Goal: Task Accomplishment & Management: Use online tool/utility

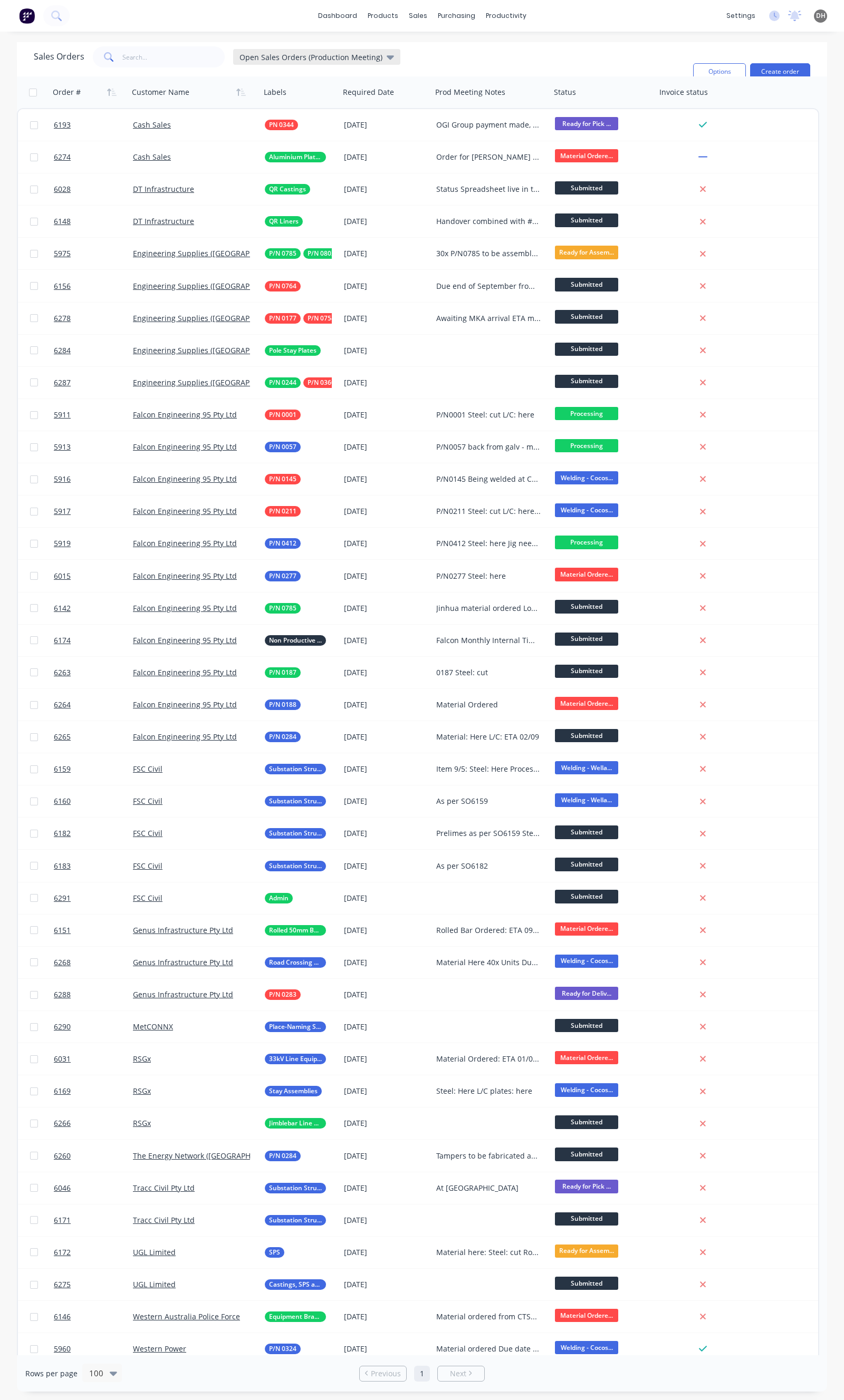
click at [316, 60] on span "Open Sales Orders (Production Meeting)" at bounding box center [311, 57] width 143 height 11
click at [273, 191] on button "Open Sales Orders" at bounding box center [297, 188] width 120 height 12
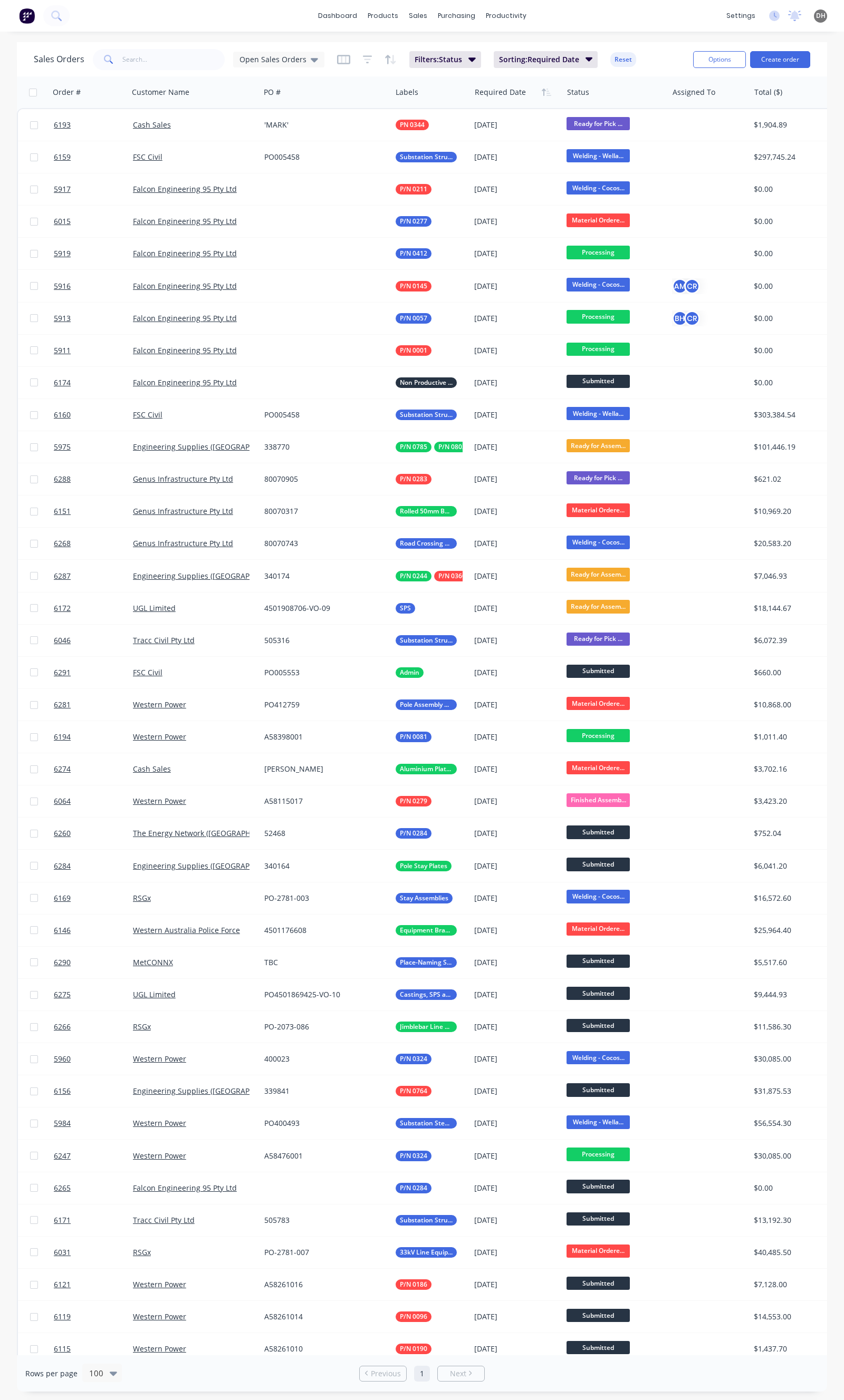
click at [265, 50] on div "Sales Orders Open Sales Orders" at bounding box center [179, 60] width 291 height 21
click at [260, 61] on span "Open Sales Orders" at bounding box center [273, 59] width 67 height 11
click at [300, 190] on button "Open Sales Orders (Production Meeting)" at bounding box center [297, 191] width 120 height 12
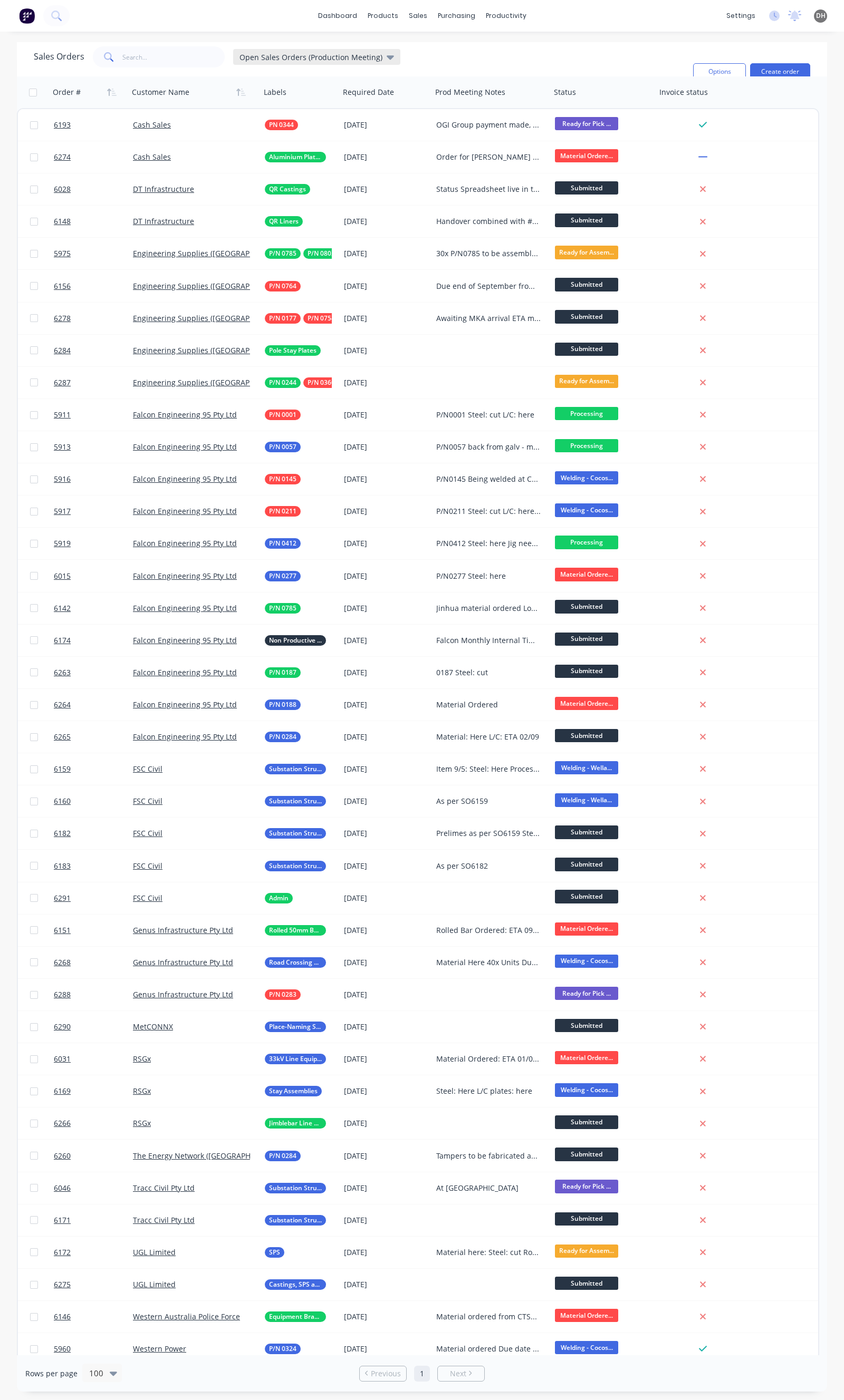
click at [334, 51] on div "Open Sales Orders (Production Meeting)" at bounding box center [316, 57] width 167 height 16
click at [373, 190] on button "edit" at bounding box center [368, 188] width 14 height 11
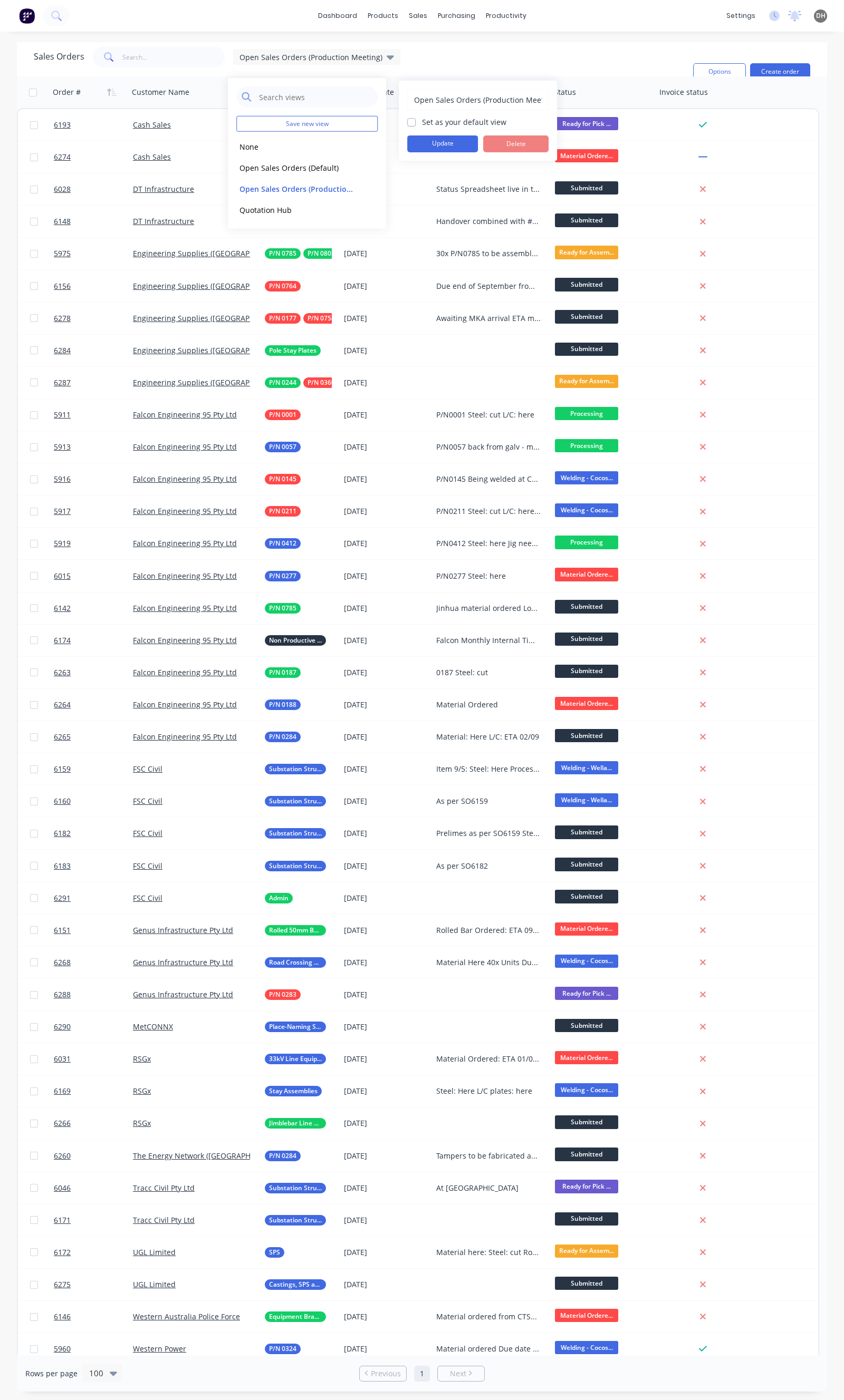
click at [442, 120] on label "Set as your default view" at bounding box center [464, 122] width 84 height 11
click at [416, 120] on input "Set as your default view" at bounding box center [411, 121] width 8 height 10
checkbox input "true"
click at [446, 146] on button "Update" at bounding box center [442, 144] width 71 height 17
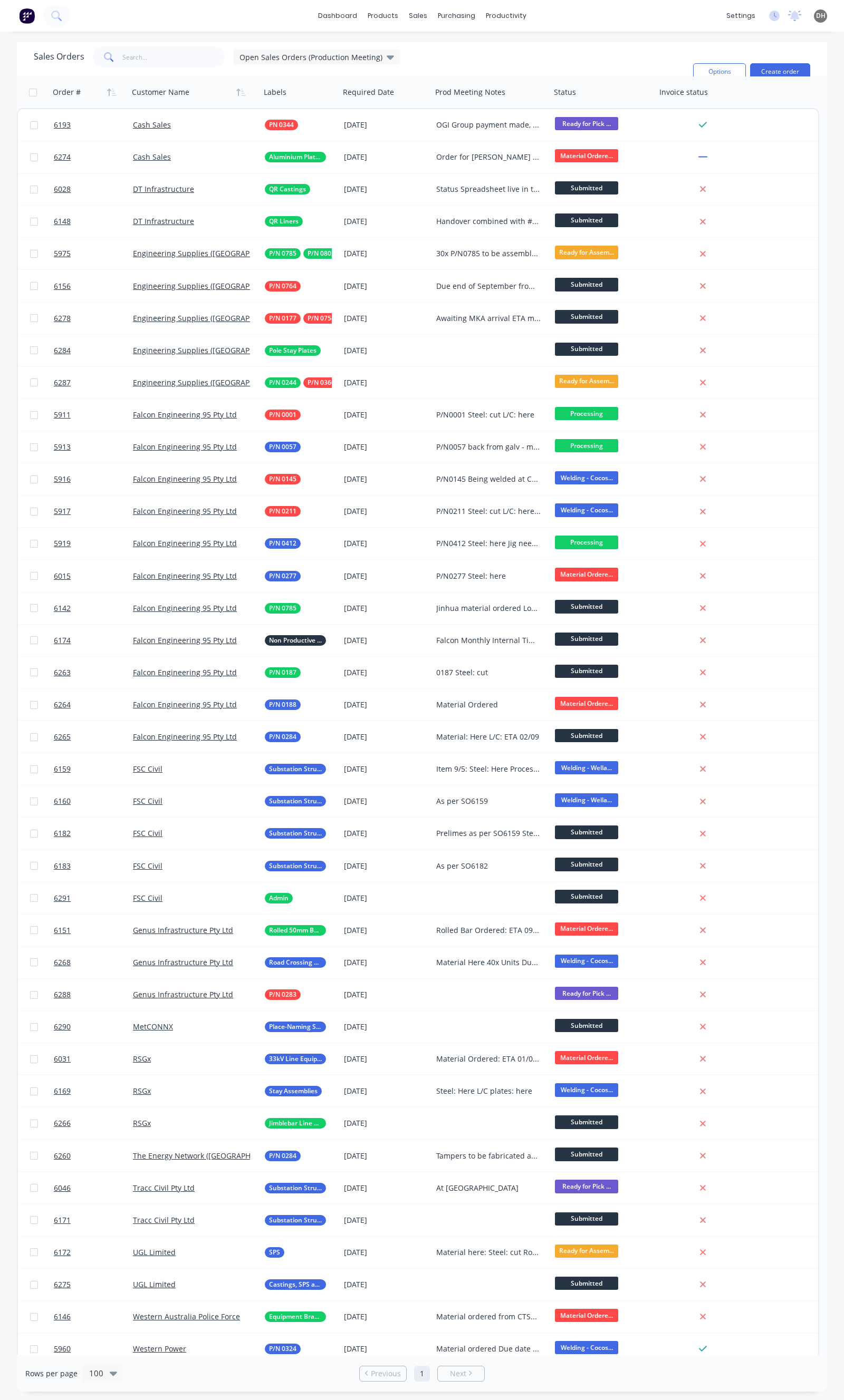
click at [562, 37] on div "dashboard products sales purchasing productivity dashboard products Product Cat…" at bounding box center [422, 700] width 844 height 1400
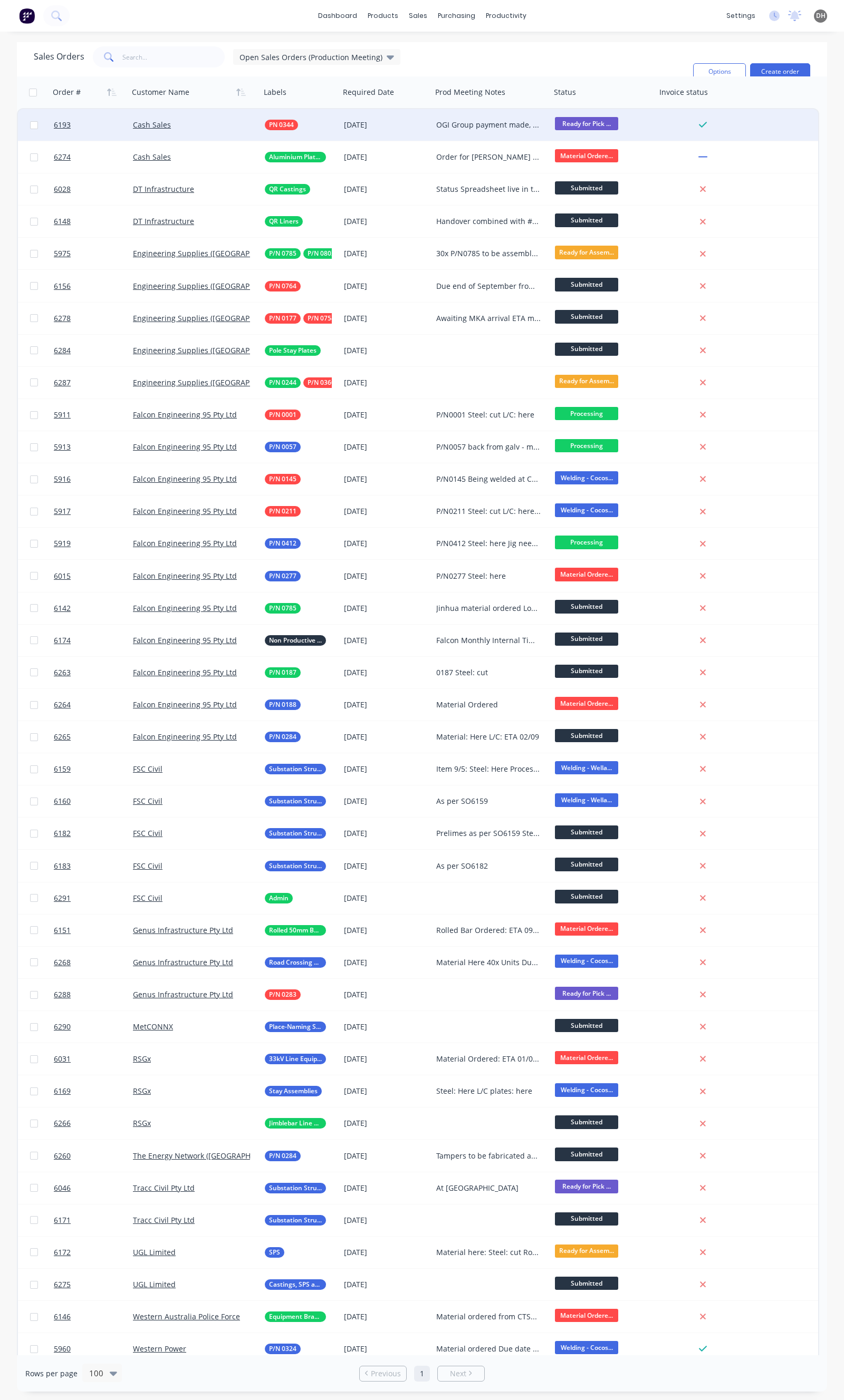
click at [478, 127] on div "OGI Group payment made, AM to email for pick up" at bounding box center [488, 125] width 105 height 11
drag, startPoint x: 513, startPoint y: 124, endPoint x: 446, endPoint y: 124, distance: 67.0
click at [446, 124] on div "OGI Group payment made, AM to email for pick up" at bounding box center [491, 123] width 117 height 25
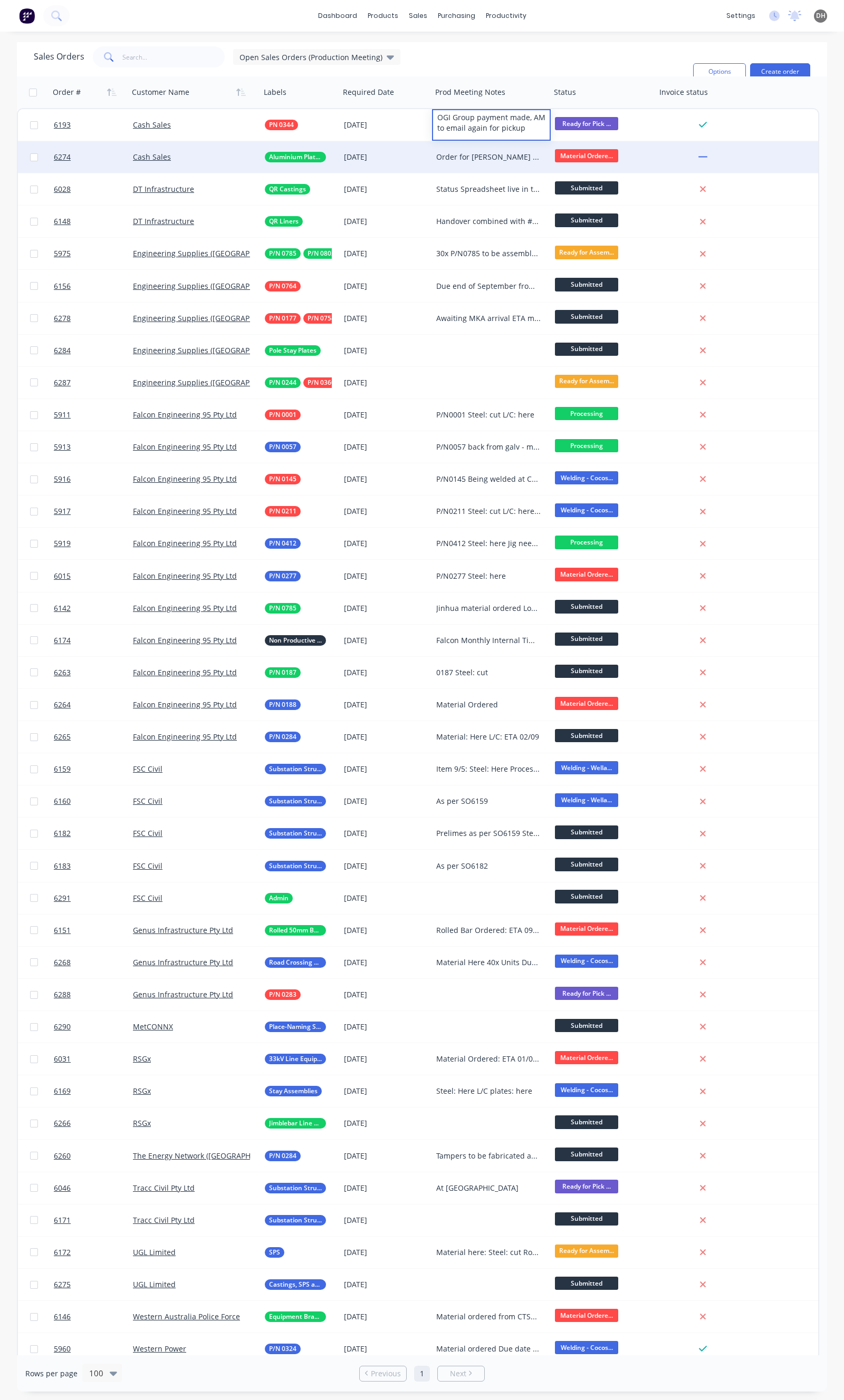
click at [466, 155] on div "Order for [PERSON_NAME] Machined plates ordered from [GEOGRAPHIC_DATA]: ETA [DA…" at bounding box center [488, 157] width 105 height 11
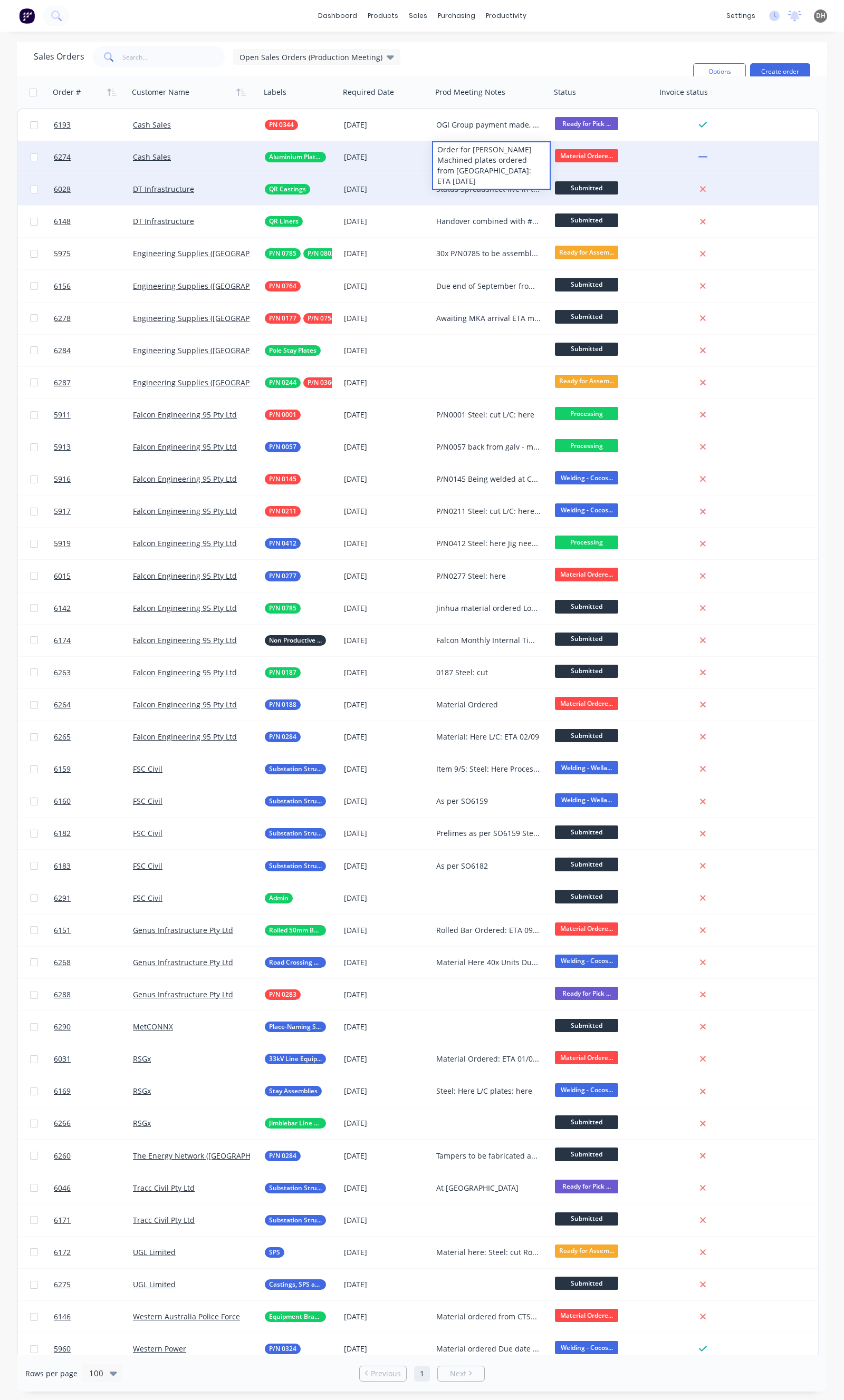
click at [513, 188] on div "Status Spreadsheet live in the production folder QR Castings Tooling Underway E…" at bounding box center [488, 189] width 105 height 11
click at [465, 186] on div "Status Spreadsheet live in the production folder QR Castings Tooling Underway E…" at bounding box center [488, 189] width 105 height 11
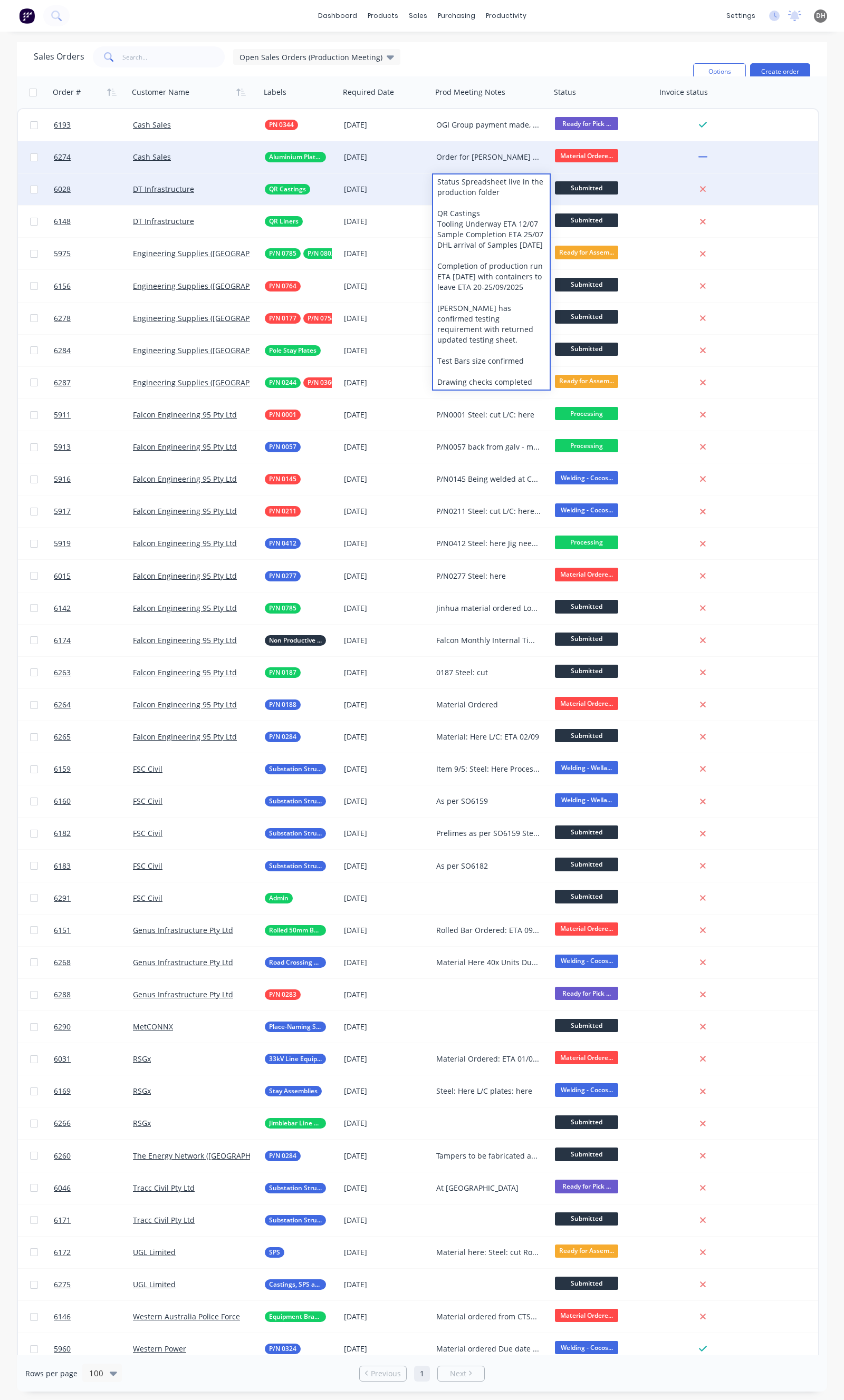
click at [518, 59] on div "Sales Orders Open Sales Orders (Production Meeting) Filters: Status Sorting: Cu…" at bounding box center [359, 72] width 651 height 51
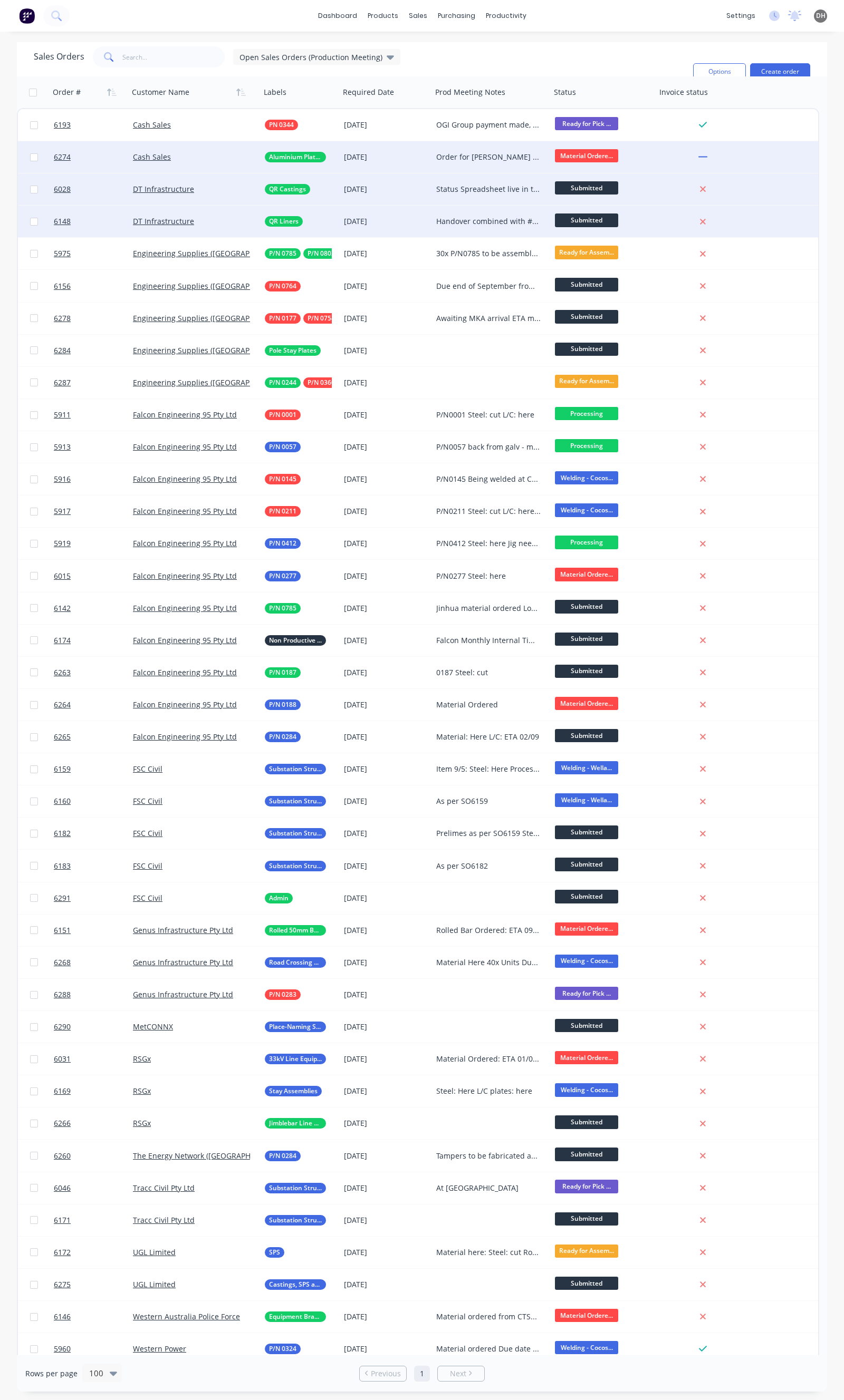
click at [477, 218] on div "Handover combined with #6028 and items added to the status spreadsheet" at bounding box center [488, 222] width 105 height 11
click at [515, 56] on div "Sales Orders Open Sales Orders (Production Meeting) Filters: Status Sorting: Cu…" at bounding box center [359, 72] width 651 height 51
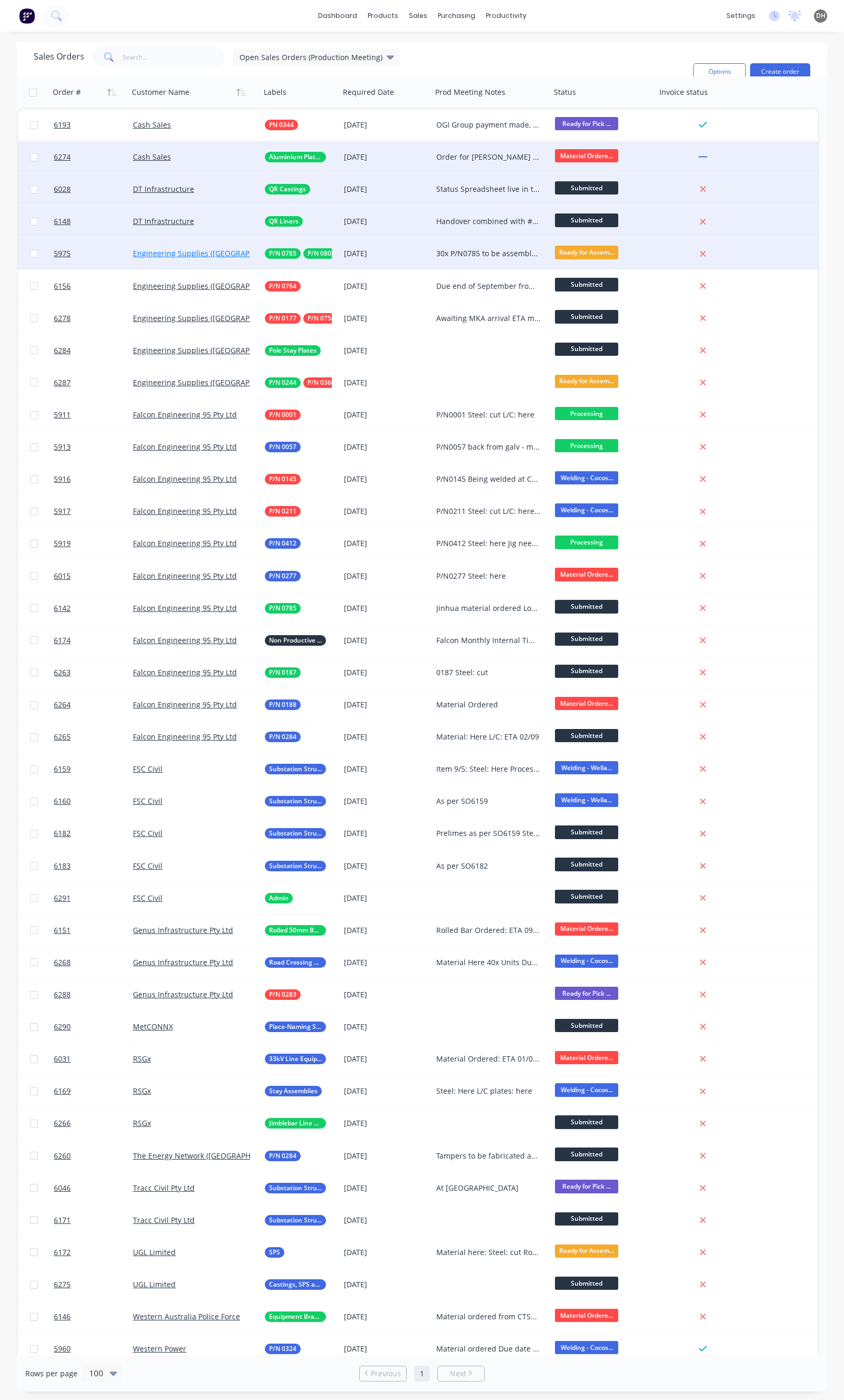
click at [192, 249] on link "Engineering Supplies ([GEOGRAPHIC_DATA]) Pty Ltd" at bounding box center [223, 253] width 180 height 10
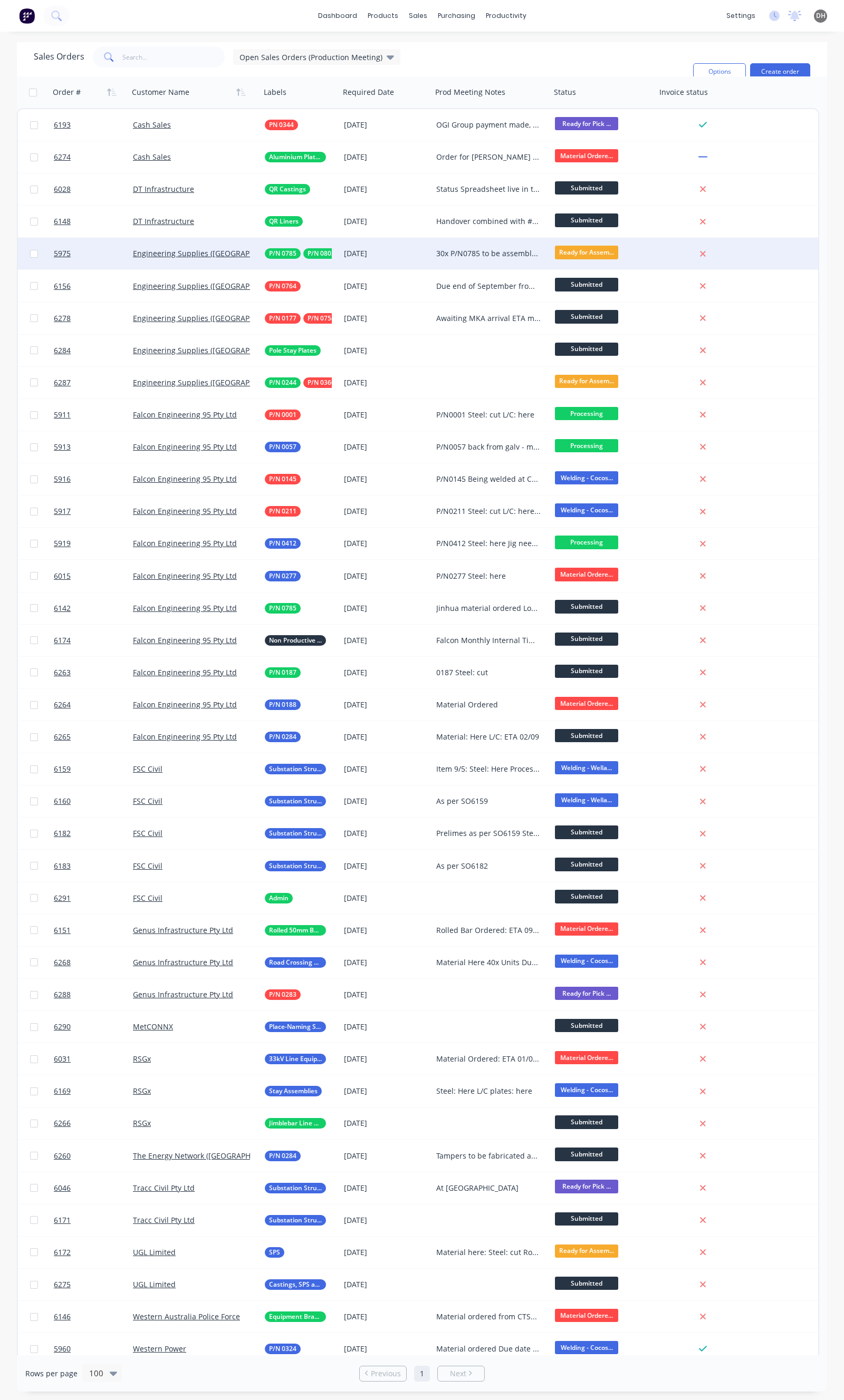
click at [446, 252] on div "30x P/N0785 to be assembled with P/N0802 P/N0802 Ready for assembly Phases ETA …" at bounding box center [488, 253] width 105 height 11
click at [364, 256] on div "[DATE]" at bounding box center [386, 253] width 84 height 11
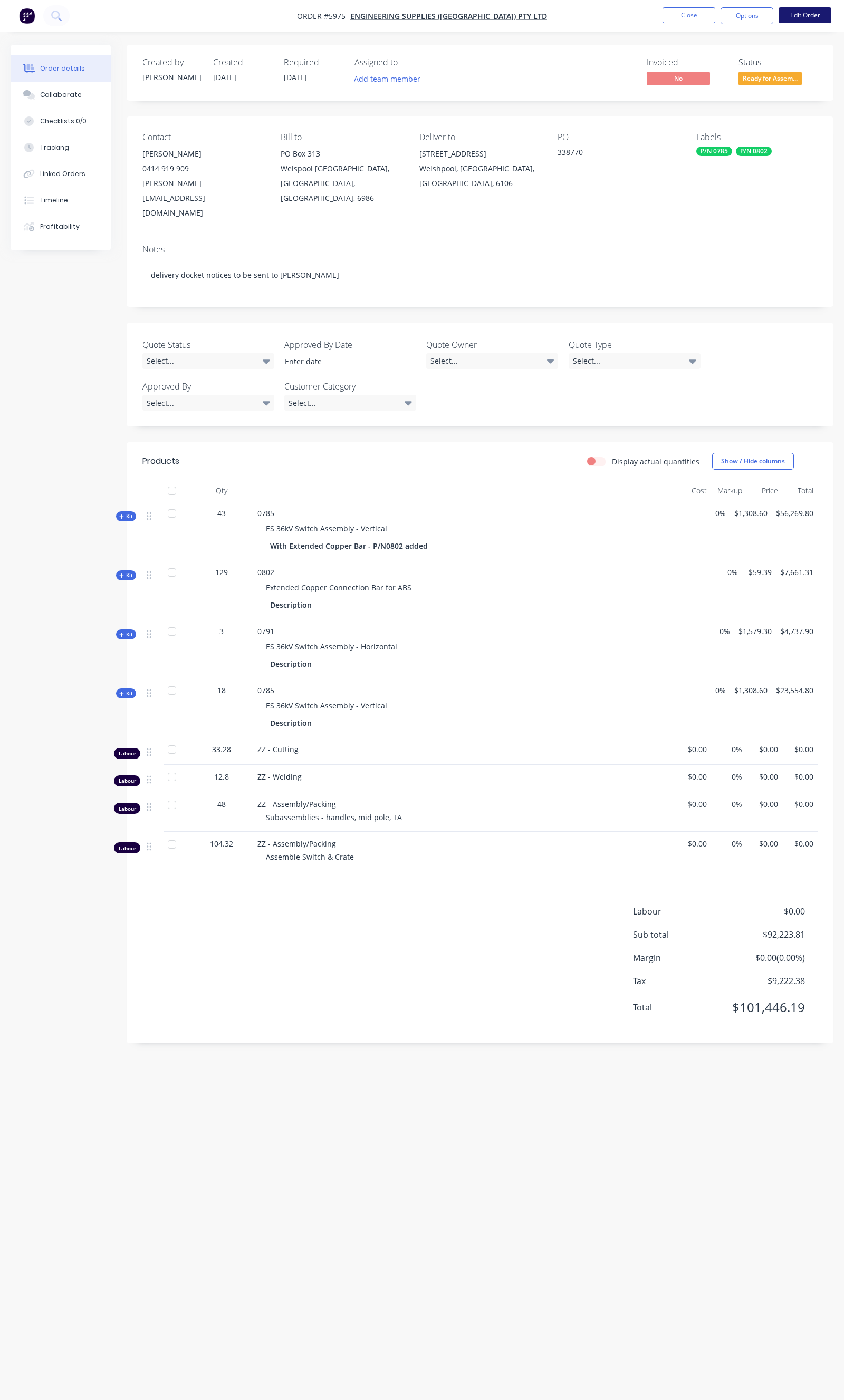
click at [824, 16] on button "Edit Order" at bounding box center [804, 15] width 52 height 16
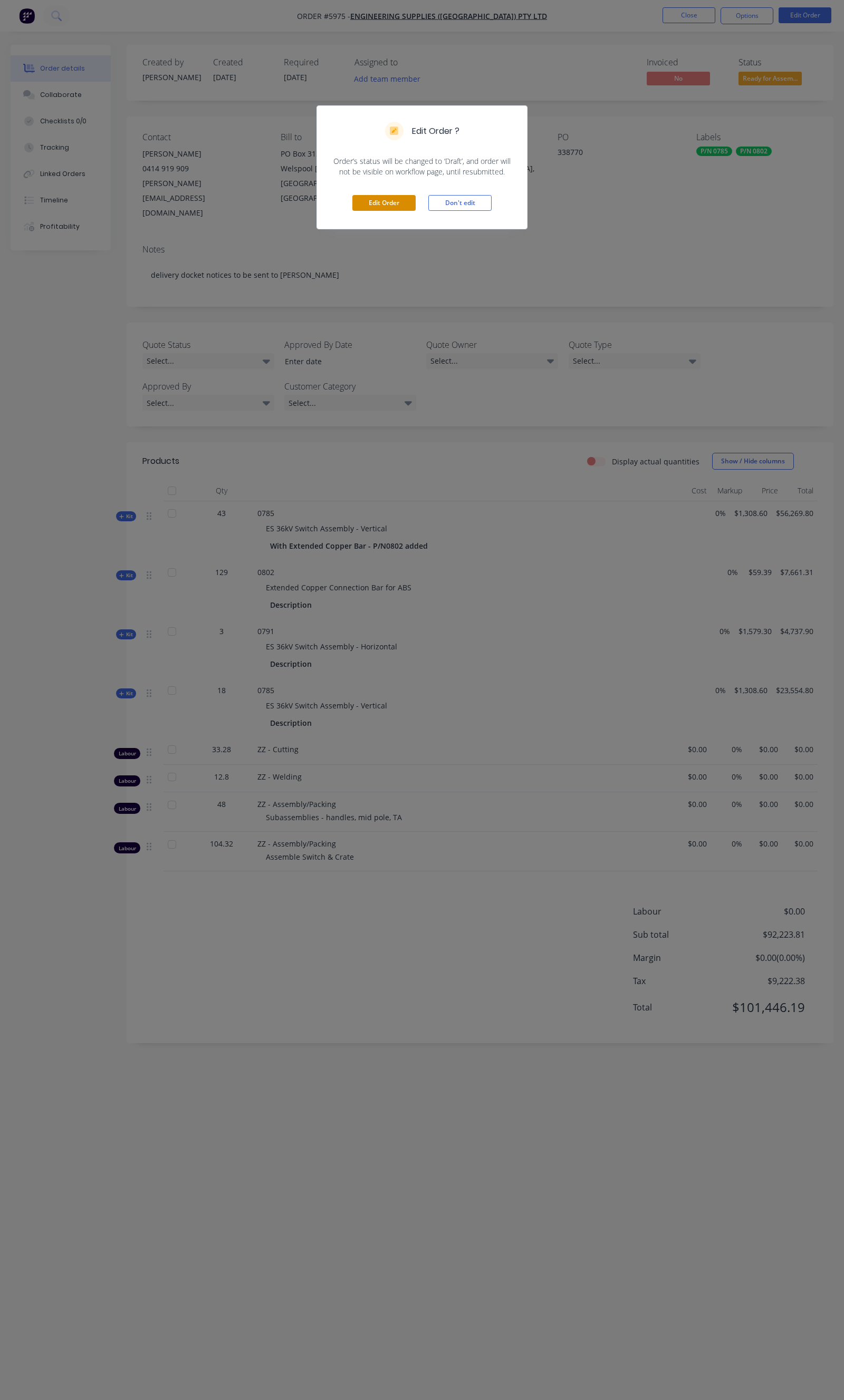
click at [399, 196] on button "Edit Order" at bounding box center [383, 203] width 63 height 16
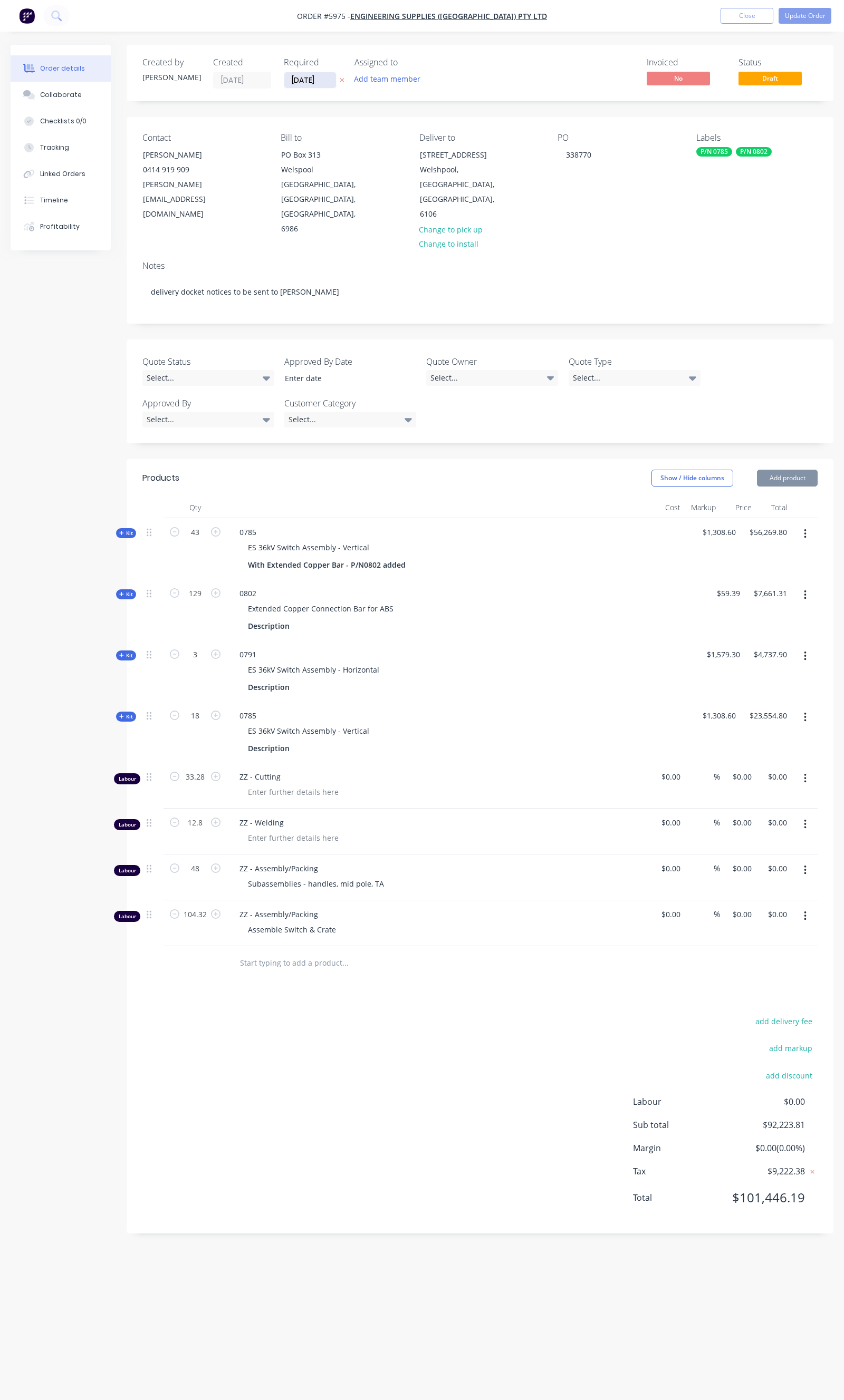
click at [308, 81] on input "[DATE]" at bounding box center [310, 80] width 52 height 16
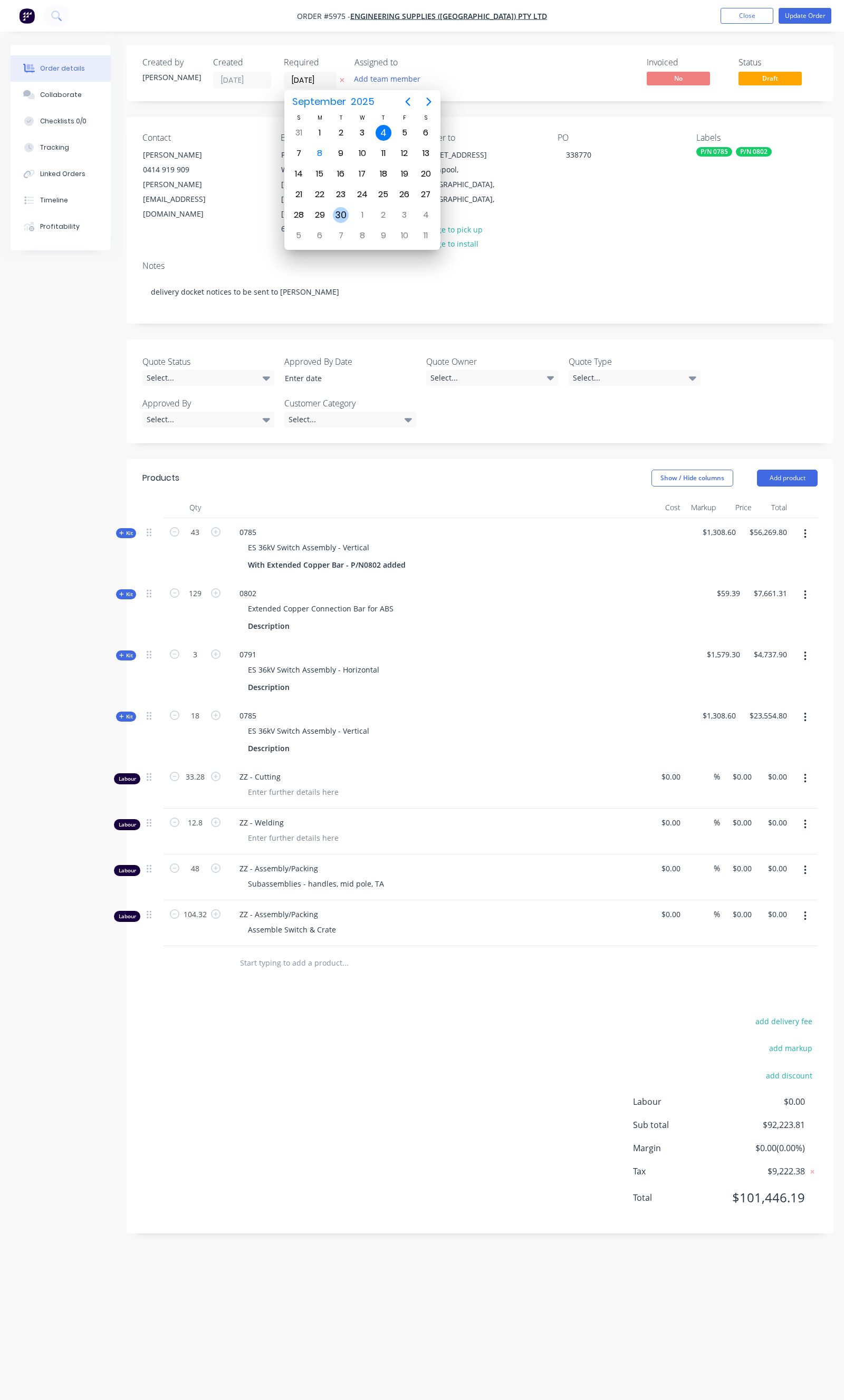
click at [344, 209] on div "30" at bounding box center [340, 215] width 16 height 16
type input "[DATE]"
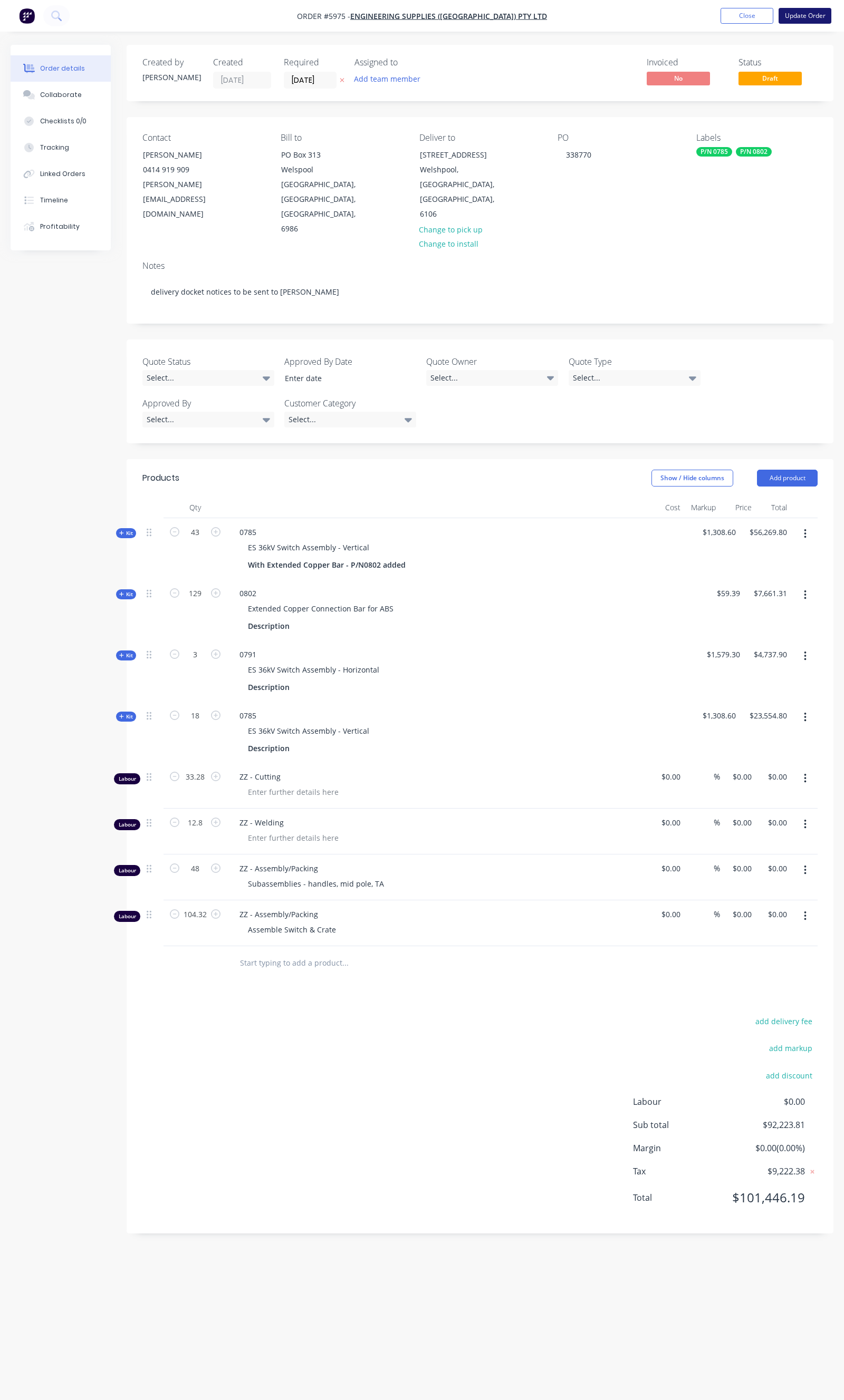
click at [805, 17] on button "Update Order" at bounding box center [804, 15] width 52 height 16
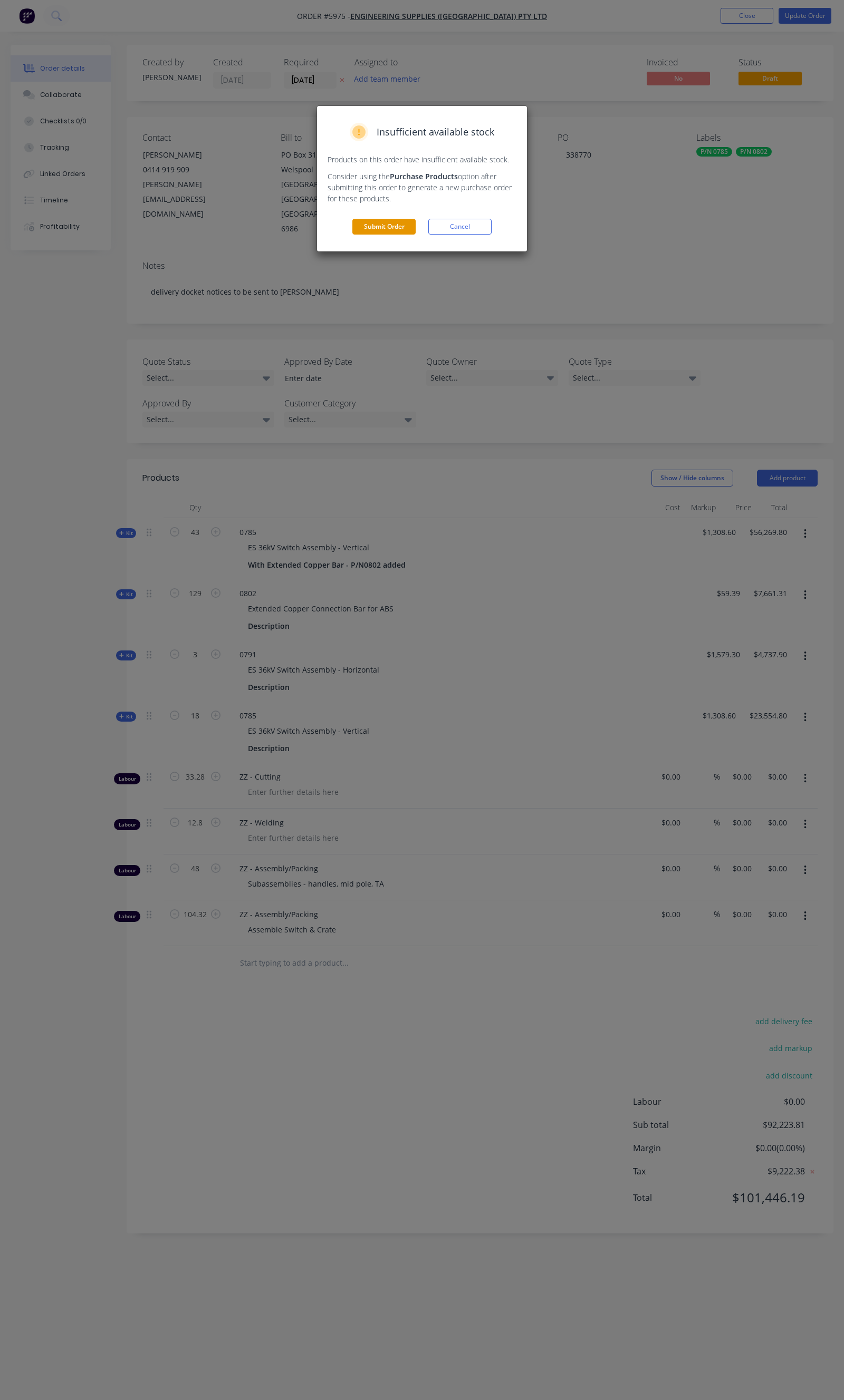
click at [412, 219] on button "Submit Order" at bounding box center [383, 226] width 63 height 16
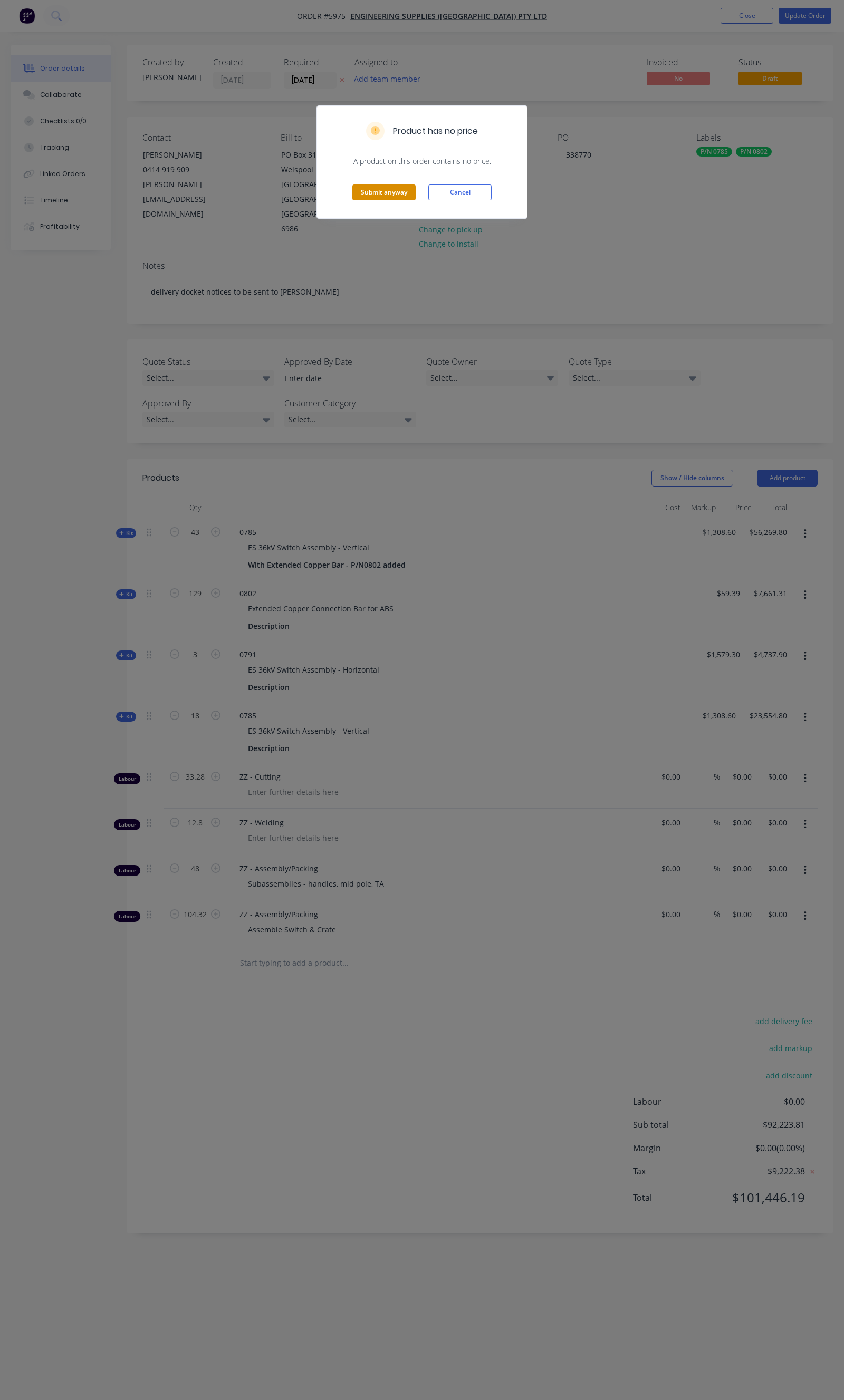
click at [392, 195] on button "Submit anyway" at bounding box center [383, 192] width 63 height 16
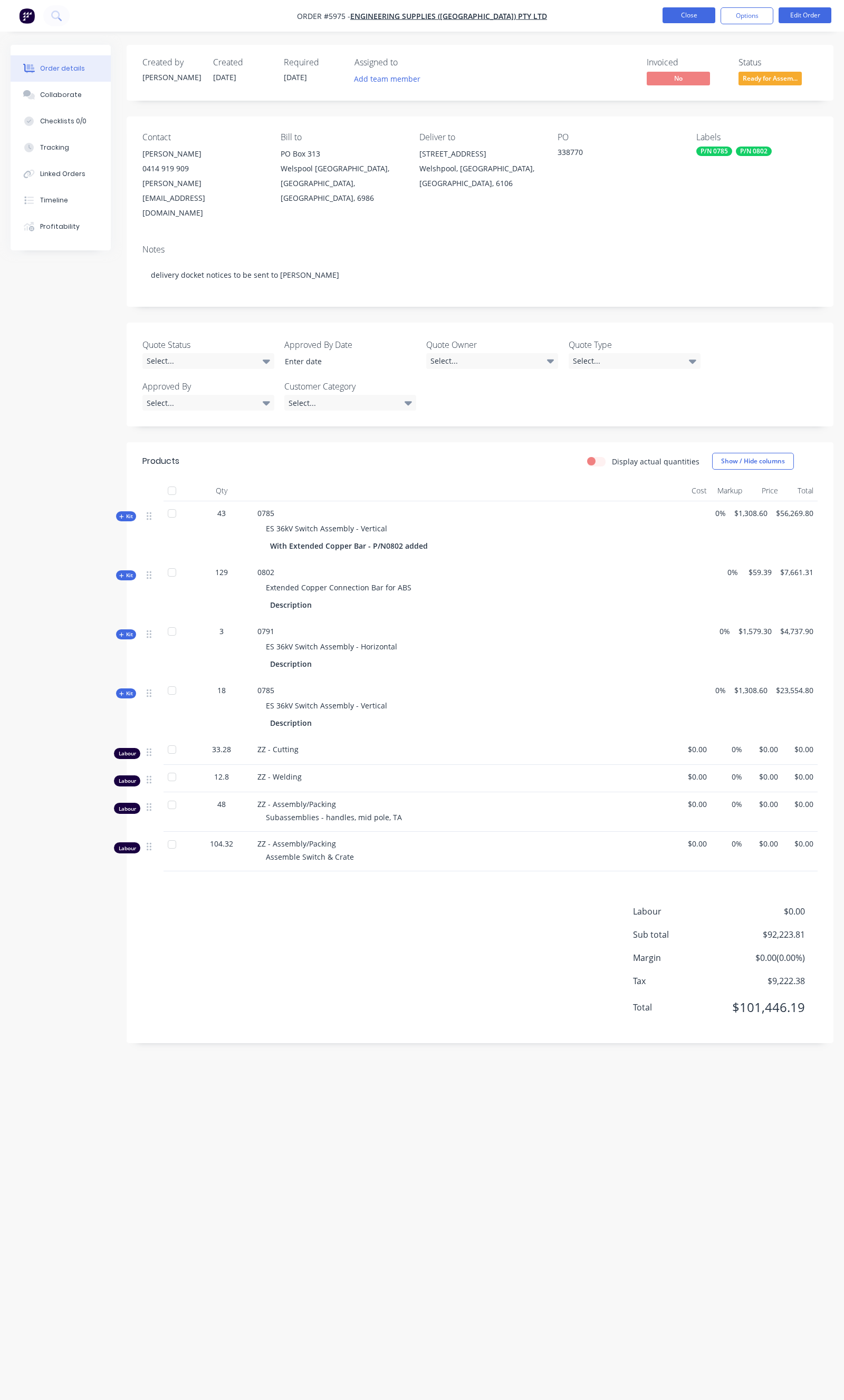
click at [676, 18] on button "Close" at bounding box center [688, 15] width 52 height 16
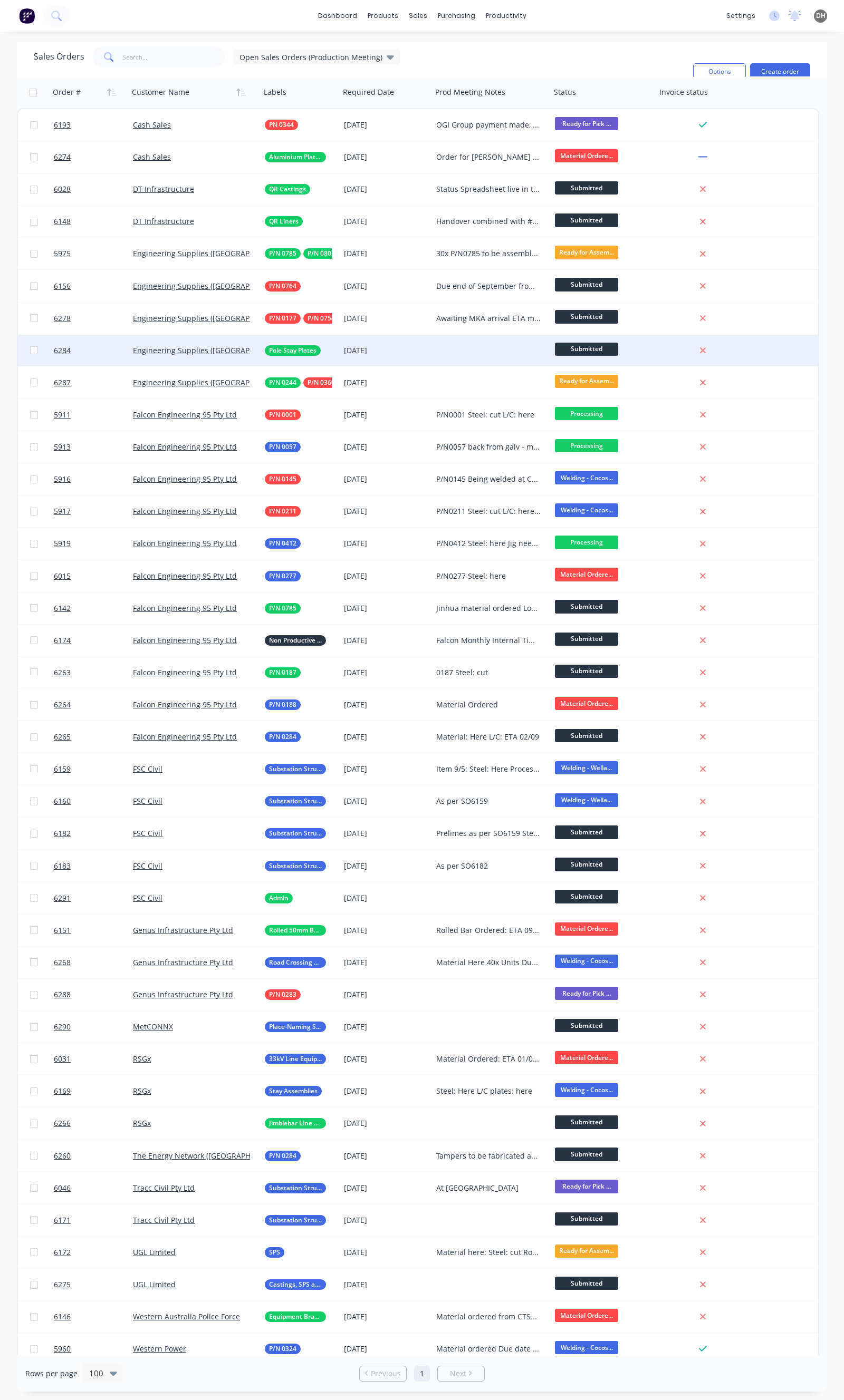
click at [403, 355] on div "[DATE]" at bounding box center [386, 351] width 84 height 11
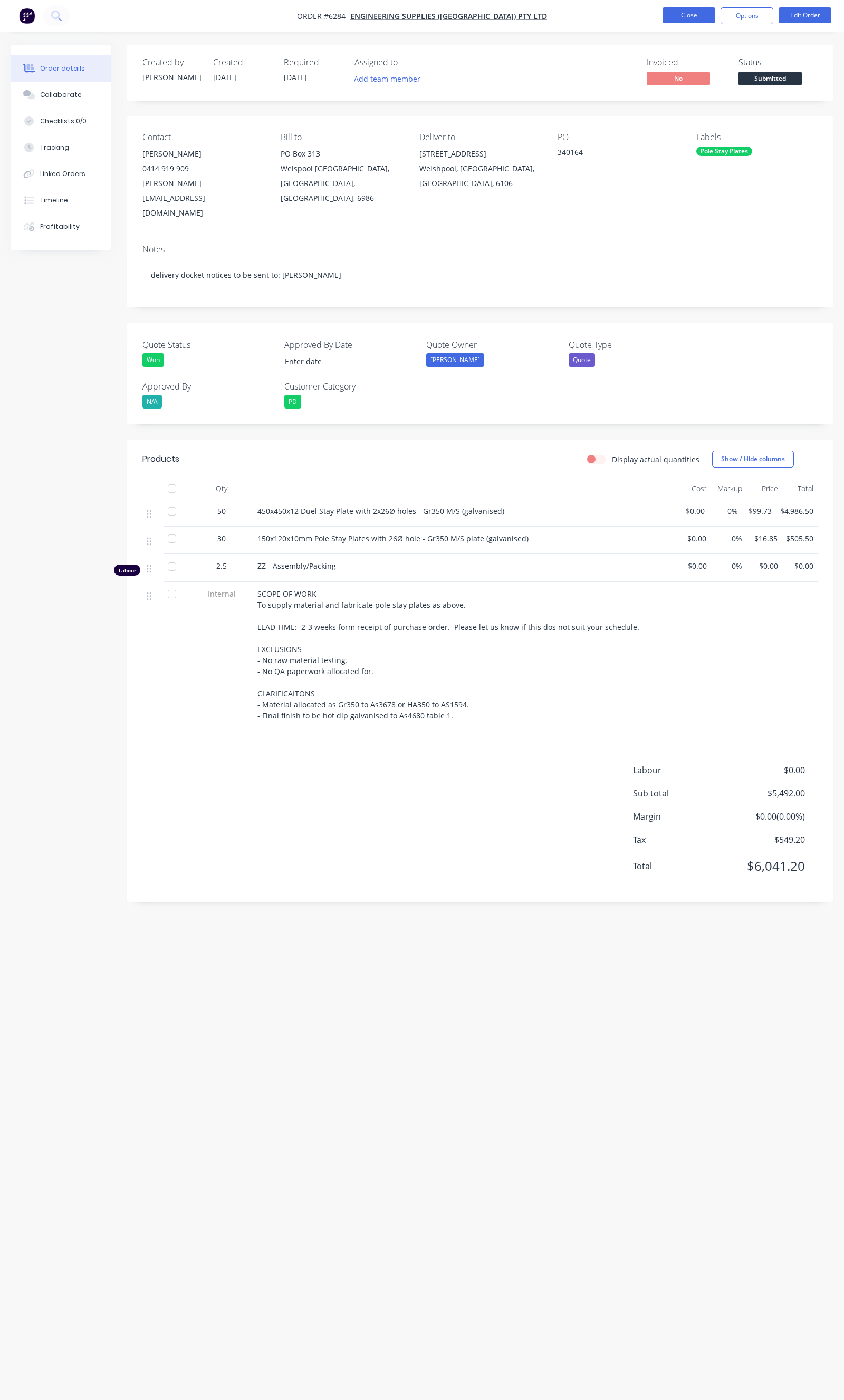
click at [691, 13] on button "Close" at bounding box center [688, 15] width 52 height 16
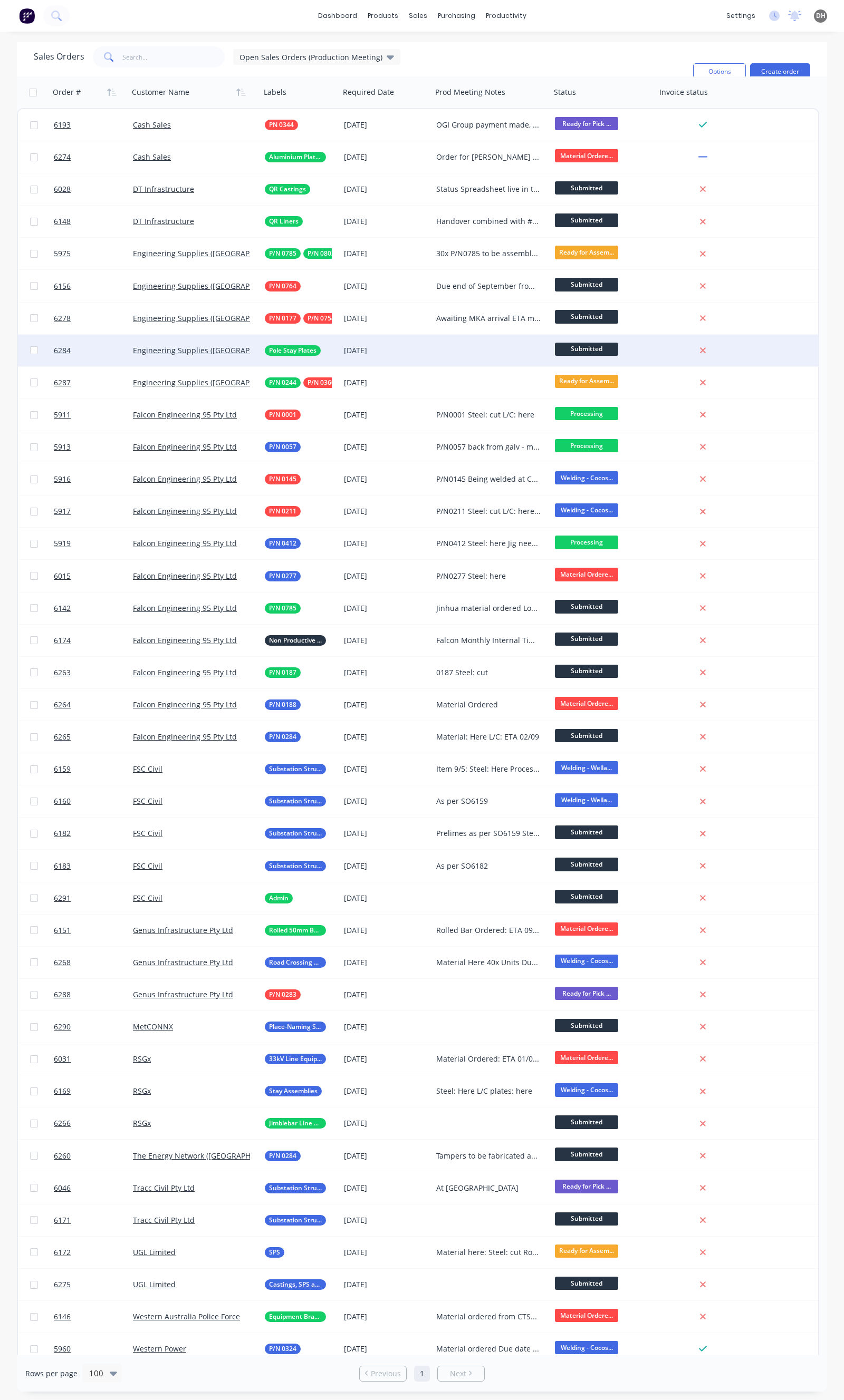
click at [476, 341] on div at bounding box center [491, 351] width 119 height 32
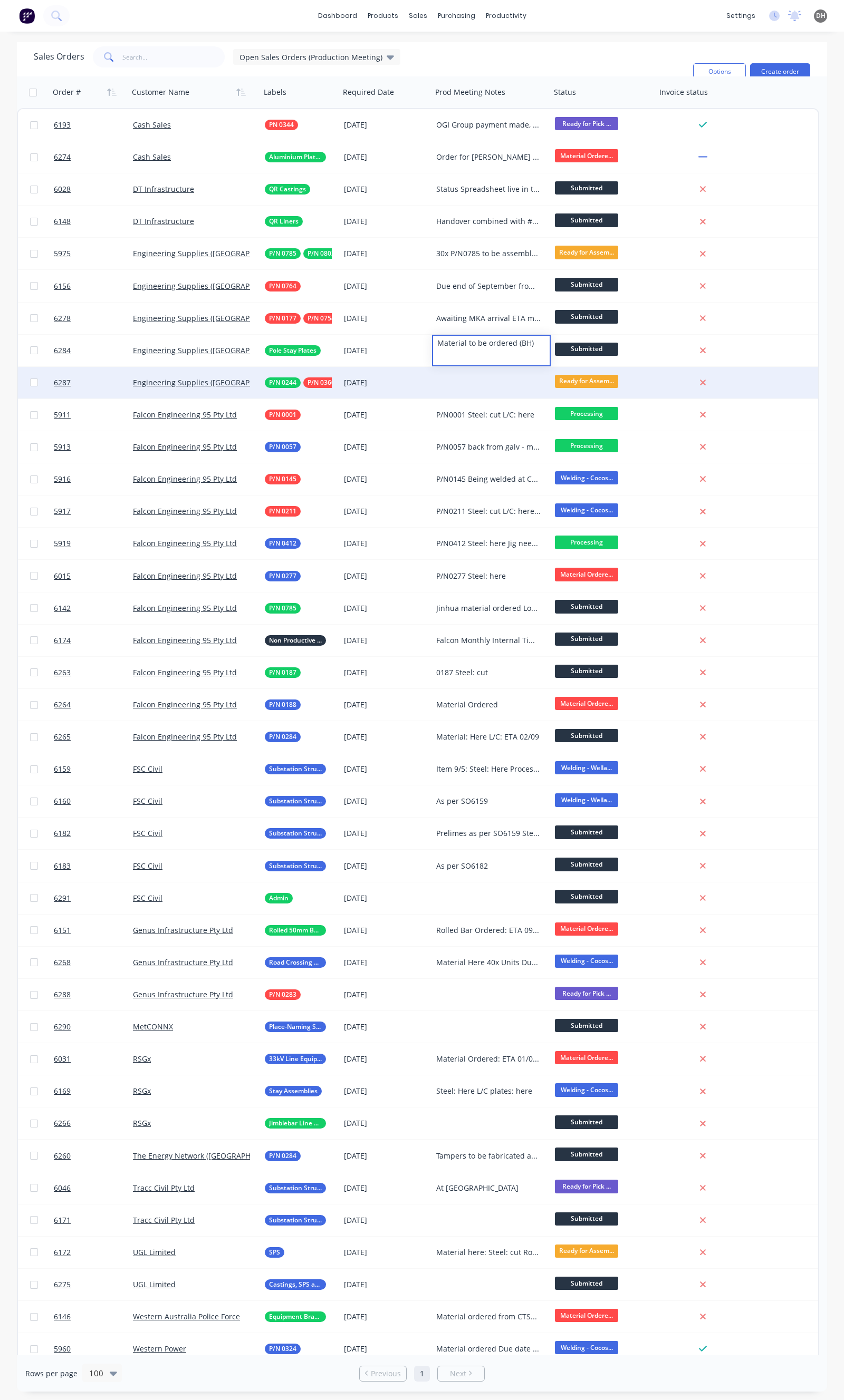
click at [475, 378] on div at bounding box center [491, 383] width 119 height 32
click at [753, 384] on div "6287 Engineering Supplies (WA) Pty Ltd P/N 0244 P/N 0360 P/N 0898 11 Sep 2025 R…" at bounding box center [418, 383] width 800 height 32
click at [471, 381] on div at bounding box center [491, 383] width 119 height 32
click at [753, 390] on div at bounding box center [704, 383] width 97 height 32
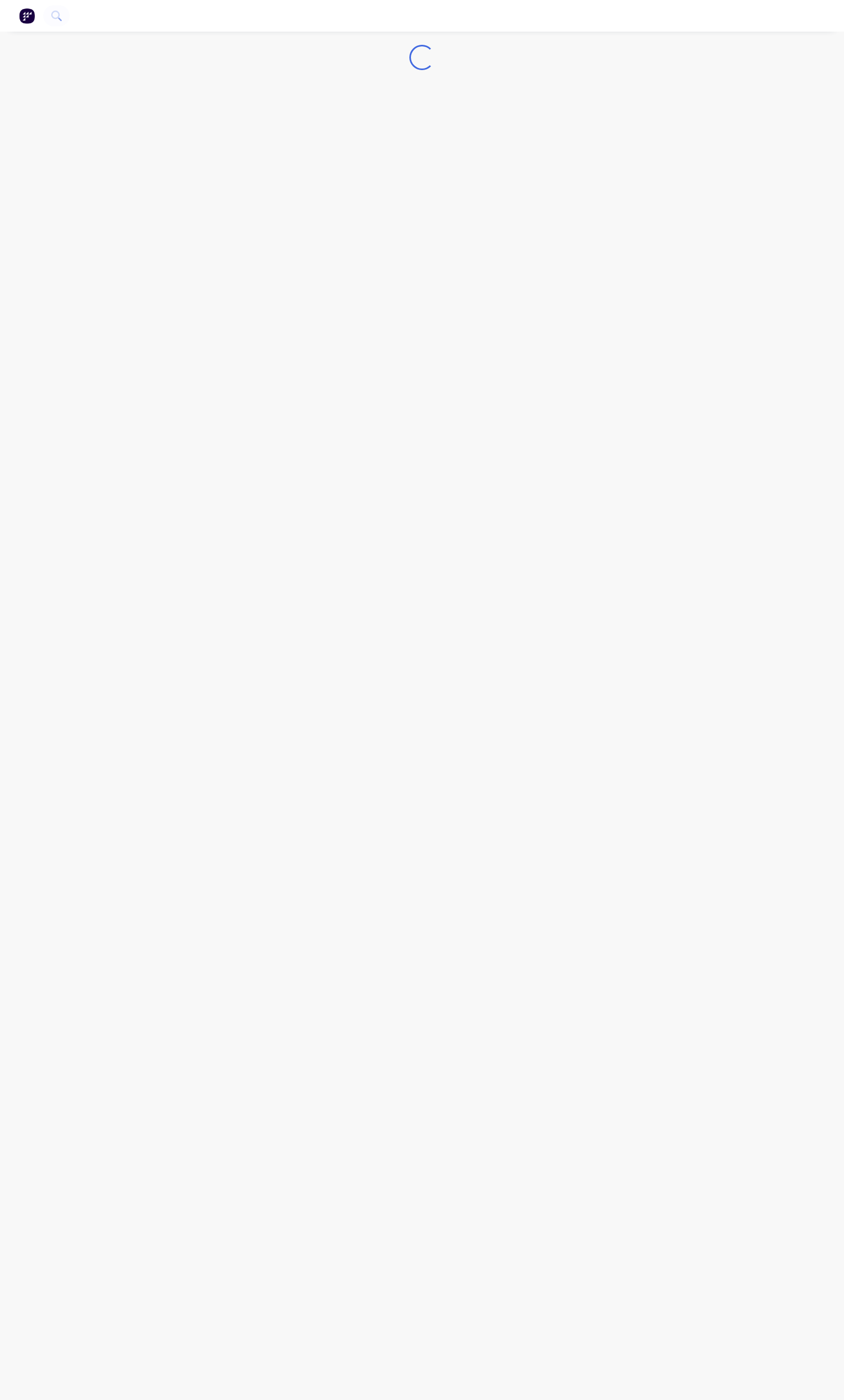
click at [566, 69] on div "Loading..." at bounding box center [422, 57] width 844 height 25
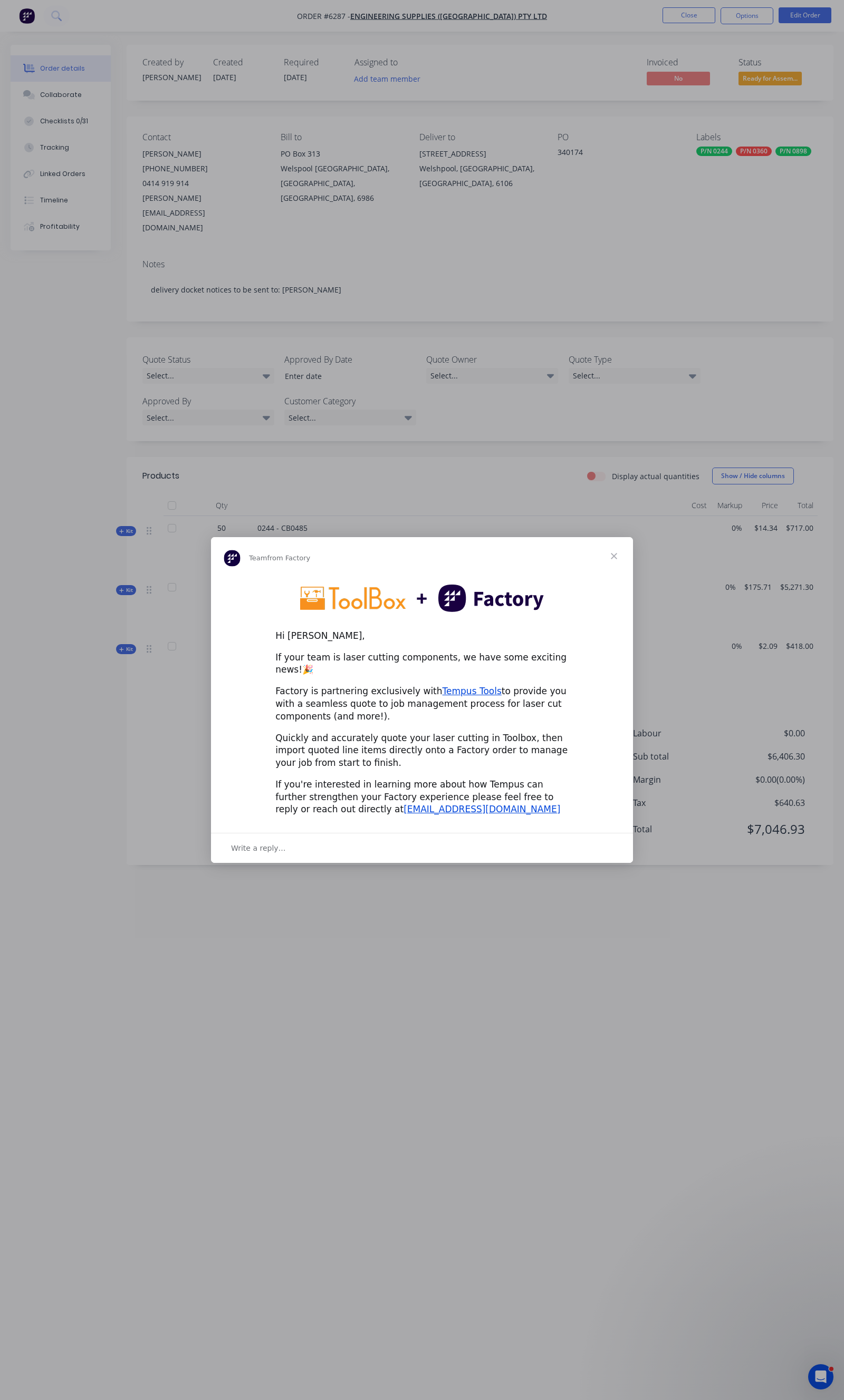
click at [620, 561] on span "Close" at bounding box center [614, 556] width 38 height 38
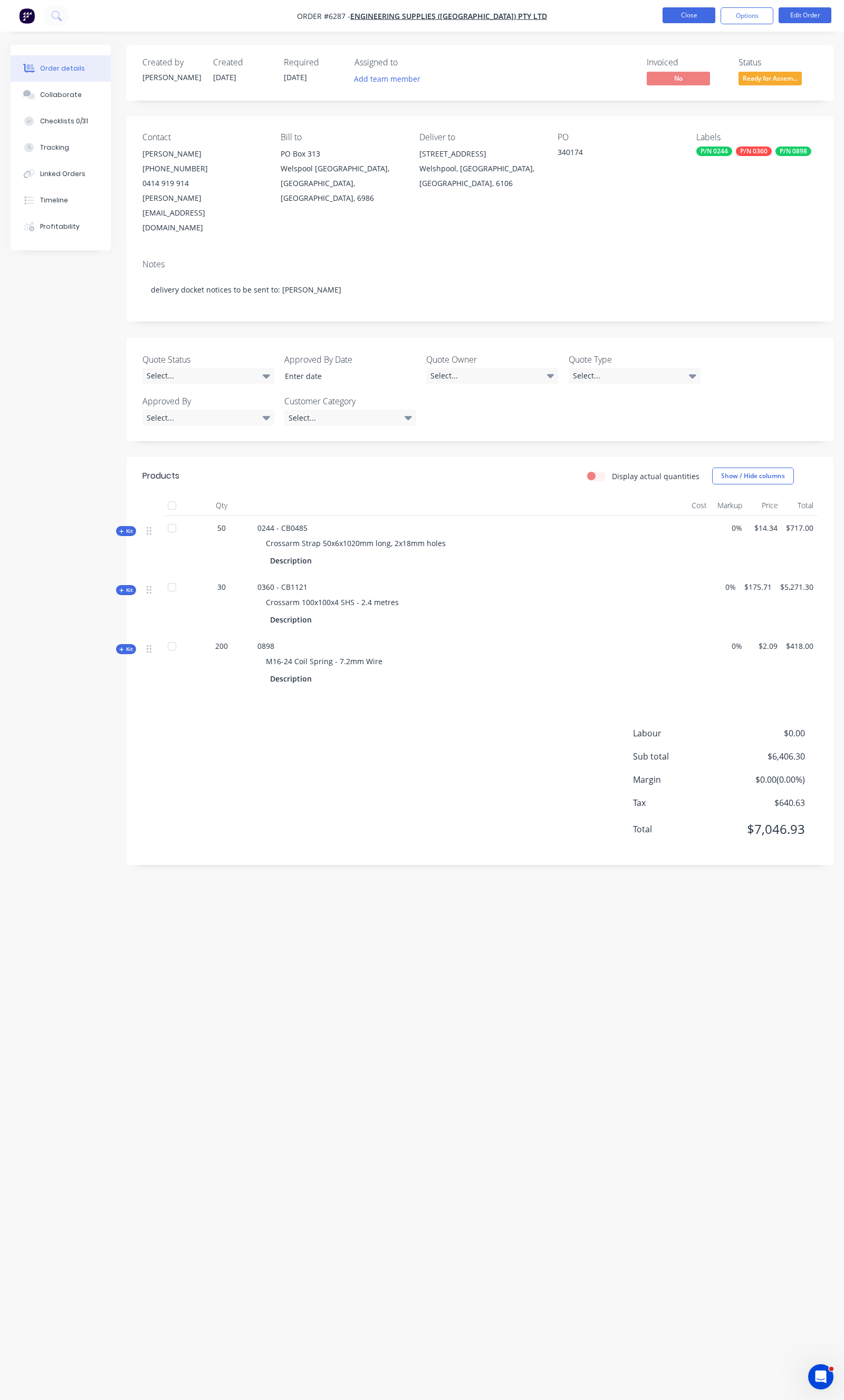
click at [674, 18] on button "Close" at bounding box center [688, 15] width 52 height 16
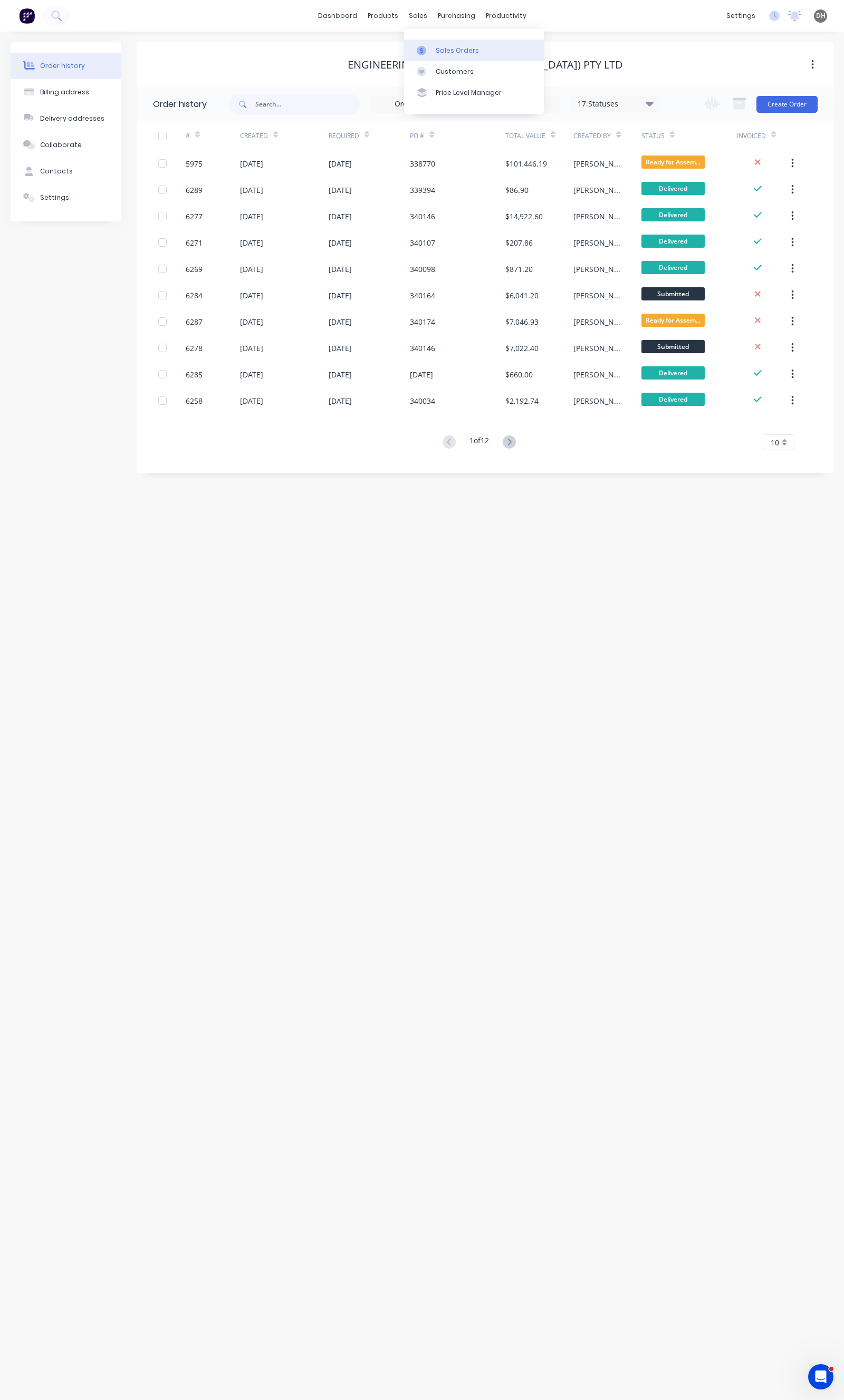
click at [436, 50] on div "Sales Orders" at bounding box center [457, 51] width 43 height 9
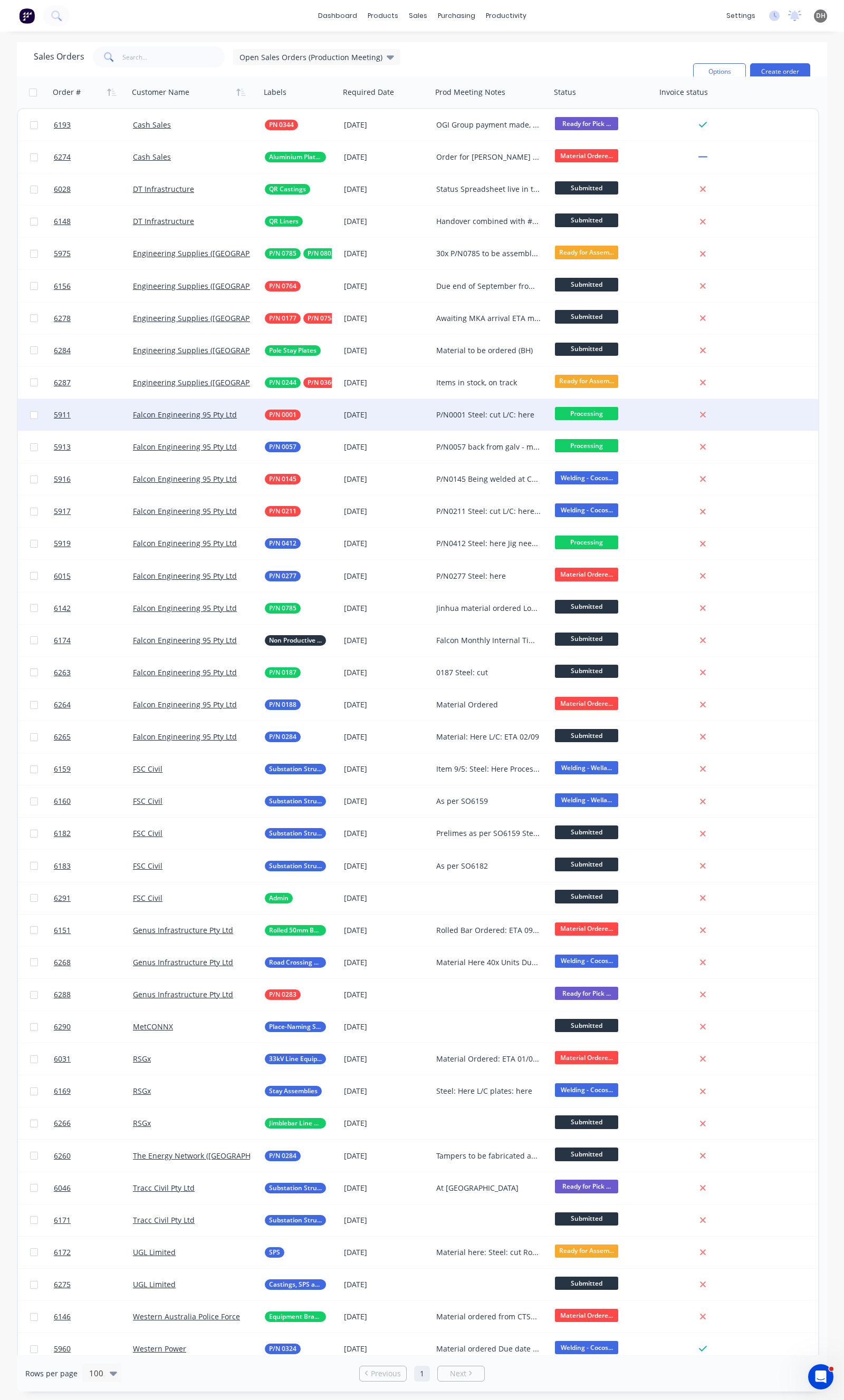
click at [359, 411] on div "[DATE]" at bounding box center [386, 415] width 84 height 11
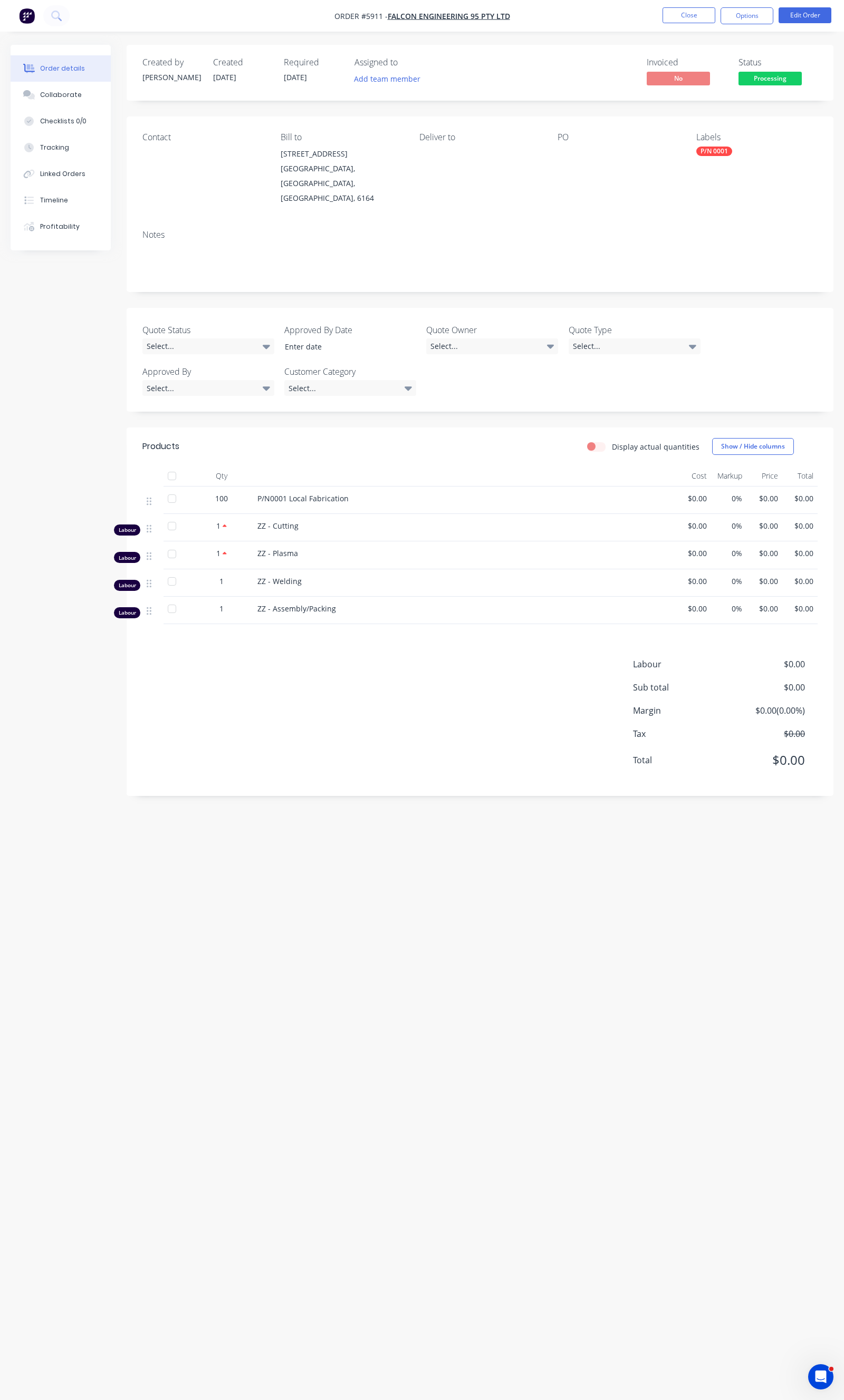
click at [795, 6] on nav "Order #5911 - Falcon Engineering 95 Pty Ltd Close Options Edit Order" at bounding box center [422, 16] width 844 height 32
click at [812, 19] on button "Edit Order" at bounding box center [804, 15] width 52 height 16
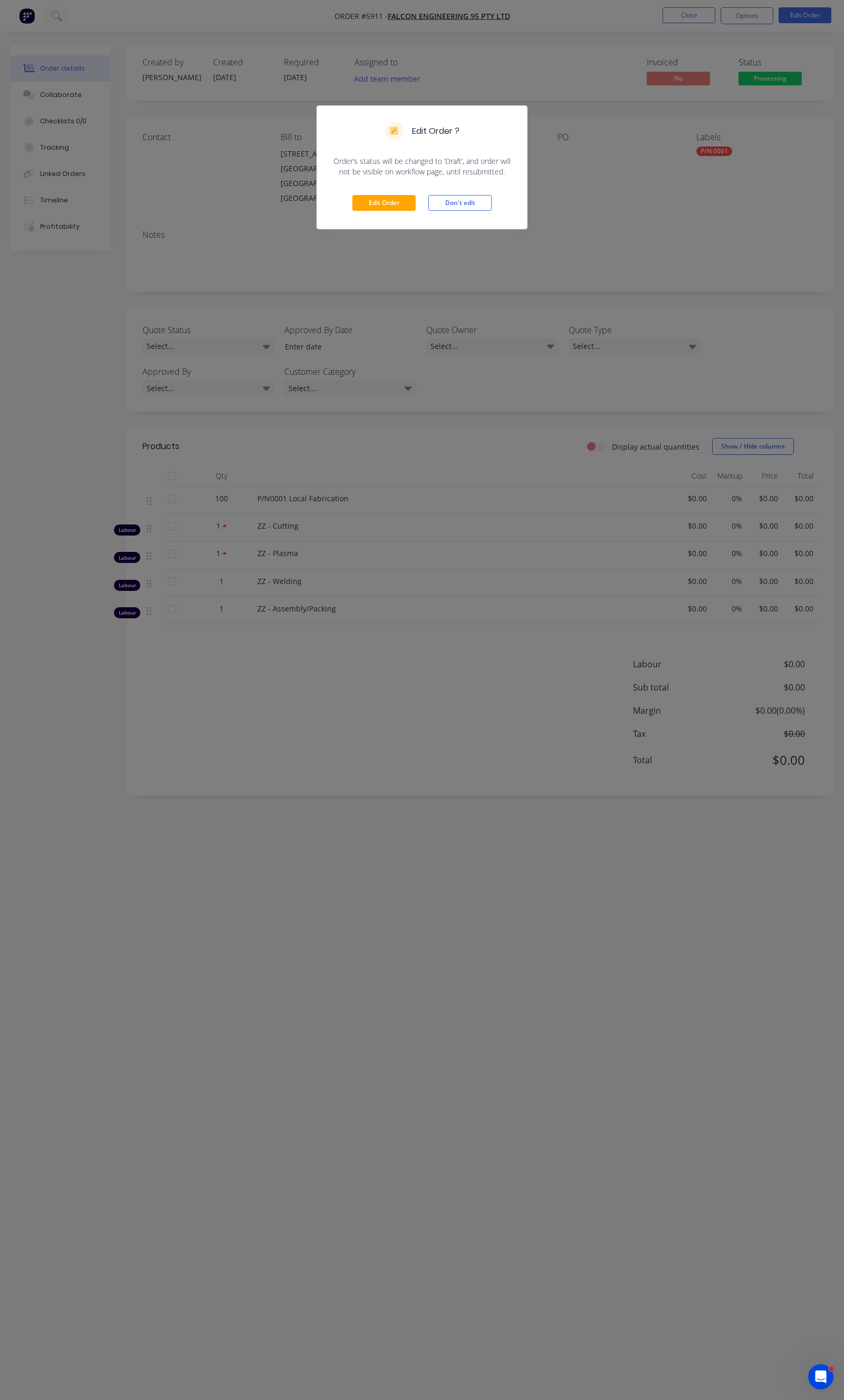
click at [380, 220] on div "Edit Order Don't edit" at bounding box center [422, 203] width 210 height 52
click at [385, 202] on button "Edit Order" at bounding box center [383, 203] width 63 height 16
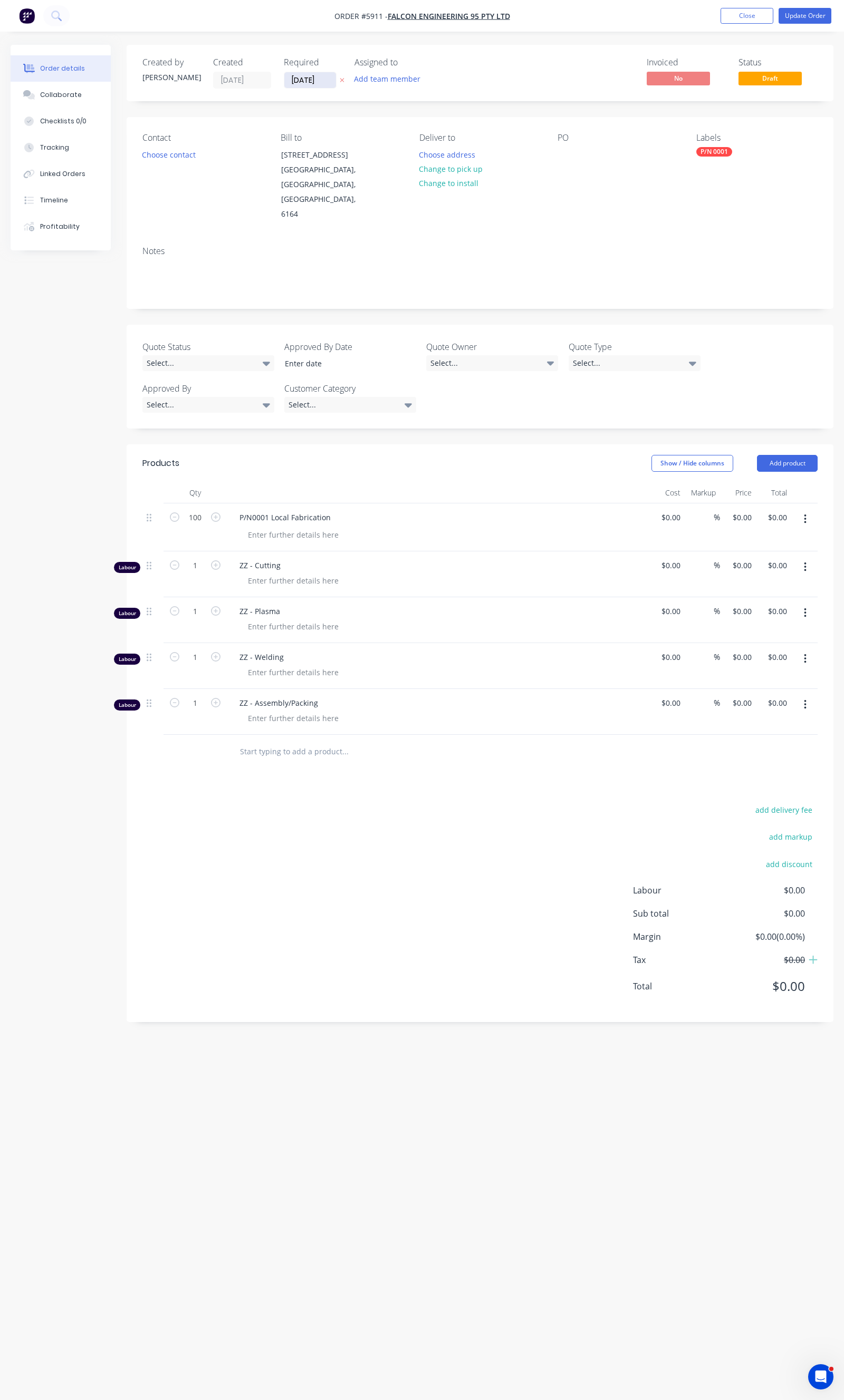
click at [310, 77] on input "[DATE]" at bounding box center [310, 80] width 52 height 16
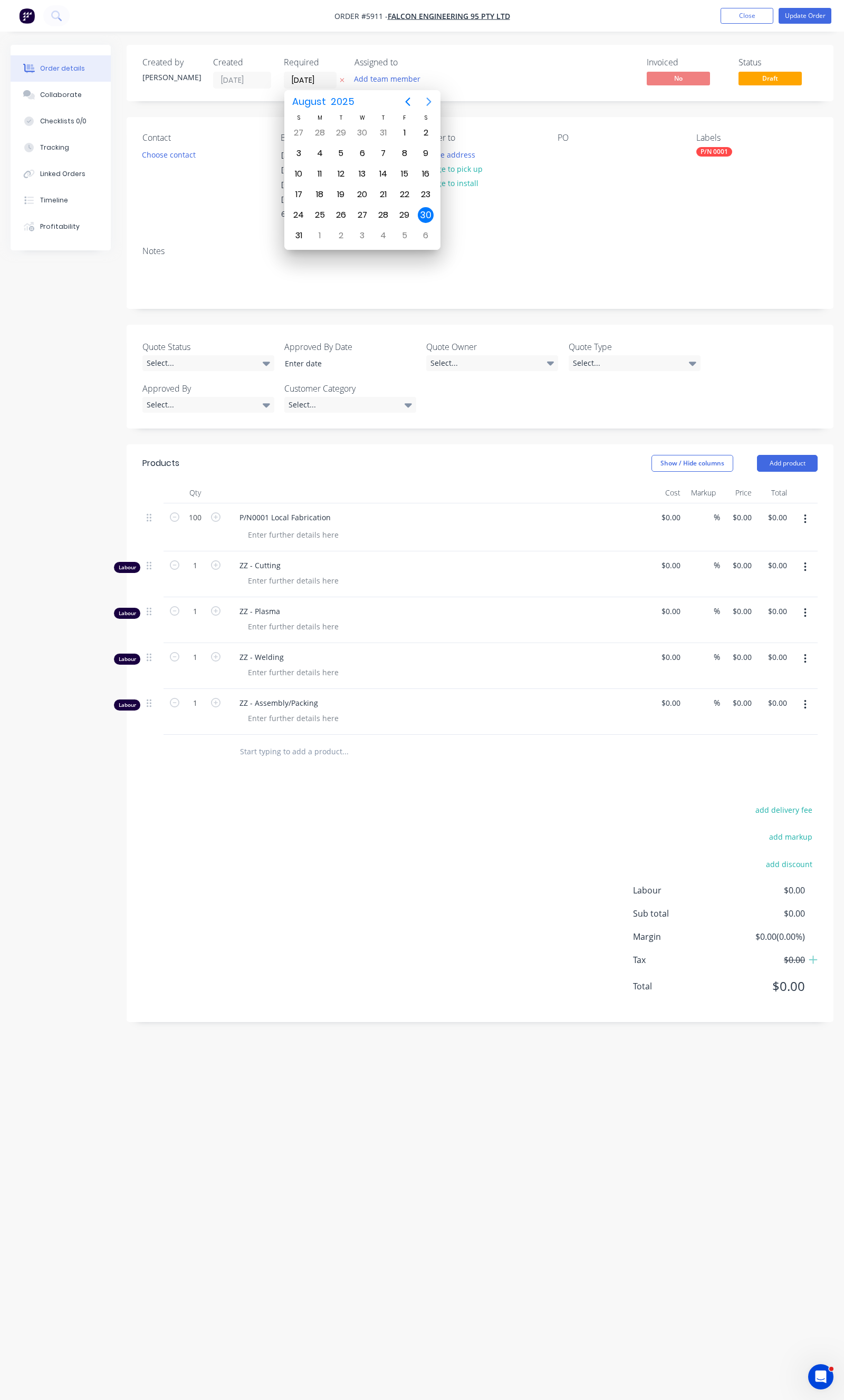
click at [429, 100] on icon "Next page" at bounding box center [429, 101] width 5 height 8
click at [429, 102] on icon "Next page" at bounding box center [429, 101] width 5 height 8
click at [377, 212] on div "30" at bounding box center [383, 215] width 16 height 16
type input "[DATE]"
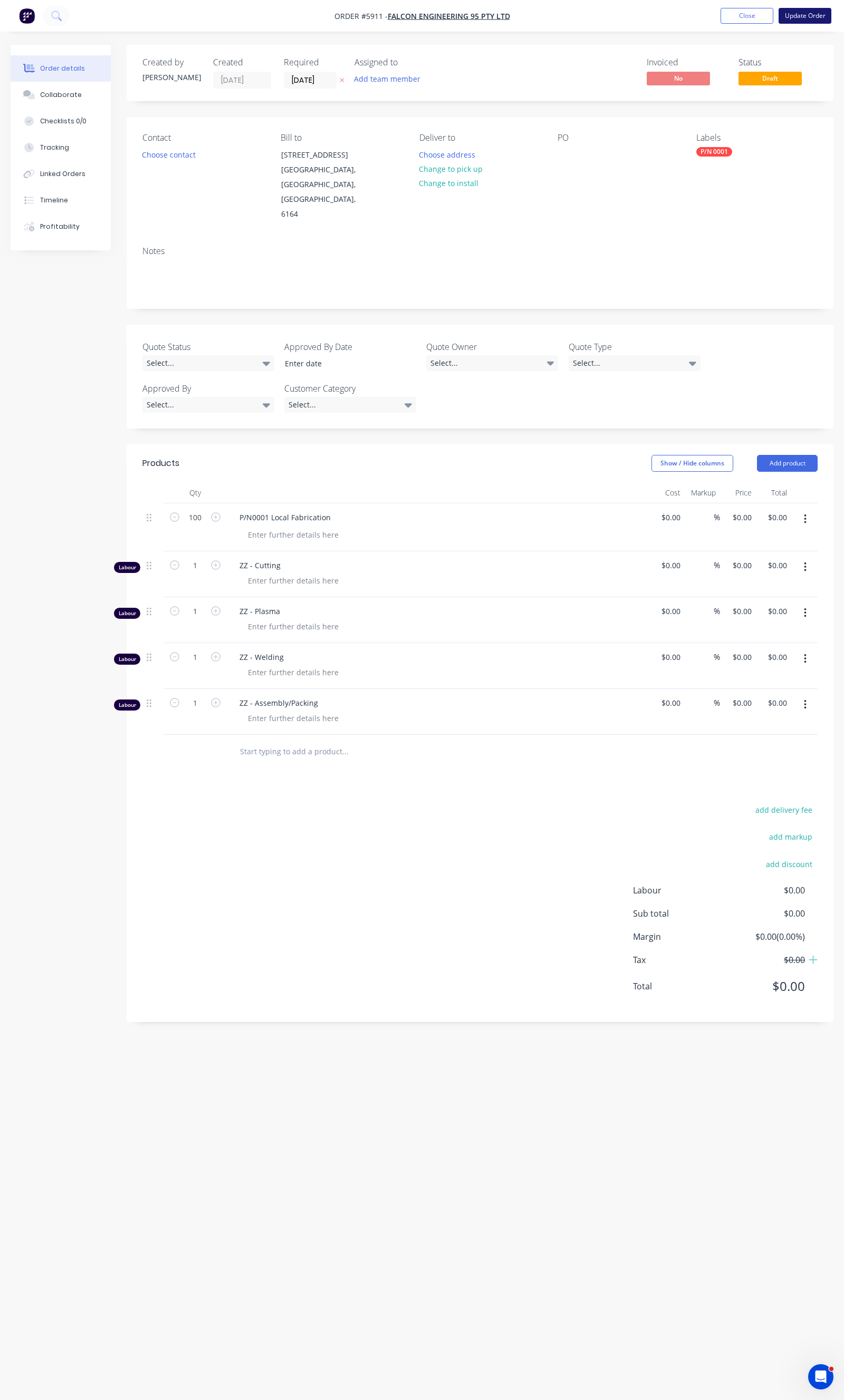
click at [814, 14] on button "Update Order" at bounding box center [804, 15] width 52 height 16
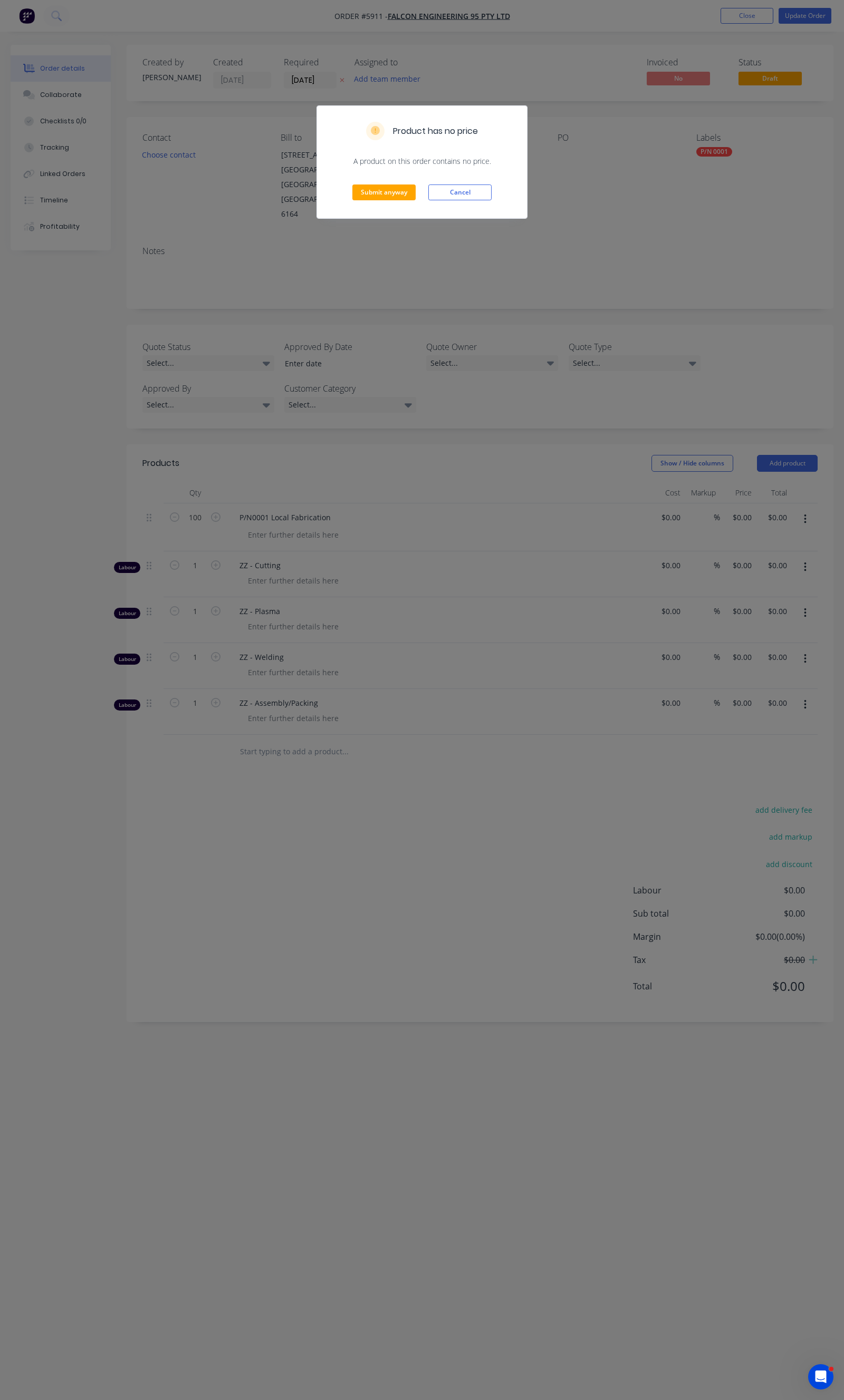
click at [372, 202] on div "Submit anyway Cancel" at bounding box center [422, 193] width 210 height 52
click at [376, 198] on button "Submit anyway" at bounding box center [383, 192] width 63 height 16
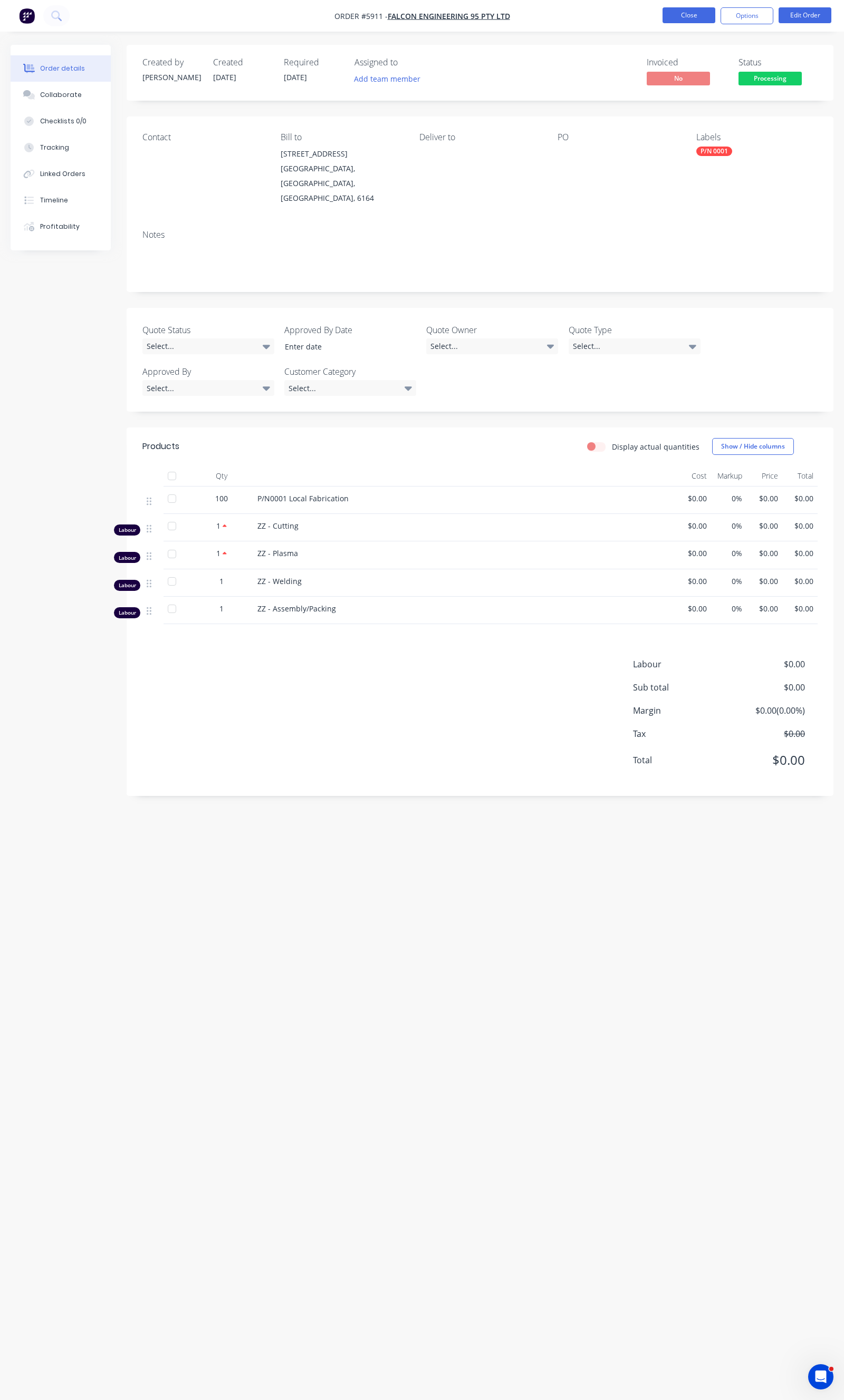
click at [668, 9] on button "Close" at bounding box center [688, 15] width 52 height 16
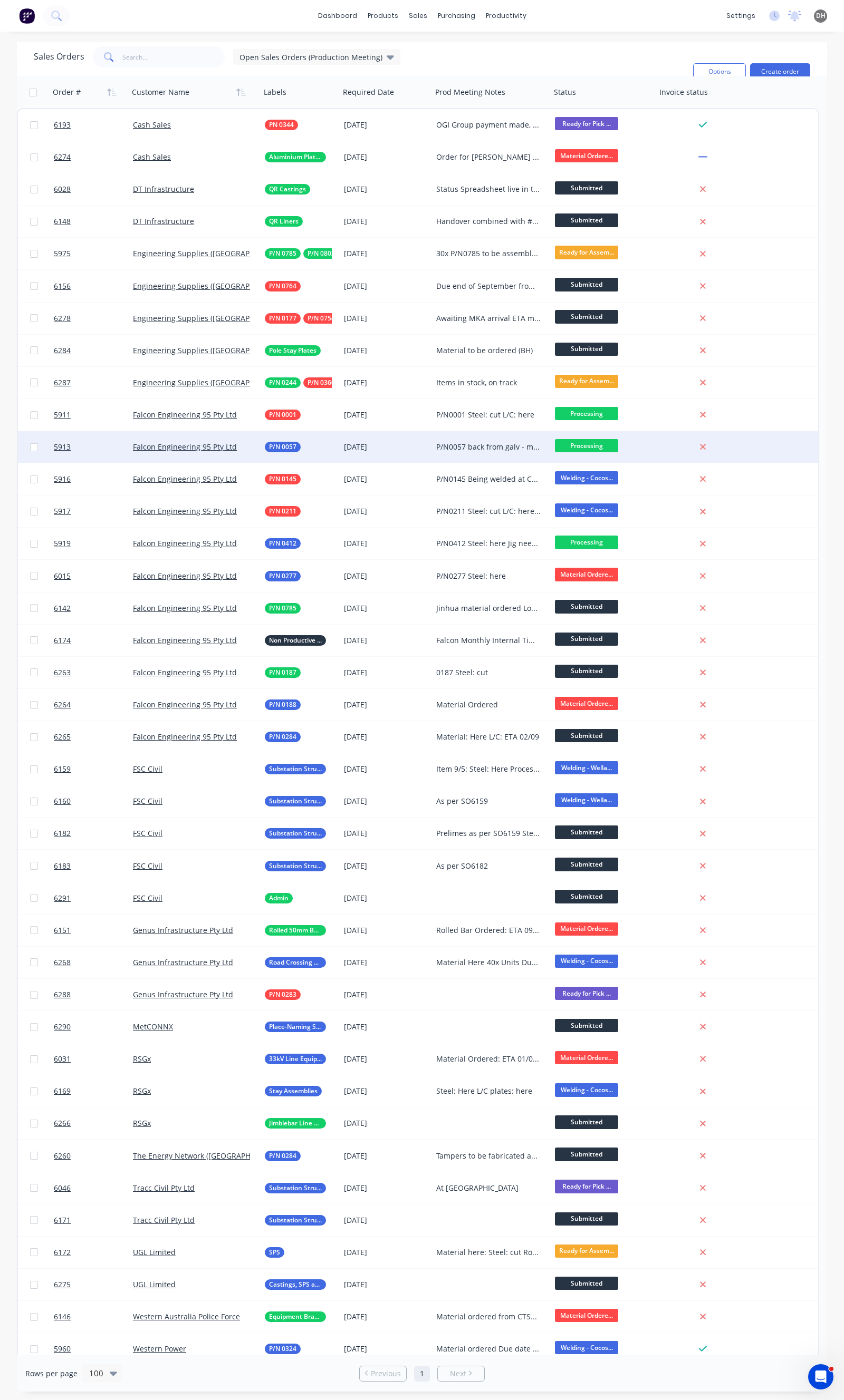
click at [364, 439] on div "[DATE]" at bounding box center [386, 447] width 92 height 32
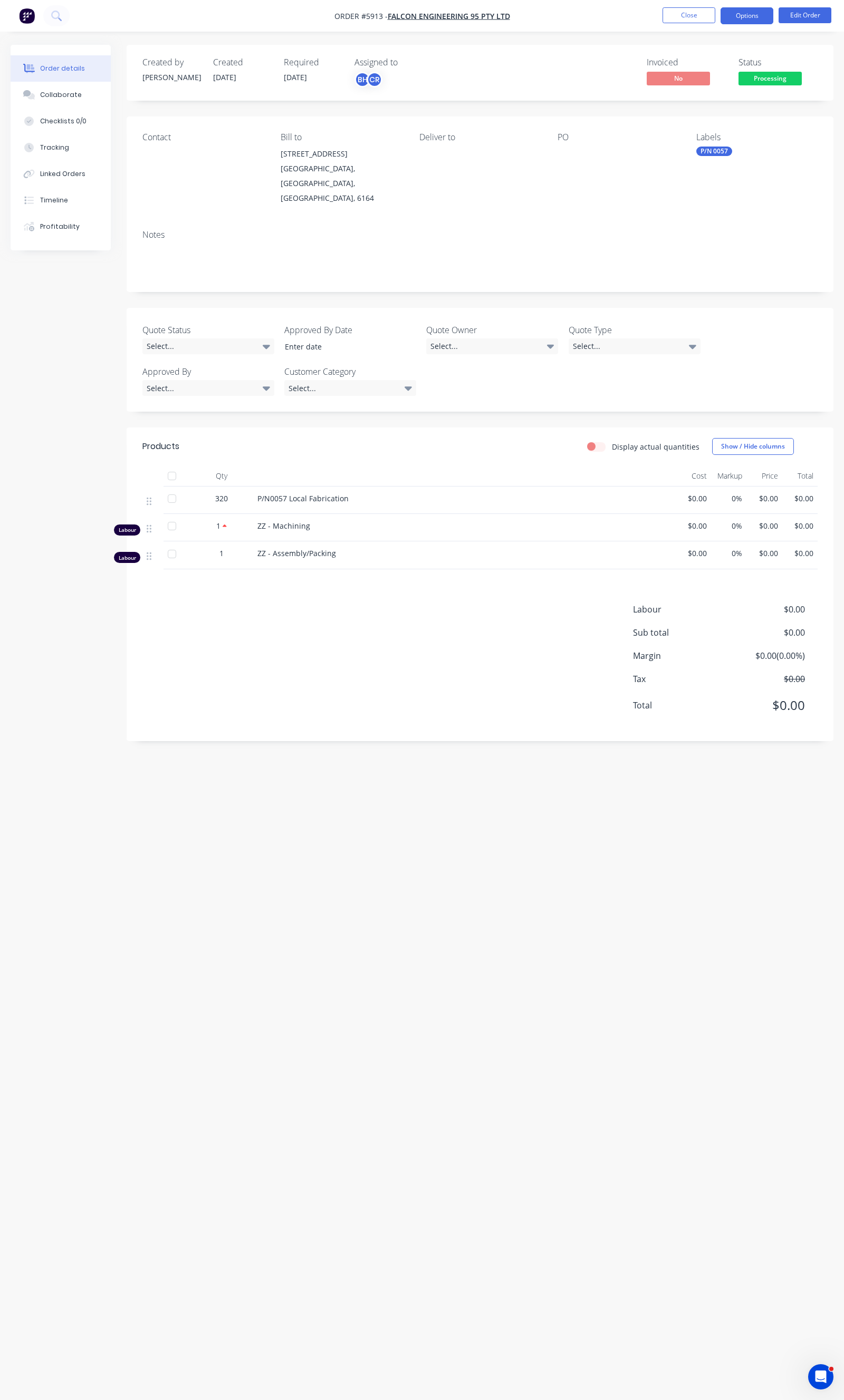
click at [730, 17] on button "Options" at bounding box center [746, 16] width 52 height 17
click at [820, 12] on button "Edit Order" at bounding box center [804, 15] width 52 height 16
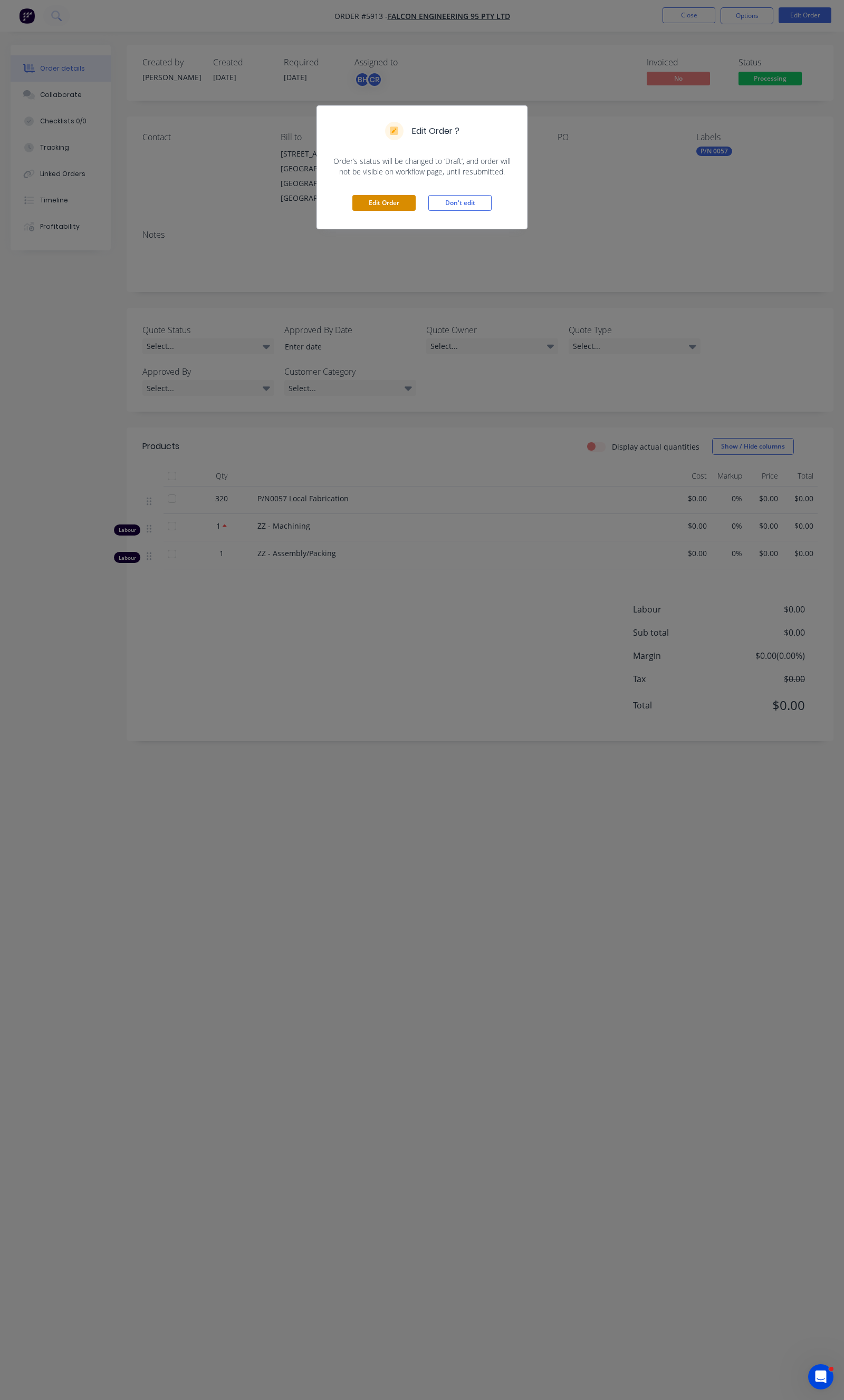
click at [398, 203] on button "Edit Order" at bounding box center [383, 203] width 63 height 16
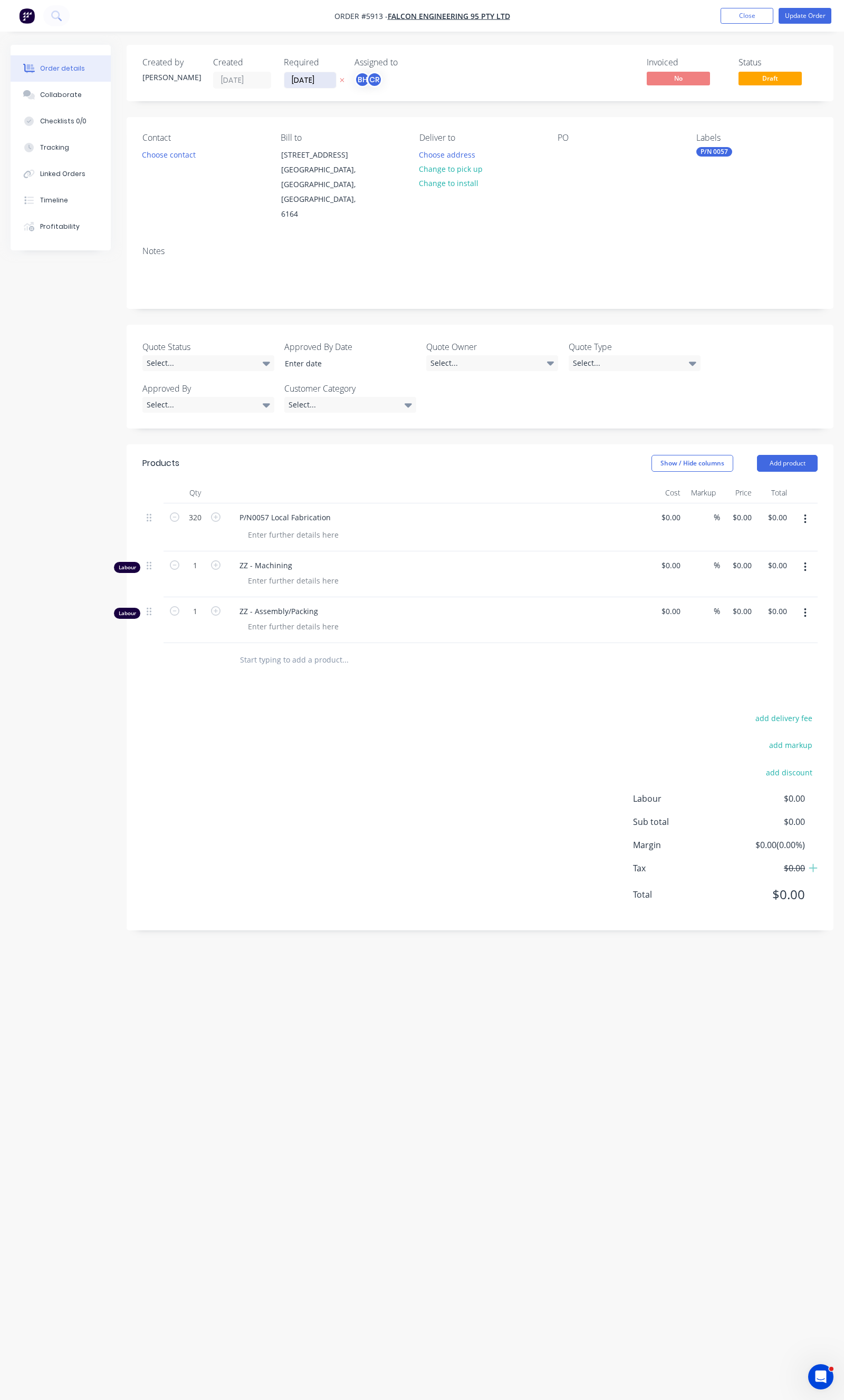
click at [315, 85] on input "[DATE]" at bounding box center [310, 80] width 52 height 16
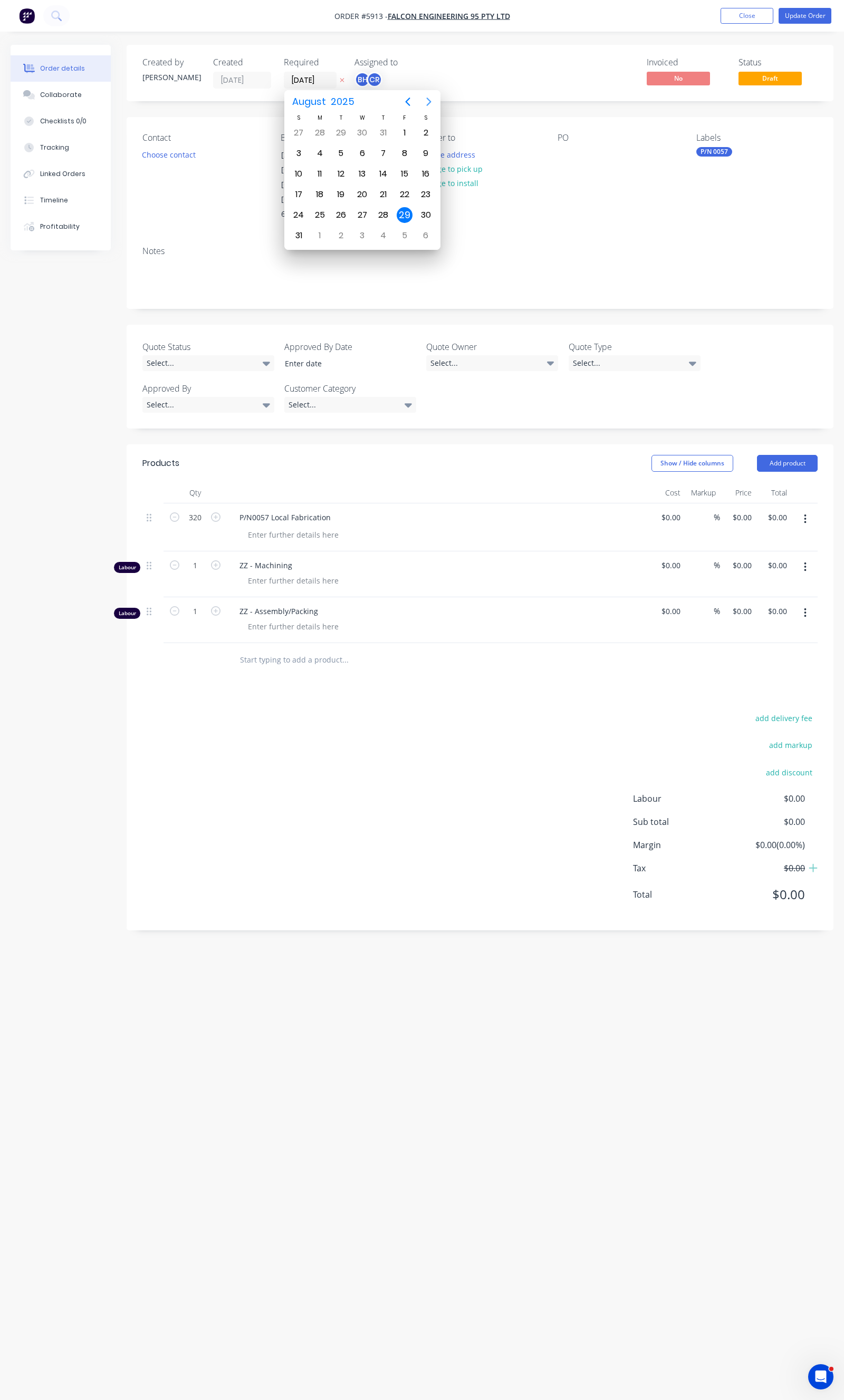
click at [424, 107] on icon "Next page" at bounding box center [428, 101] width 12 height 12
click at [346, 219] on div "30" at bounding box center [341, 215] width 21 height 20
type input "[DATE]"
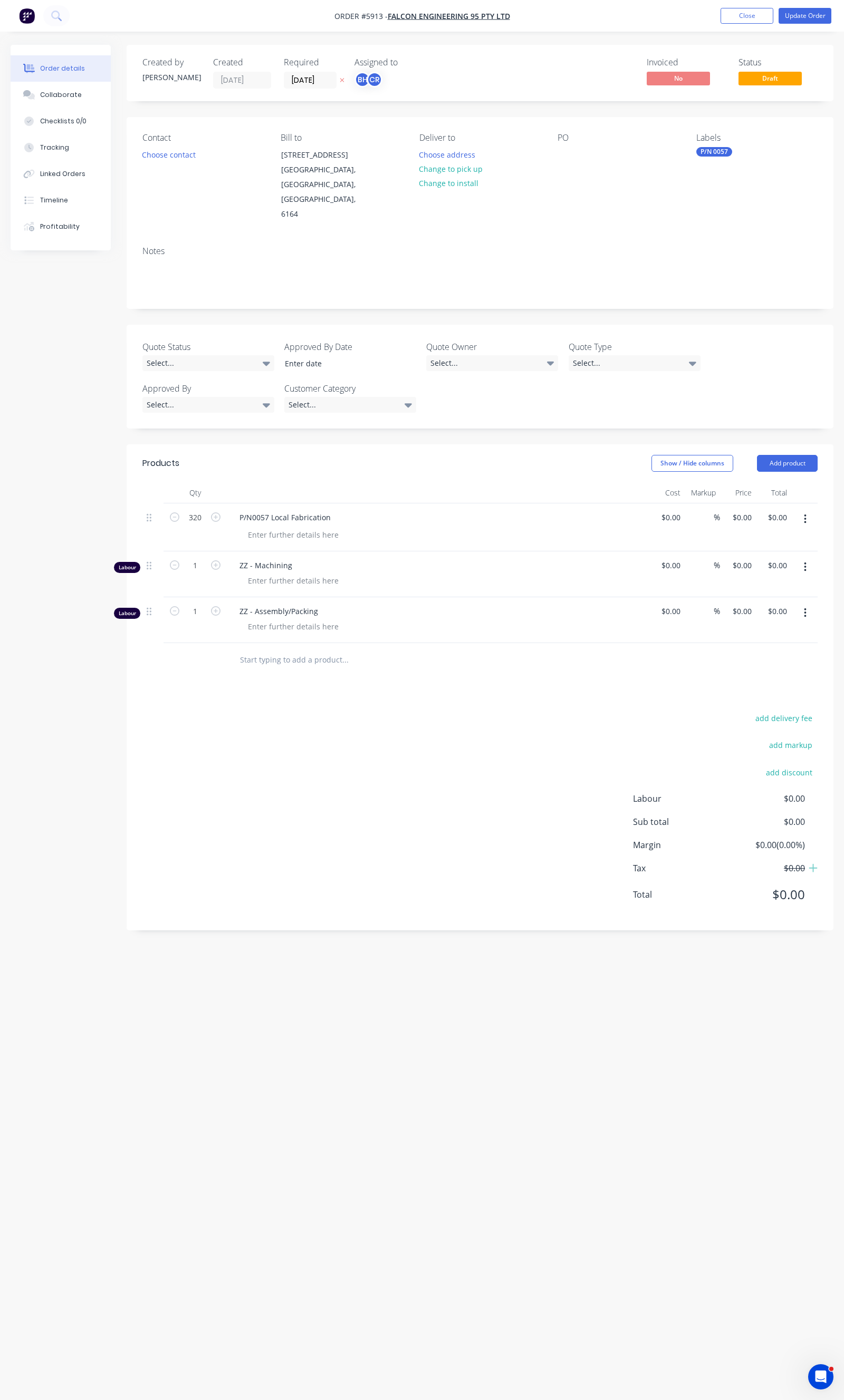
click at [793, 4] on nav "Order #5913 - Falcon Engineering 95 Pty Ltd Add product Close Update Order" at bounding box center [422, 16] width 844 height 32
click at [795, 8] on button "Update Order" at bounding box center [804, 15] width 52 height 16
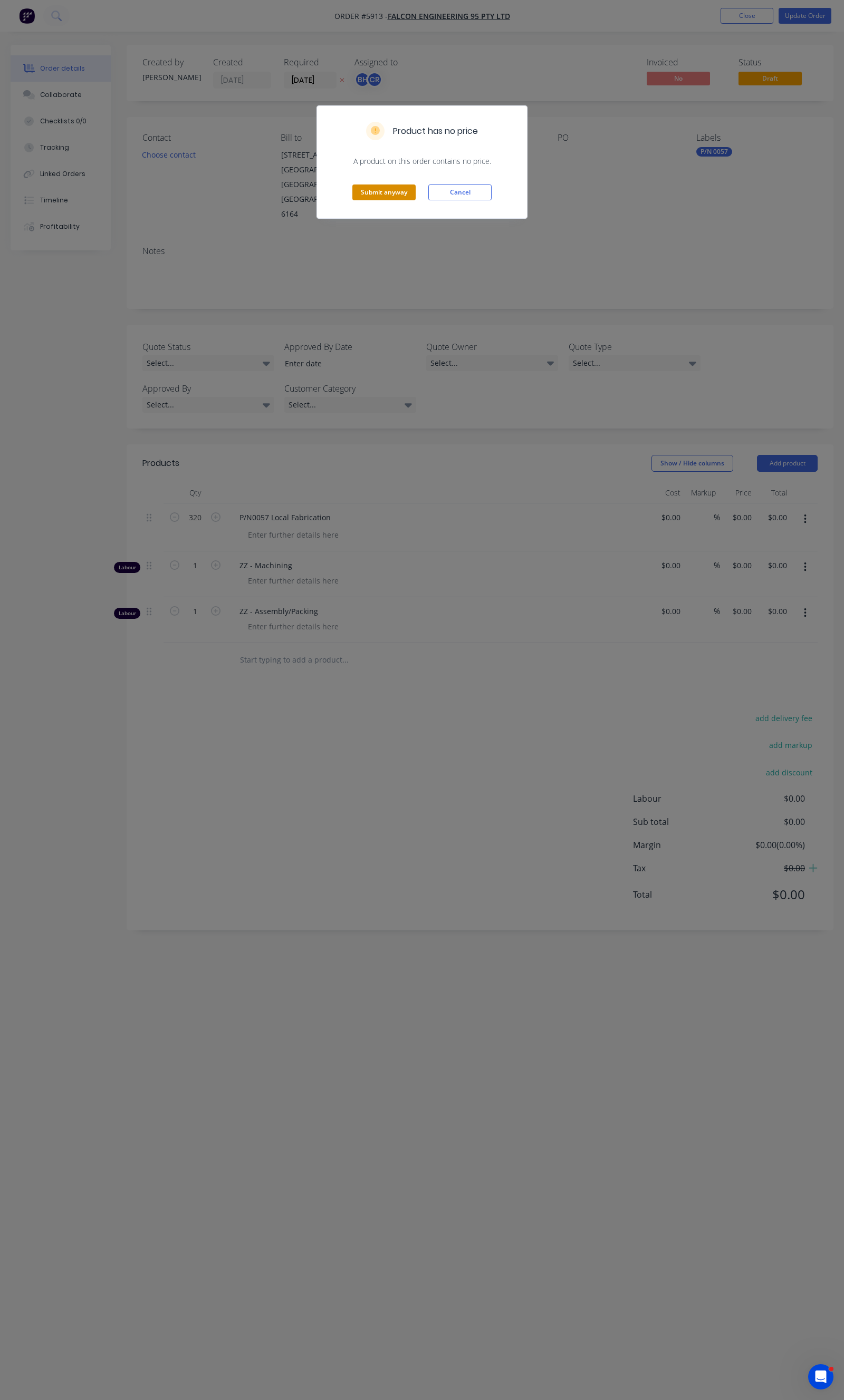
click at [387, 189] on button "Submit anyway" at bounding box center [383, 192] width 63 height 16
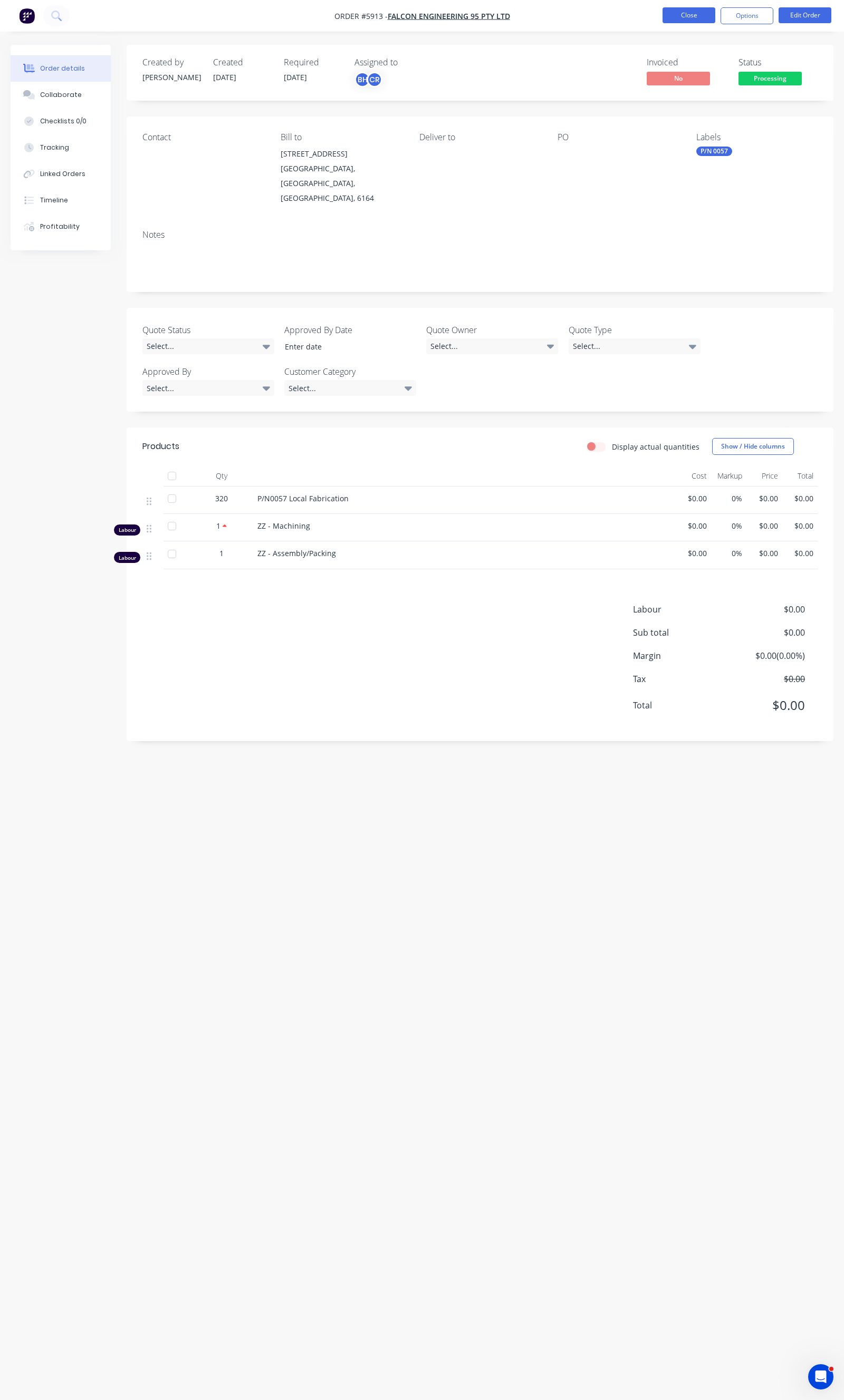
click at [682, 18] on button "Close" at bounding box center [688, 15] width 52 height 16
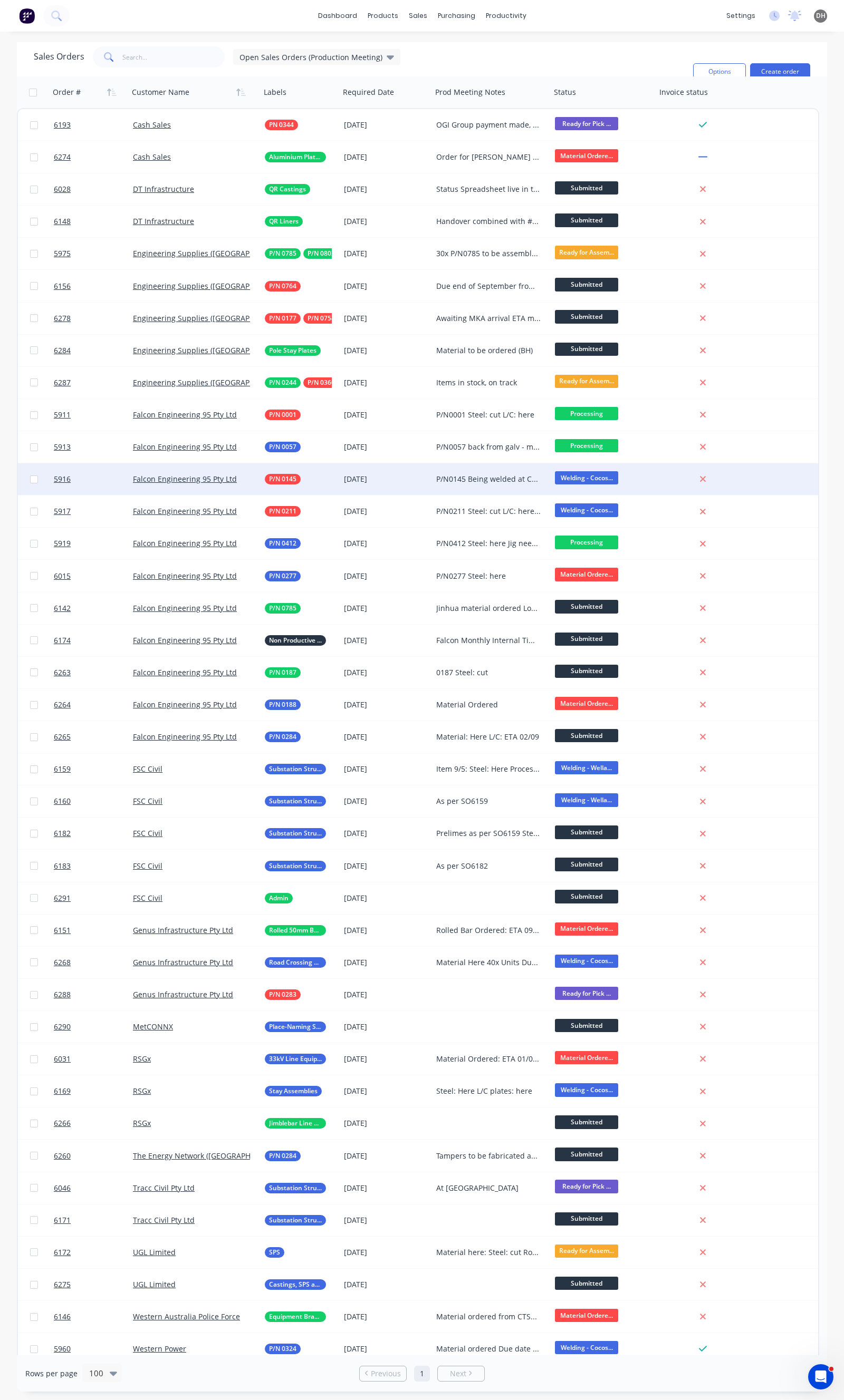
click at [432, 477] on div "P/N0145 Being welded at Cocos when time permits" at bounding box center [491, 479] width 119 height 32
click at [391, 477] on div "[DATE]" at bounding box center [386, 479] width 84 height 11
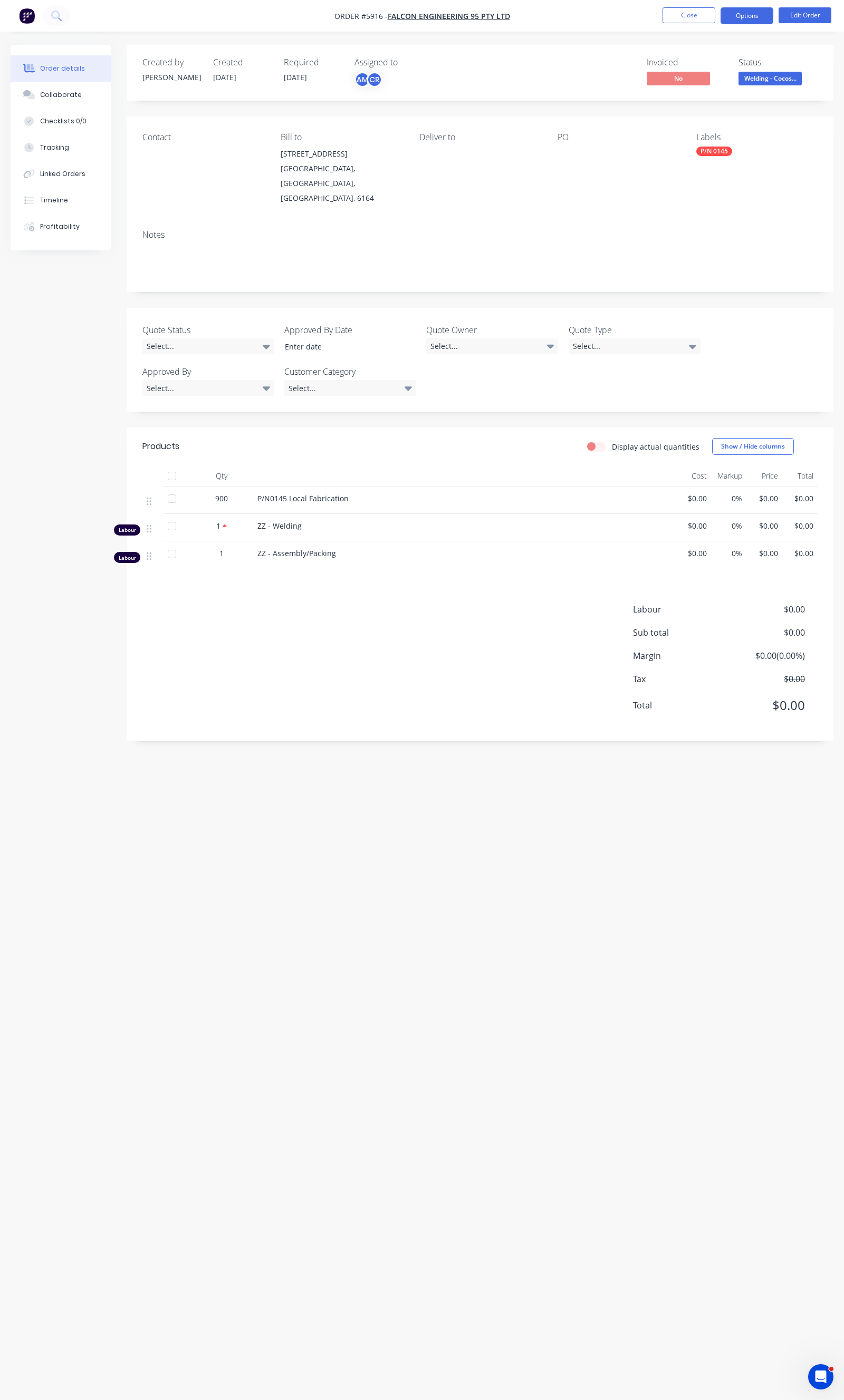
click at [757, 9] on button "Options" at bounding box center [746, 16] width 52 height 17
click at [784, 14] on button "Edit Order" at bounding box center [804, 15] width 52 height 16
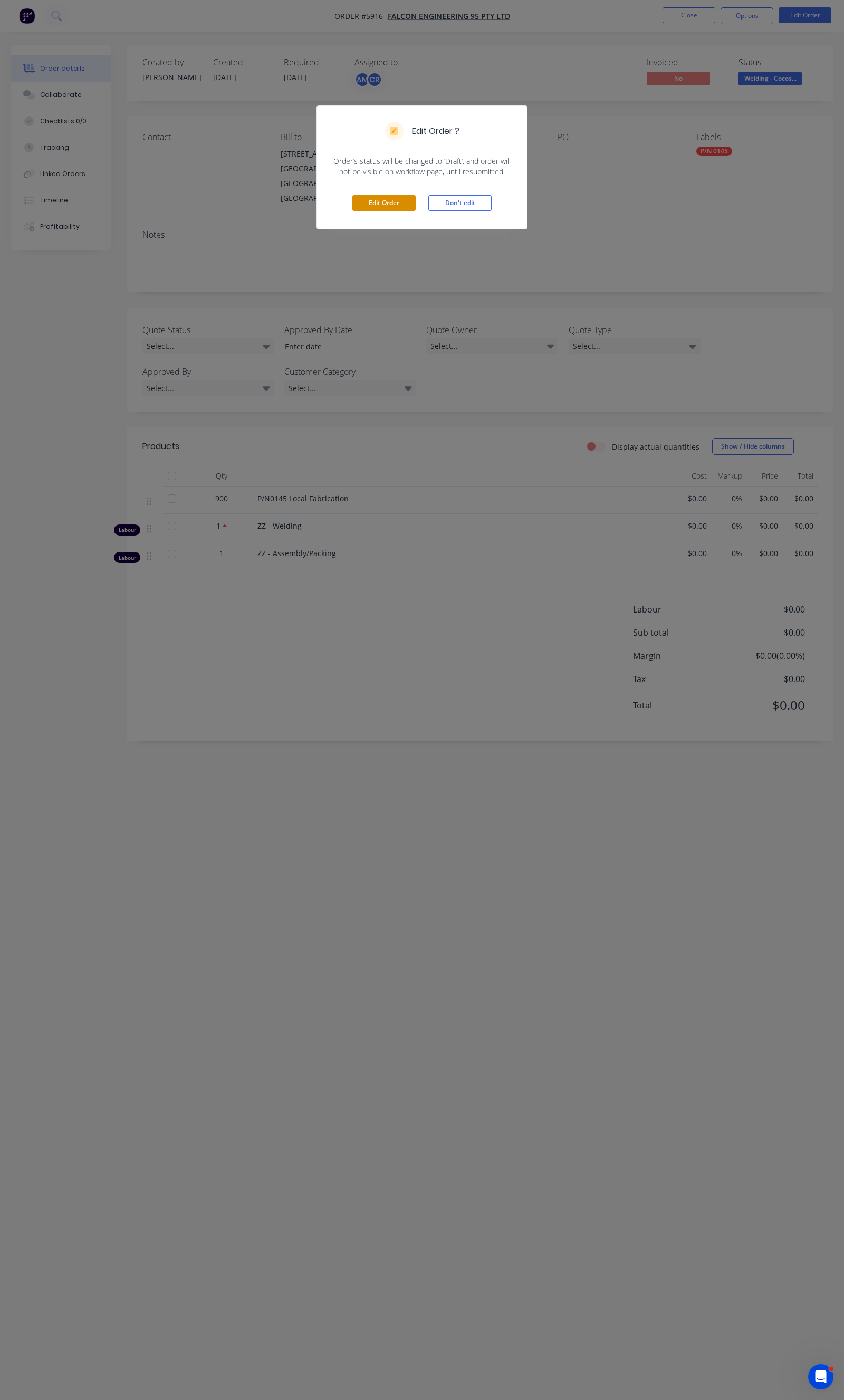
click at [394, 204] on button "Edit Order" at bounding box center [383, 203] width 63 height 16
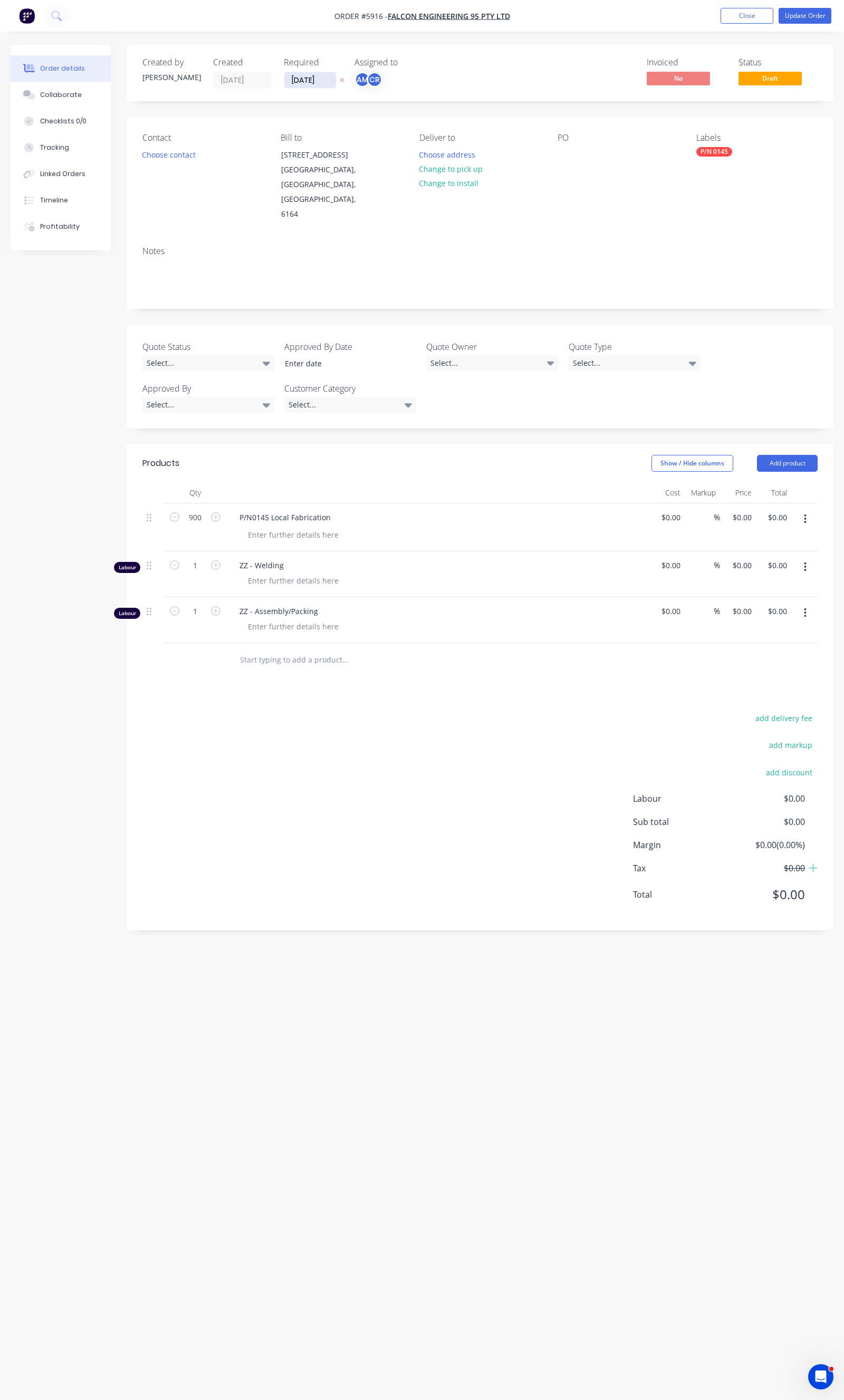
click at [313, 83] on input "[DATE]" at bounding box center [310, 80] width 52 height 16
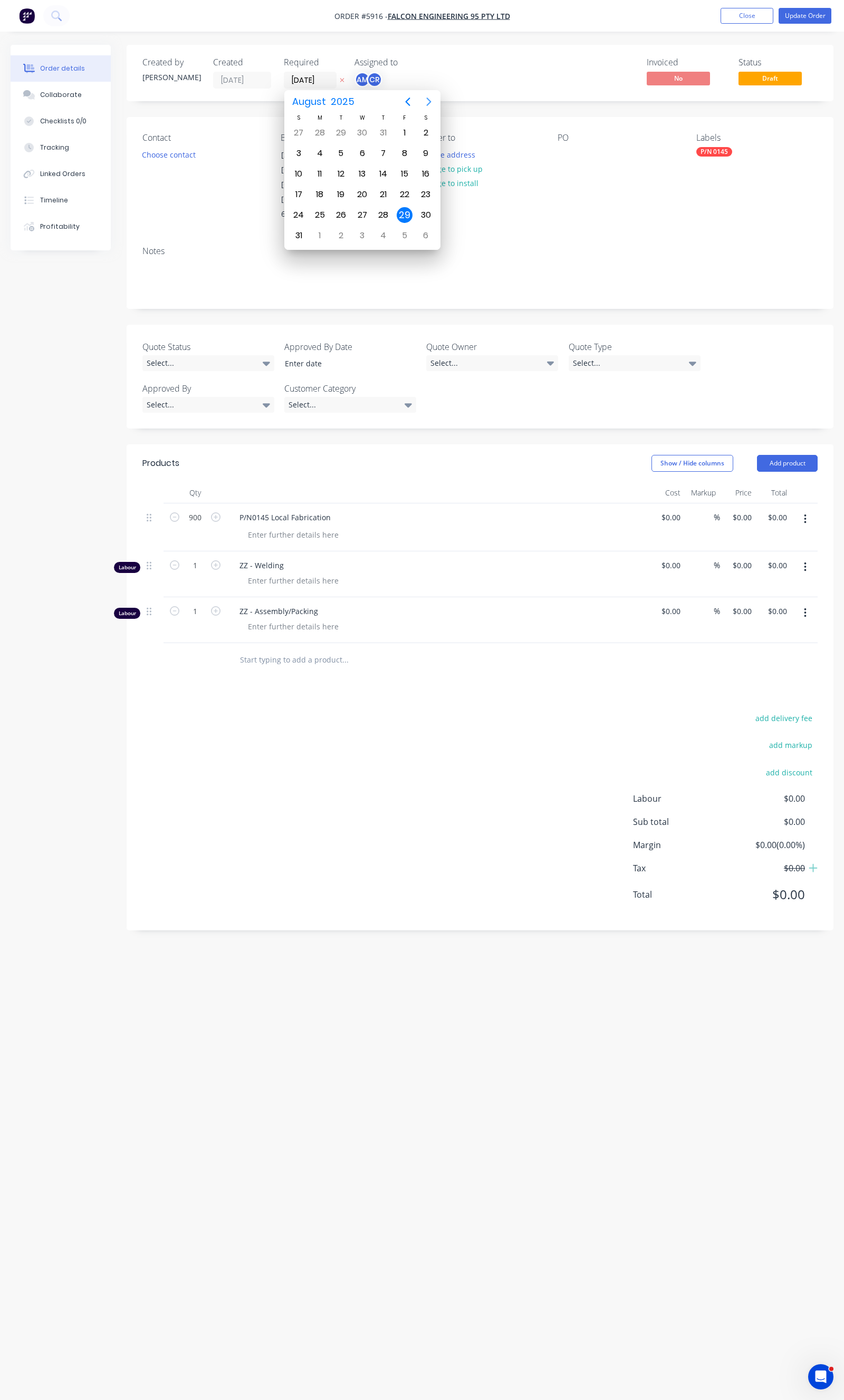
click at [425, 102] on icon "Next page" at bounding box center [428, 101] width 12 height 12
click at [426, 109] on button "Next page" at bounding box center [429, 102] width 21 height 21
click at [383, 211] on div "30" at bounding box center [383, 215] width 16 height 16
type input "[DATE]"
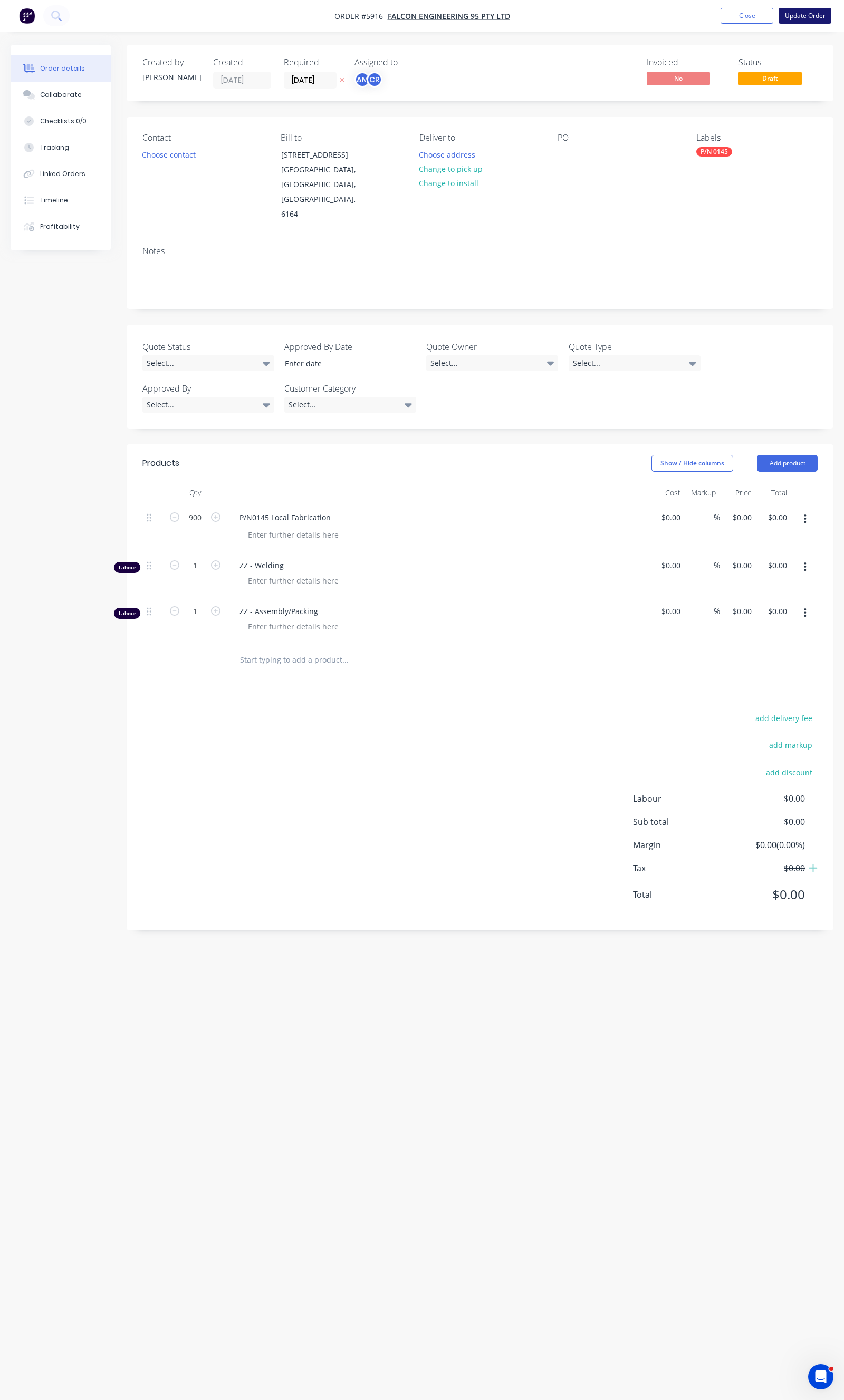
click at [790, 18] on button "Update Order" at bounding box center [804, 15] width 52 height 16
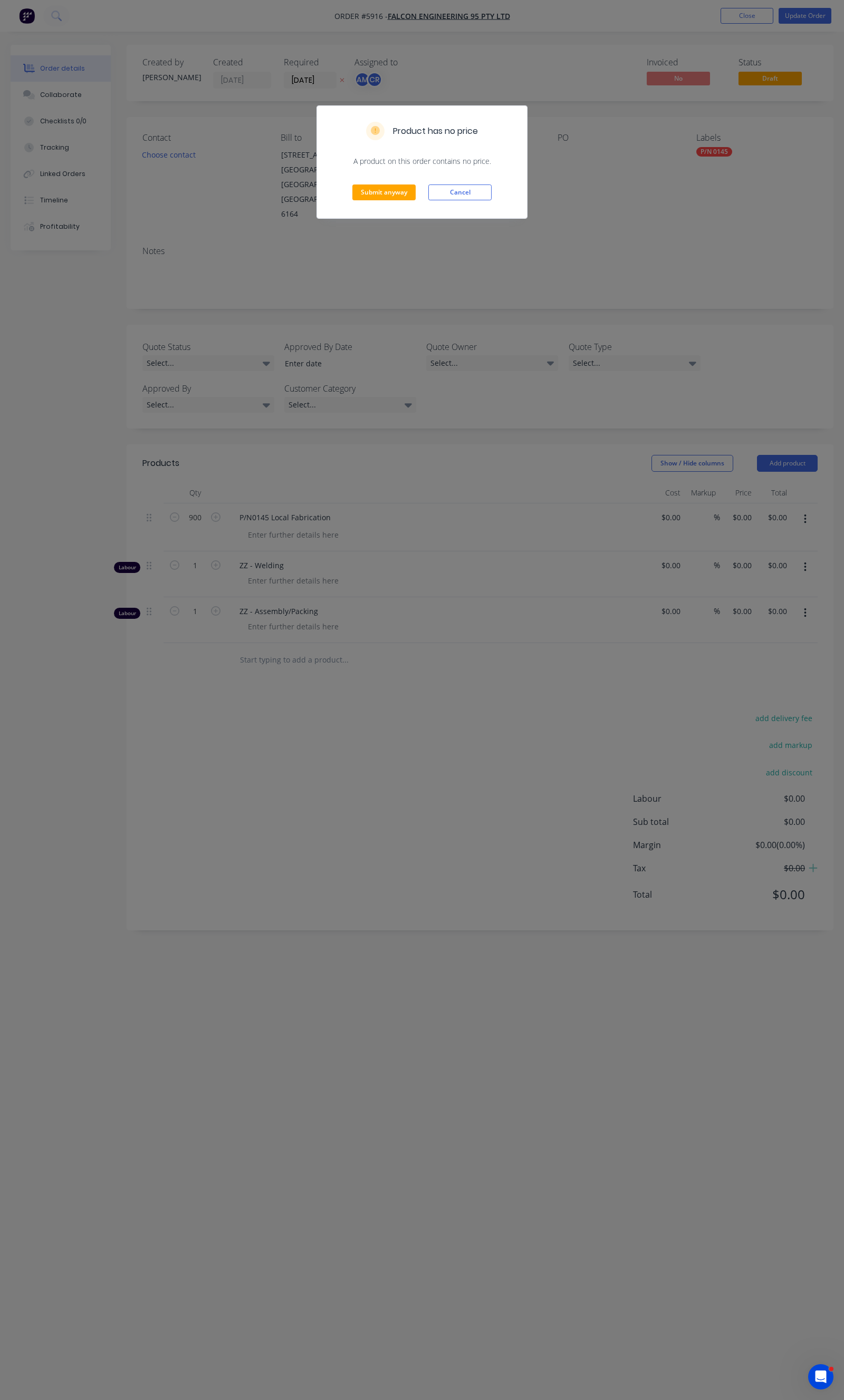
click at [359, 182] on div "Submit anyway Cancel" at bounding box center [422, 193] width 210 height 52
click at [359, 186] on button "Submit anyway" at bounding box center [383, 192] width 63 height 16
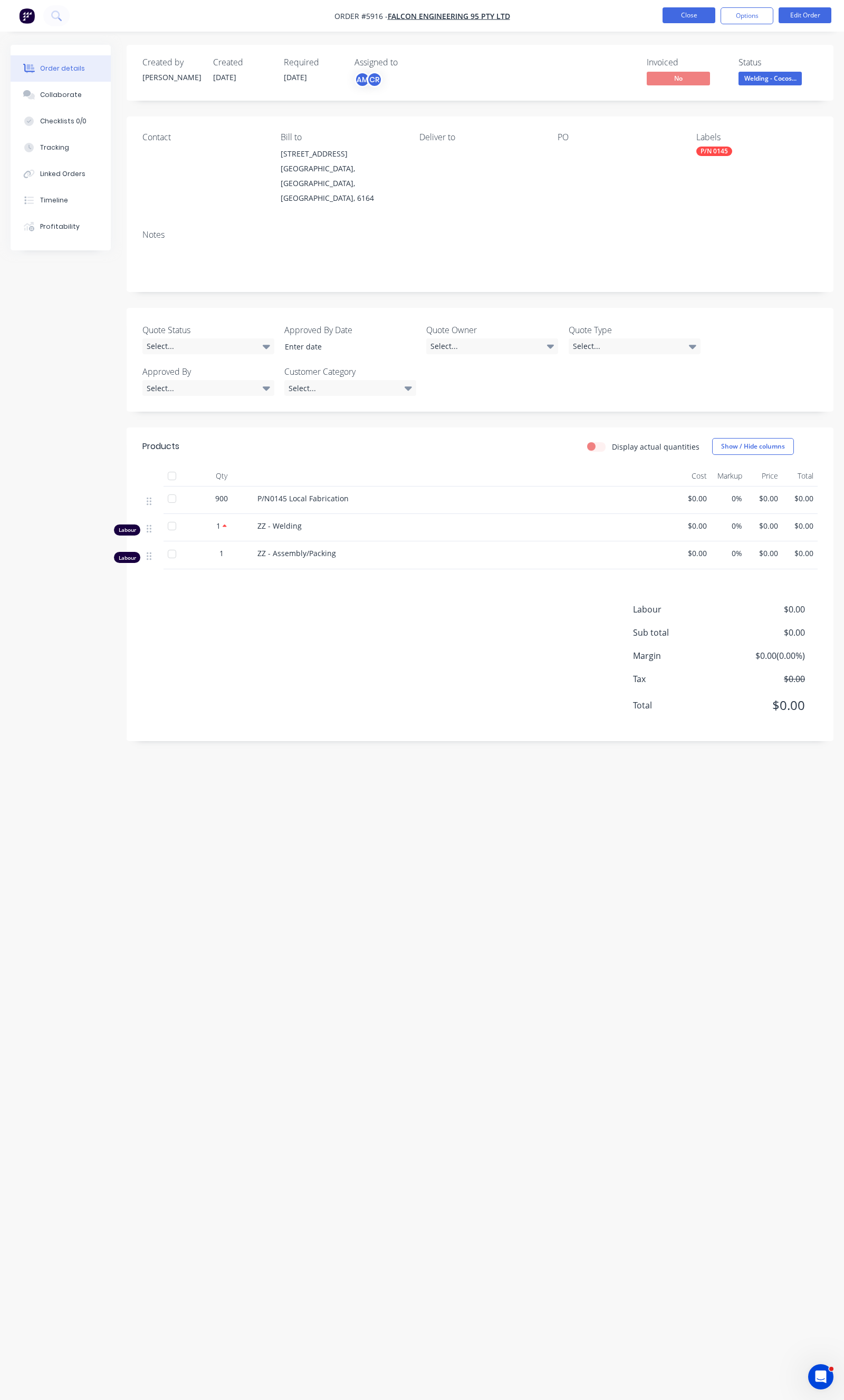
click at [678, 17] on button "Close" at bounding box center [688, 15] width 52 height 16
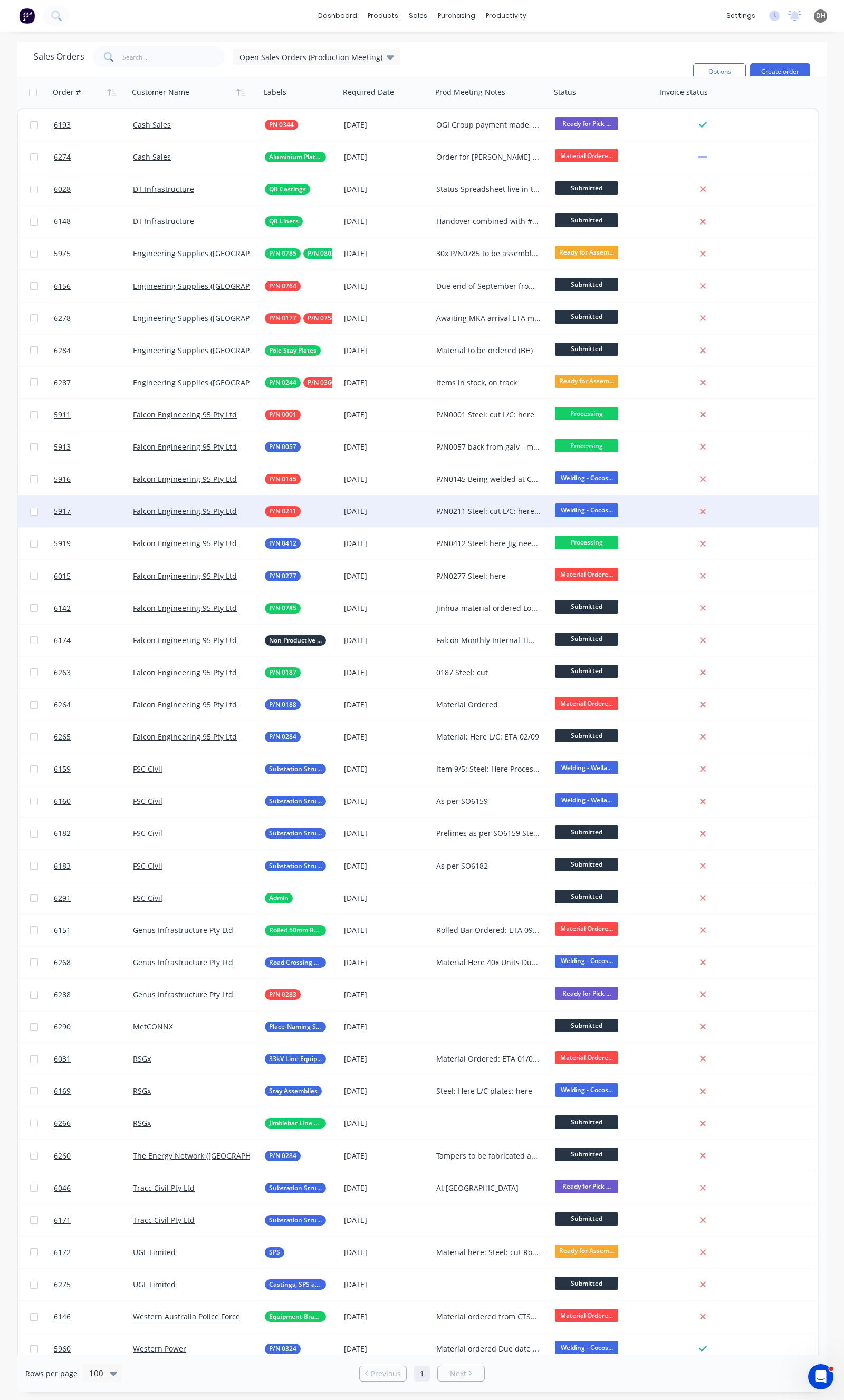
click at [379, 508] on div "[DATE]" at bounding box center [386, 511] width 84 height 11
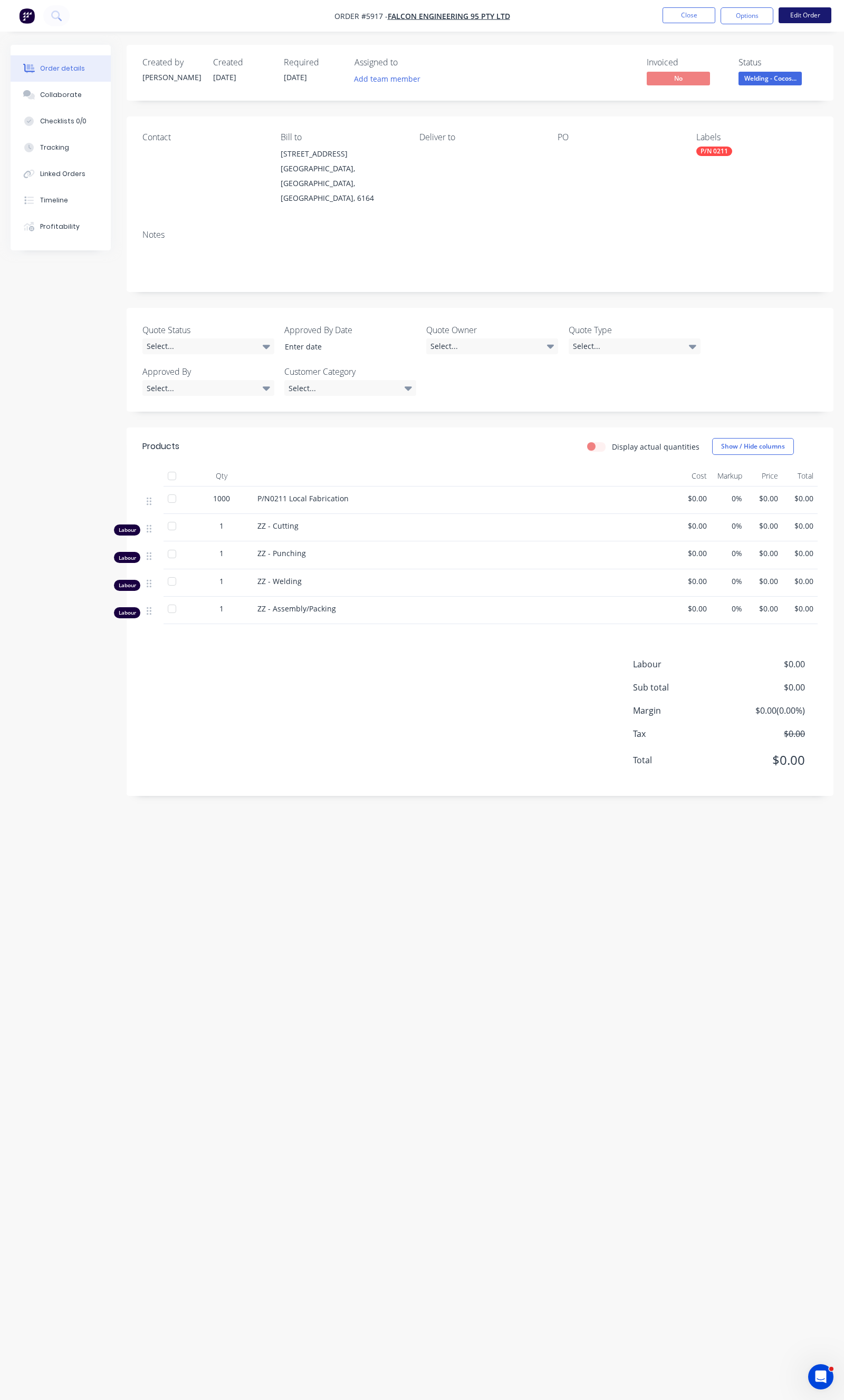
click at [790, 14] on button "Edit Order" at bounding box center [804, 15] width 52 height 16
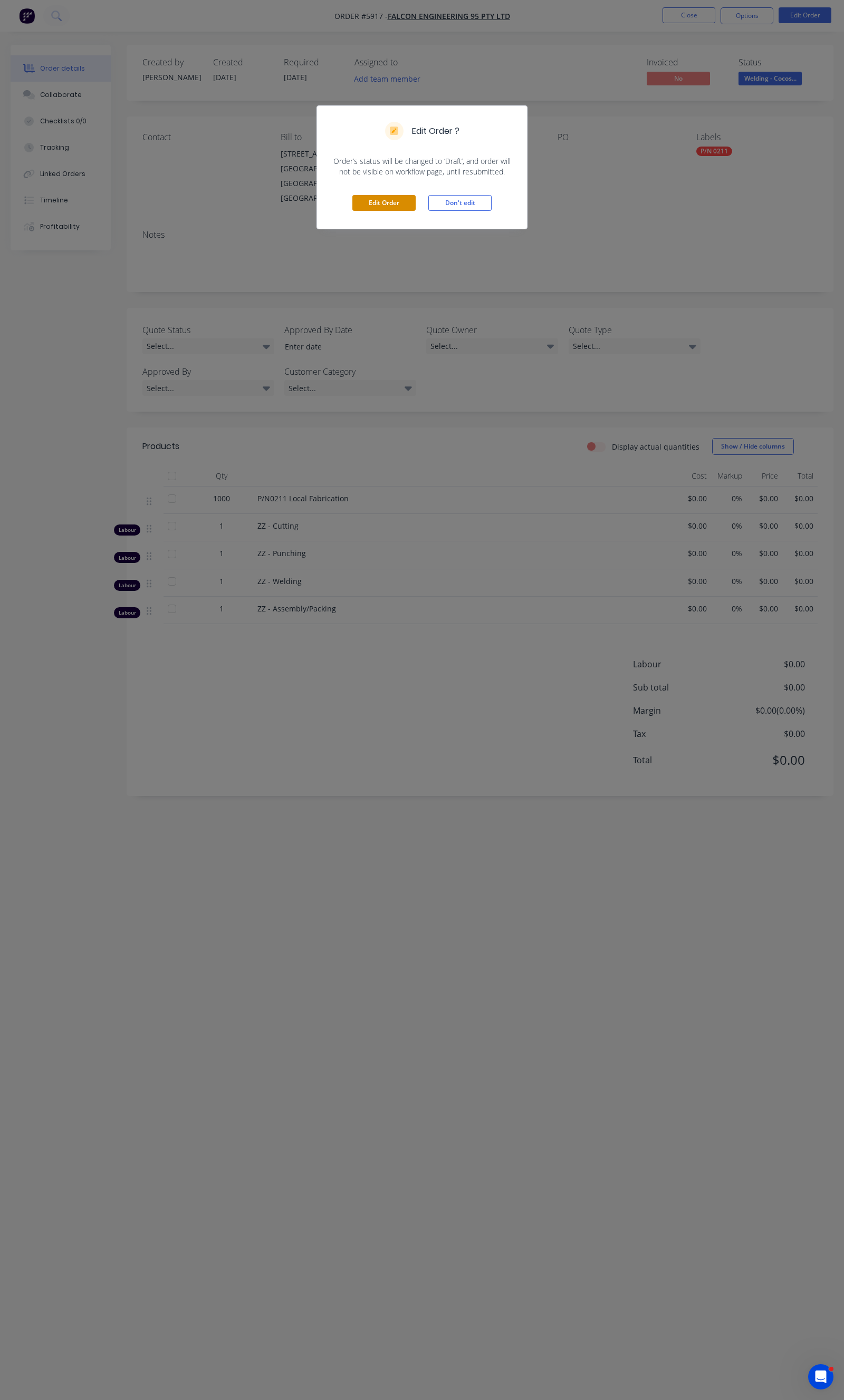
click at [362, 199] on button "Edit Order" at bounding box center [383, 203] width 63 height 16
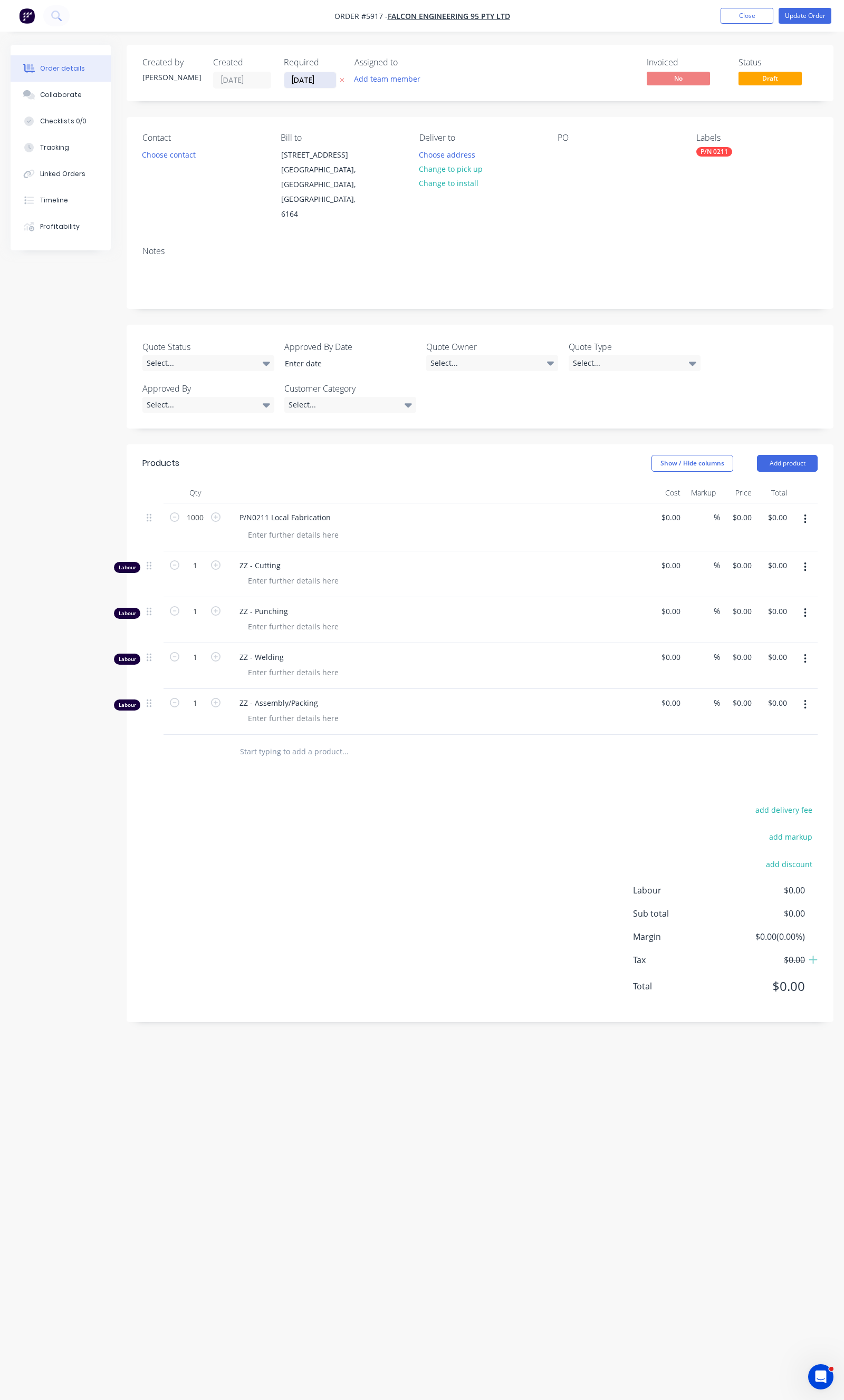
click at [300, 78] on input "[DATE]" at bounding box center [310, 80] width 52 height 16
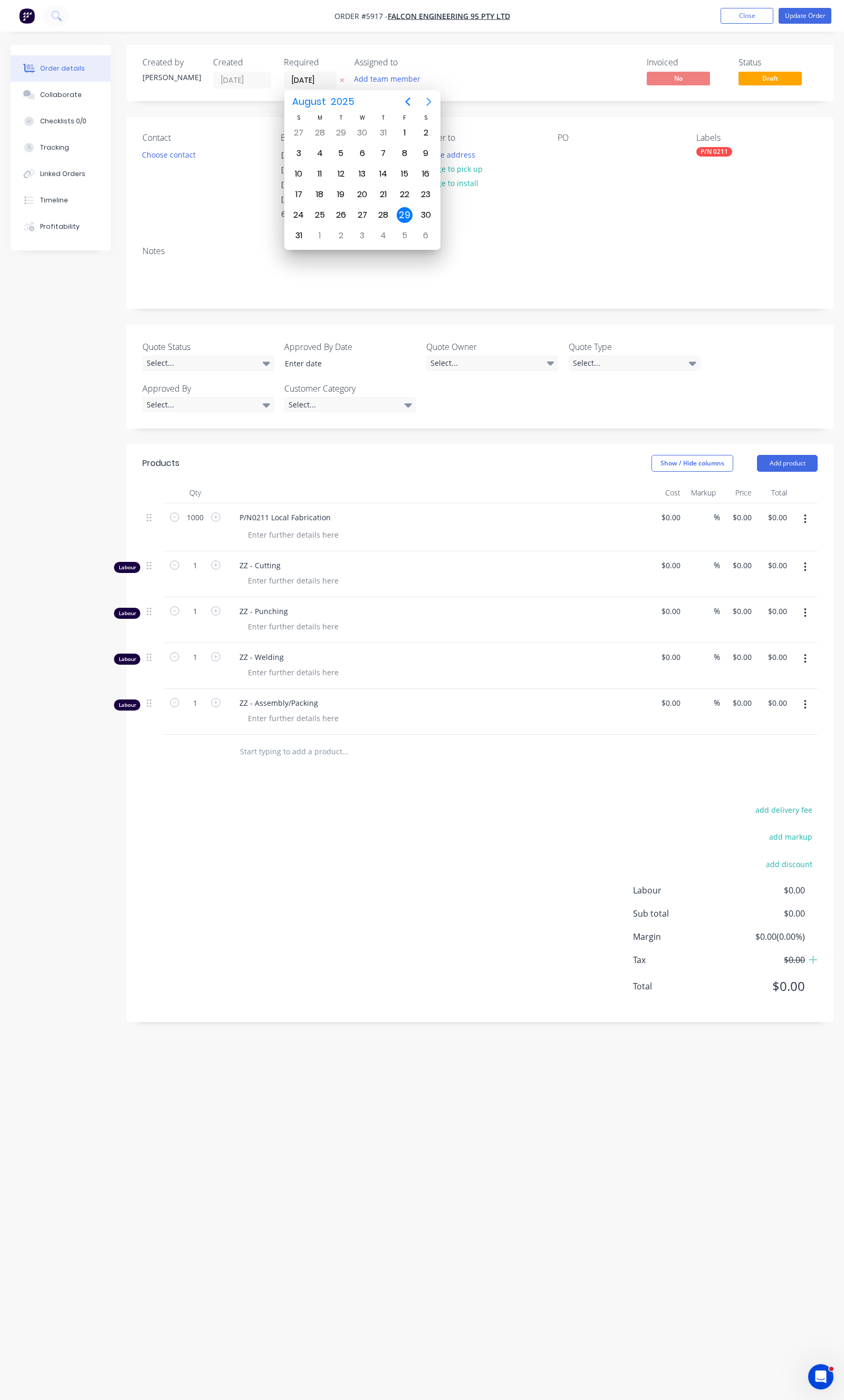
click at [434, 101] on icon "Next page" at bounding box center [428, 101] width 12 height 12
click at [386, 212] on div "30" at bounding box center [383, 215] width 16 height 16
type input "[DATE]"
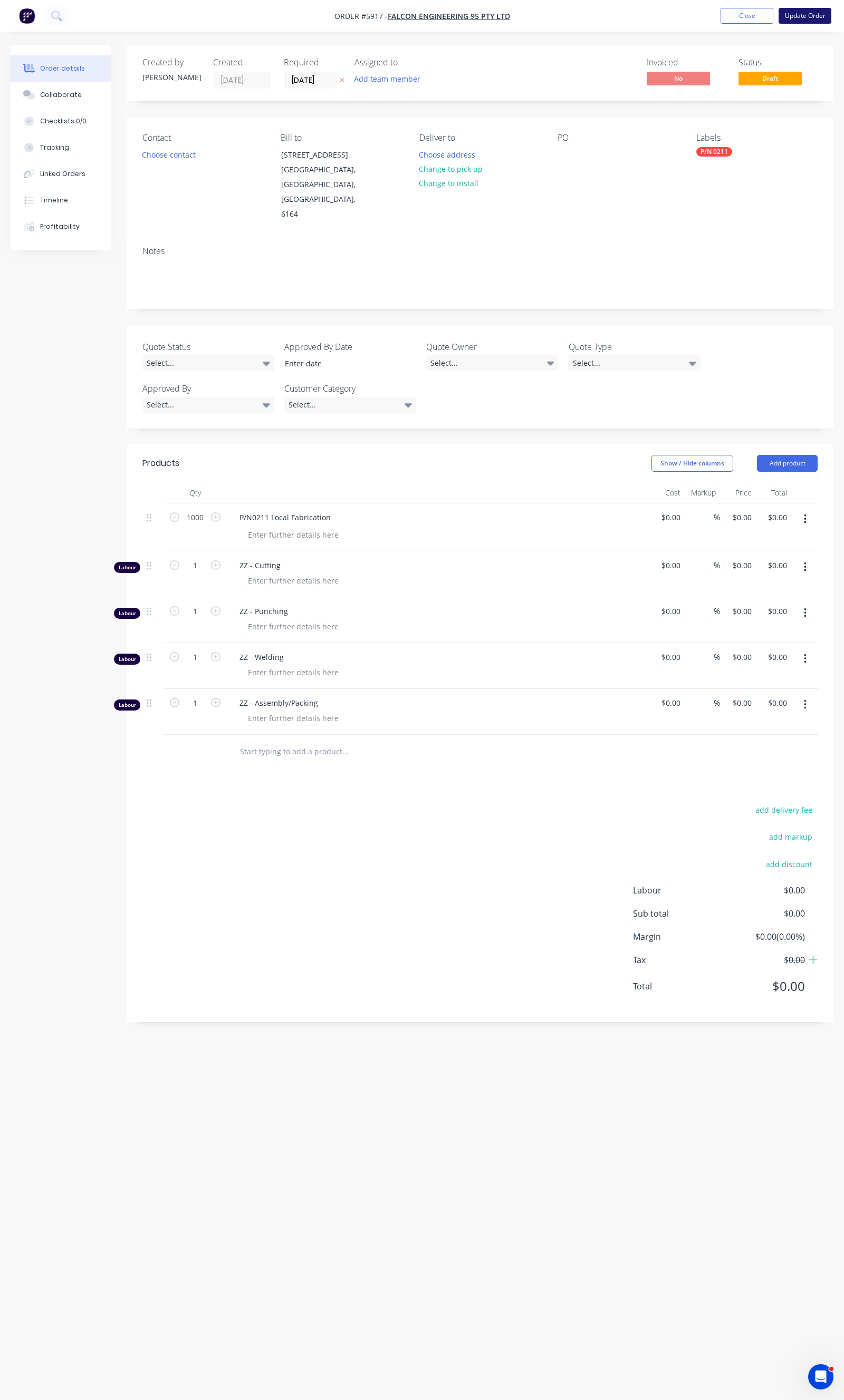
click at [804, 12] on button "Update Order" at bounding box center [804, 15] width 52 height 16
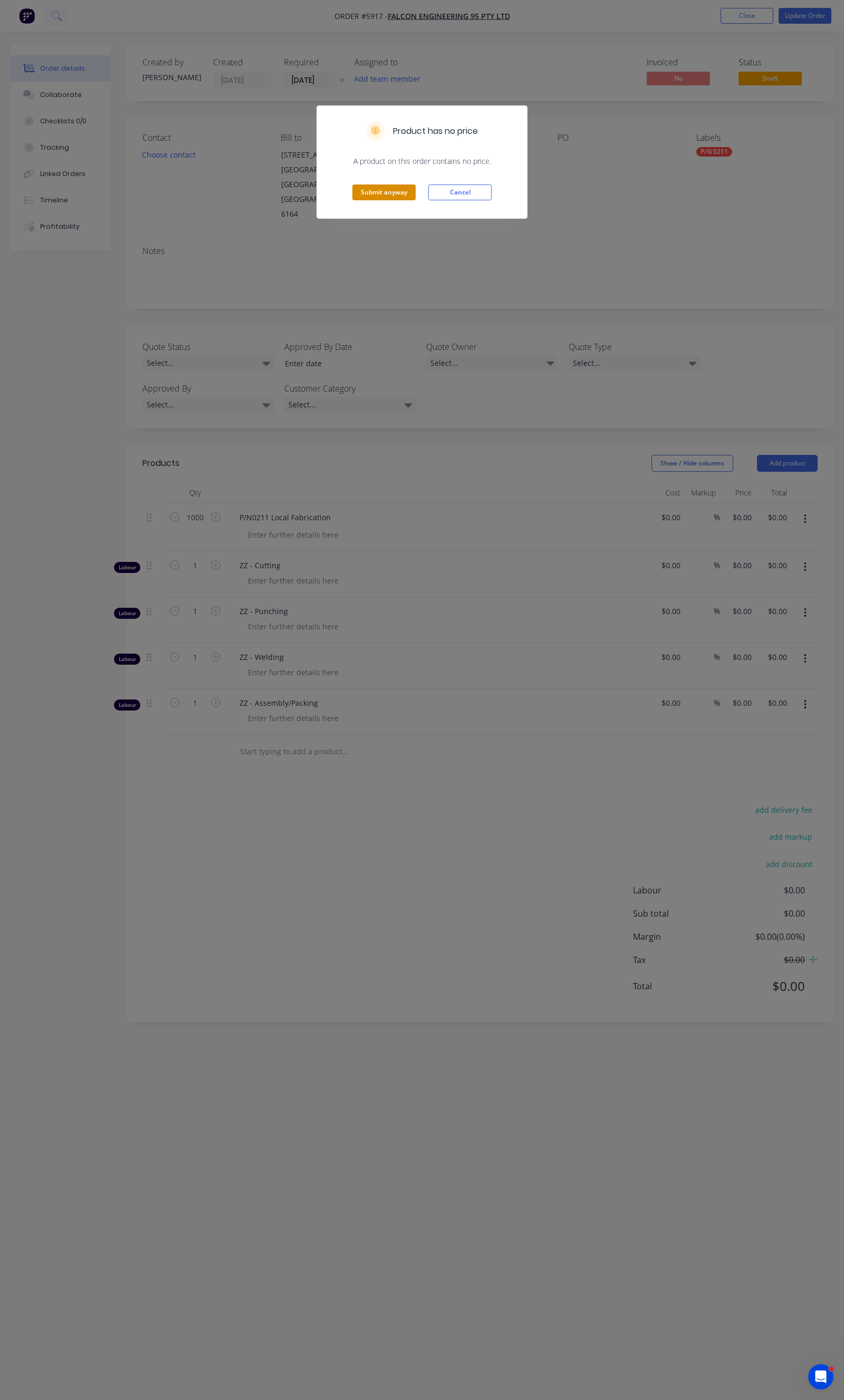
click at [392, 185] on button "Submit anyway" at bounding box center [383, 192] width 63 height 16
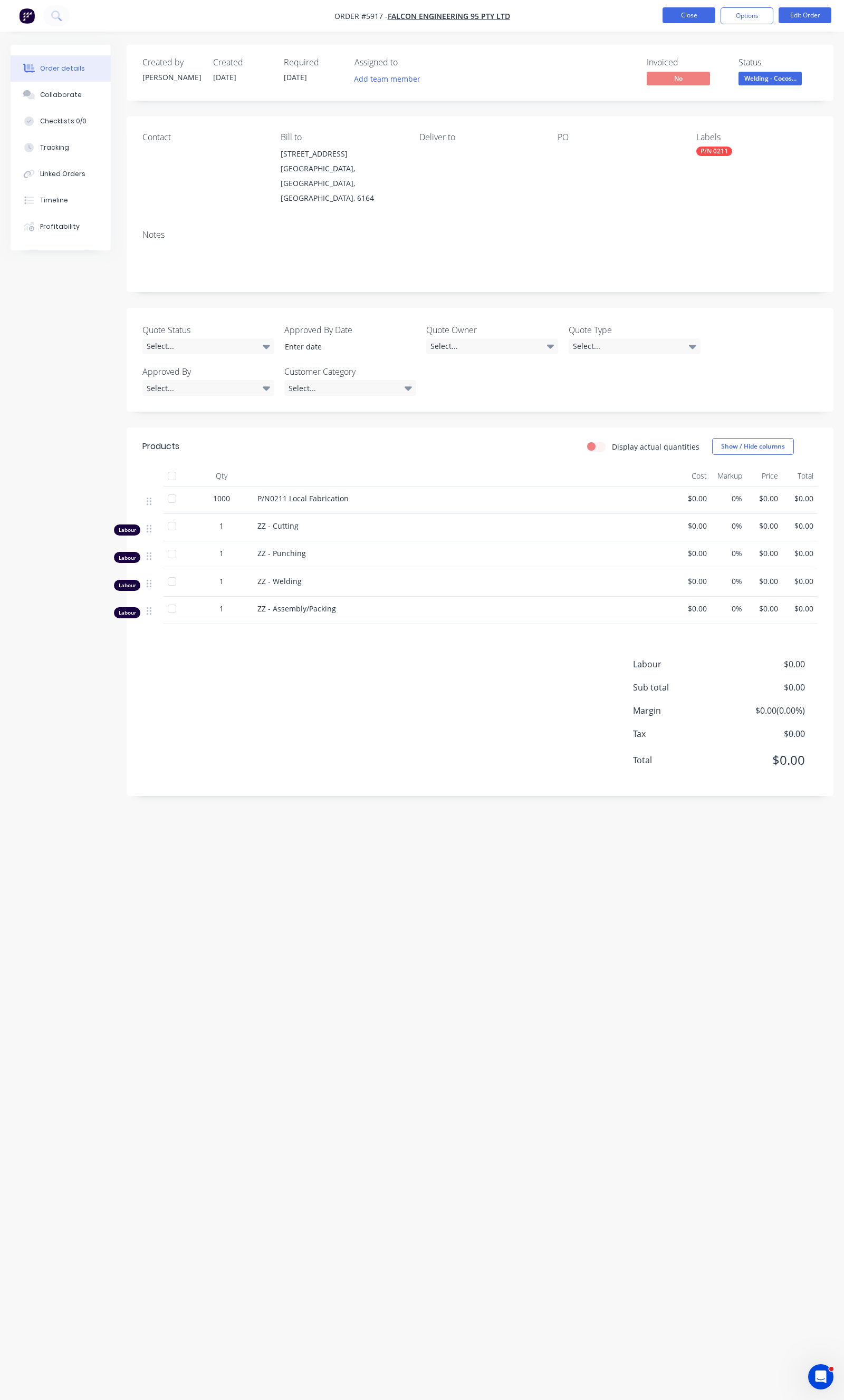
click at [681, 18] on button "Close" at bounding box center [688, 15] width 52 height 16
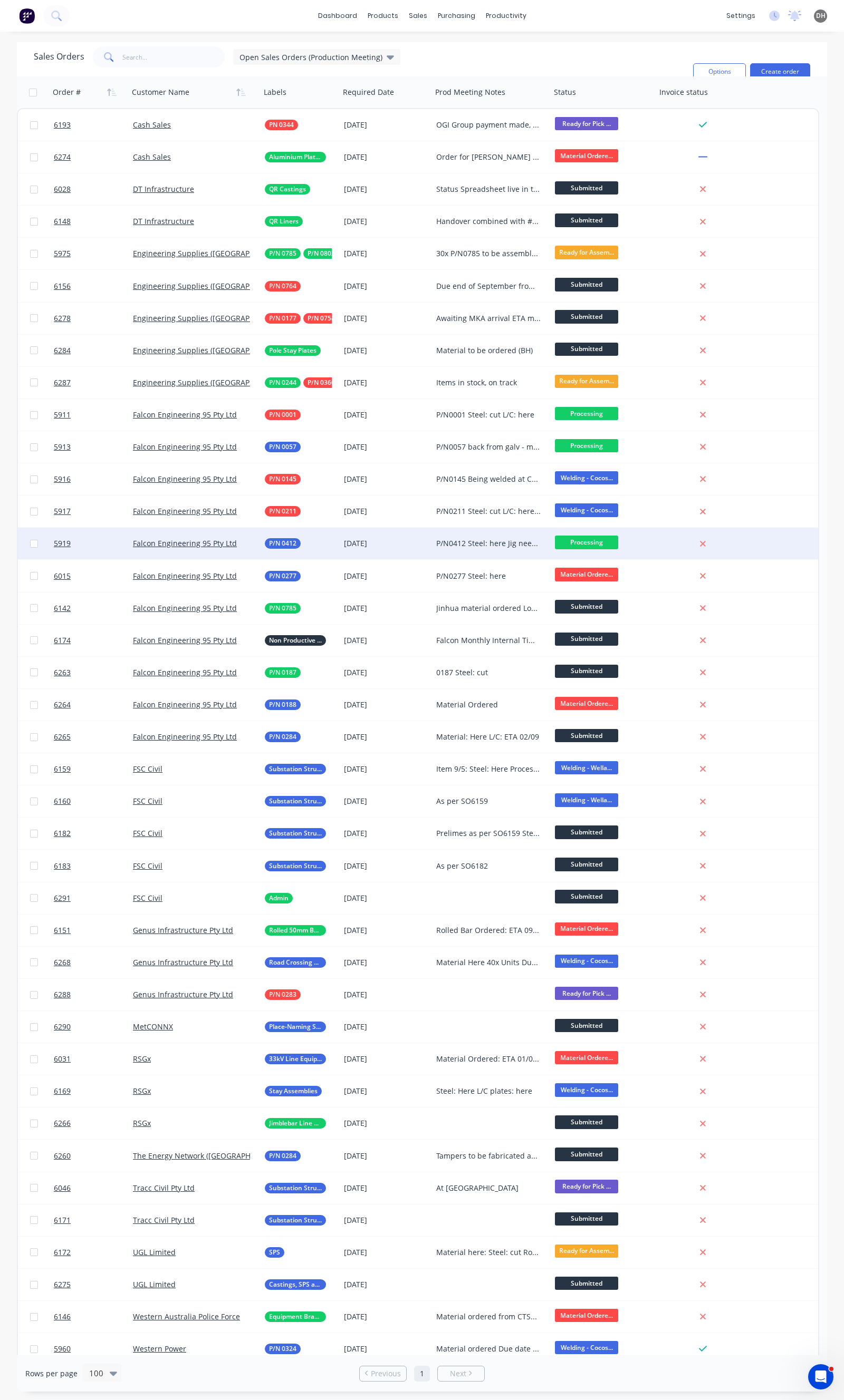
click at [381, 536] on div "[DATE]" at bounding box center [386, 543] width 92 height 32
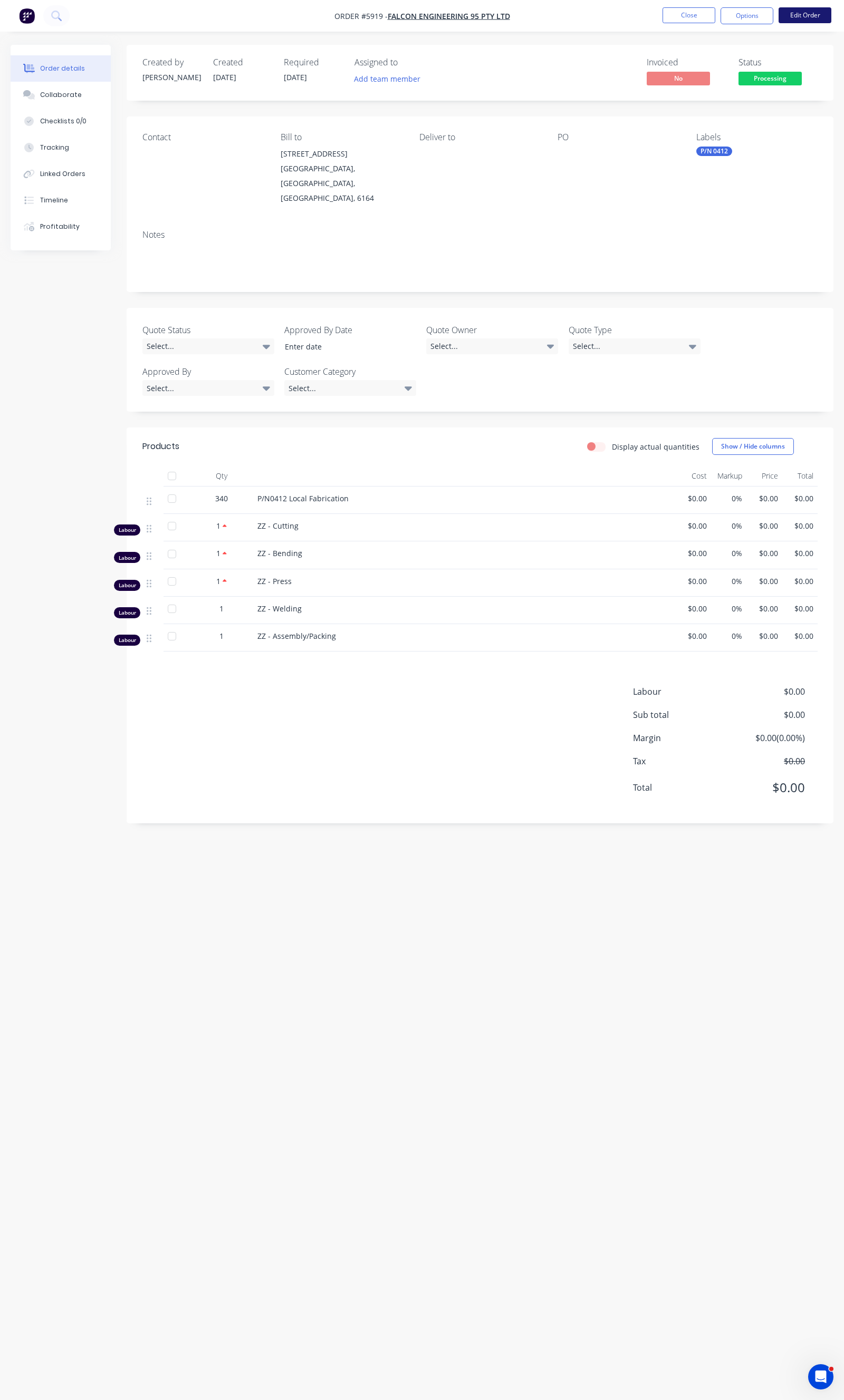
click at [795, 13] on button "Edit Order" at bounding box center [804, 15] width 52 height 16
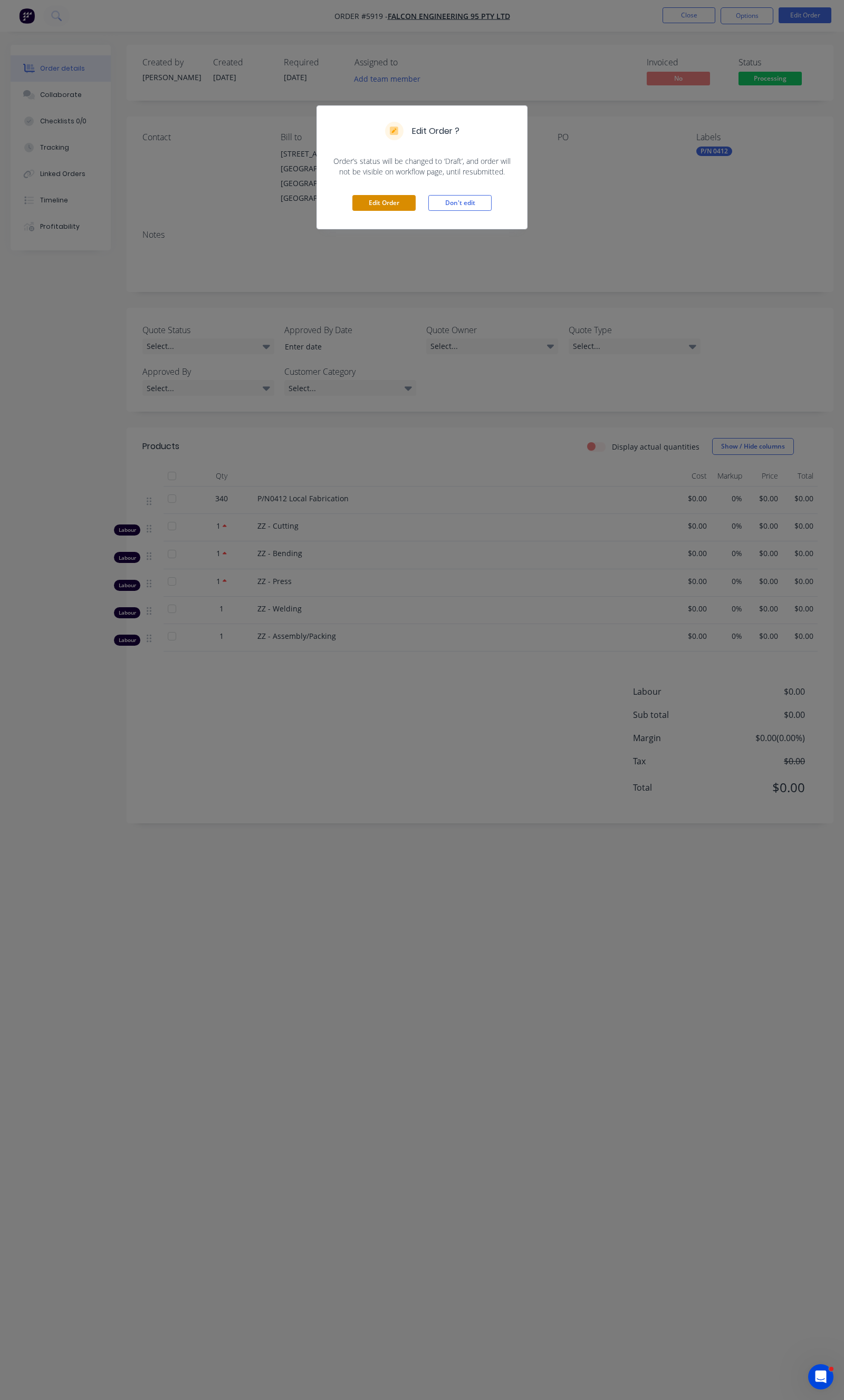
click at [398, 197] on button "Edit Order" at bounding box center [383, 203] width 63 height 16
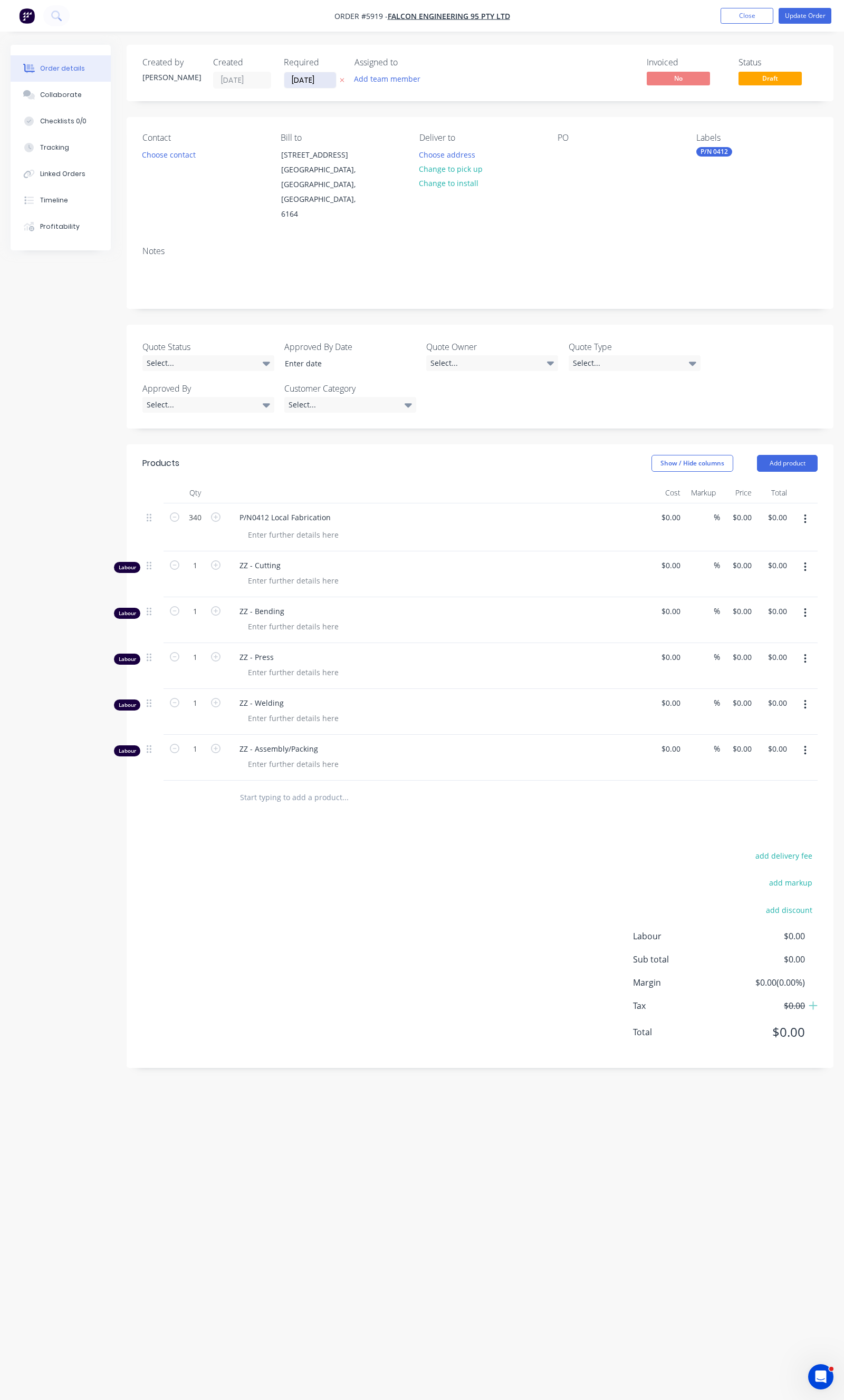
click at [319, 77] on input "[DATE]" at bounding box center [310, 80] width 52 height 16
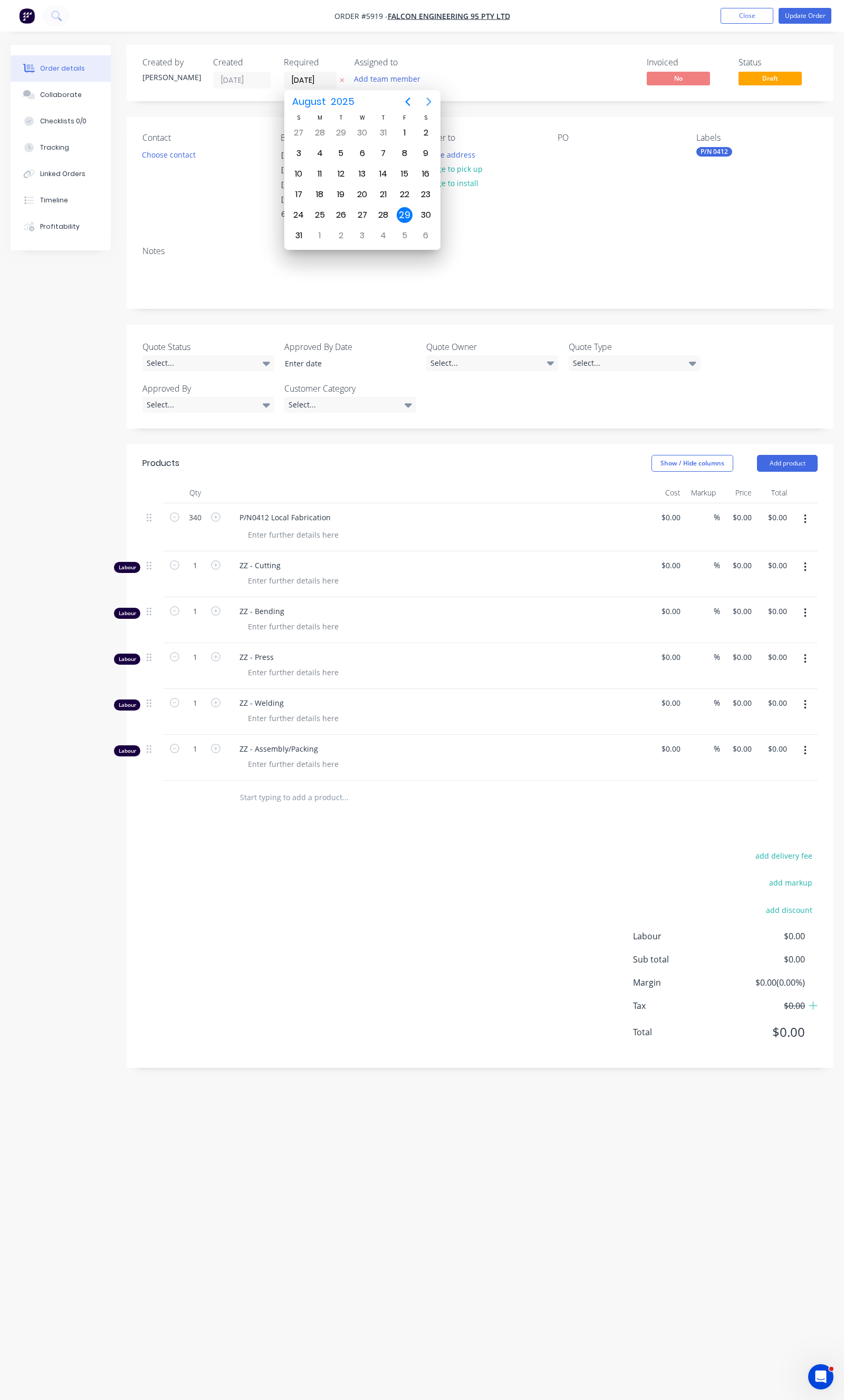
click at [436, 102] on button "Next page" at bounding box center [429, 102] width 21 height 21
click at [386, 210] on div "30" at bounding box center [383, 215] width 16 height 16
type input "[DATE]"
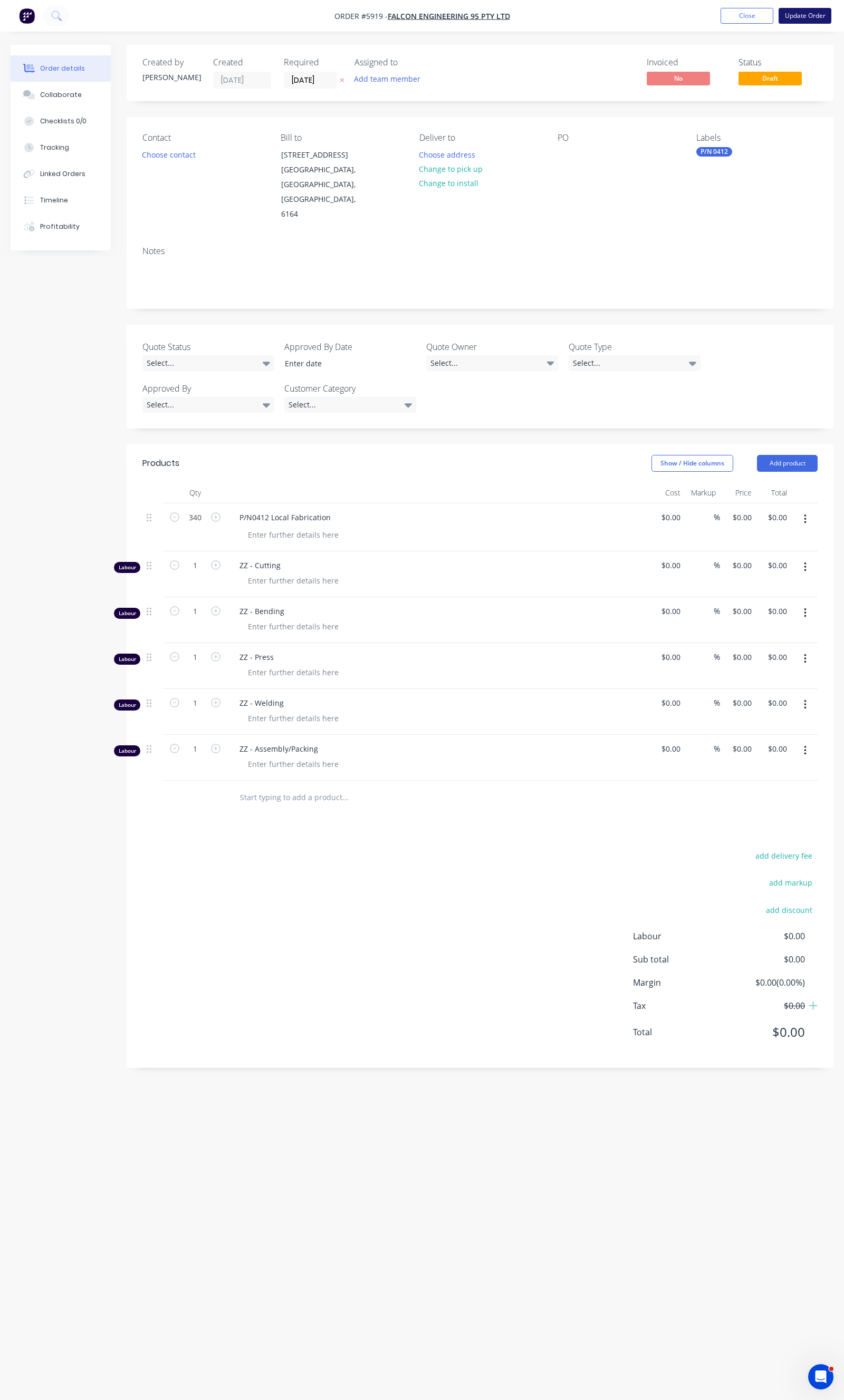
click at [811, 17] on button "Update Order" at bounding box center [804, 15] width 52 height 16
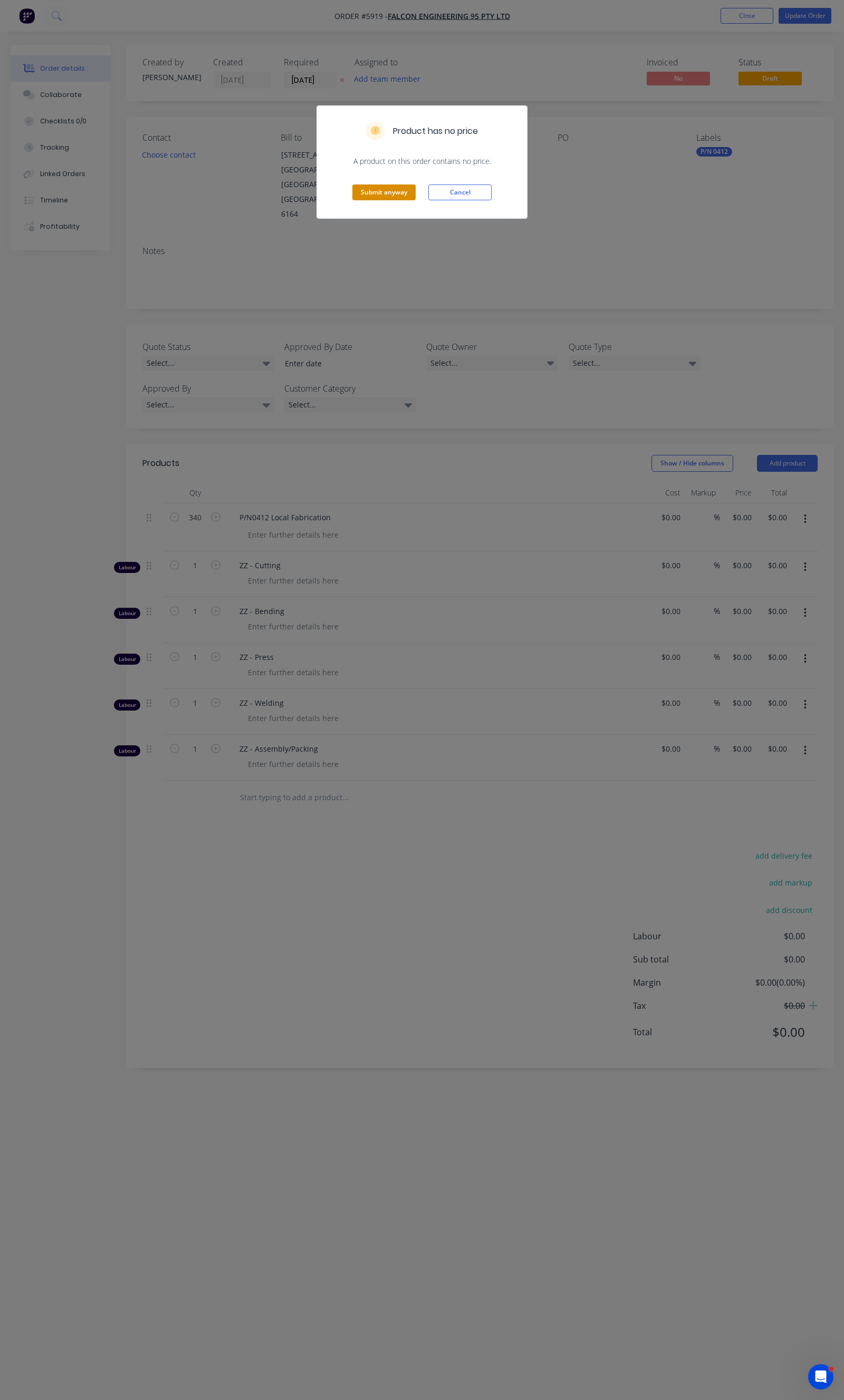
click at [370, 197] on button "Submit anyway" at bounding box center [383, 192] width 63 height 16
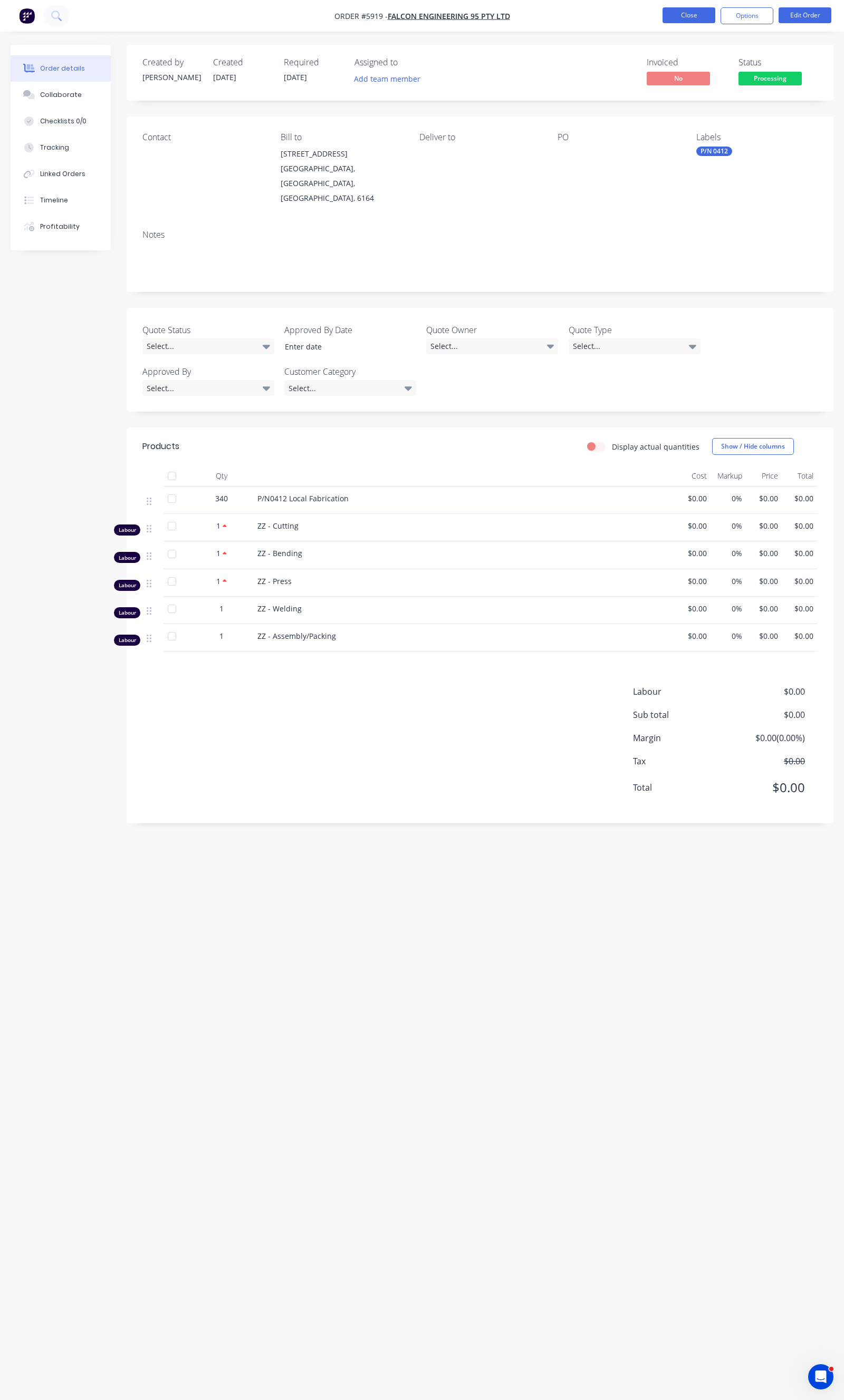
click at [684, 18] on button "Close" at bounding box center [688, 15] width 52 height 16
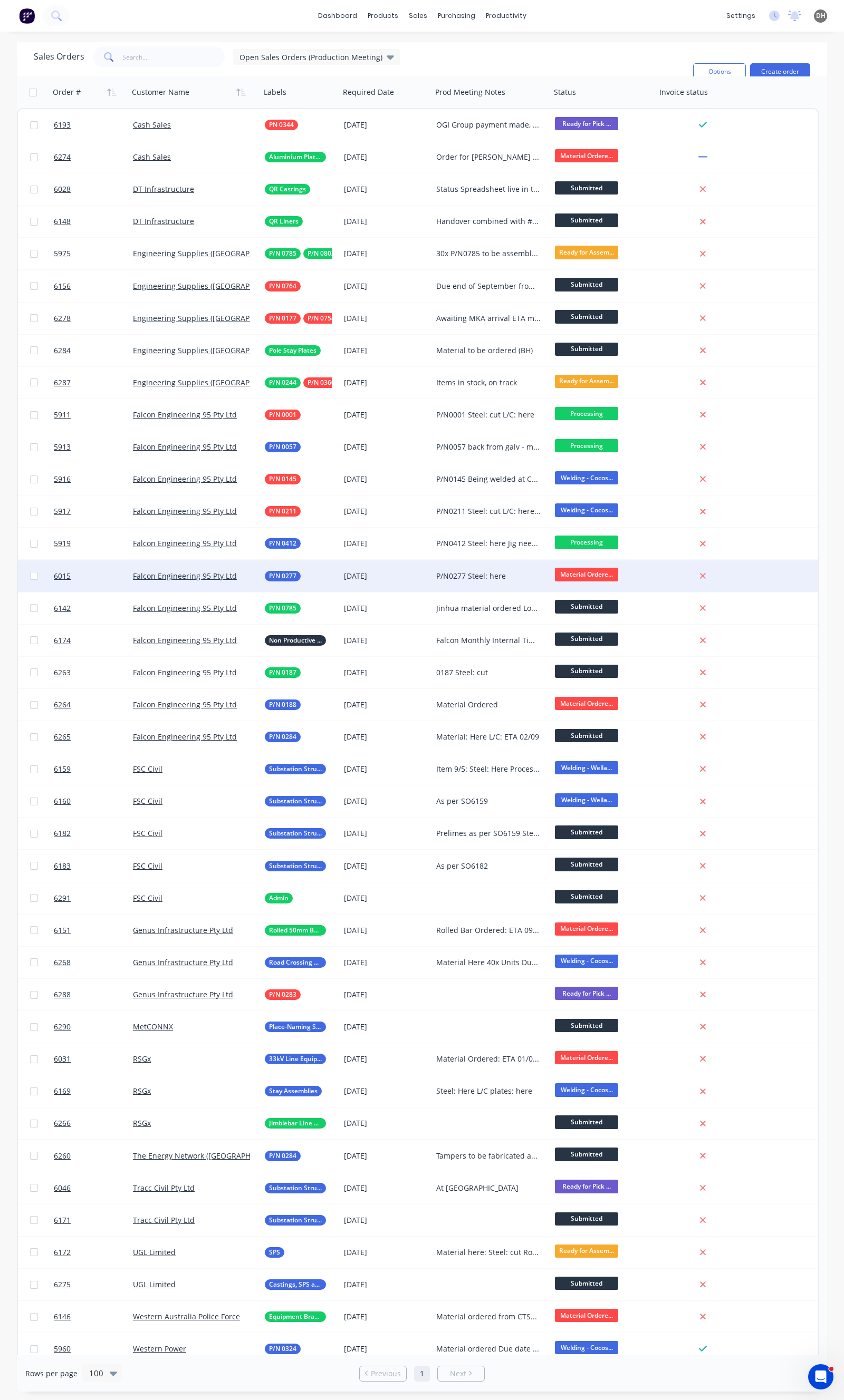
click at [485, 570] on div "P/N0277 Steel: here" at bounding box center [491, 577] width 119 height 32
click at [389, 571] on div "[DATE]" at bounding box center [386, 576] width 84 height 11
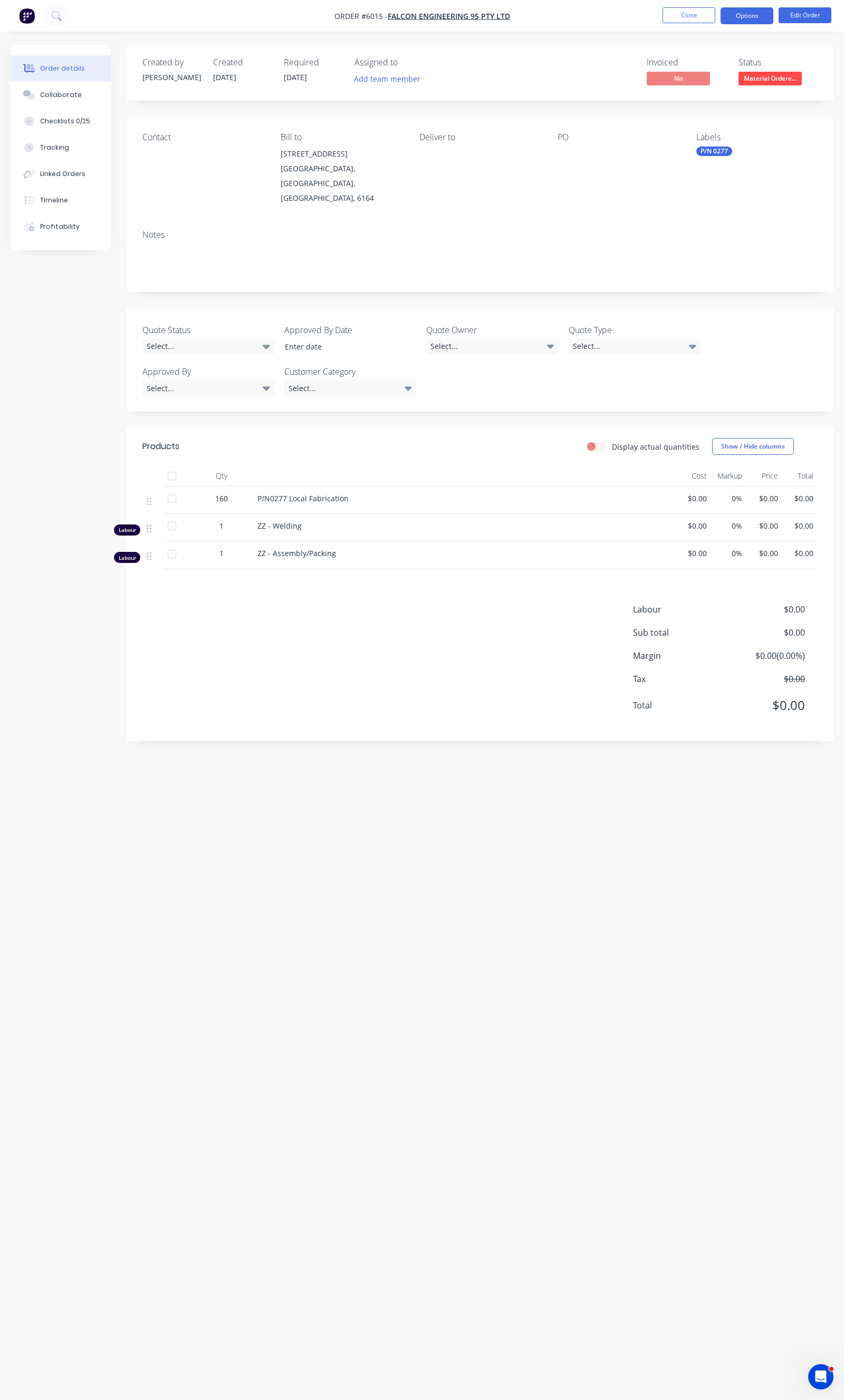
click at [741, 11] on button "Options" at bounding box center [746, 16] width 52 height 17
click at [790, 17] on button "Edit Order" at bounding box center [804, 15] width 52 height 16
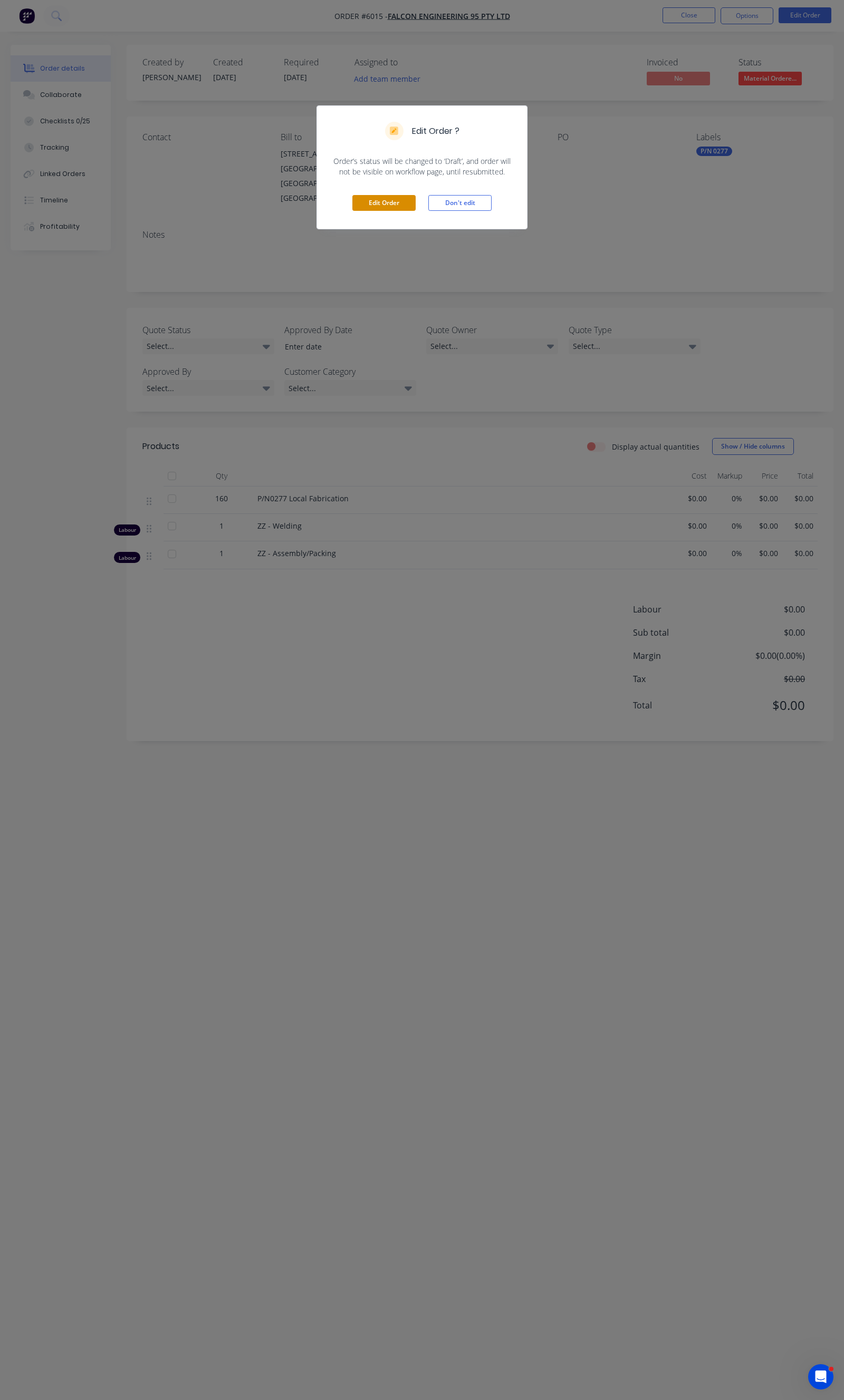
click at [403, 199] on button "Edit Order" at bounding box center [383, 203] width 63 height 16
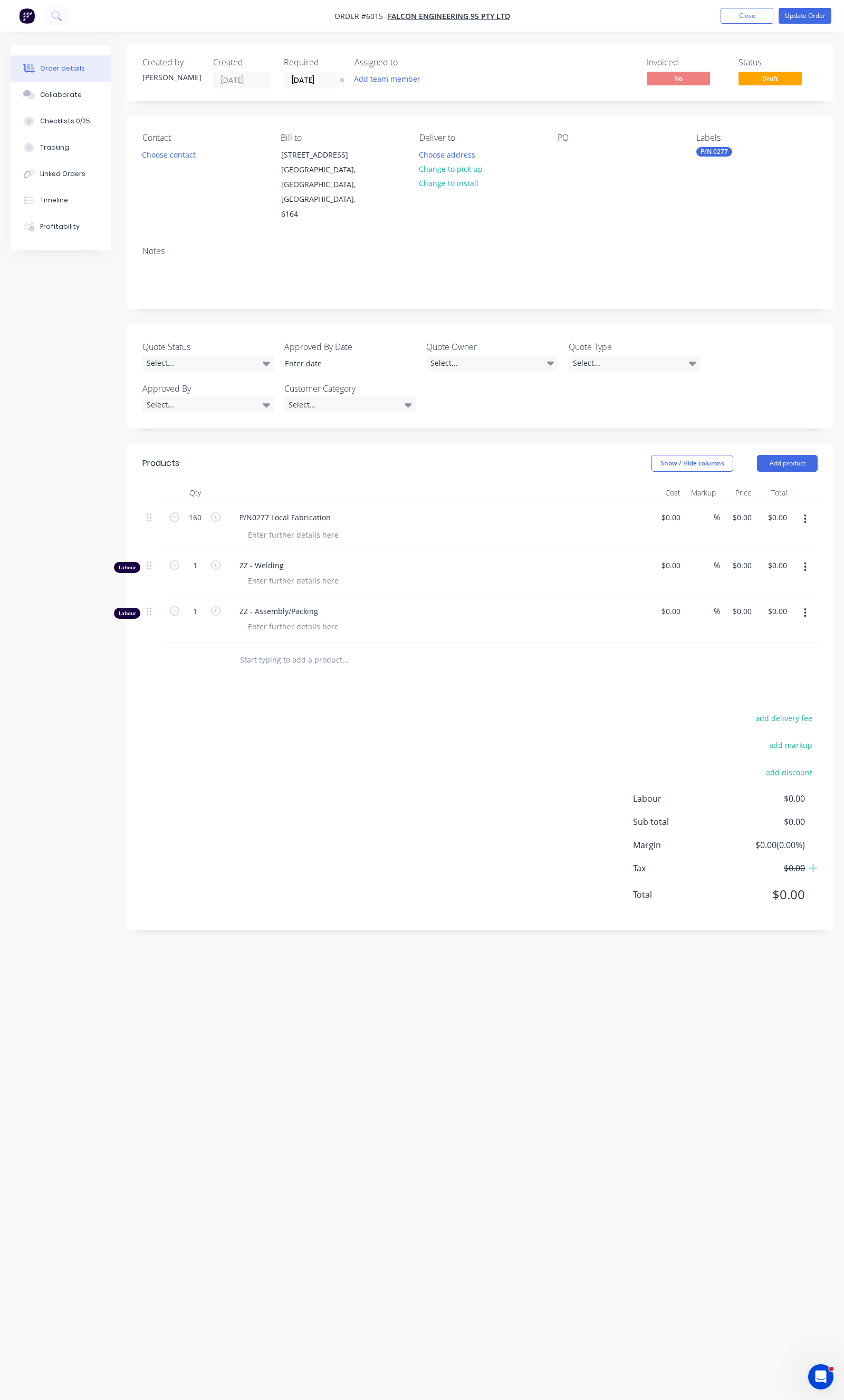
click at [310, 91] on div "Created by [PERSON_NAME] Created [DATE] Required [DATE] Assigned to Add team me…" at bounding box center [480, 73] width 707 height 57
click at [318, 77] on input "[DATE]" at bounding box center [310, 80] width 52 height 16
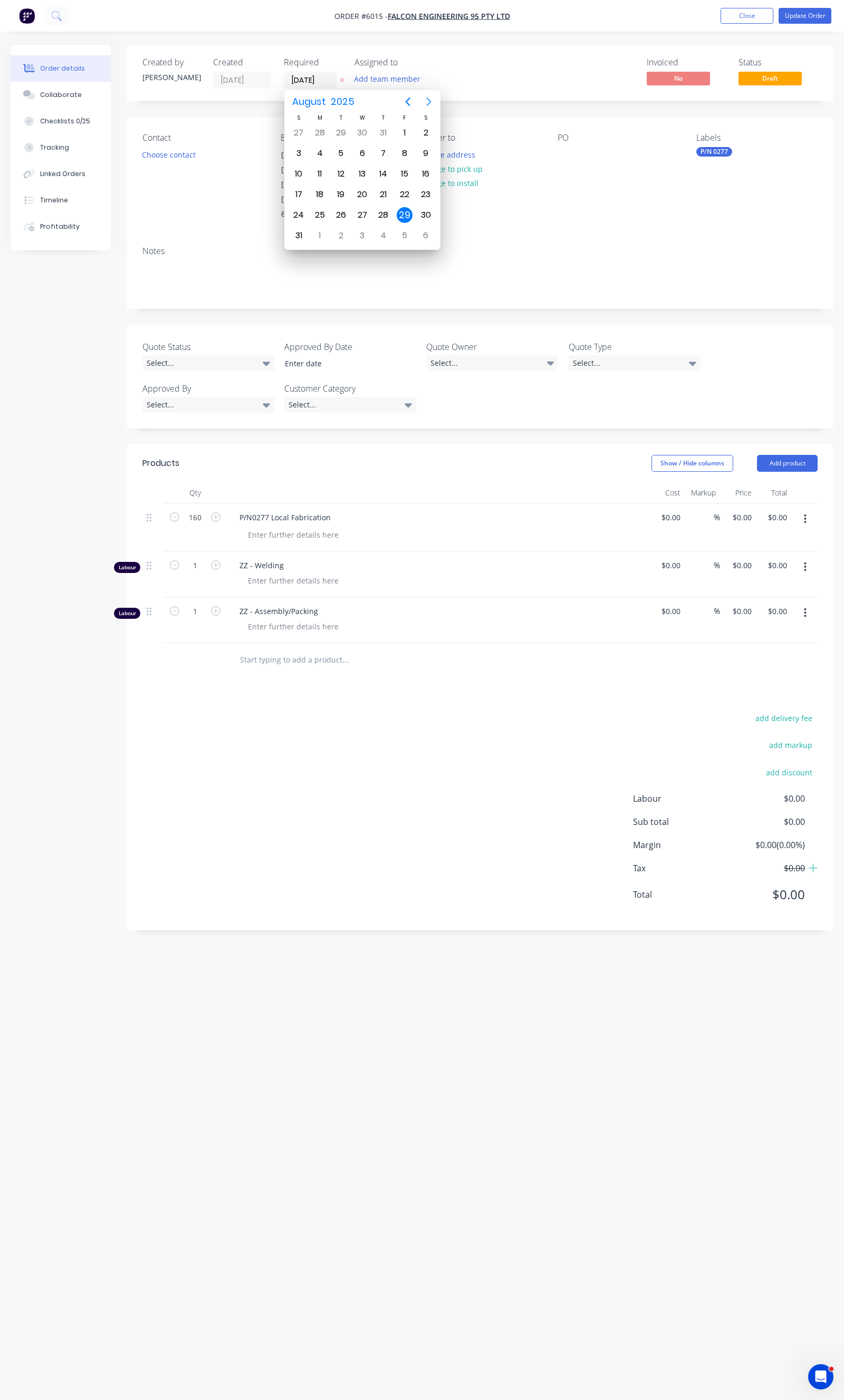
click at [427, 103] on icon "Next page" at bounding box center [428, 101] width 12 height 12
click at [428, 103] on icon "Next page" at bounding box center [429, 101] width 5 height 8
click at [384, 215] on div "30" at bounding box center [383, 215] width 16 height 16
type input "[DATE]"
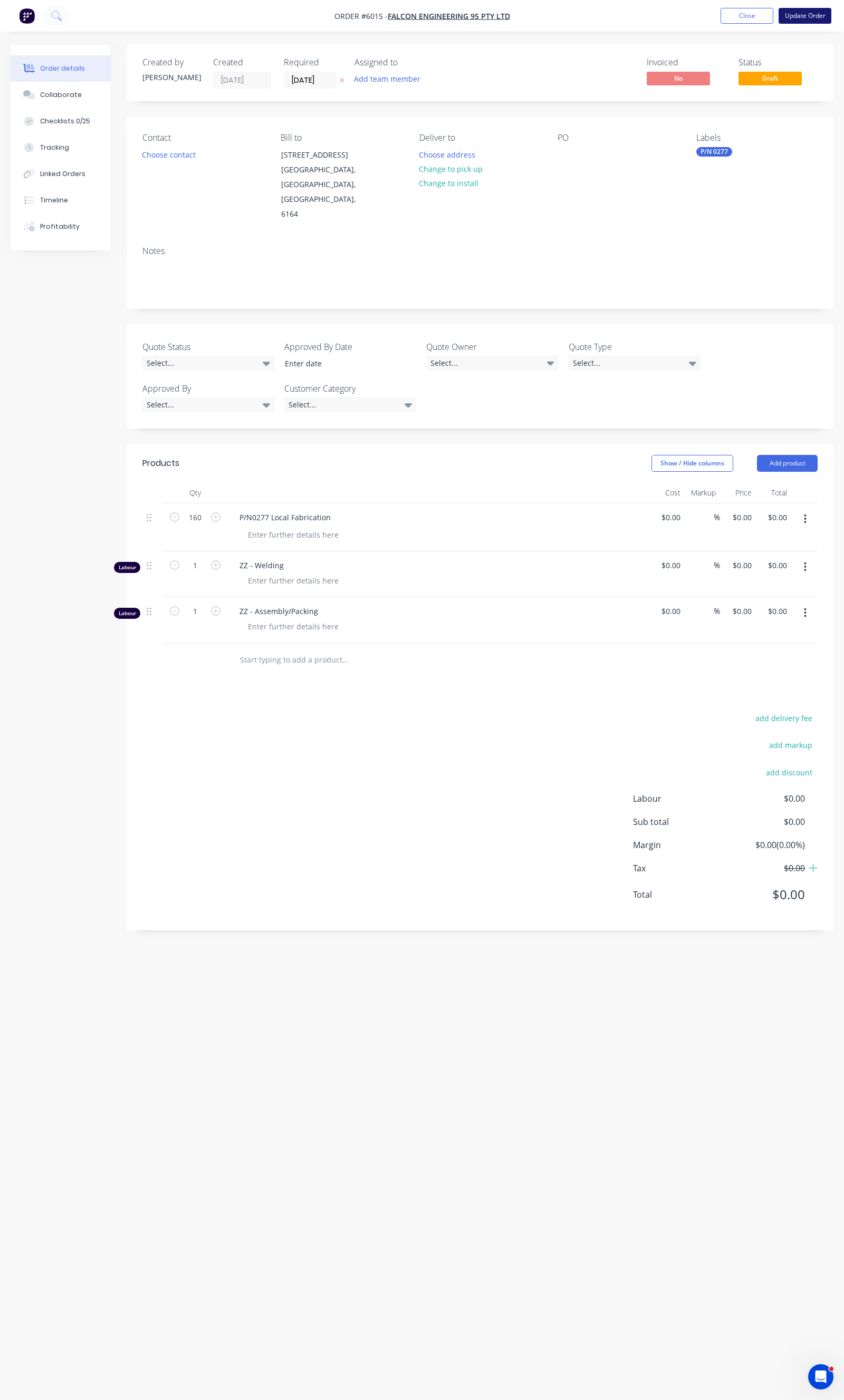
click at [829, 16] on button "Update Order" at bounding box center [804, 15] width 52 height 16
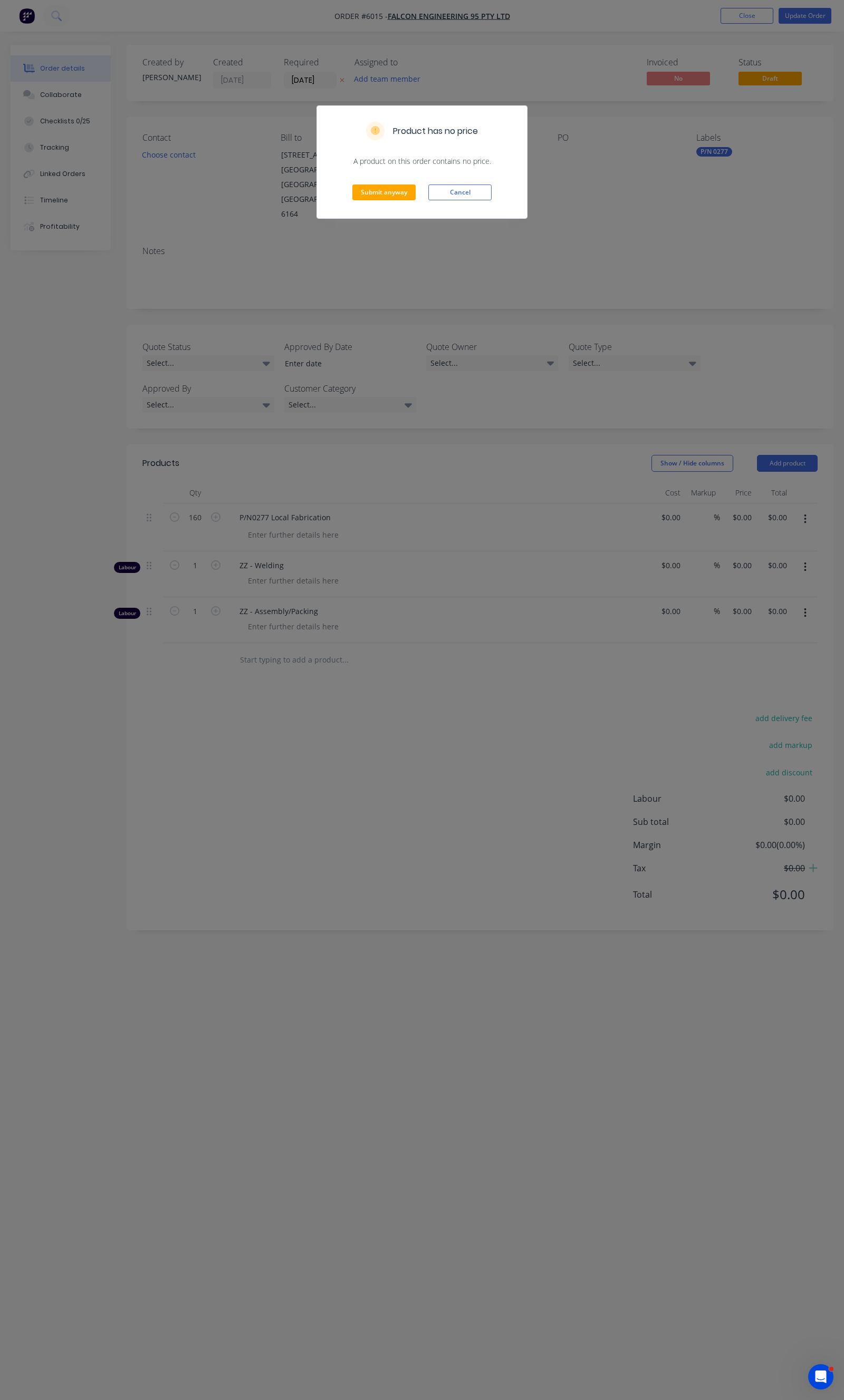
click at [383, 183] on div "Submit anyway Cancel" at bounding box center [422, 193] width 210 height 52
click at [386, 183] on div "Submit anyway Cancel" at bounding box center [422, 193] width 210 height 52
click at [386, 187] on button "Submit anyway" at bounding box center [383, 192] width 63 height 16
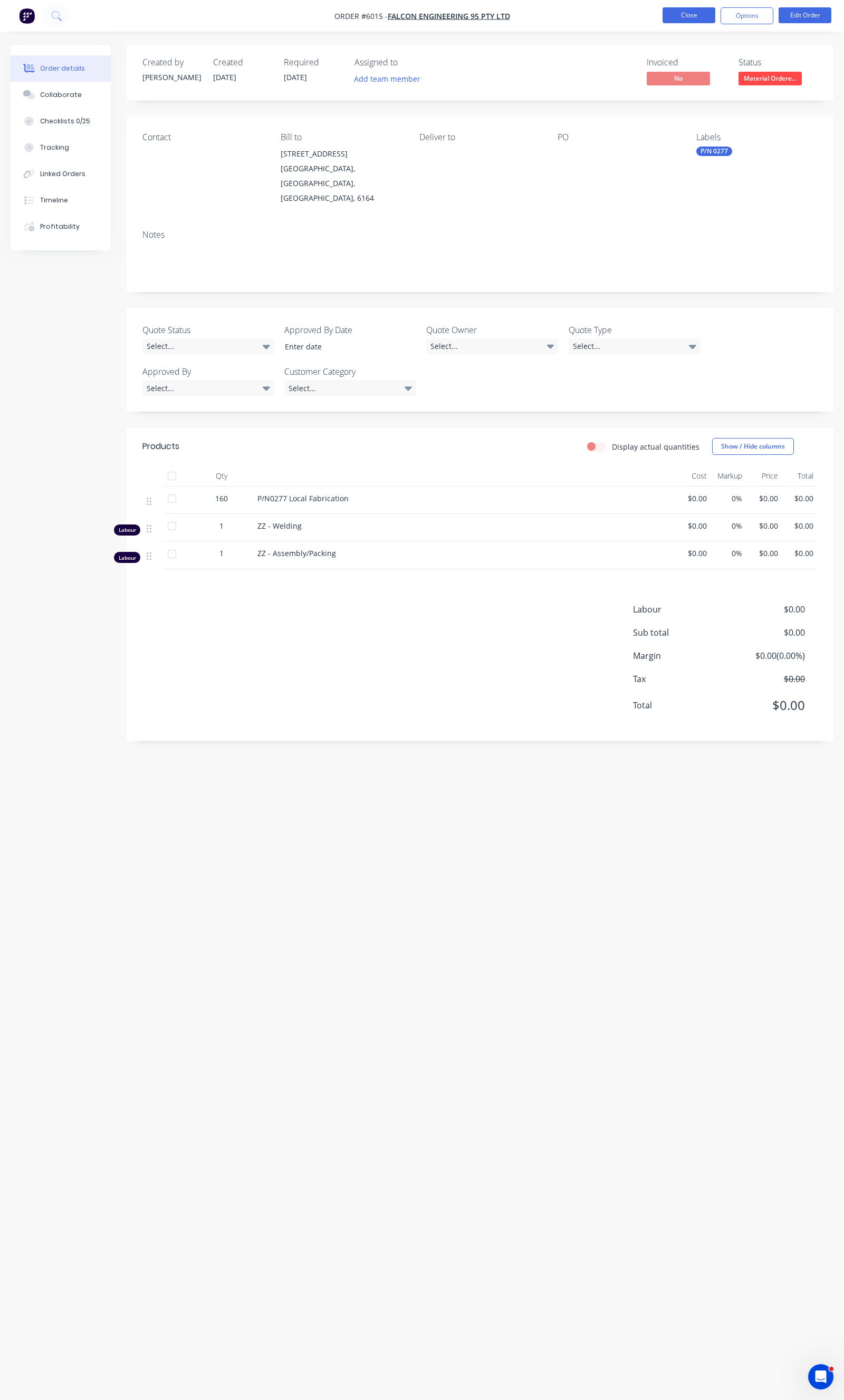
click at [694, 22] on button "Close" at bounding box center [688, 15] width 52 height 16
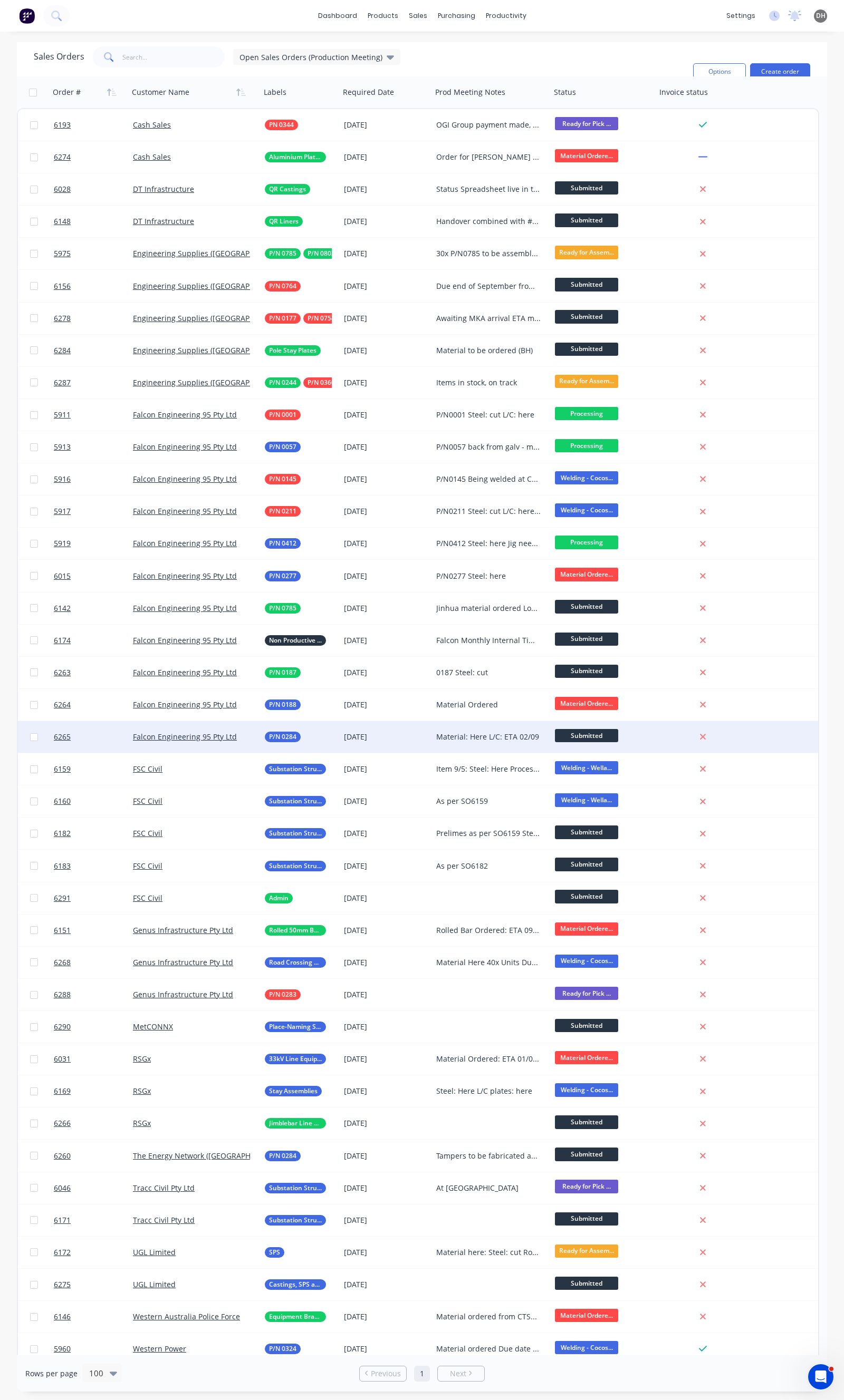
click at [581, 735] on span "Submitted" at bounding box center [586, 736] width 63 height 13
click at [595, 829] on span "Welding - Cocos Dr" at bounding box center [592, 827] width 67 height 10
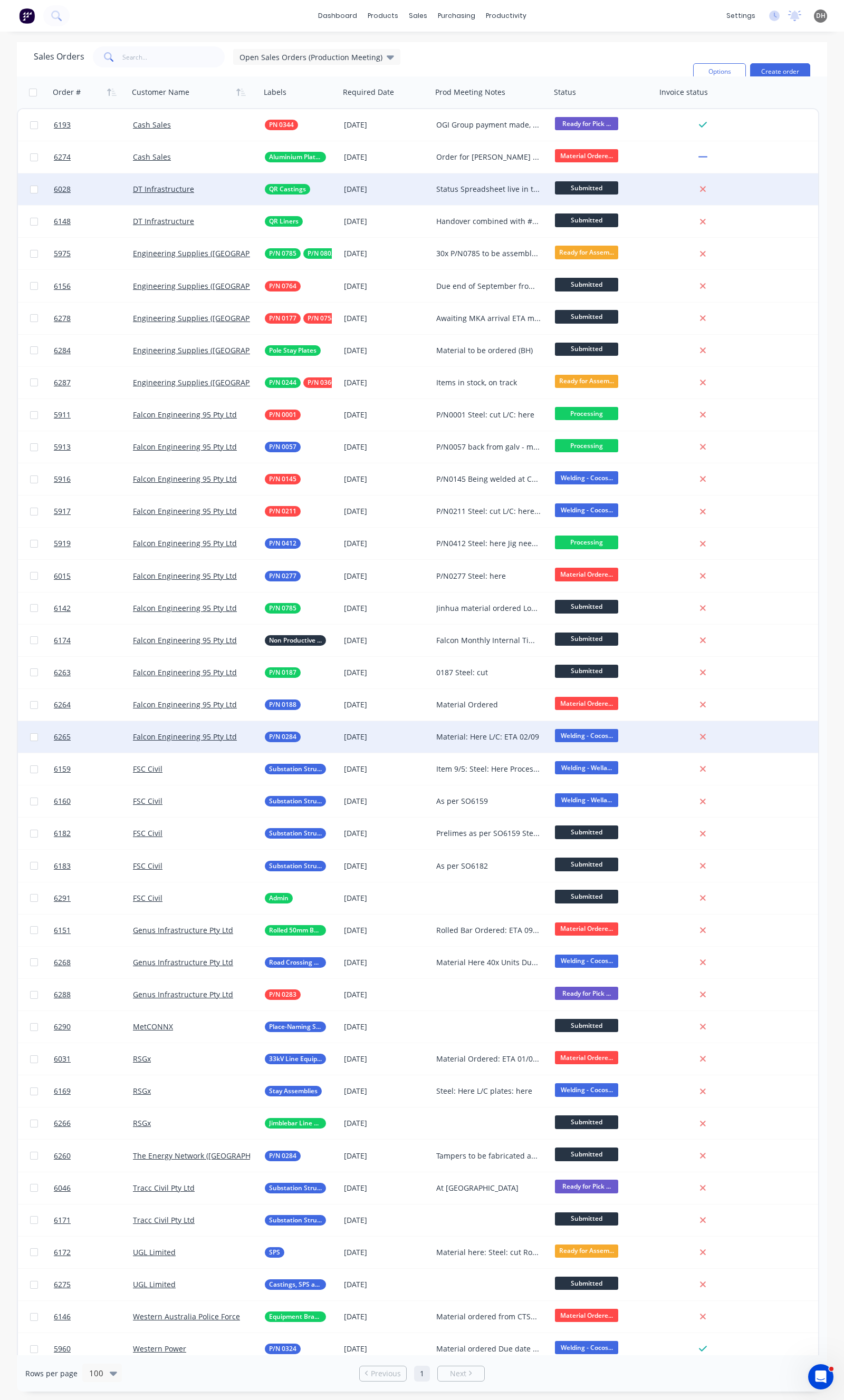
click at [606, 187] on span "Submitted" at bounding box center [586, 188] width 63 height 13
click at [606, 187] on span "Submitted" at bounding box center [592, 189] width 63 height 14
click at [625, 68] on div "Sales Orders Open Sales Orders (Production Meeting) Filters: Status Sorting: Cu…" at bounding box center [359, 72] width 651 height 51
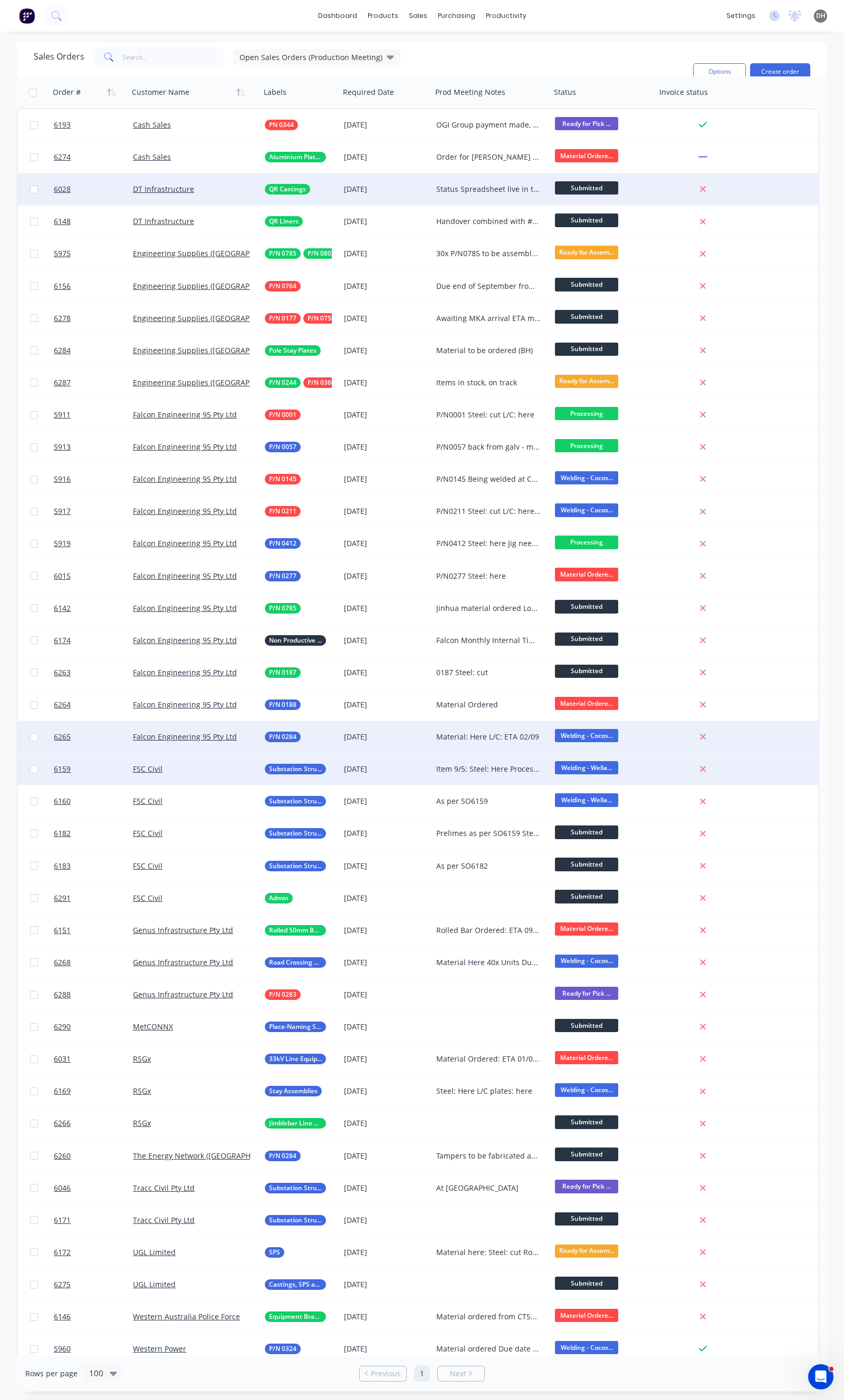
click at [364, 764] on div "[DATE]" at bounding box center [386, 769] width 84 height 11
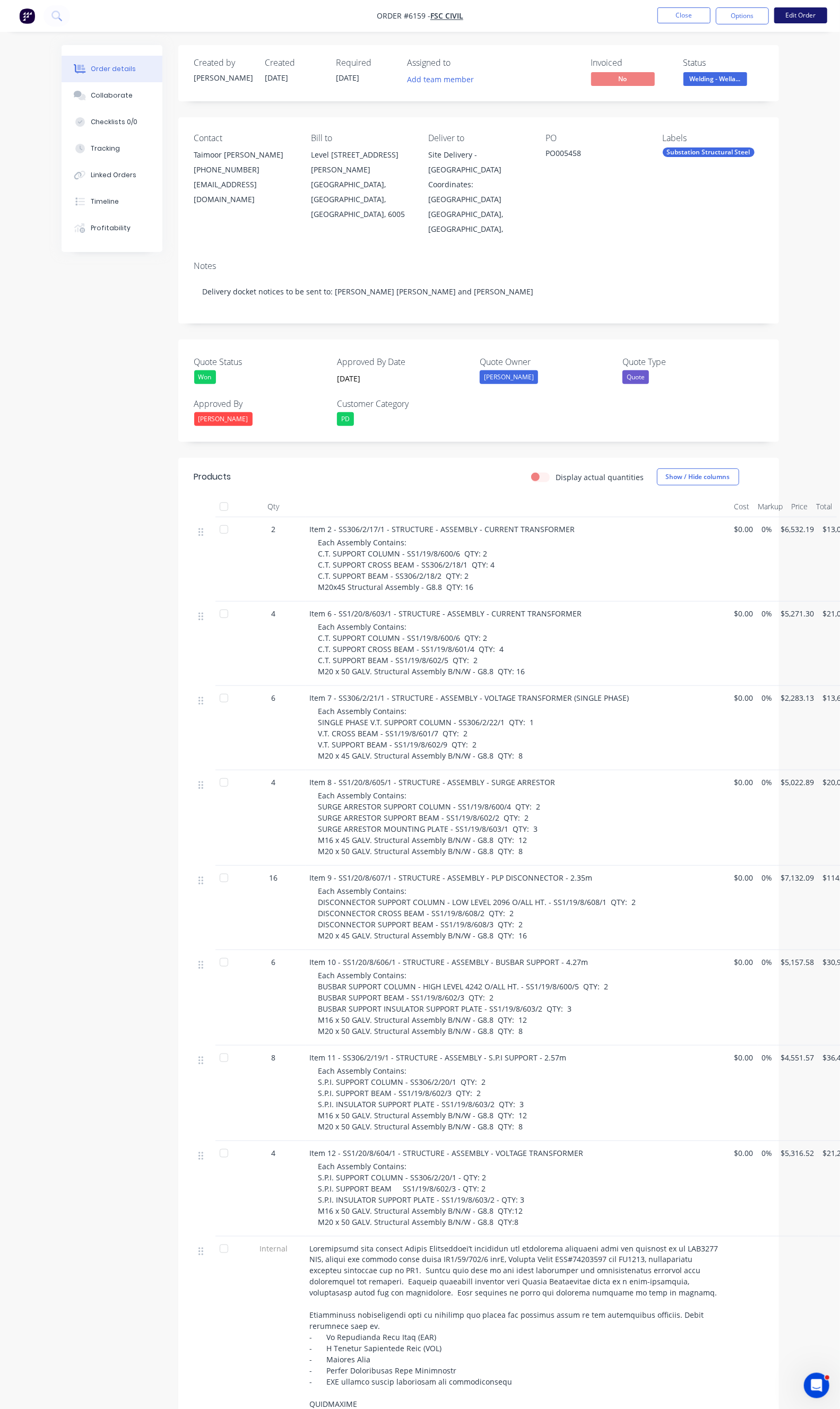
click at [790, 17] on button "Edit Order" at bounding box center [800, 15] width 53 height 16
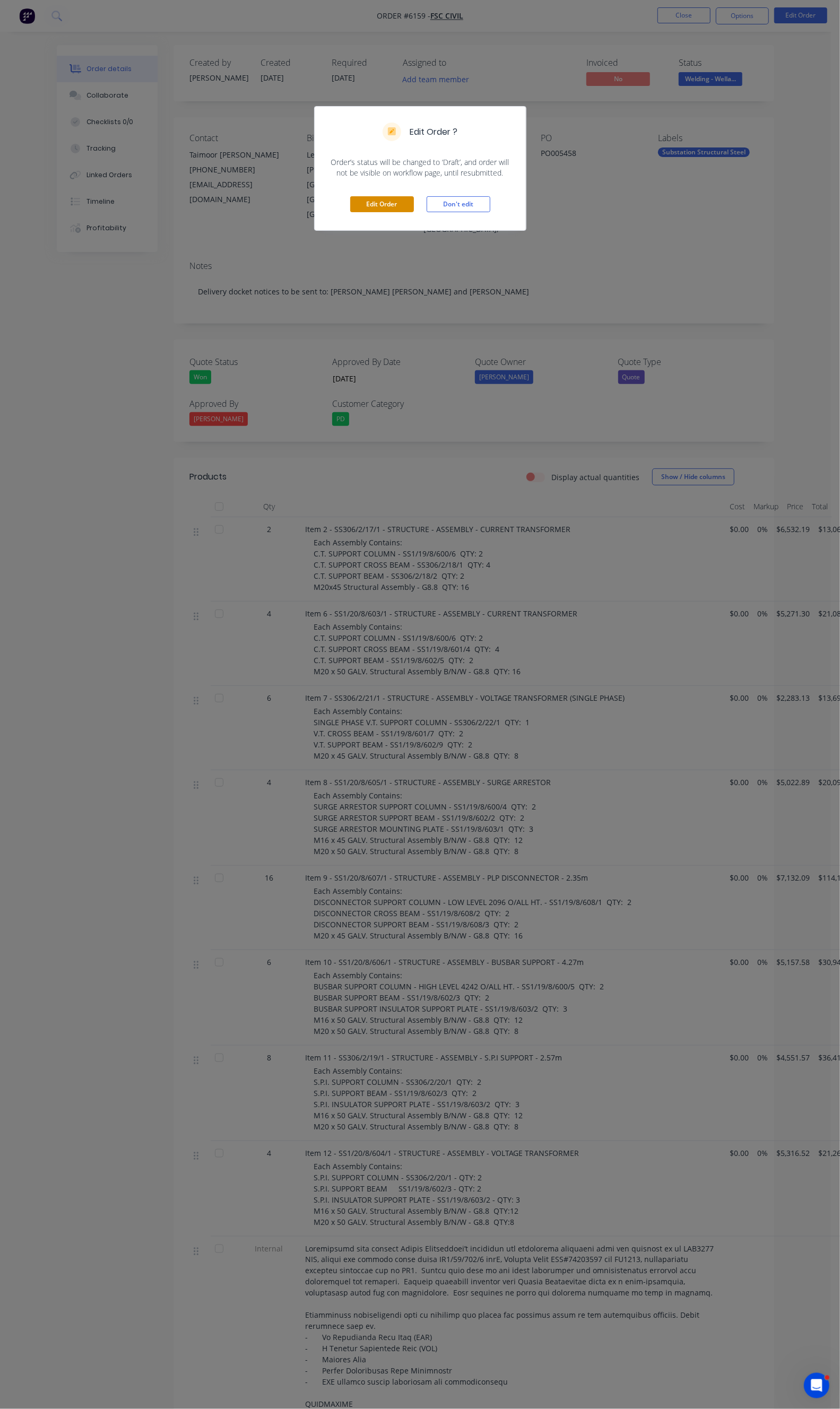
click at [388, 207] on button "Edit Order" at bounding box center [381, 204] width 63 height 16
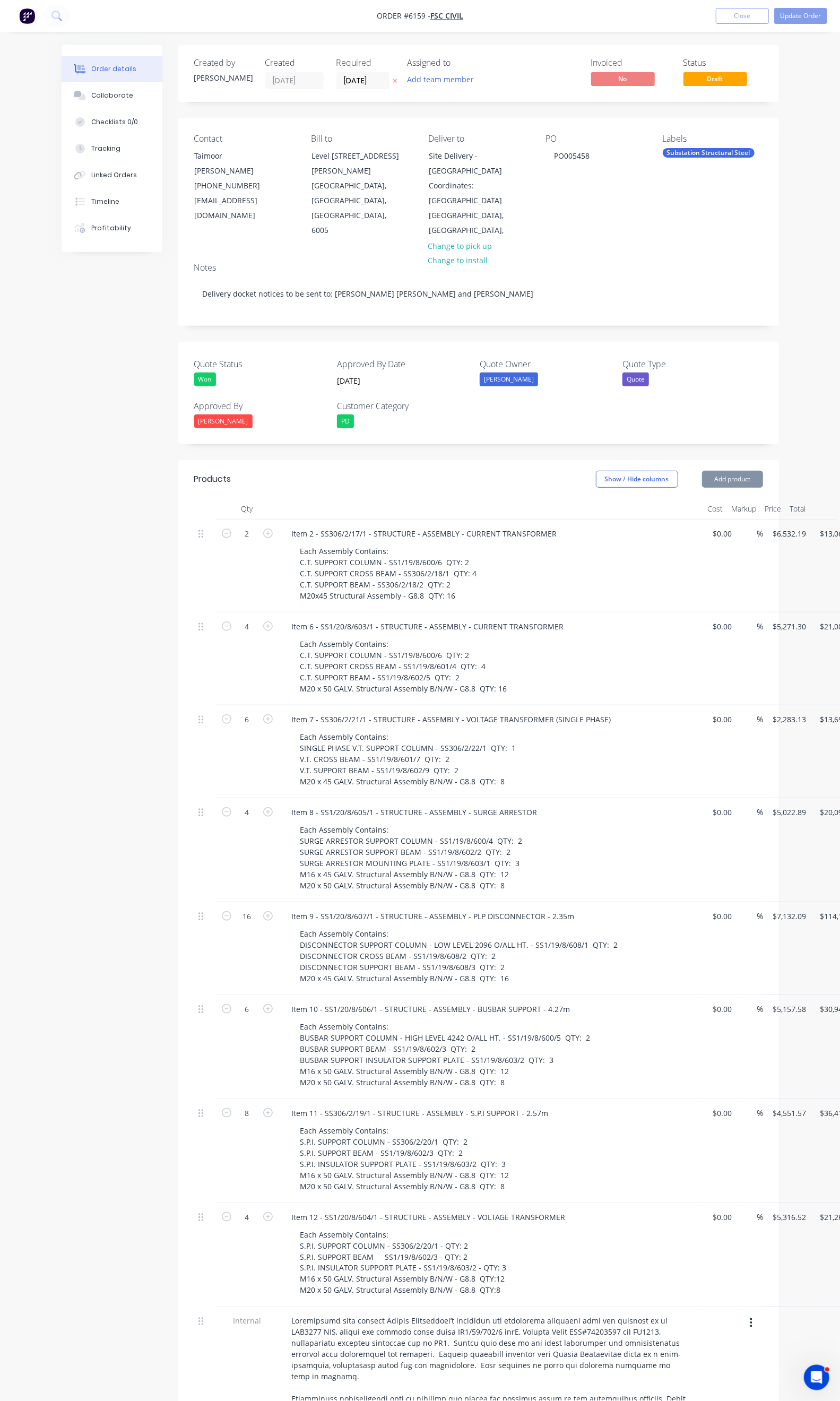
click at [336, 72] on label "[DATE]" at bounding box center [362, 81] width 53 height 17
click at [337, 73] on input "[DATE]" at bounding box center [363, 81] width 52 height 16
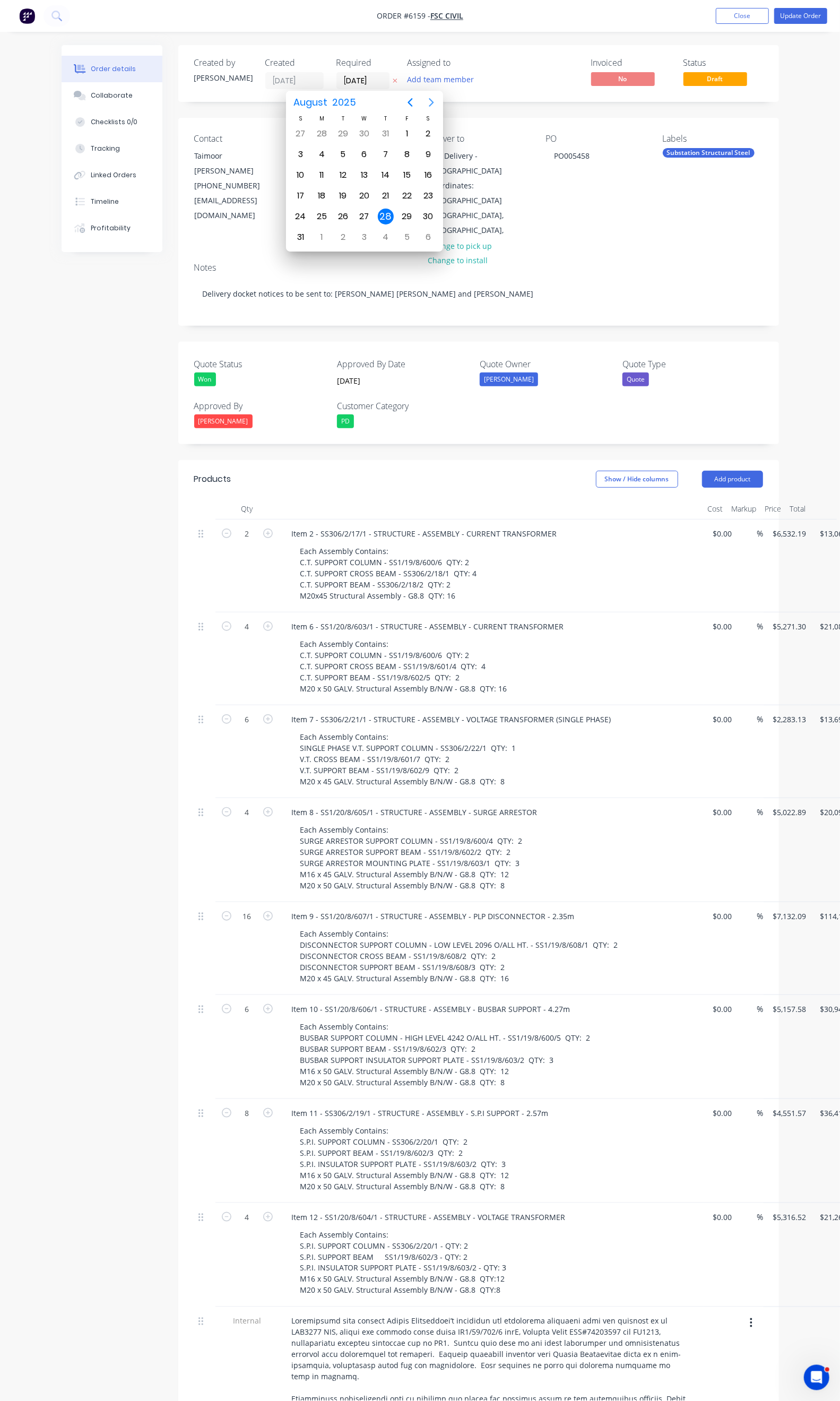
click at [435, 104] on icon "Next page" at bounding box center [431, 102] width 12 height 12
click at [393, 218] on div "30" at bounding box center [386, 217] width 21 height 20
type input "[DATE]"
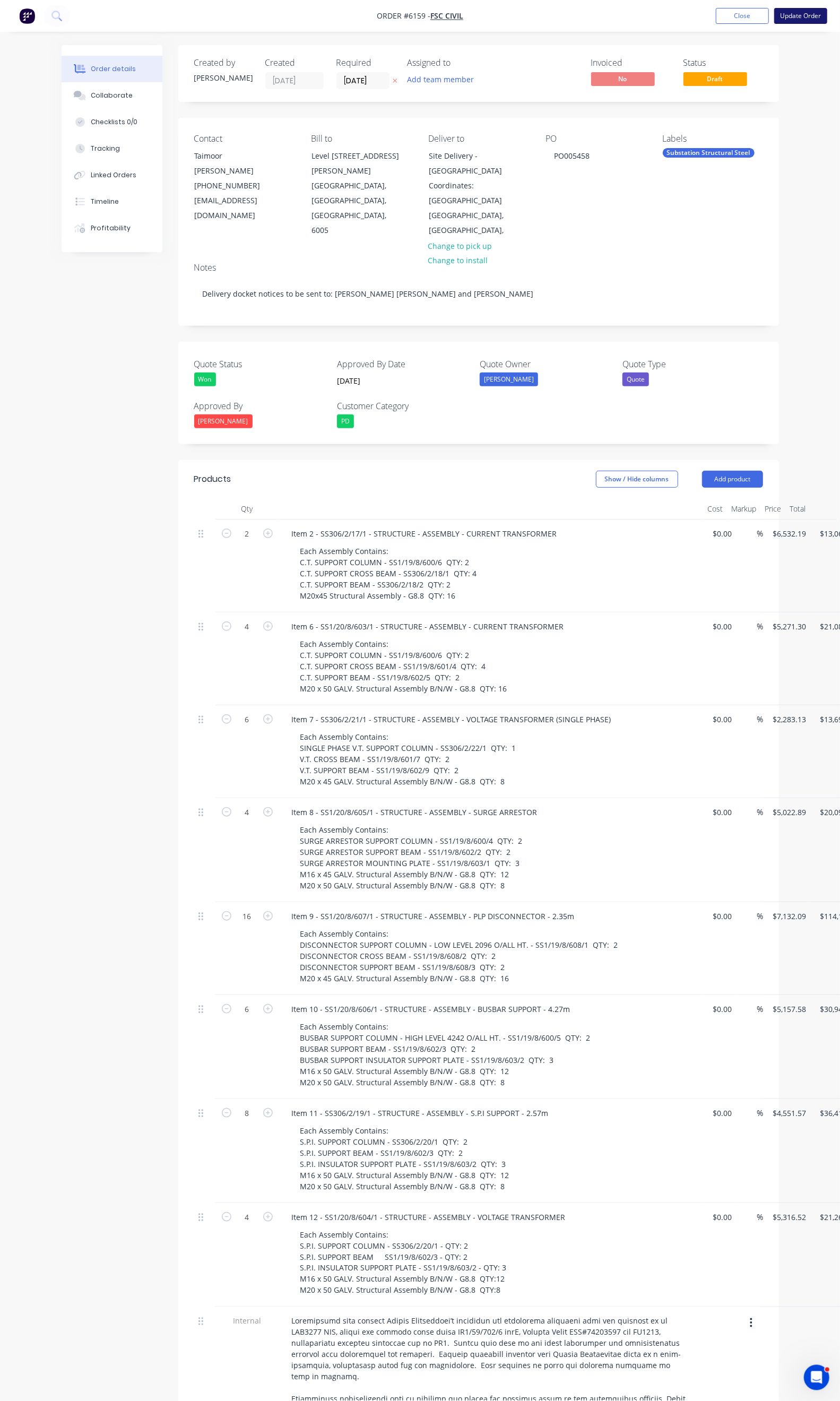
click at [803, 18] on button "Update Order" at bounding box center [800, 15] width 53 height 16
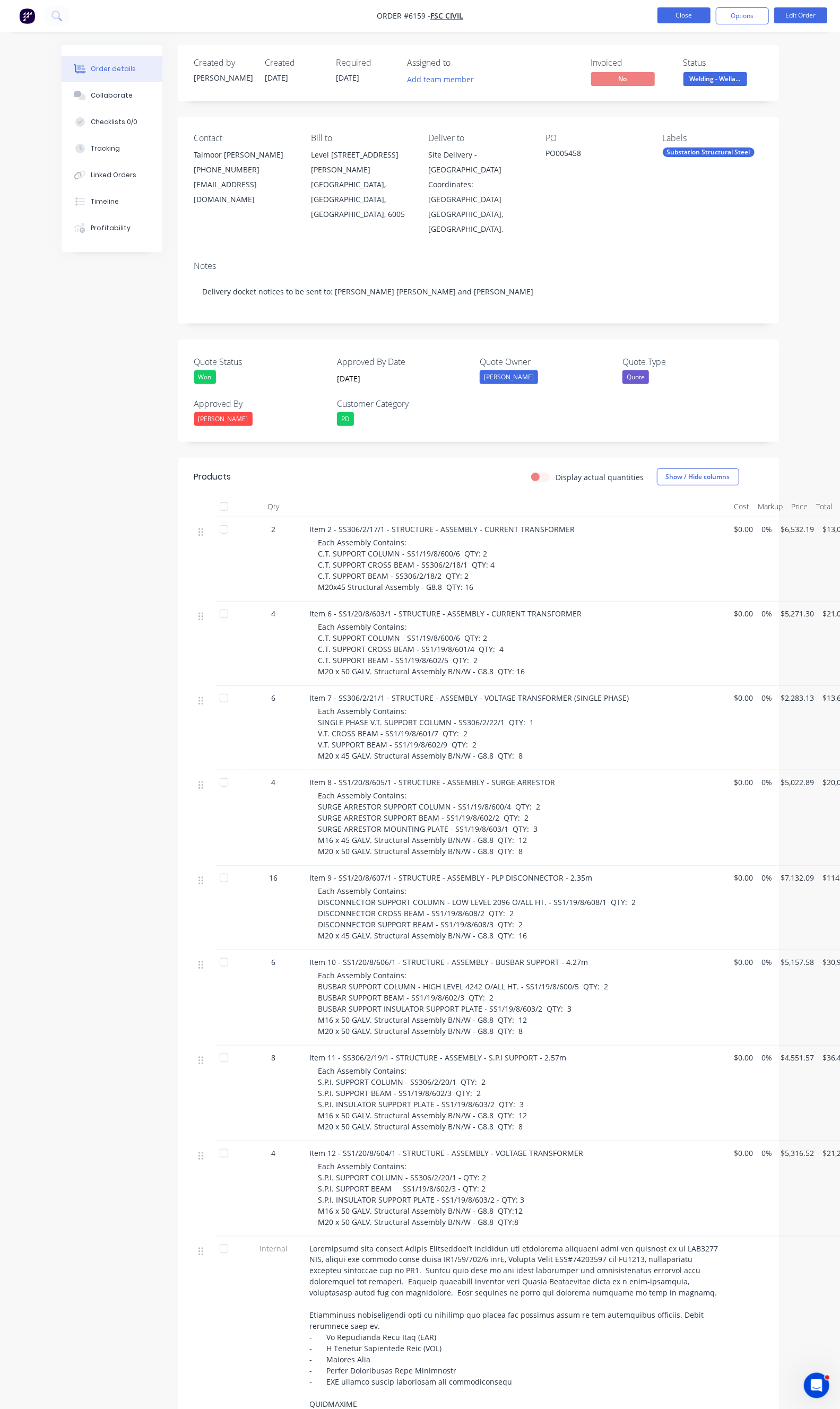
click at [671, 11] on button "Close" at bounding box center [683, 15] width 53 height 16
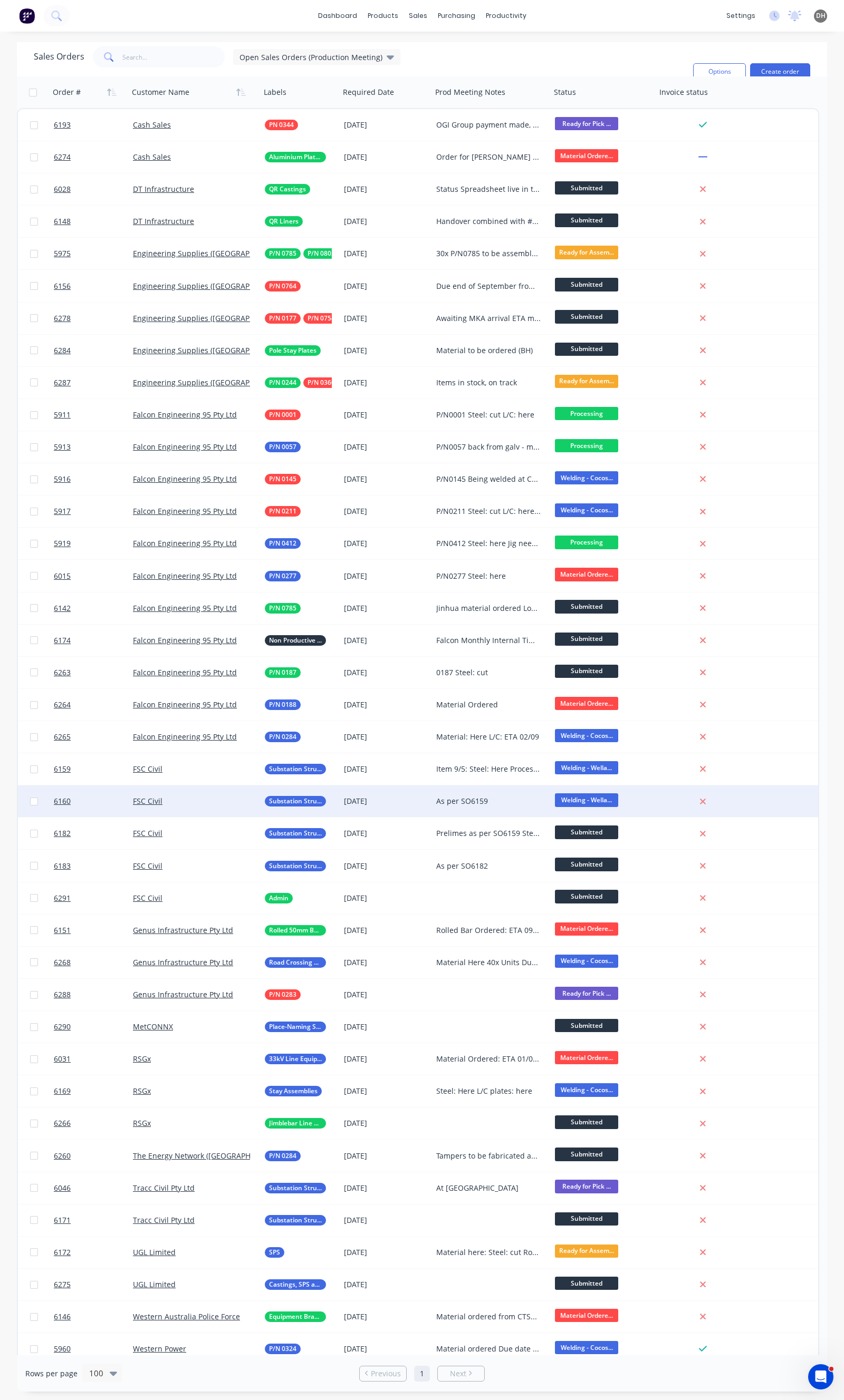
click at [423, 813] on div "[DATE]" at bounding box center [386, 801] width 92 height 32
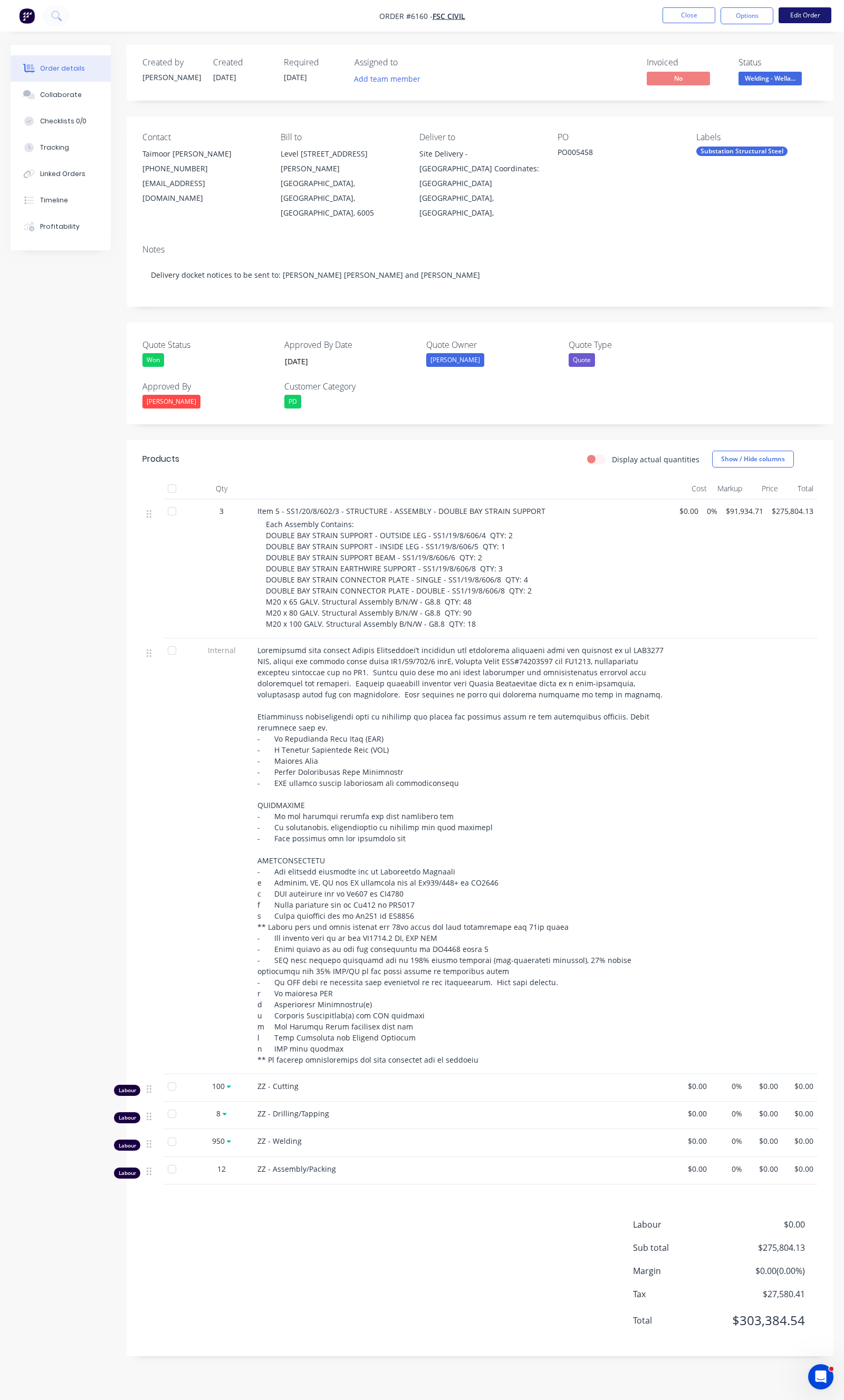
click at [802, 13] on button "Edit Order" at bounding box center [804, 15] width 52 height 16
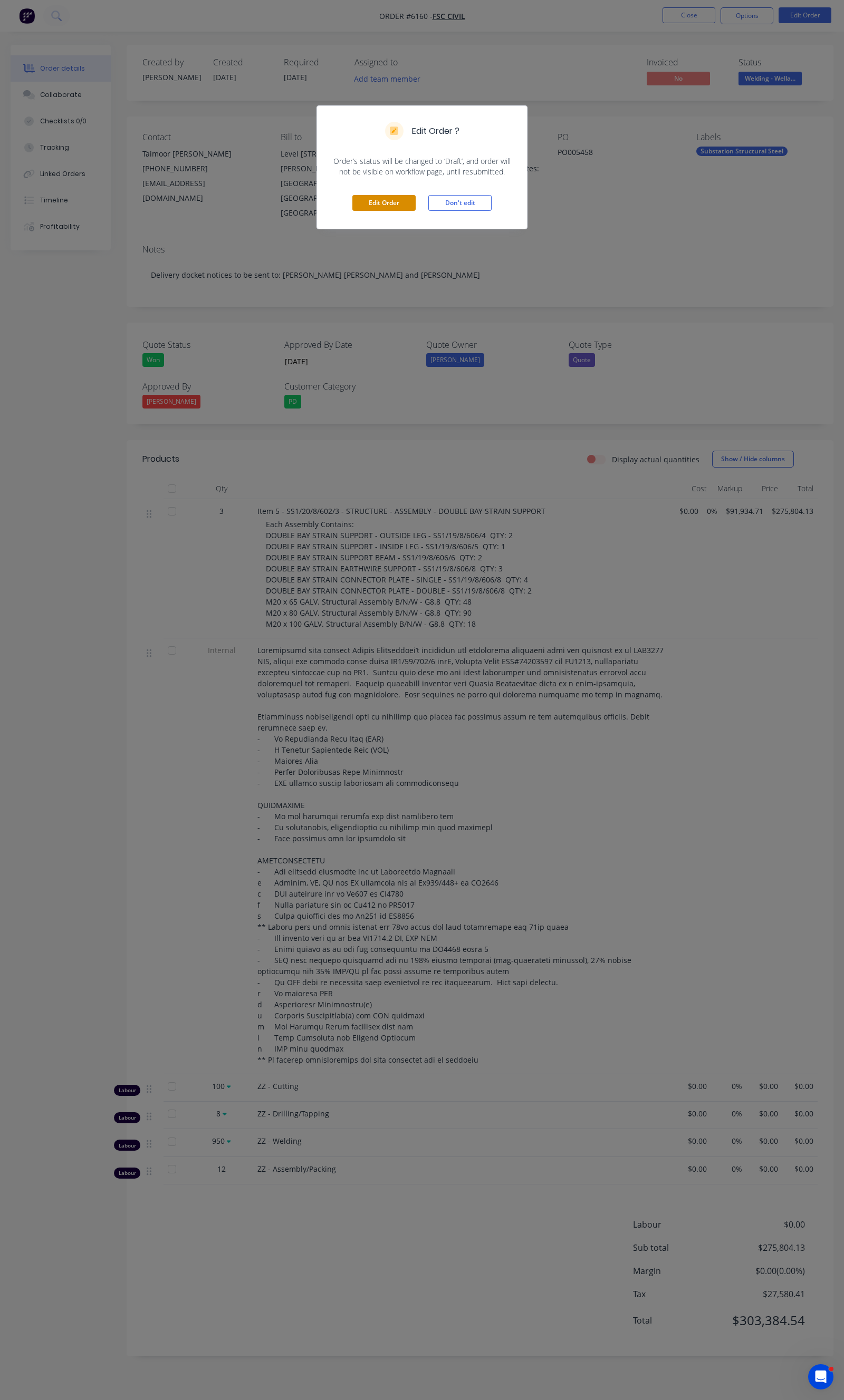
click at [375, 202] on button "Edit Order" at bounding box center [383, 203] width 63 height 16
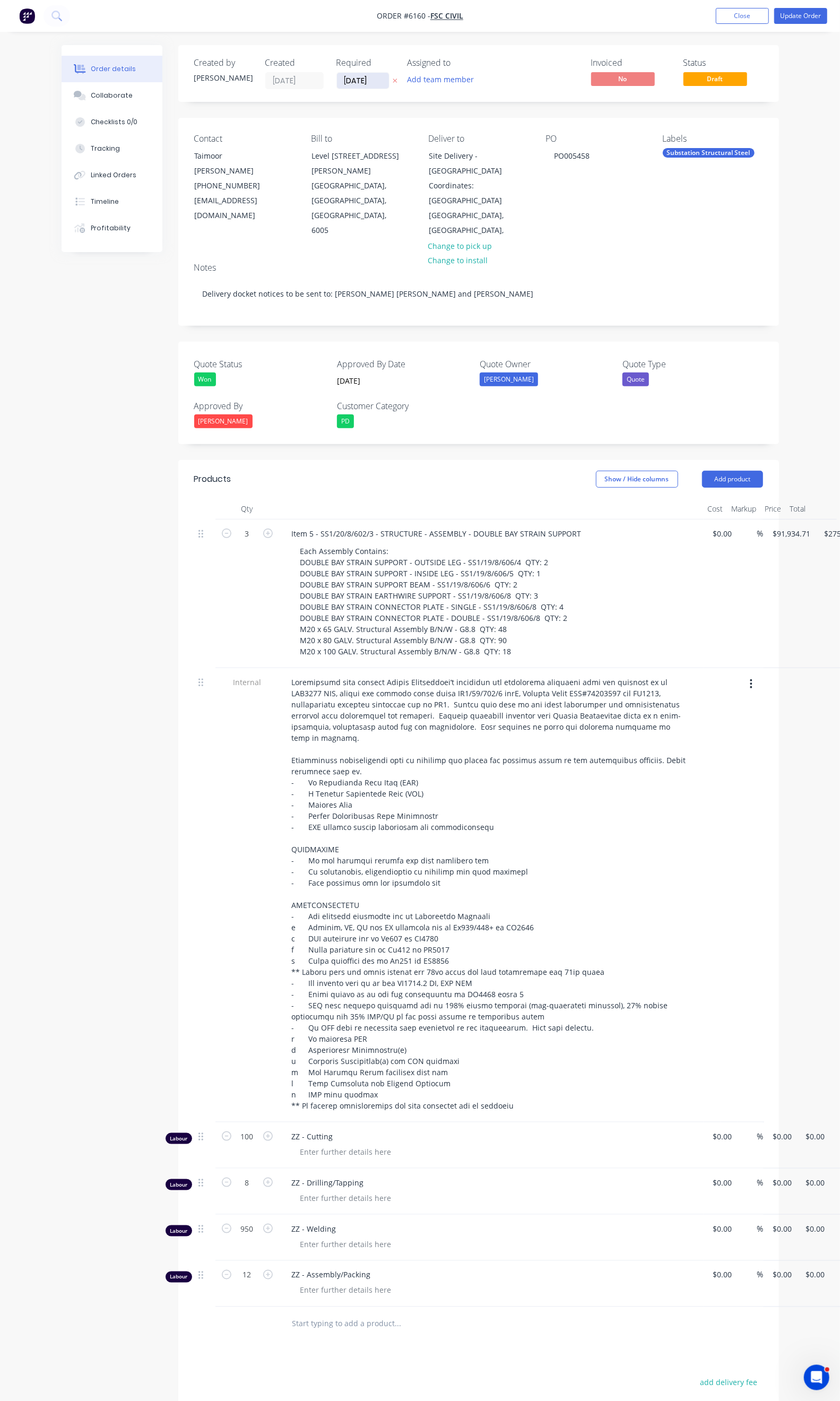
click at [337, 80] on input "[DATE]" at bounding box center [363, 81] width 52 height 16
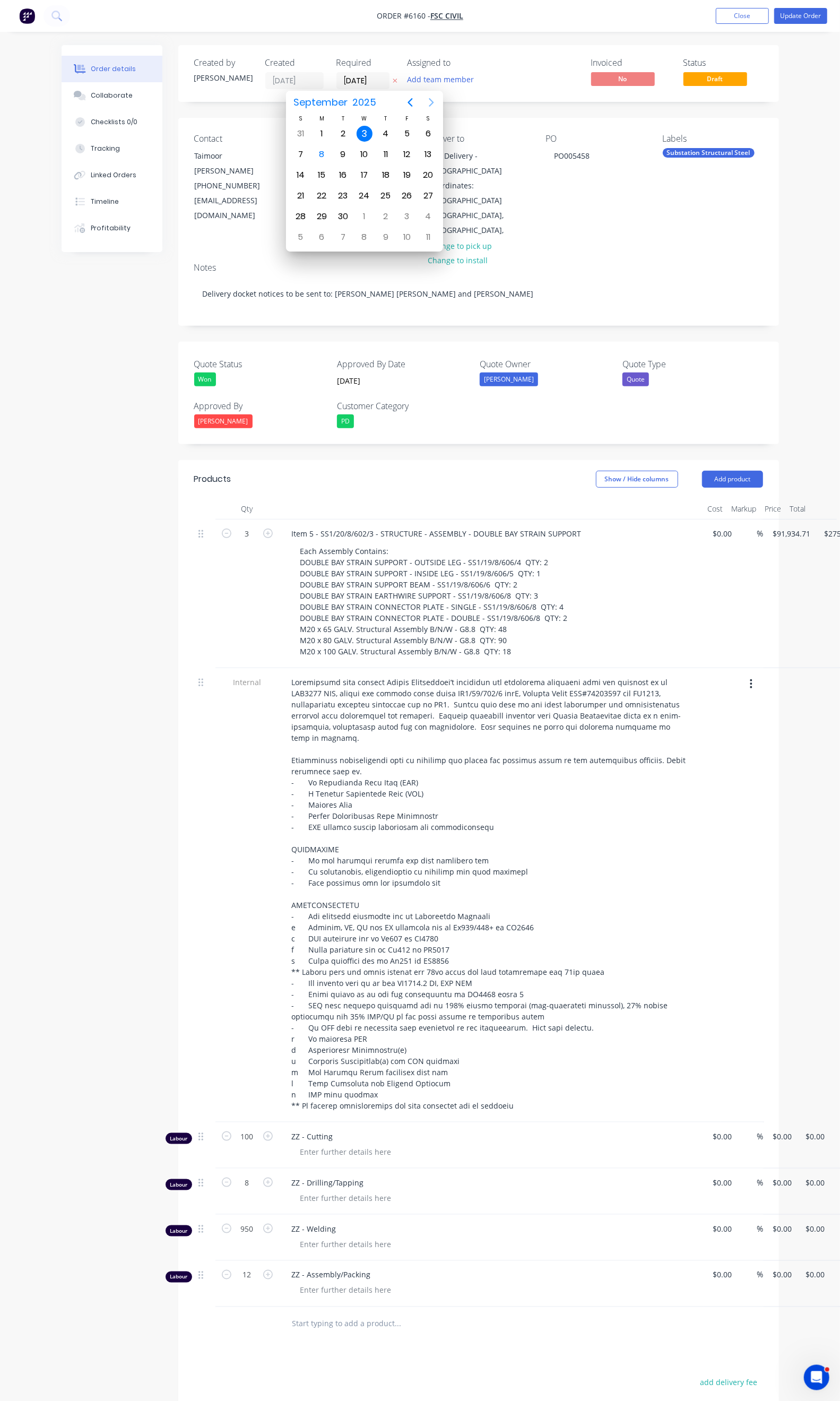
click at [432, 103] on icon "Next page" at bounding box center [431, 102] width 12 height 12
click at [377, 213] on div "30" at bounding box center [386, 217] width 21 height 20
type input "[DATE]"
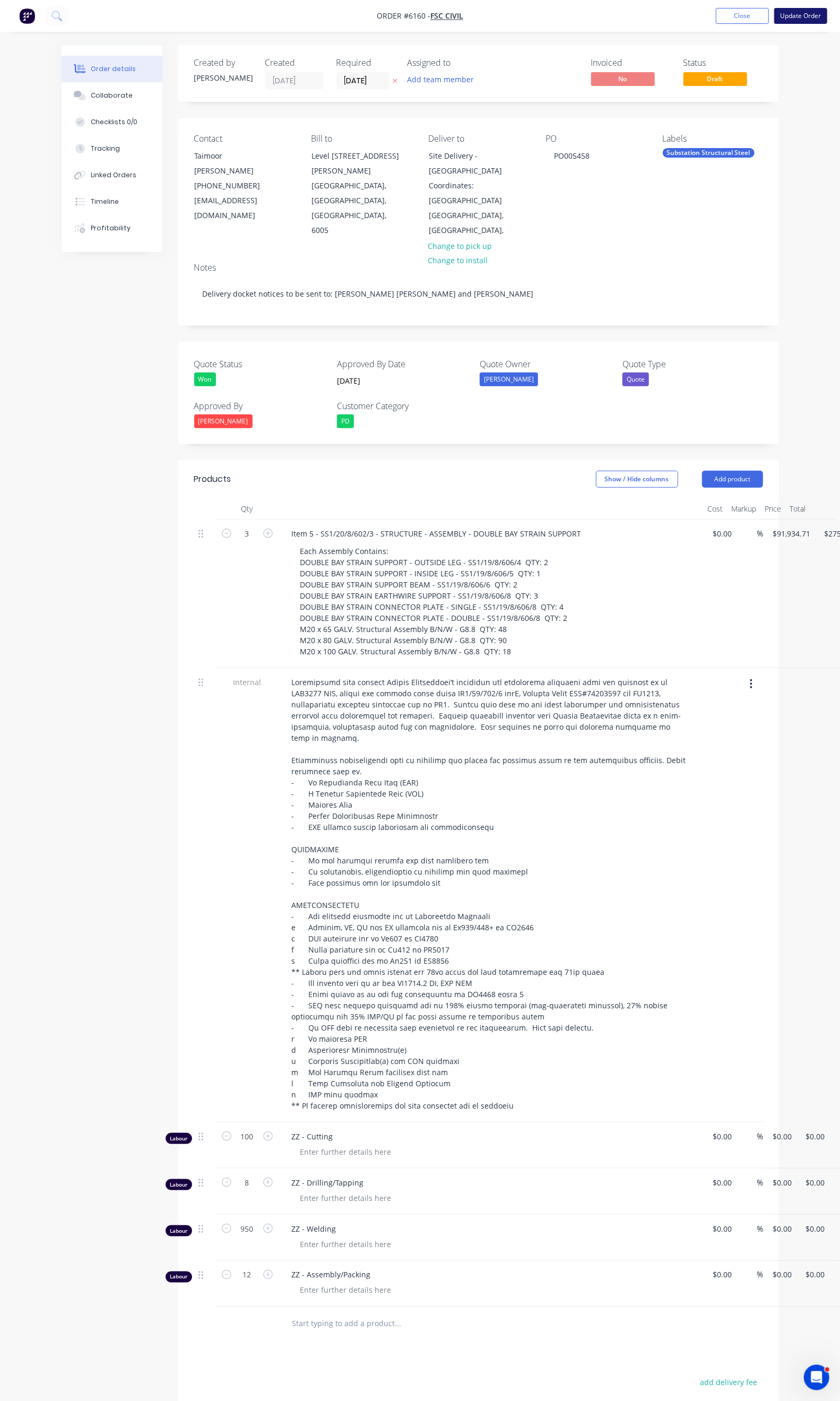
click at [814, 20] on button "Update Order" at bounding box center [800, 15] width 53 height 16
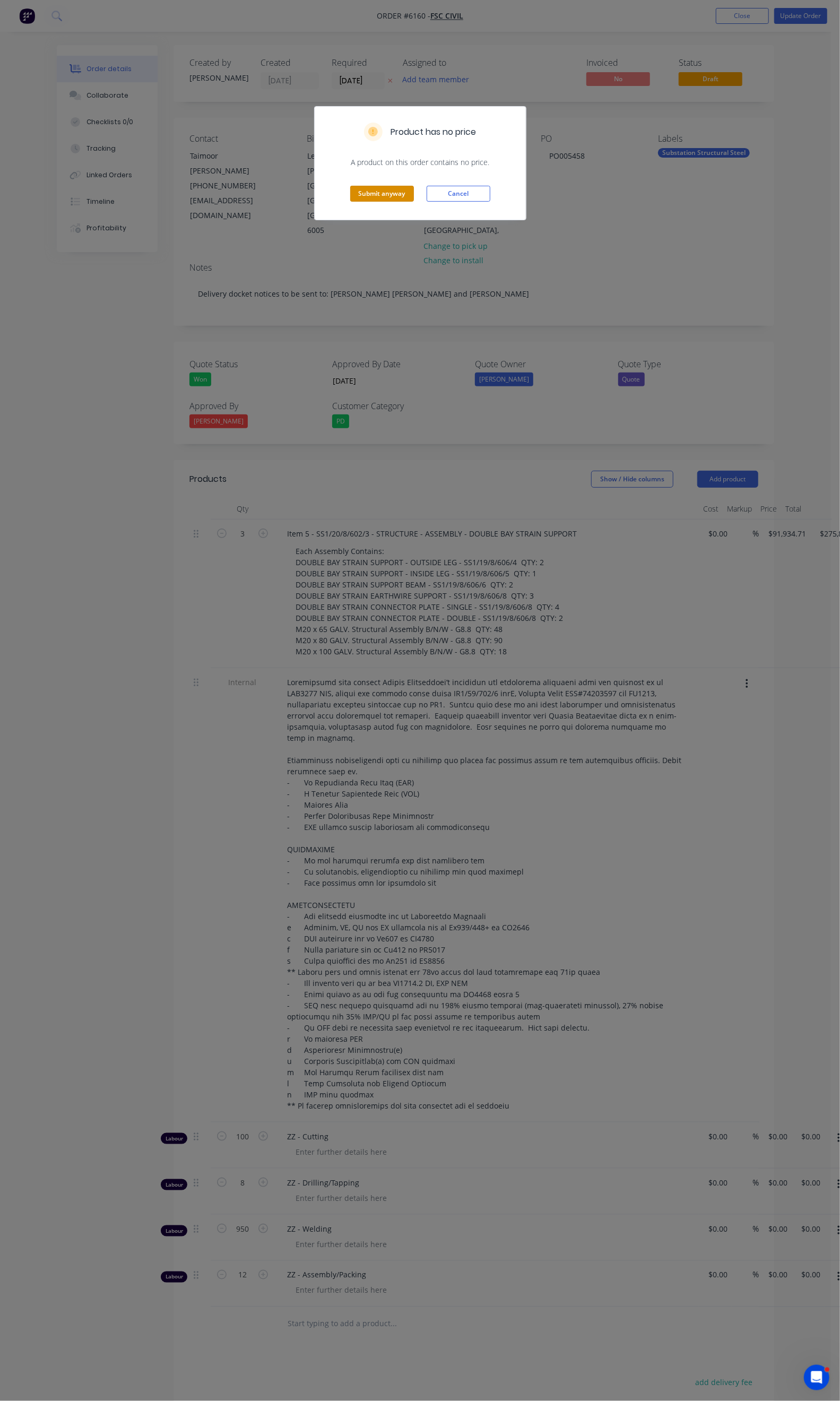
click at [351, 193] on button "Submit anyway" at bounding box center [381, 193] width 63 height 16
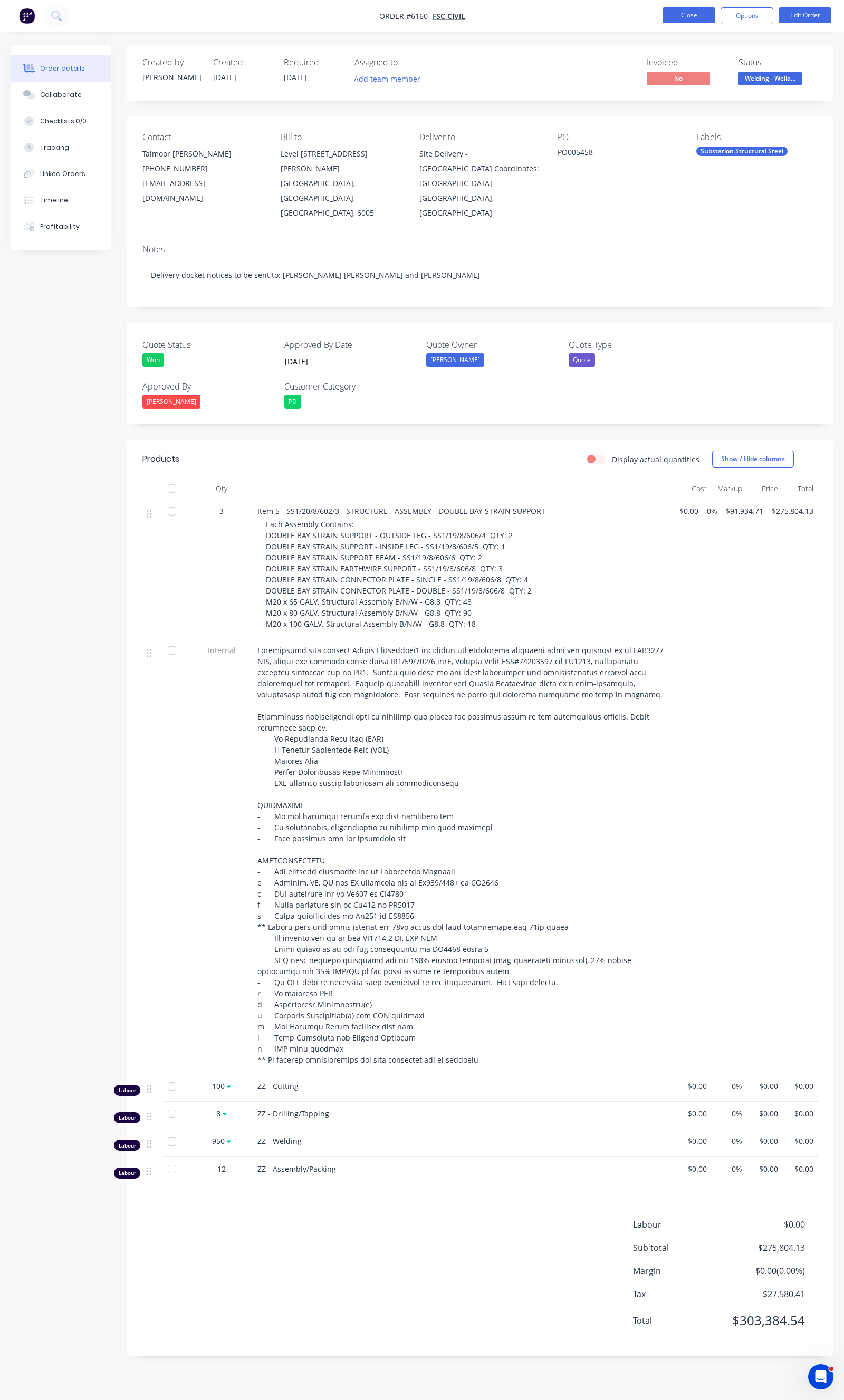
click at [705, 18] on button "Close" at bounding box center [688, 15] width 52 height 16
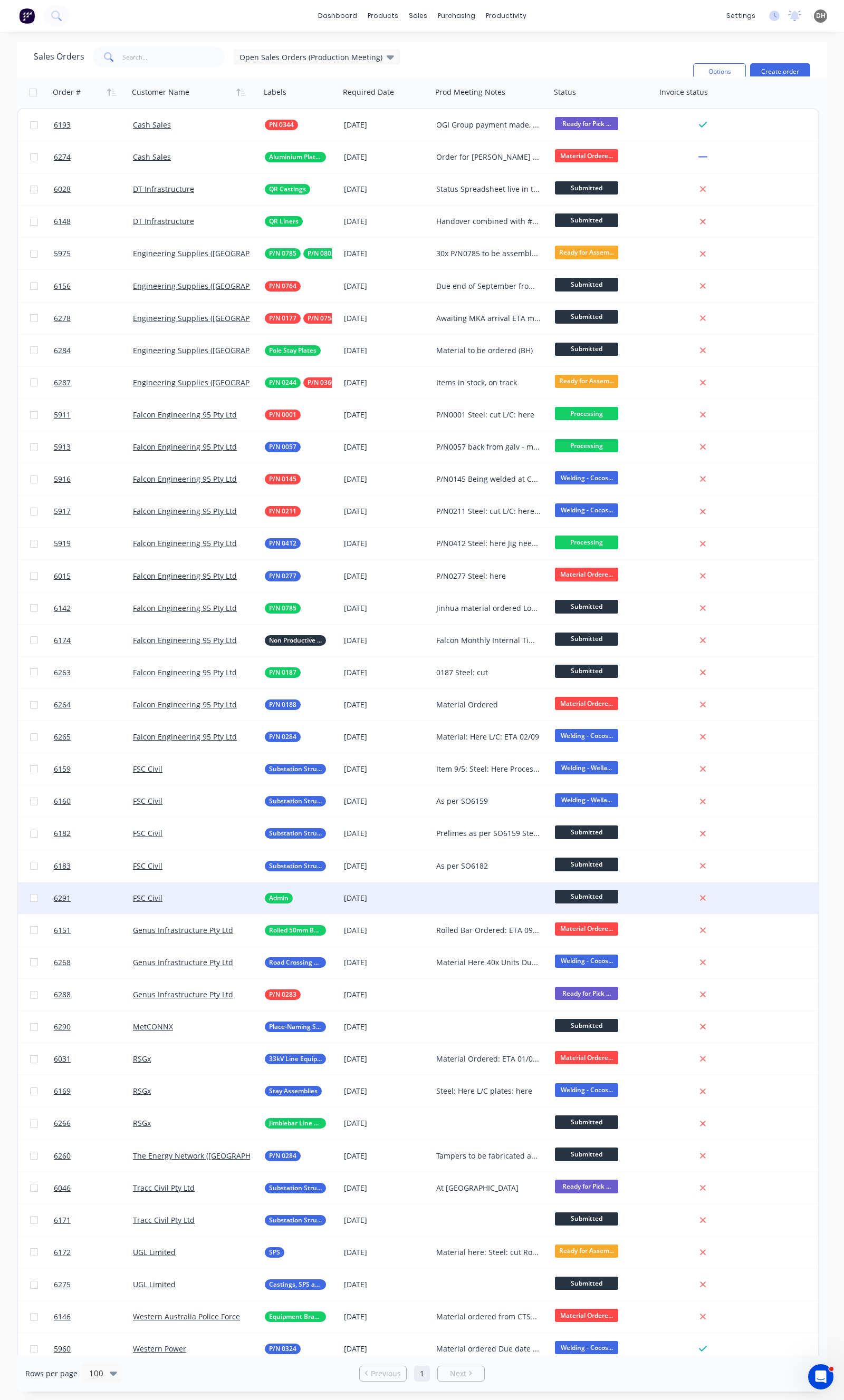
click at [515, 889] on div at bounding box center [491, 898] width 119 height 32
click at [356, 890] on div "[DATE]" at bounding box center [386, 898] width 92 height 32
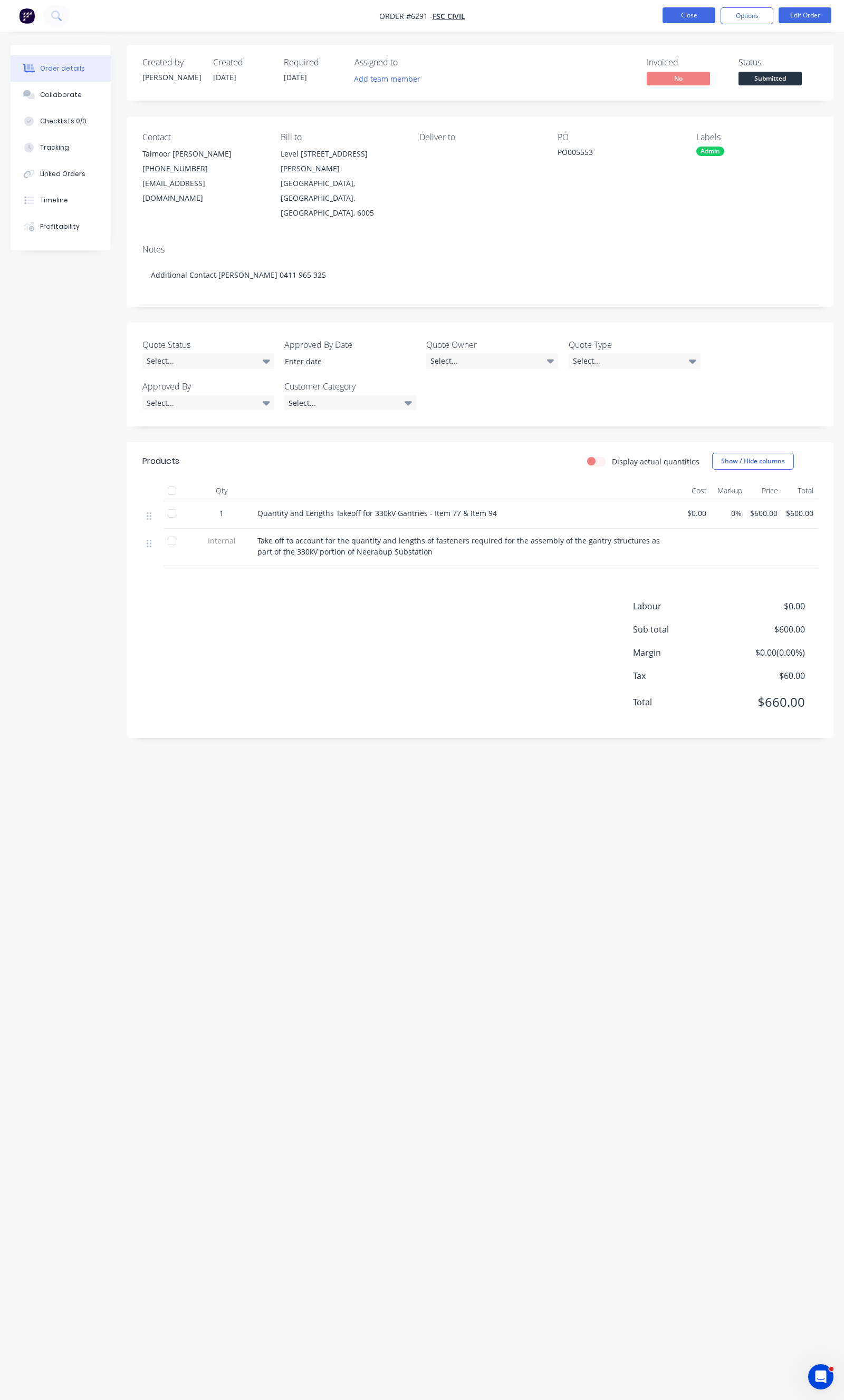
click at [662, 8] on button "Close" at bounding box center [688, 15] width 52 height 16
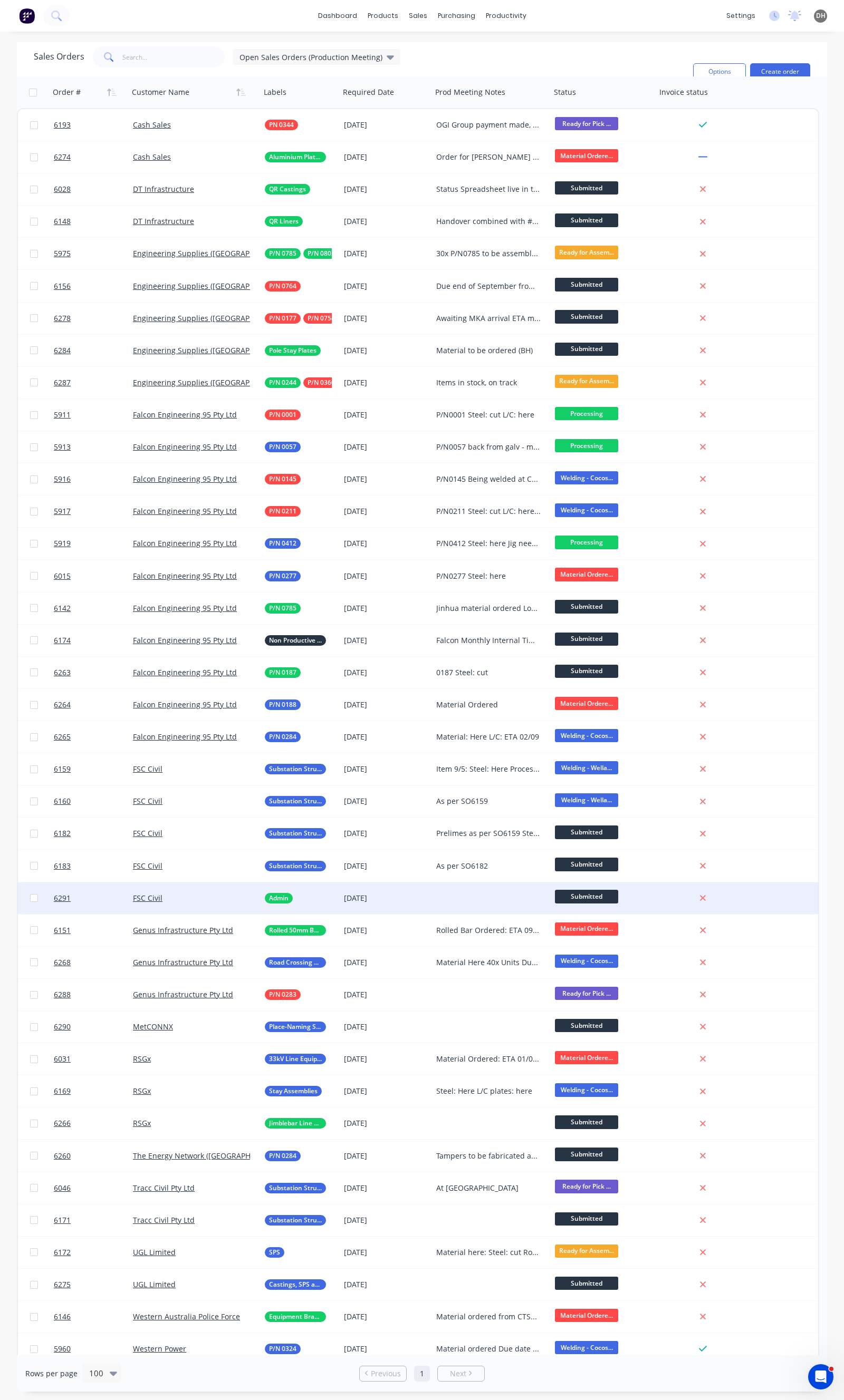
click at [499, 907] on div at bounding box center [491, 898] width 119 height 32
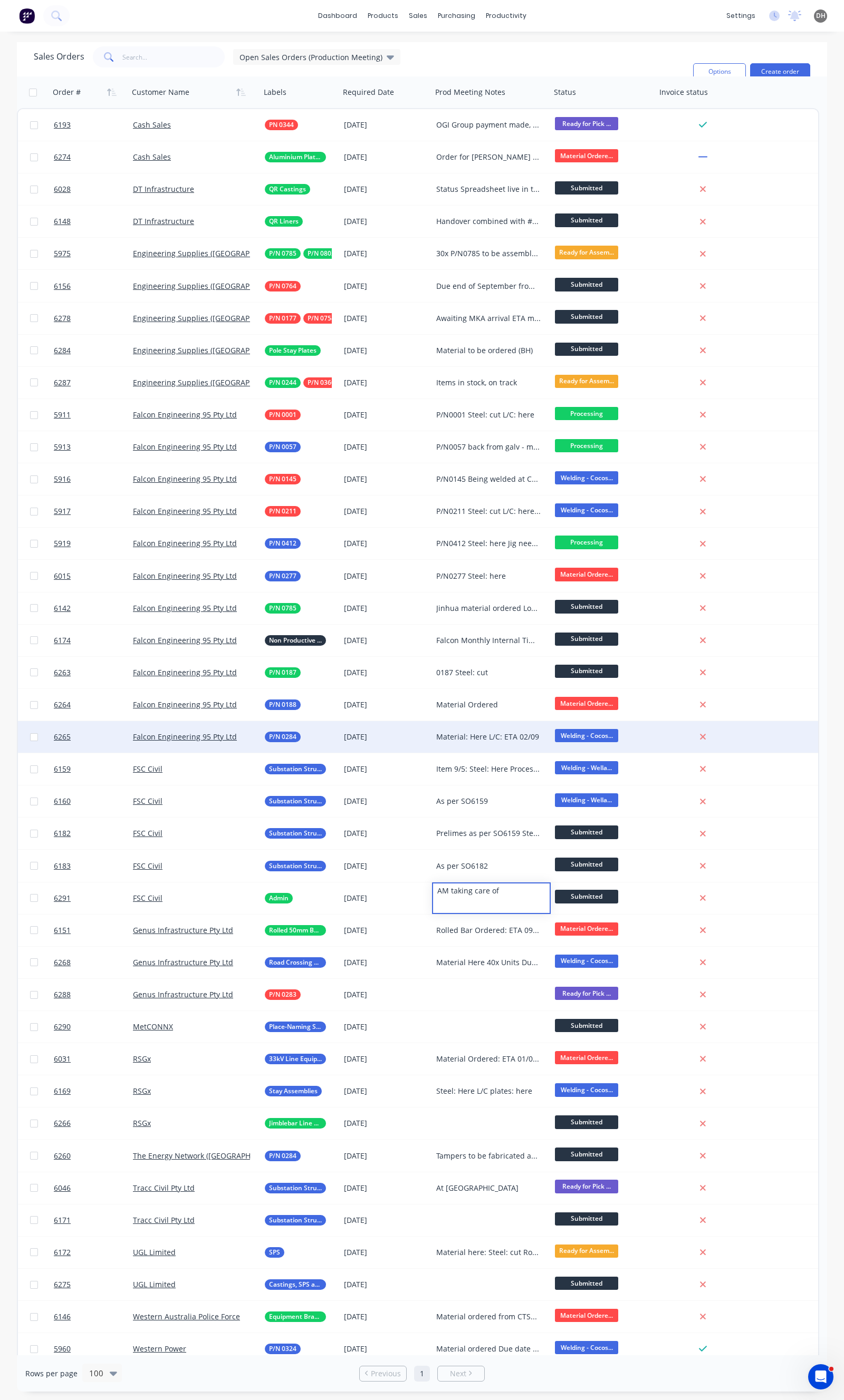
click at [495, 736] on div "Material: Here L/C: ETA 02/09" at bounding box center [488, 737] width 105 height 11
click at [496, 736] on div "Material: Here L/C: ETA 02/09" at bounding box center [488, 737] width 105 height 11
drag, startPoint x: 493, startPoint y: 740, endPoint x: 435, endPoint y: 740, distance: 58.0
click at [435, 740] on div "Material: Here L/C: ETA 02/09" at bounding box center [491, 734] width 117 height 25
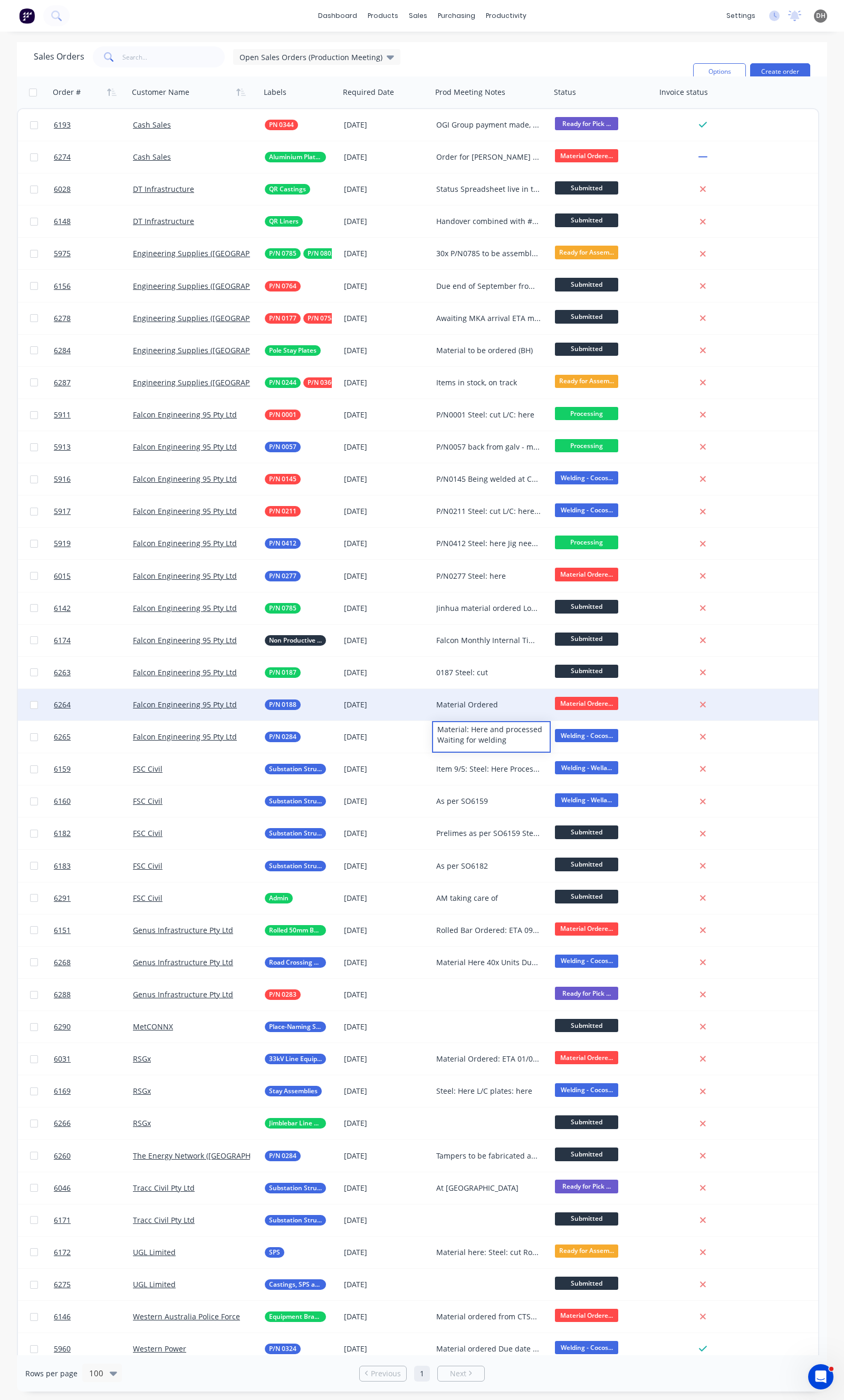
click at [509, 706] on div "Material Ordered" at bounding box center [488, 705] width 105 height 11
click at [508, 703] on div "Material Ordered" at bounding box center [488, 705] width 105 height 11
click at [488, 706] on div "Material Ordered" at bounding box center [488, 705] width 105 height 11
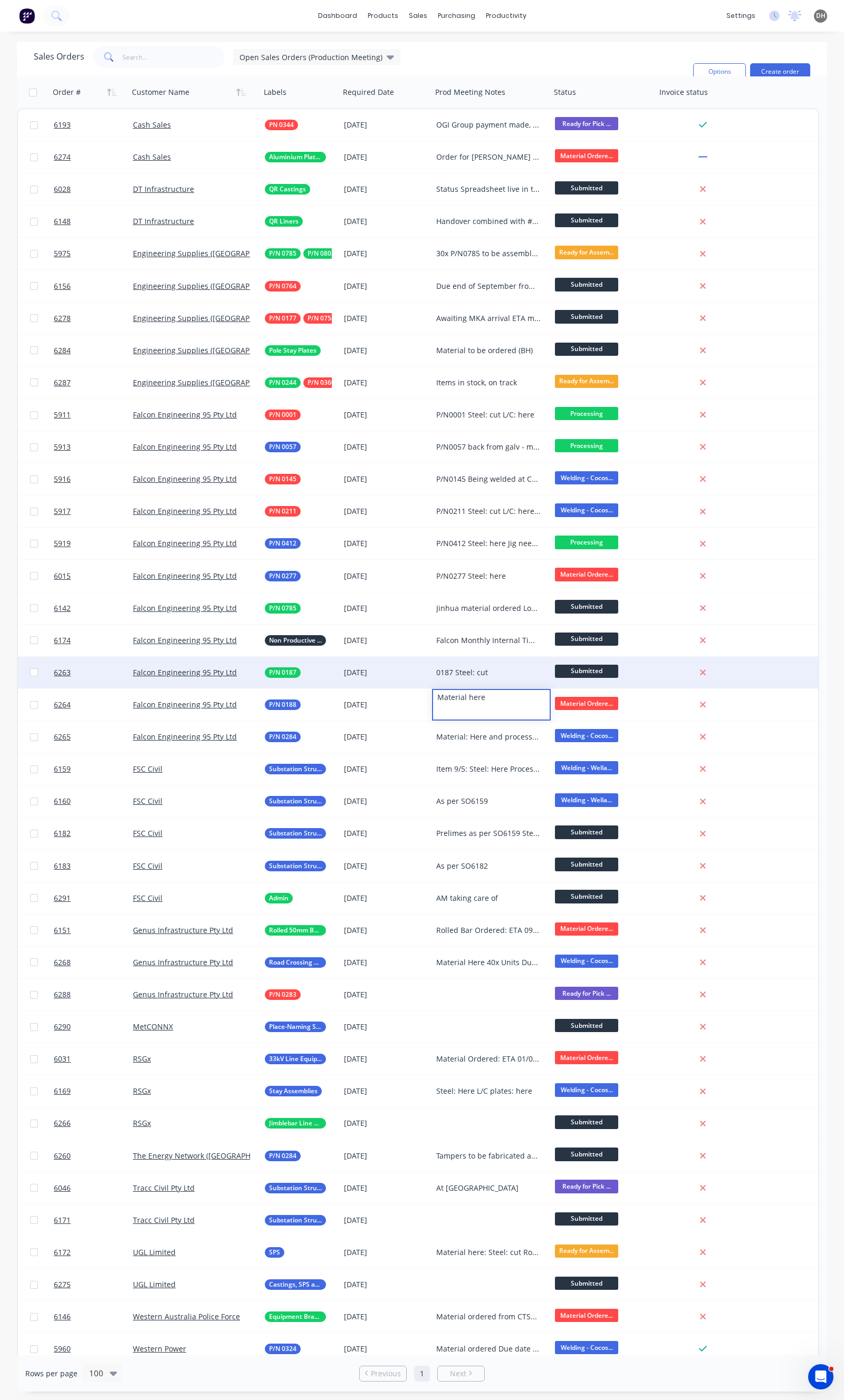
click at [593, 668] on span "Submitted" at bounding box center [586, 671] width 63 height 13
click at [574, 742] on span "Processing" at bounding box center [577, 743] width 38 height 10
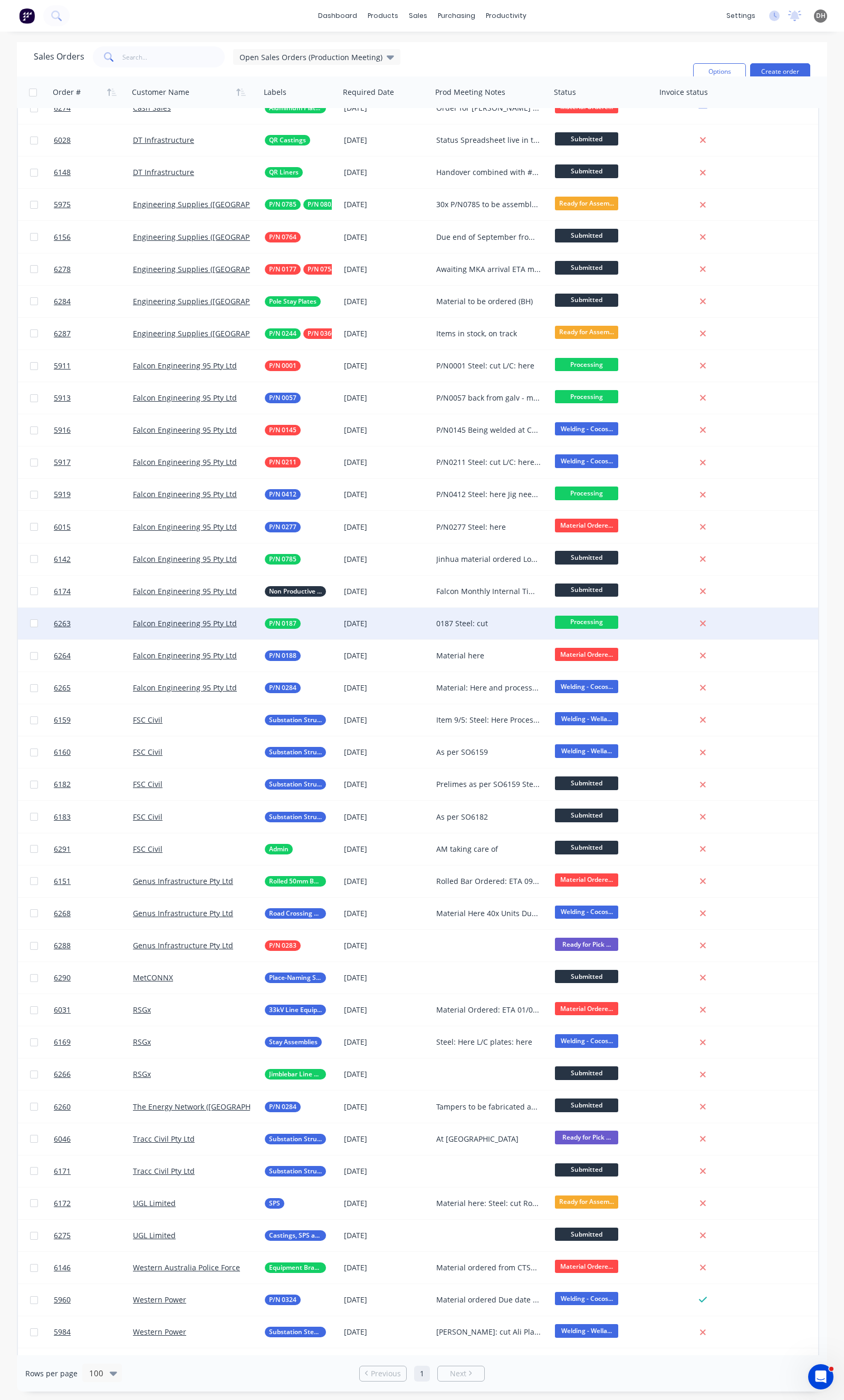
scroll to position [55, 0]
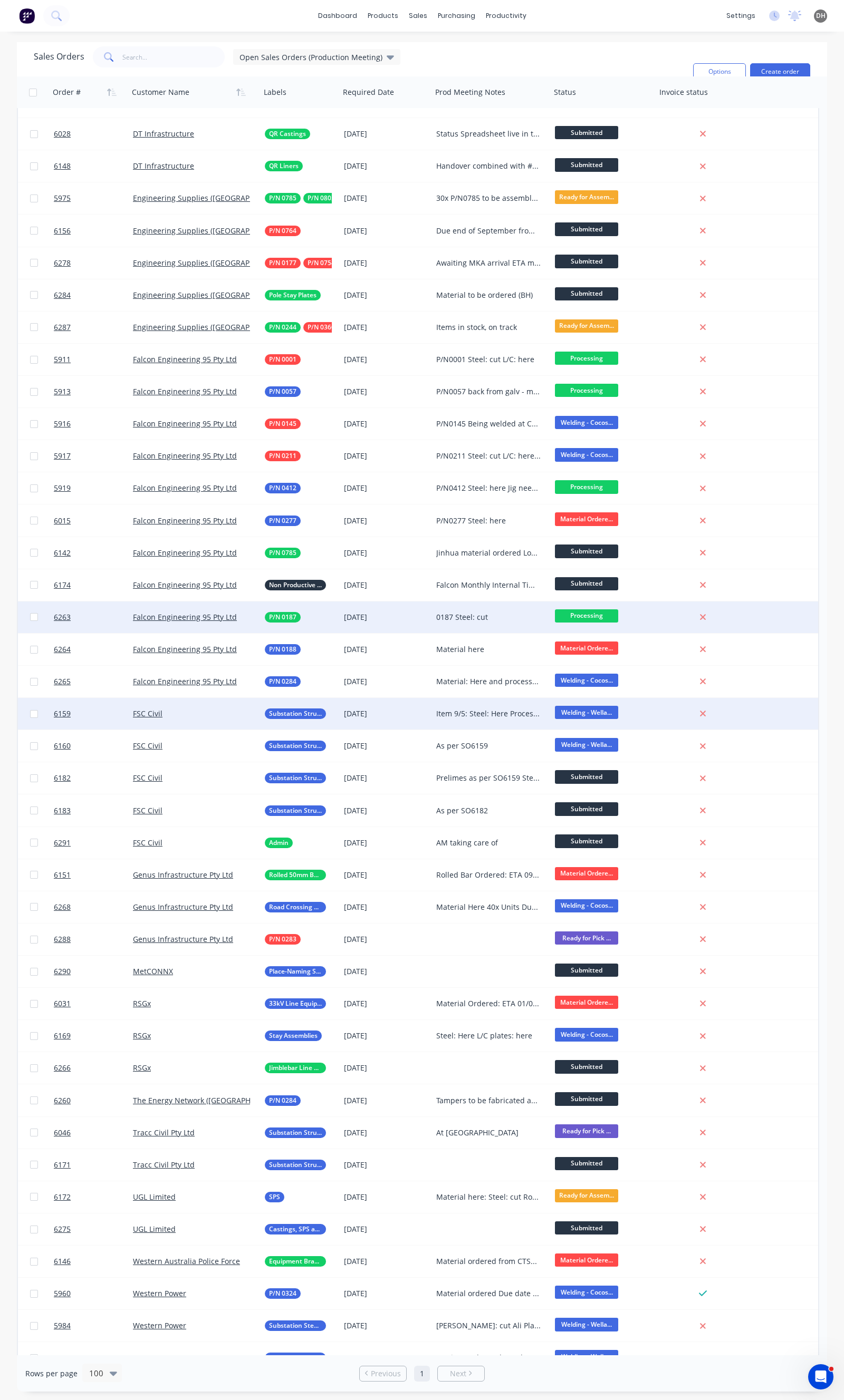
click at [496, 717] on div "Item 9/5: Steel: Here Processed Steel: 06/08 Plates: 08/08 Remaining Items (130…" at bounding box center [488, 714] width 105 height 11
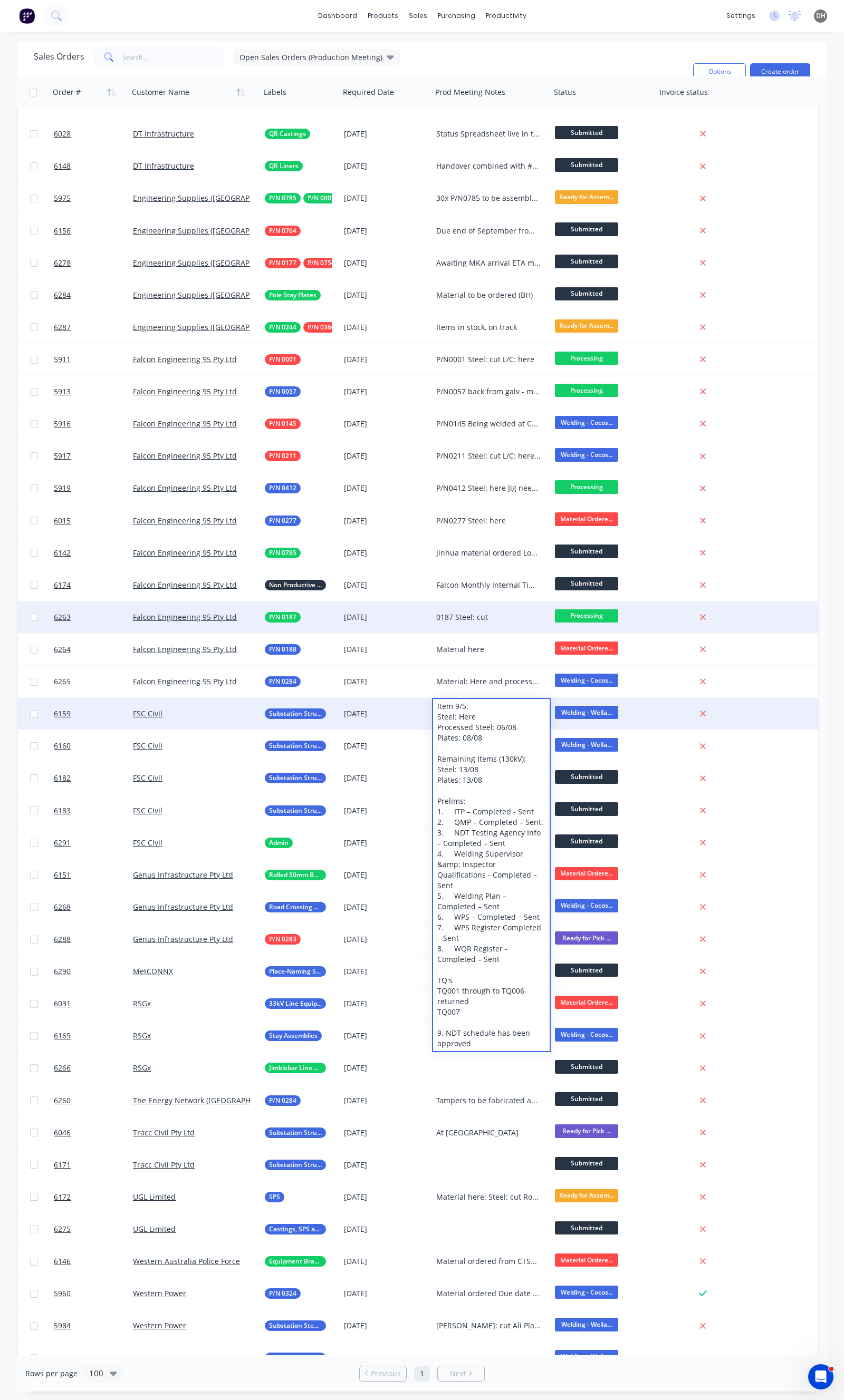
click at [820, 780] on div "Order # Customer Name Labels Required Date Prod Meeting Notes Status Invoice st…" at bounding box center [422, 716] width 810 height 1279
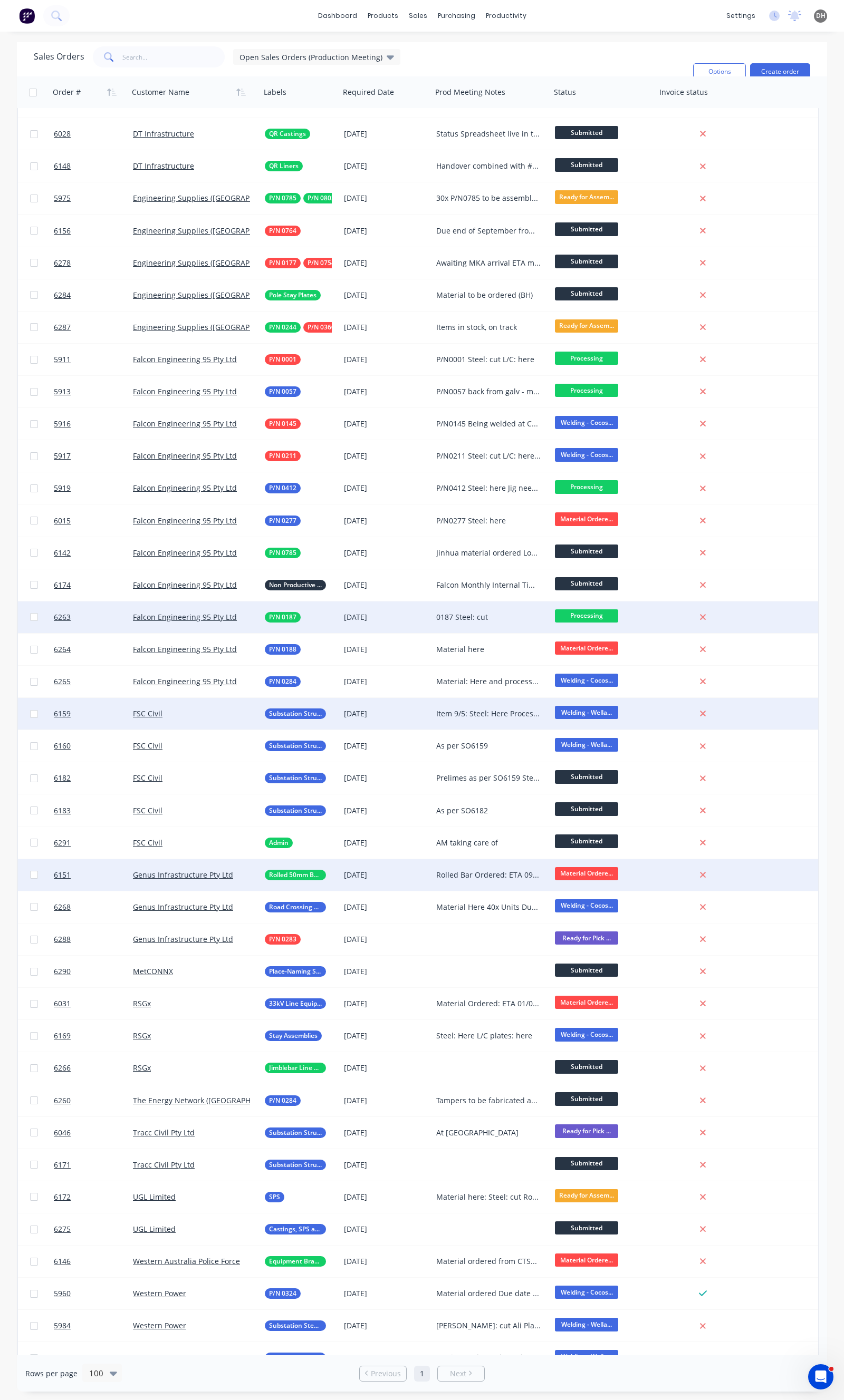
click at [396, 881] on div "[DATE]" at bounding box center [386, 875] width 92 height 32
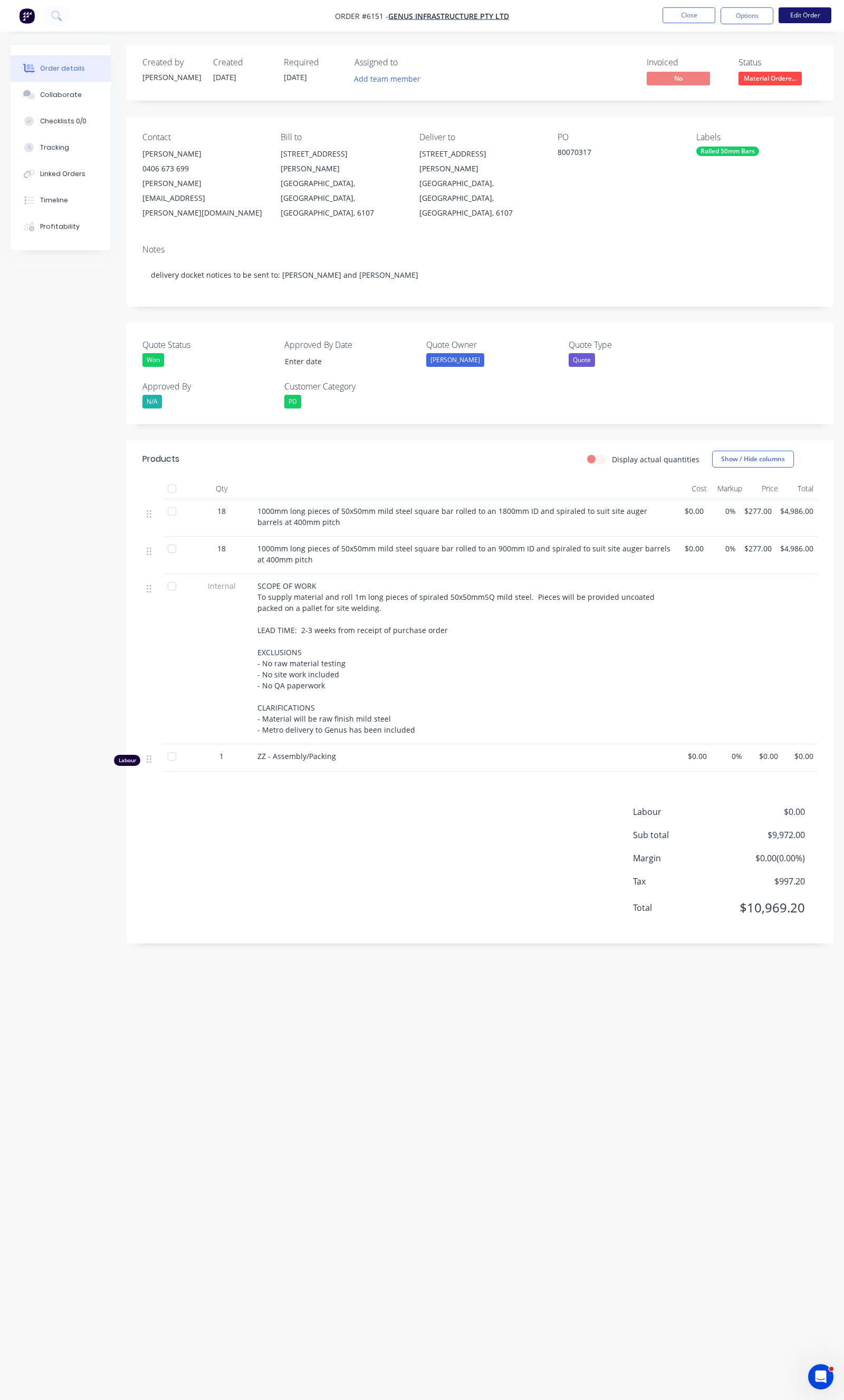
click at [803, 20] on button "Edit Order" at bounding box center [804, 15] width 52 height 16
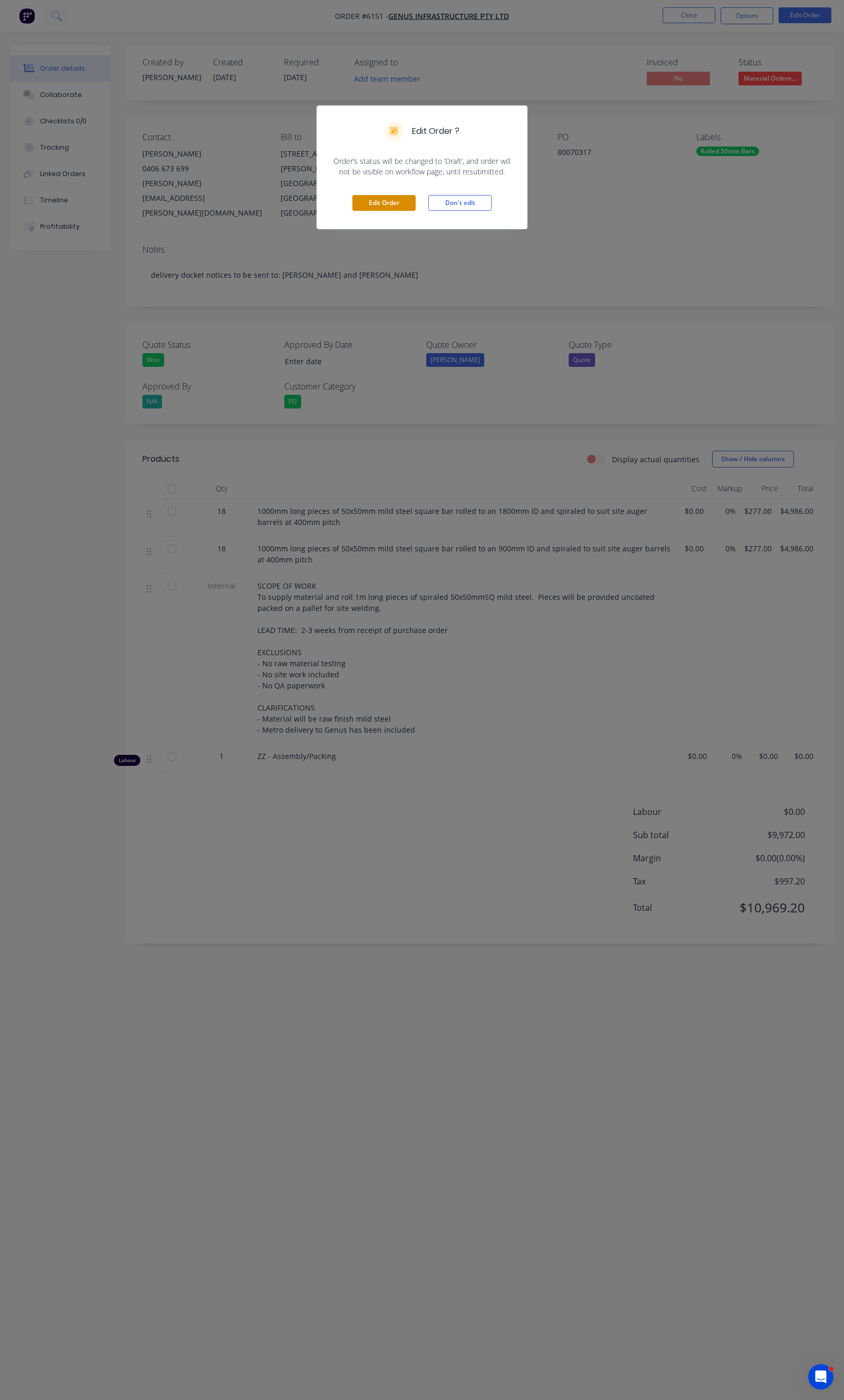
click at [395, 199] on button "Edit Order" at bounding box center [383, 203] width 63 height 16
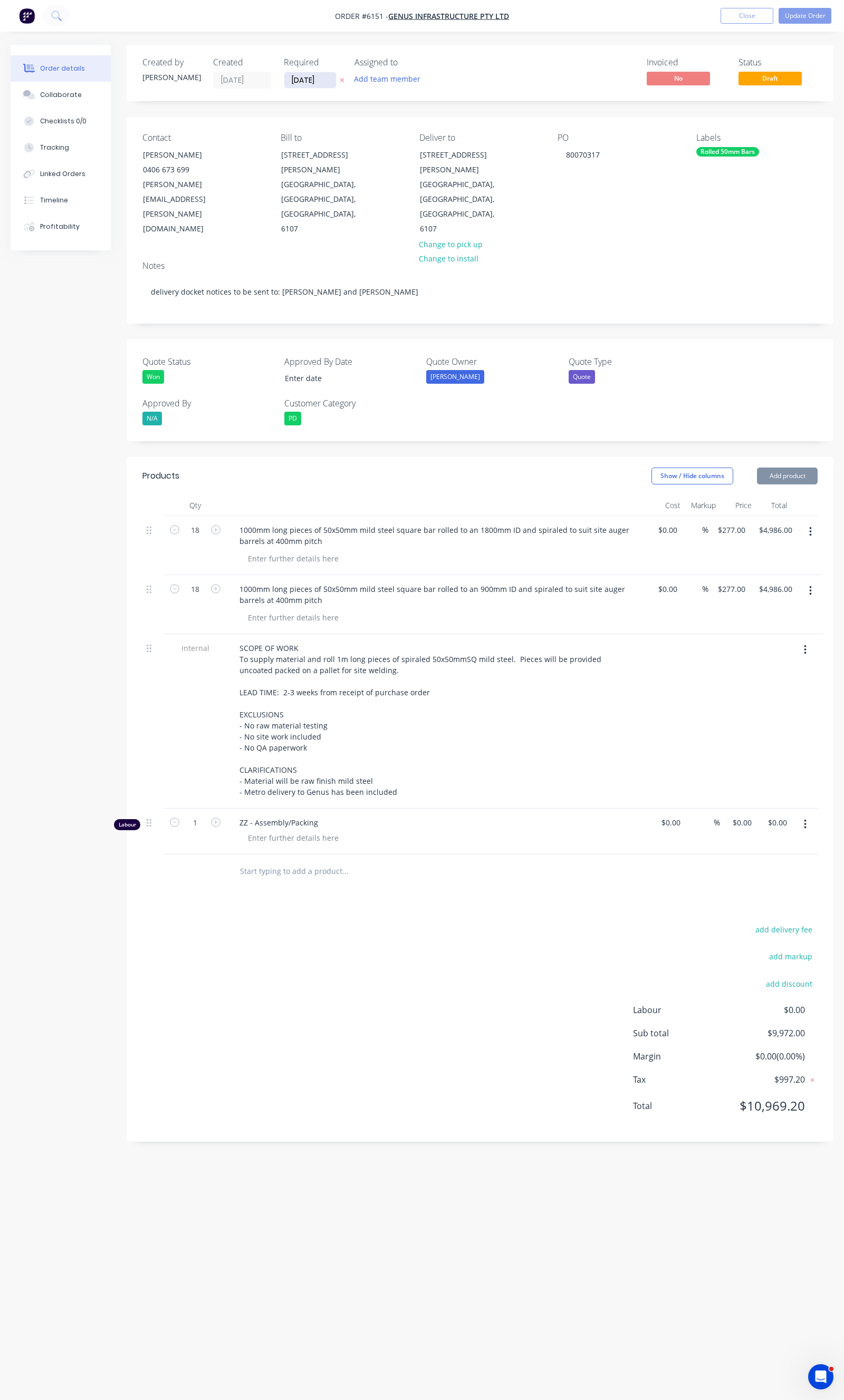
click at [303, 84] on input "[DATE]" at bounding box center [310, 80] width 52 height 16
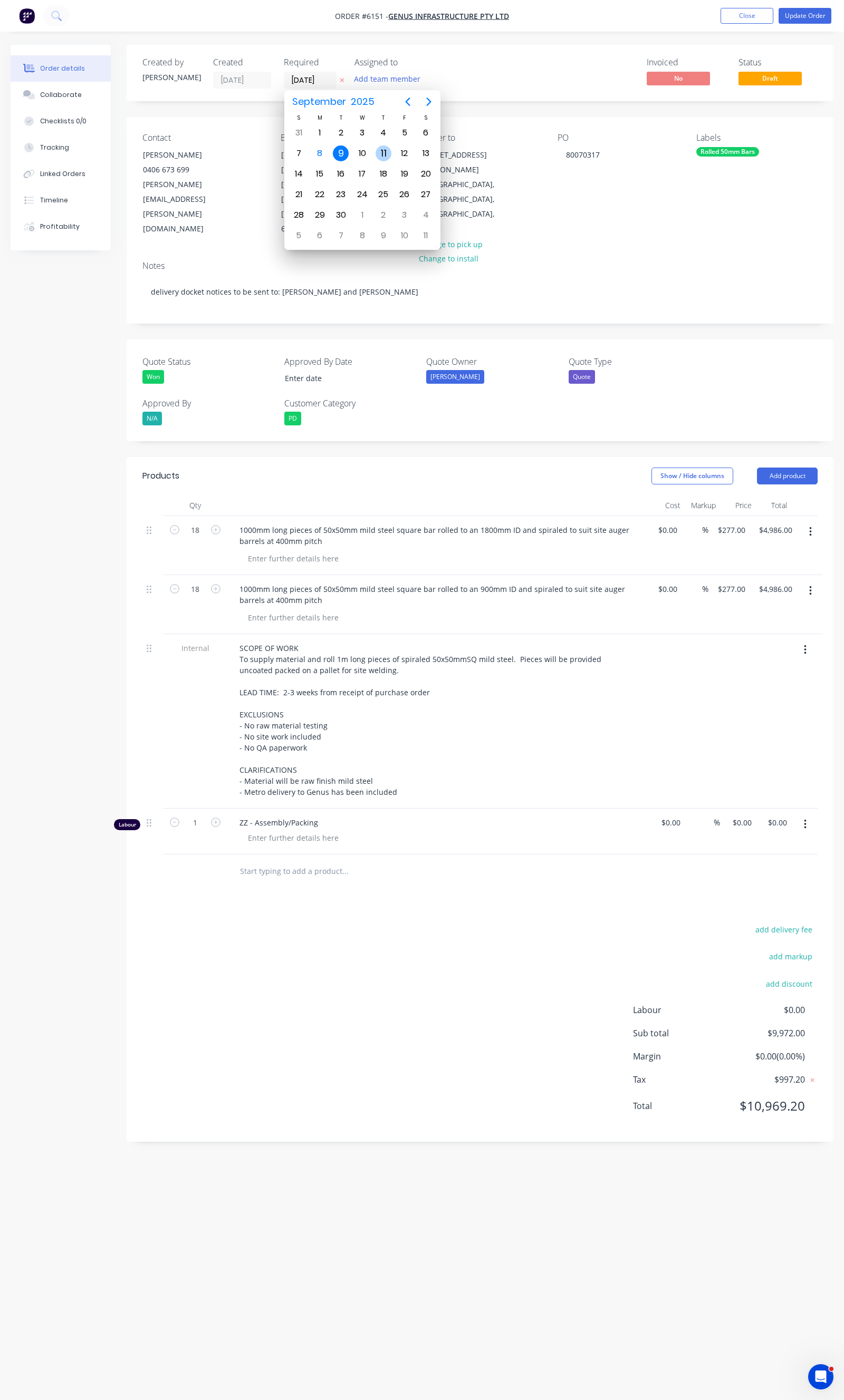
click at [383, 159] on div "11" at bounding box center [383, 153] width 16 height 16
type input "[DATE]"
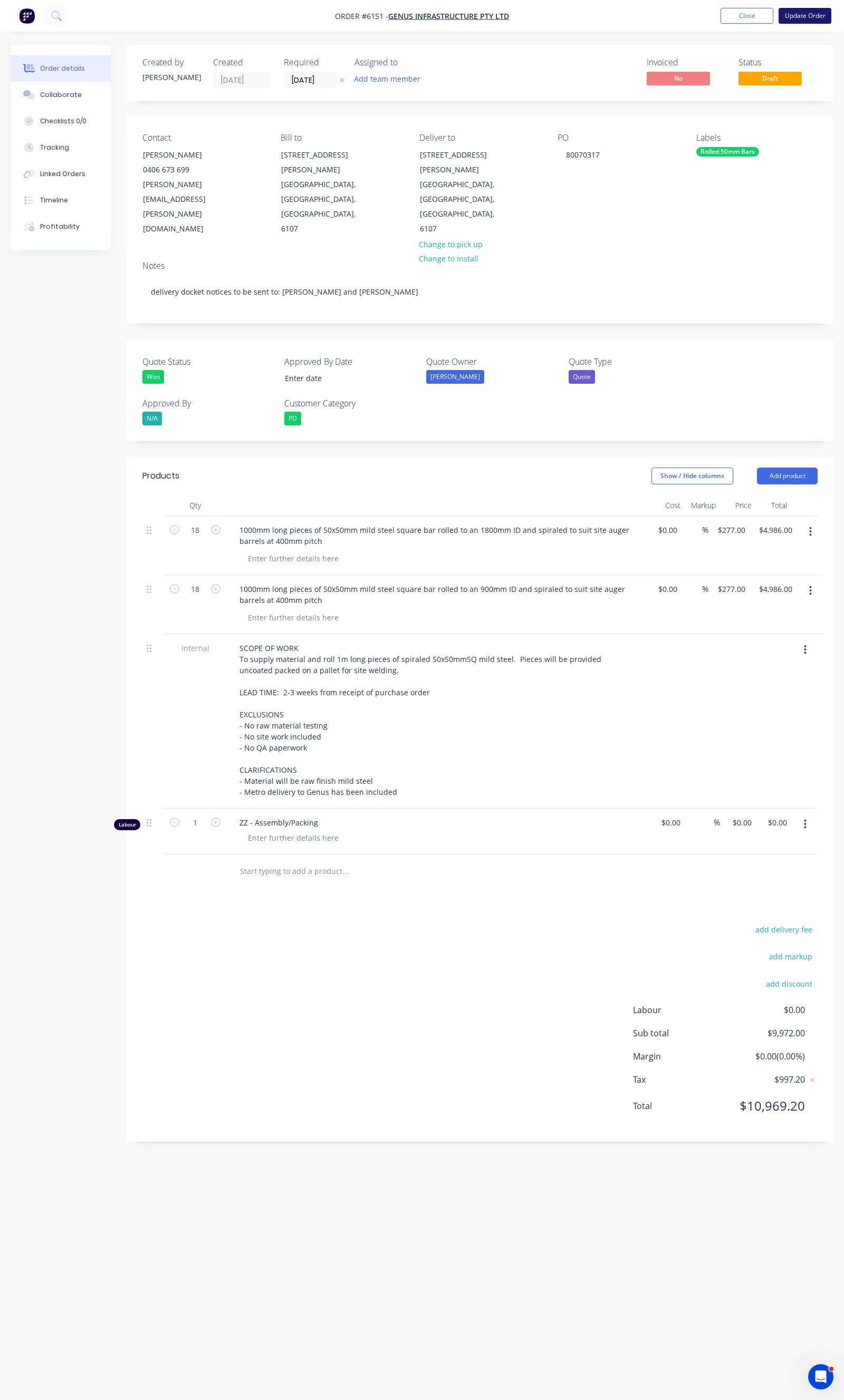
click at [800, 12] on button "Update Order" at bounding box center [804, 15] width 52 height 16
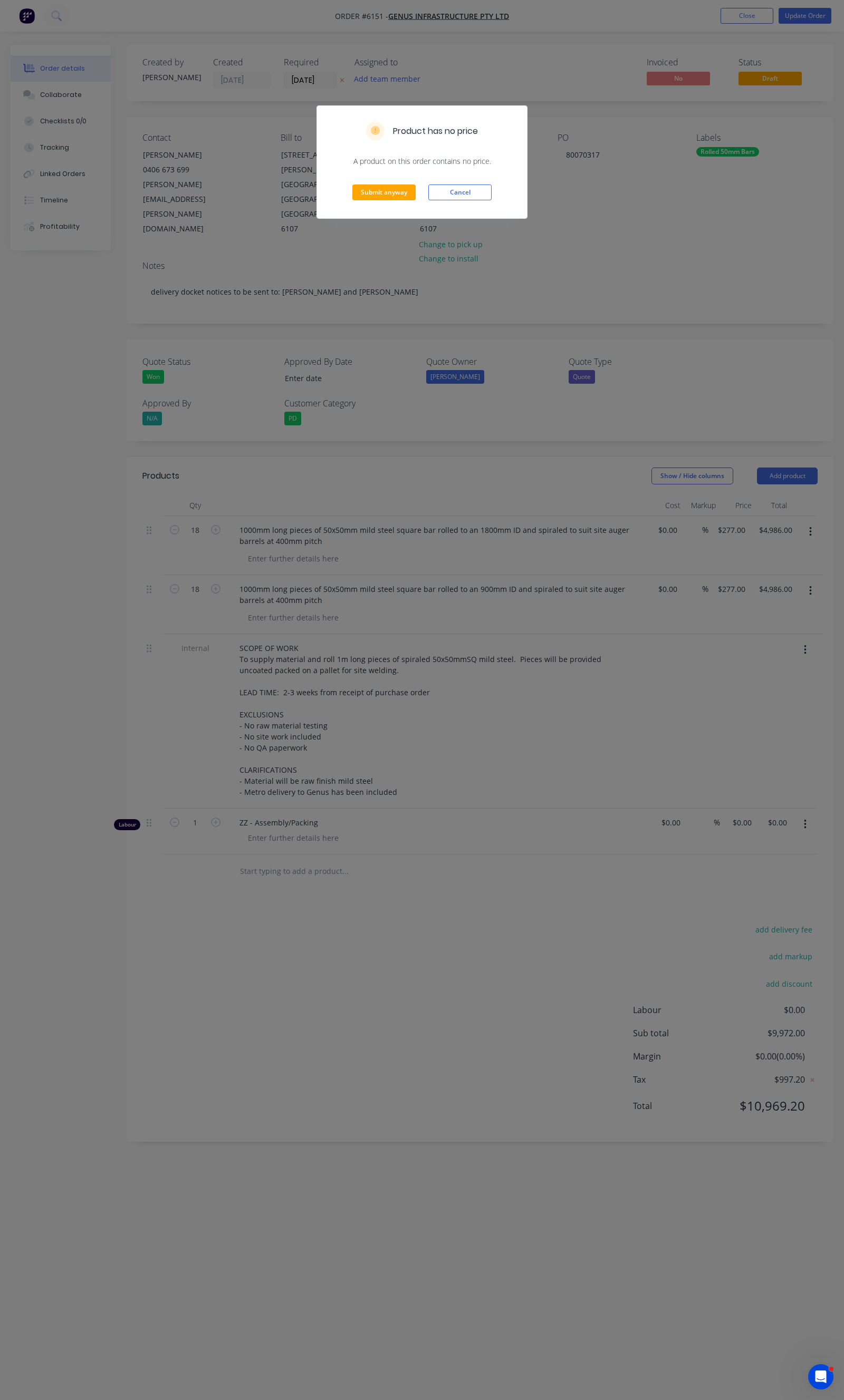
click at [380, 183] on div "Submit anyway Cancel" at bounding box center [422, 193] width 210 height 52
click at [377, 190] on button "Submit anyway" at bounding box center [383, 192] width 63 height 16
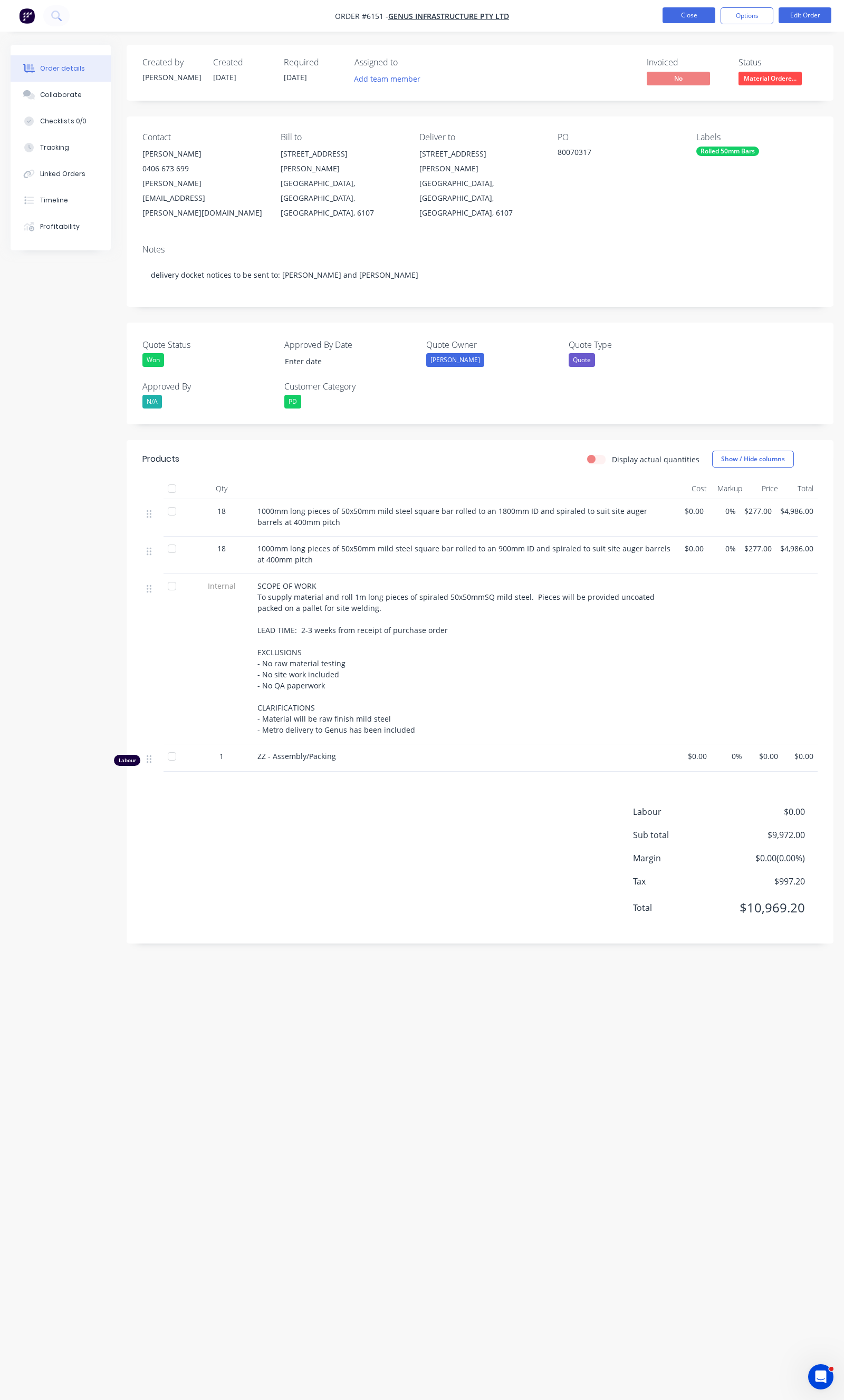
click at [682, 12] on button "Close" at bounding box center [688, 15] width 52 height 16
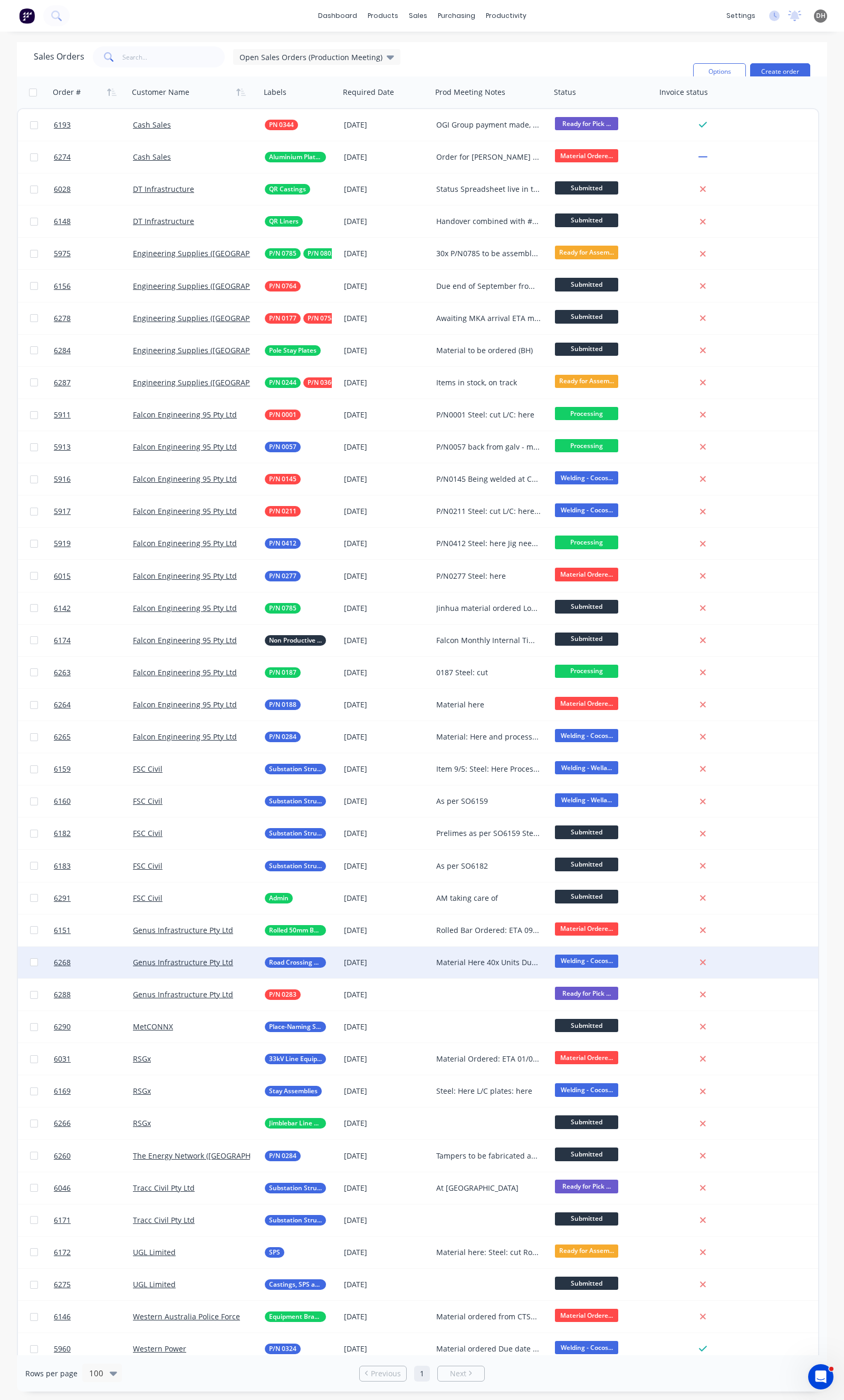
click at [468, 964] on div "Material Here 40x Units Due: [DATE] 60x Units Due: [DATE] Material being proces…" at bounding box center [488, 963] width 105 height 11
drag, startPoint x: 526, startPoint y: 994, endPoint x: 431, endPoint y: 999, distance: 95.1
click at [432, 999] on div "Material Here 40x Units Due: [DATE] 60x Units Due: [DATE] Material being proces…" at bounding box center [491, 976] width 119 height 59
click at [515, 996] on div "Material Here 40x Units Due: [DATE] 60x Units Due: [DATE] 40x units being deliv…" at bounding box center [491, 987] width 117 height 78
click at [781, 961] on div "6268 Genus Infrastructure Pty Ltd Road Crossing Signs [DATE] Material Here 40x …" at bounding box center [418, 963] width 800 height 32
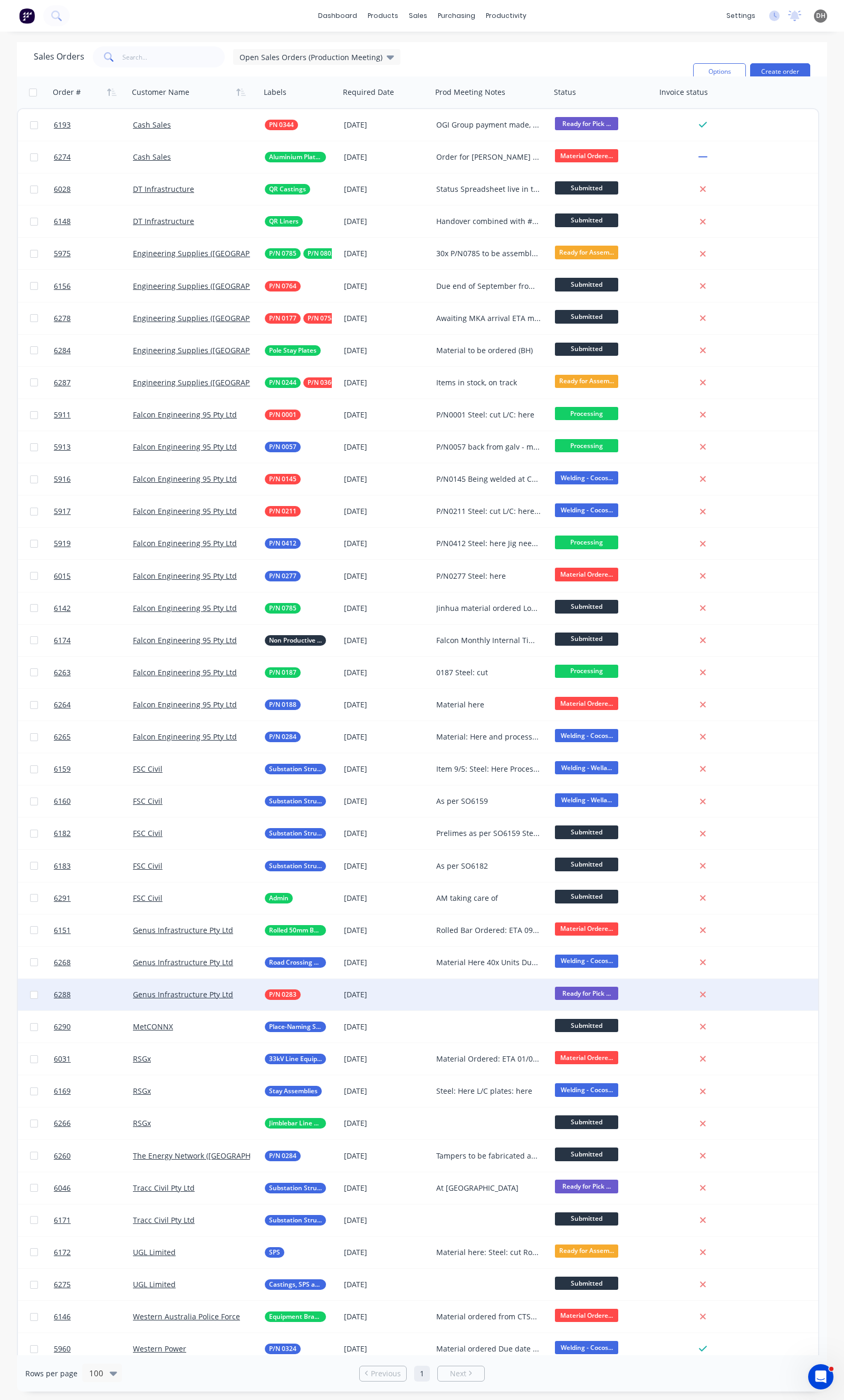
click at [461, 993] on div at bounding box center [491, 995] width 119 height 32
click at [763, 999] on div "6288 Genus Infrastructure Pty Ltd P/N 0283 [DATE] RTG - client informed Ready f…" at bounding box center [418, 995] width 800 height 32
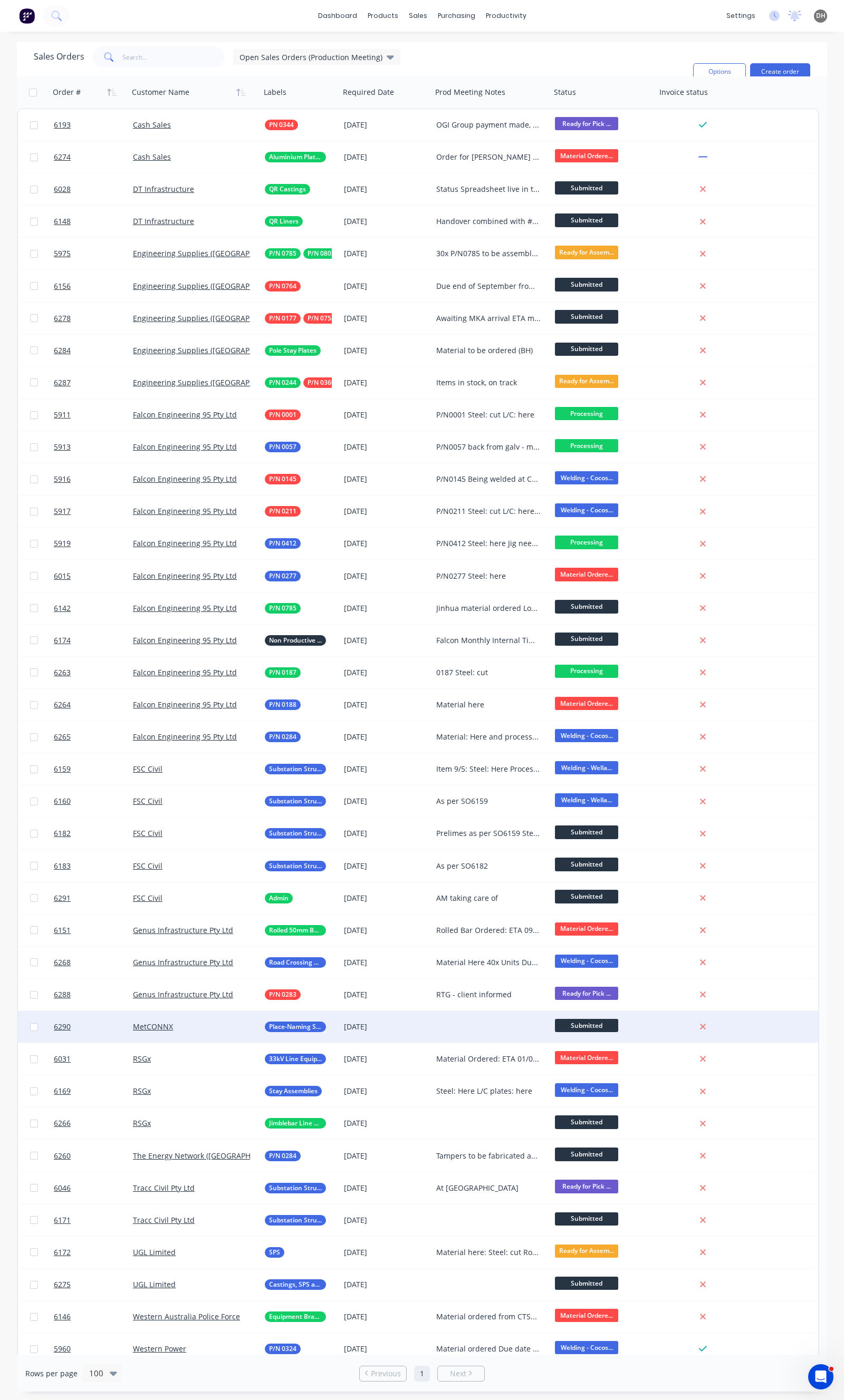
click at [477, 1031] on div at bounding box center [491, 1027] width 119 height 32
click at [771, 1035] on div "6290 MetCONNX Place-Naming Signage Stands [DATE] Material to be ordered (DH) Su…" at bounding box center [418, 1027] width 800 height 32
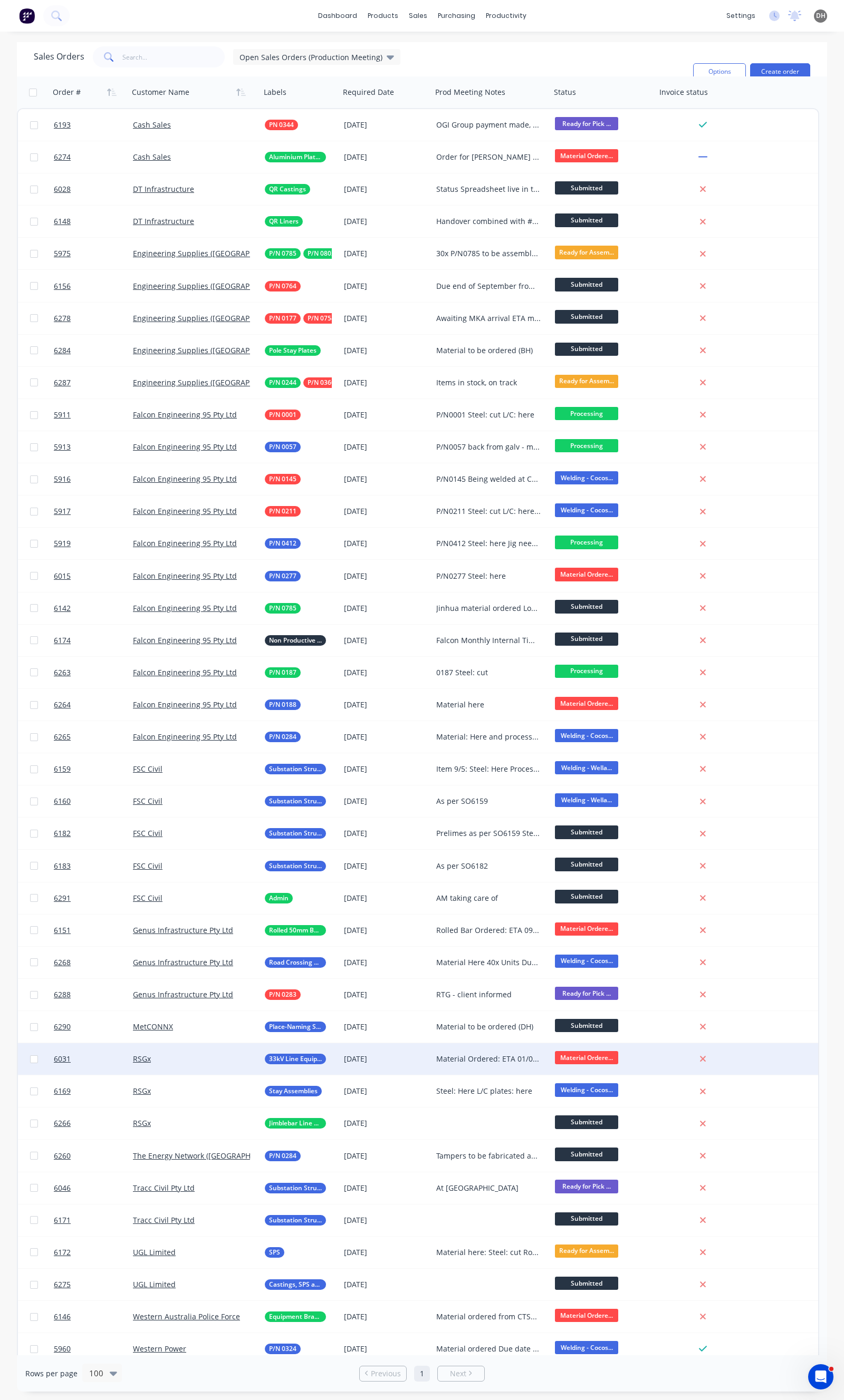
click at [481, 1059] on div "Material Ordered: ETA 01/09 Laser plates ETA 05/09 Copper plates: ETA 05/09" at bounding box center [488, 1059] width 105 height 11
drag, startPoint x: 536, startPoint y: 1047, endPoint x: 501, endPoint y: 1049, distance: 35.1
click at [501, 1049] on div "Material Ordered: ETA 01/09 Laser plates ETA 05/09 Copper plates: ETA 05/09" at bounding box center [491, 1062] width 117 height 36
drag, startPoint x: 514, startPoint y: 1058, endPoint x: 478, endPoint y: 1060, distance: 36.1
click at [478, 1060] on div "Steel Cut Laser plates ETA 05/09 Copper plates: ETA 05/09" at bounding box center [491, 1062] width 117 height 36
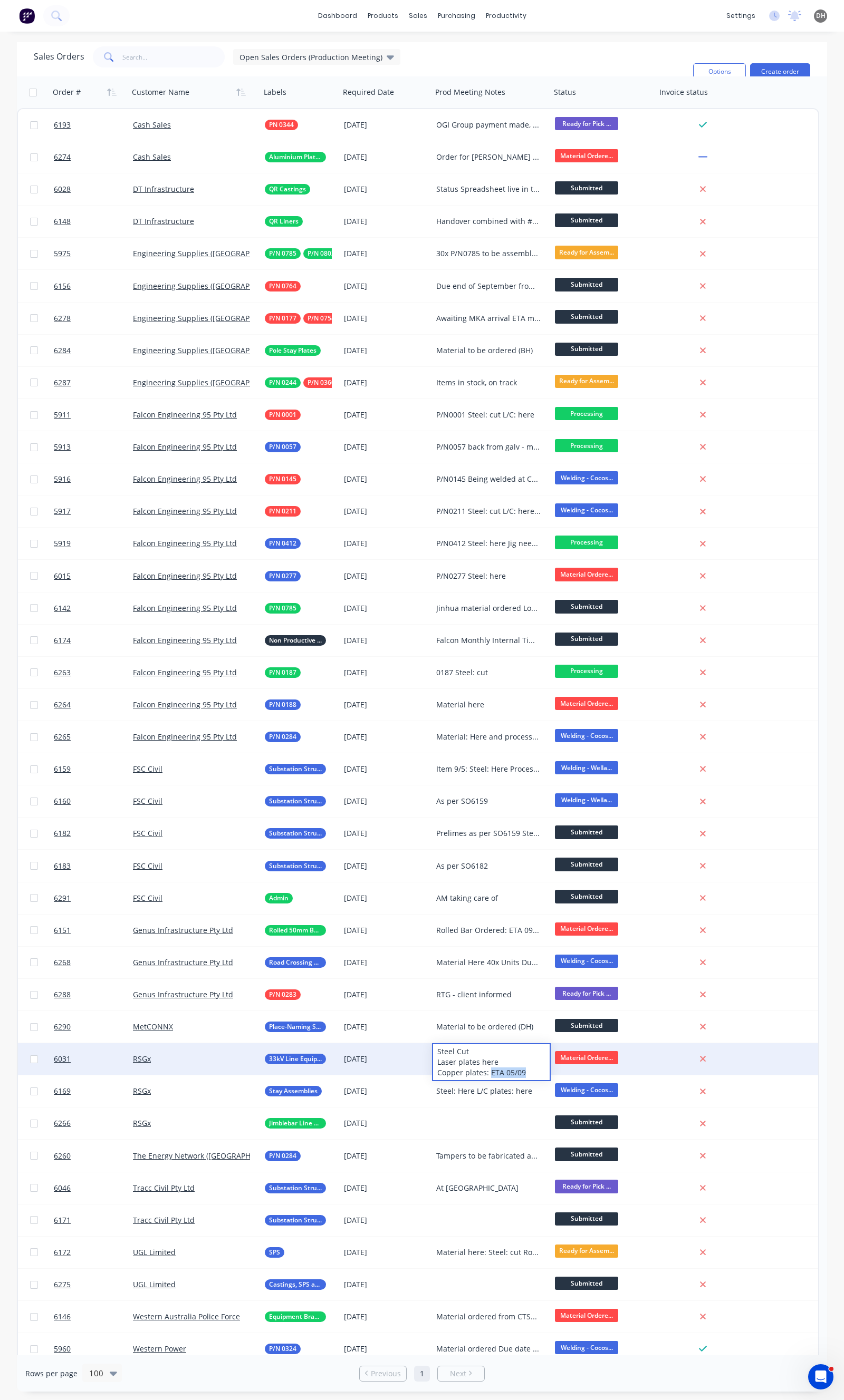
drag, startPoint x: 530, startPoint y: 1075, endPoint x: 488, endPoint y: 1076, distance: 42.0
click at [488, 1076] on div "Steel Cut Laser plates here Copper plates: ETA 05/09" at bounding box center [491, 1062] width 117 height 36
click at [810, 1050] on div "6031 RSGx 33kV Line Equipment [DATE] Steel Cut Laser plates here Copper plates:…" at bounding box center [418, 1059] width 800 height 32
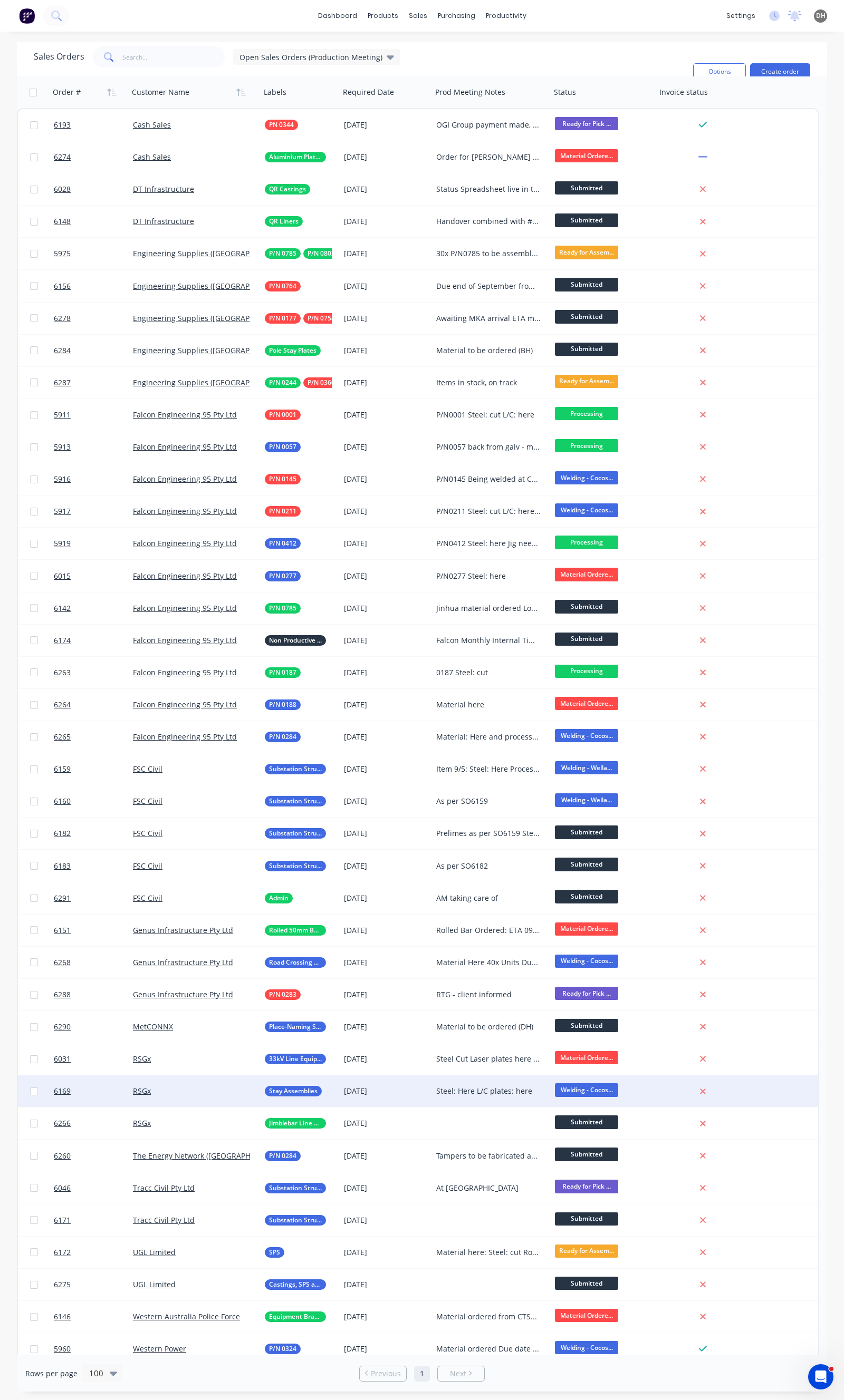
click at [469, 1089] on div "Steel: Here L/C plates: here" at bounding box center [488, 1091] width 105 height 11
click at [779, 1084] on div "6169 RSGx Stay Assemblies [DATE] Welding - Cocos..." at bounding box center [418, 1091] width 800 height 32
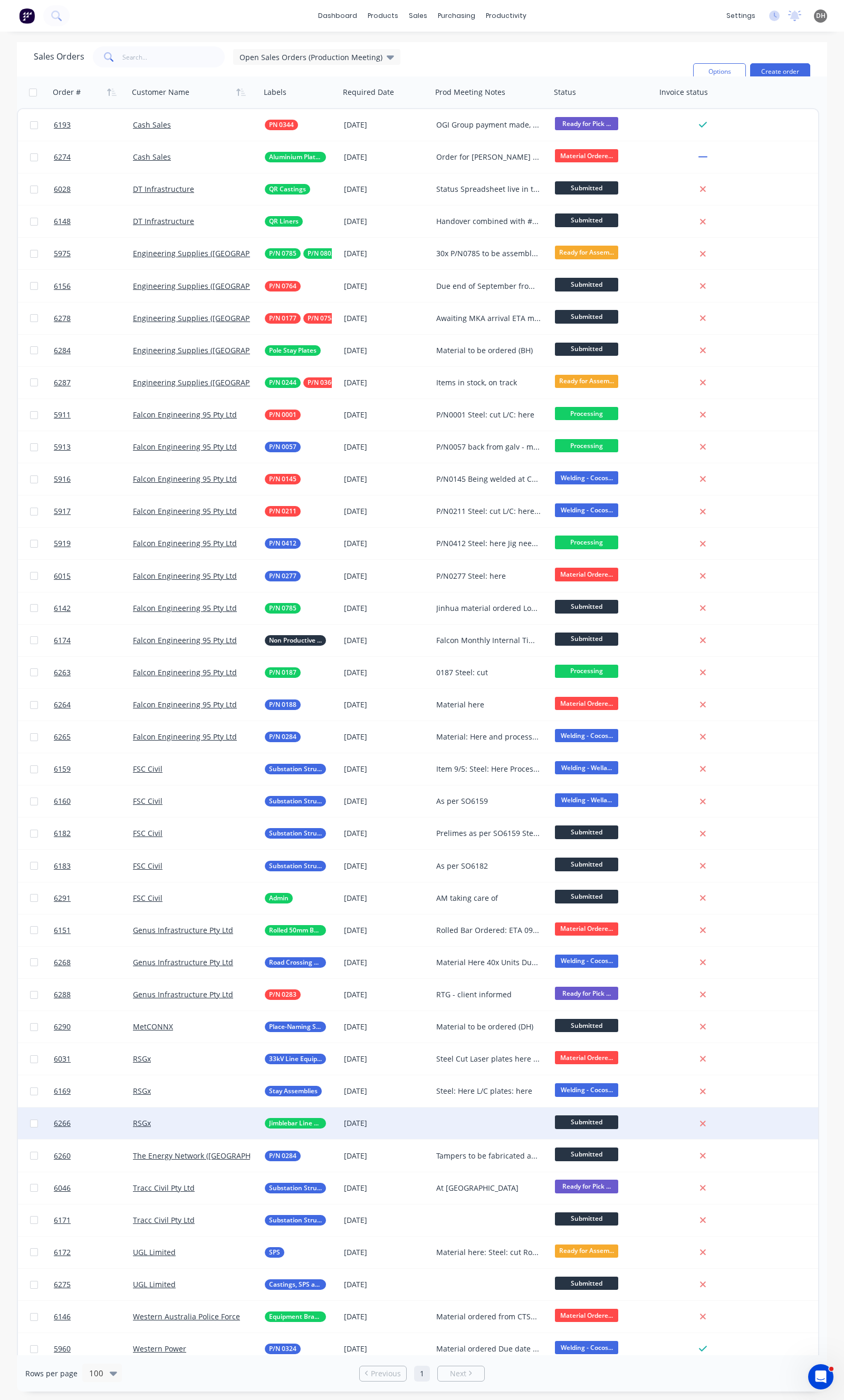
click at [509, 1114] on div at bounding box center [491, 1124] width 119 height 32
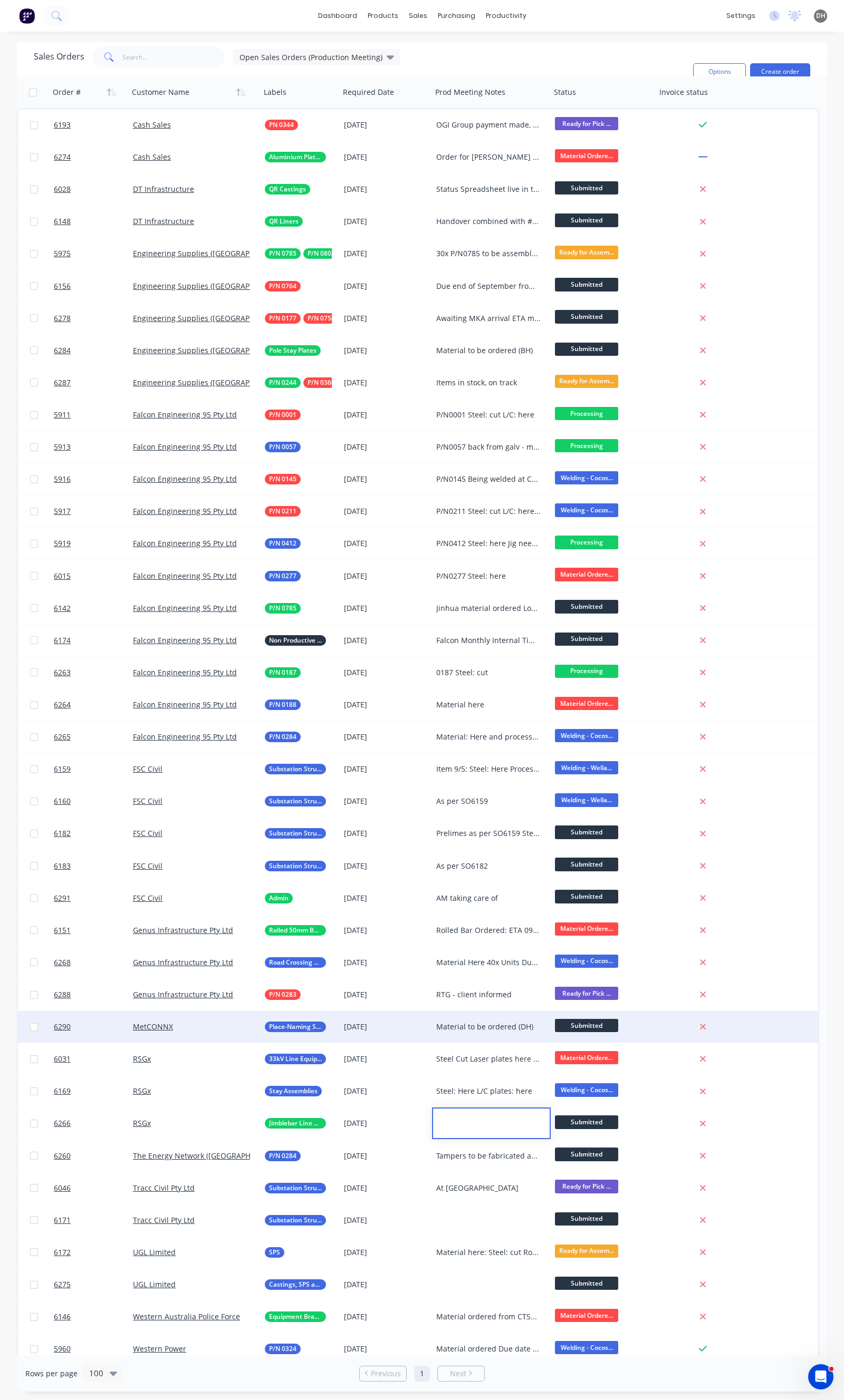
click at [507, 1024] on div "Material to be ordered (DH)" at bounding box center [488, 1027] width 105 height 11
click at [531, 1026] on div "Material to be ordered (DH)" at bounding box center [488, 1027] width 105 height 11
drag, startPoint x: 534, startPoint y: 1024, endPoint x: 409, endPoint y: 1024, distance: 125.0
click at [409, 1024] on div "6290 MetCONNX Place-Naming Signage Stands [DATE] Material to be ordered (DH) Su…" at bounding box center [418, 1027] width 800 height 32
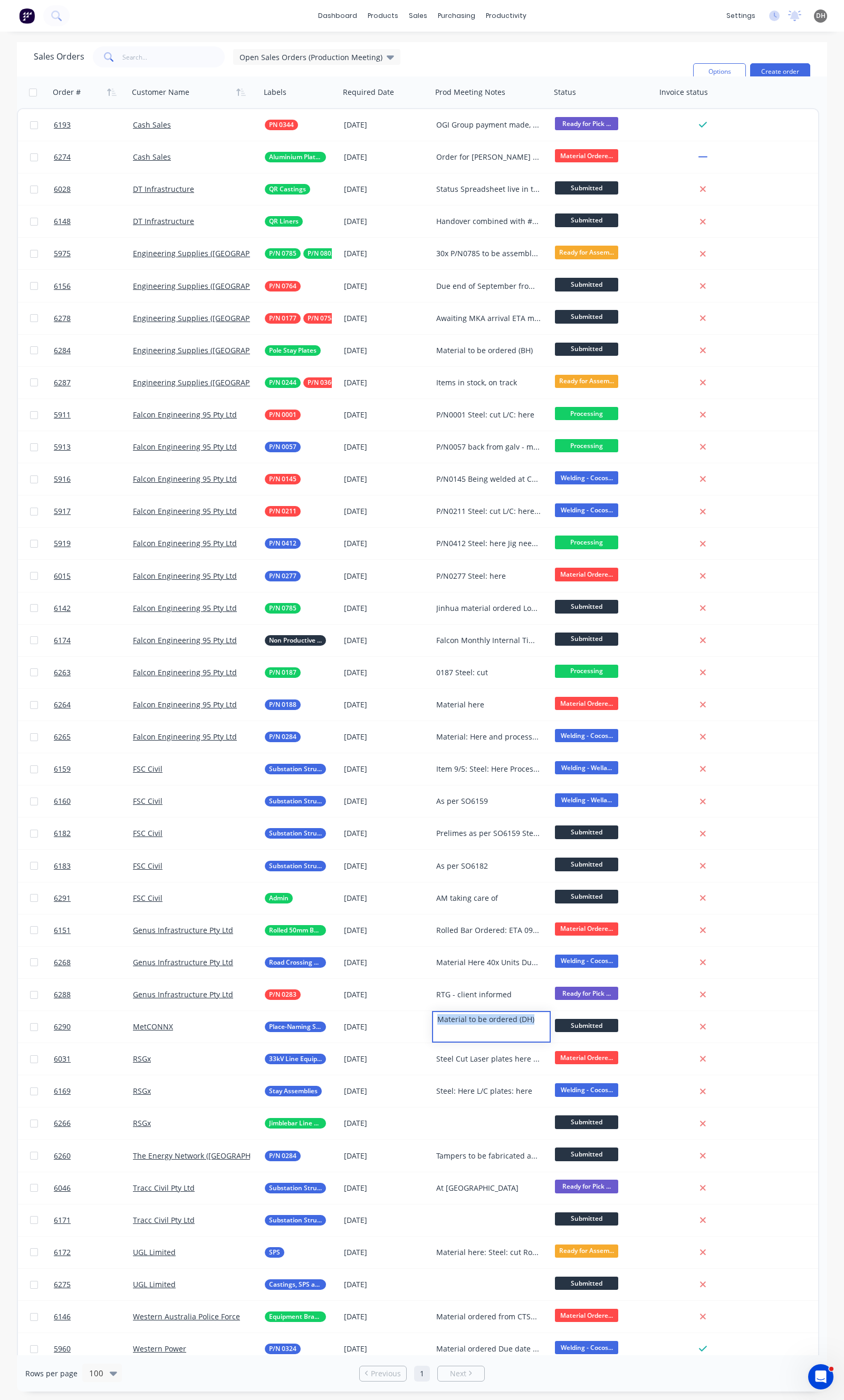
copy div "Material to be ordered (DH)"
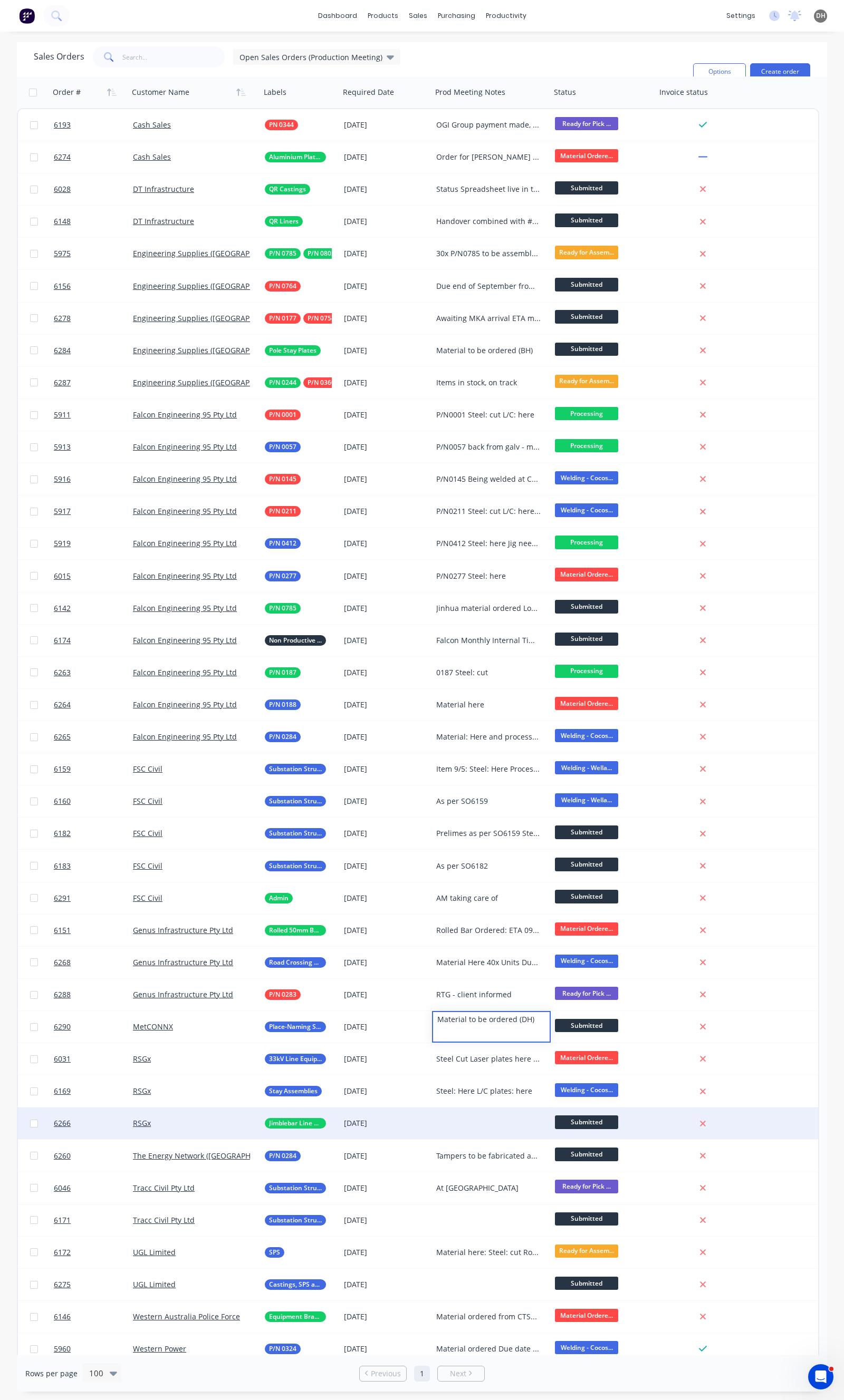
click at [484, 1128] on div at bounding box center [491, 1124] width 119 height 32
click at [465, 1127] on div at bounding box center [491, 1124] width 119 height 32
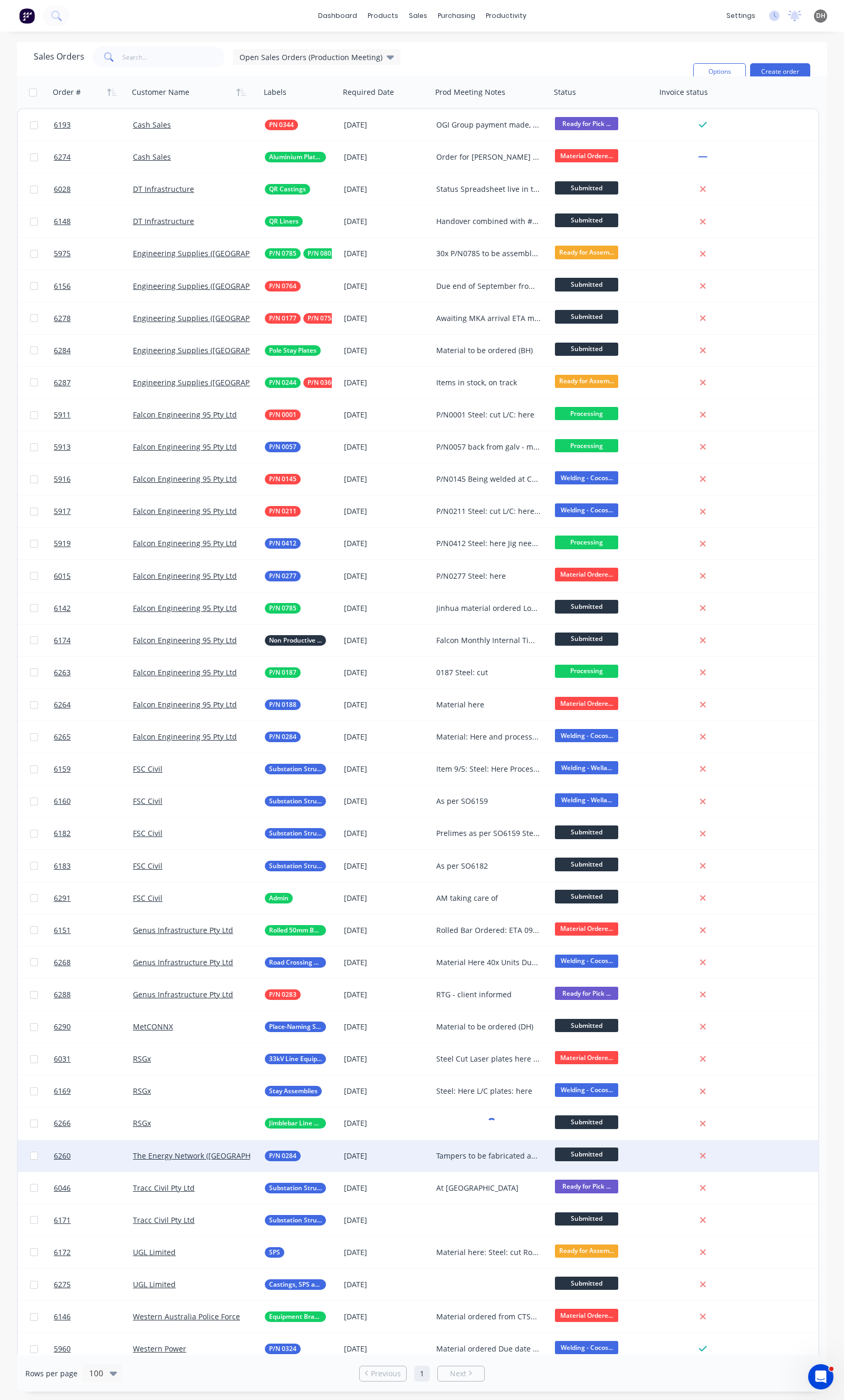
click at [483, 1159] on div "Tampers to be fabricated as per #6265" at bounding box center [488, 1156] width 105 height 11
click at [481, 1158] on div "Tampers to be fabricated as per #6265" at bounding box center [488, 1156] width 105 height 11
click at [747, 1153] on div at bounding box center [705, 1156] width 89 height 9
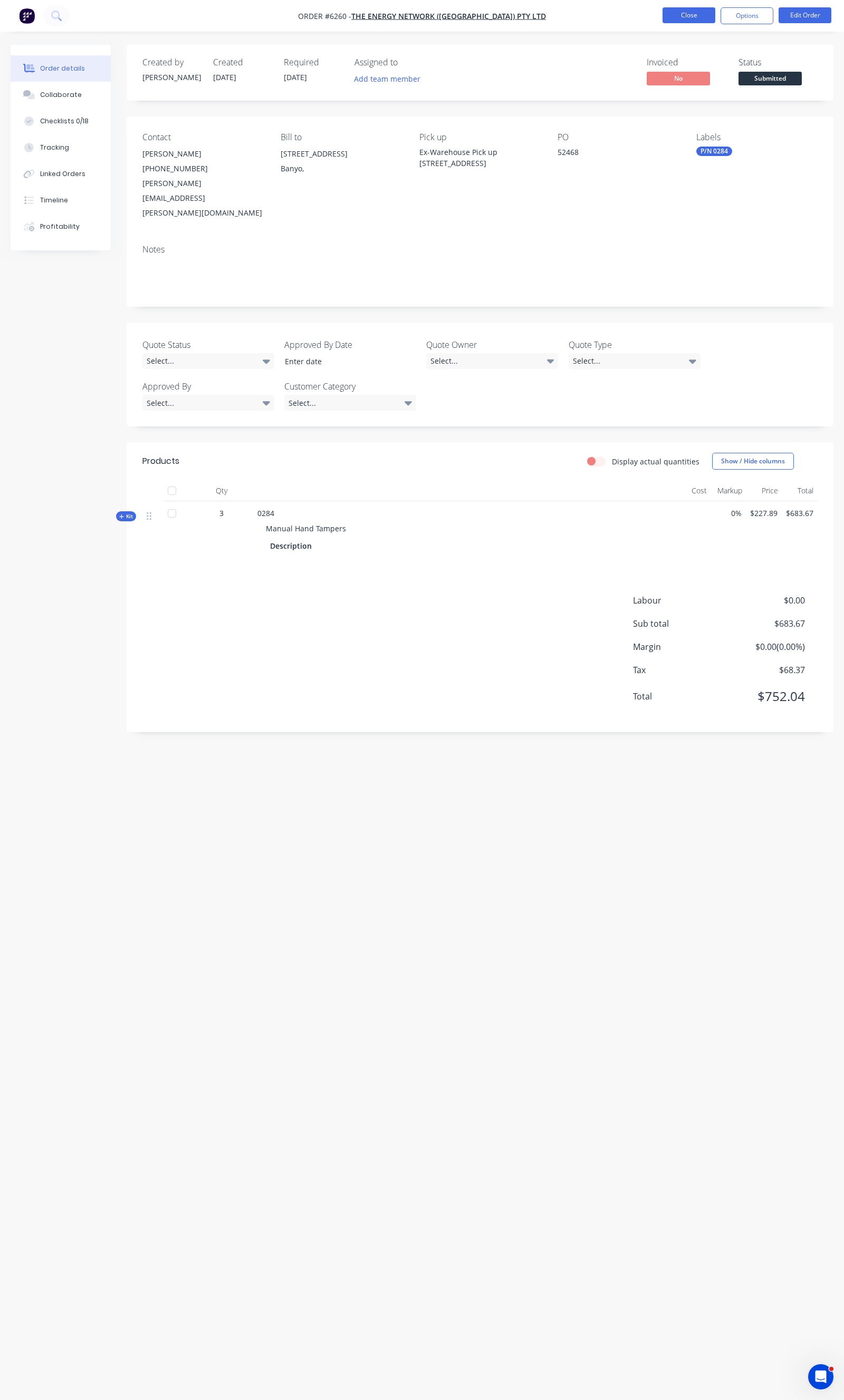
click at [682, 22] on button "Close" at bounding box center [688, 15] width 52 height 16
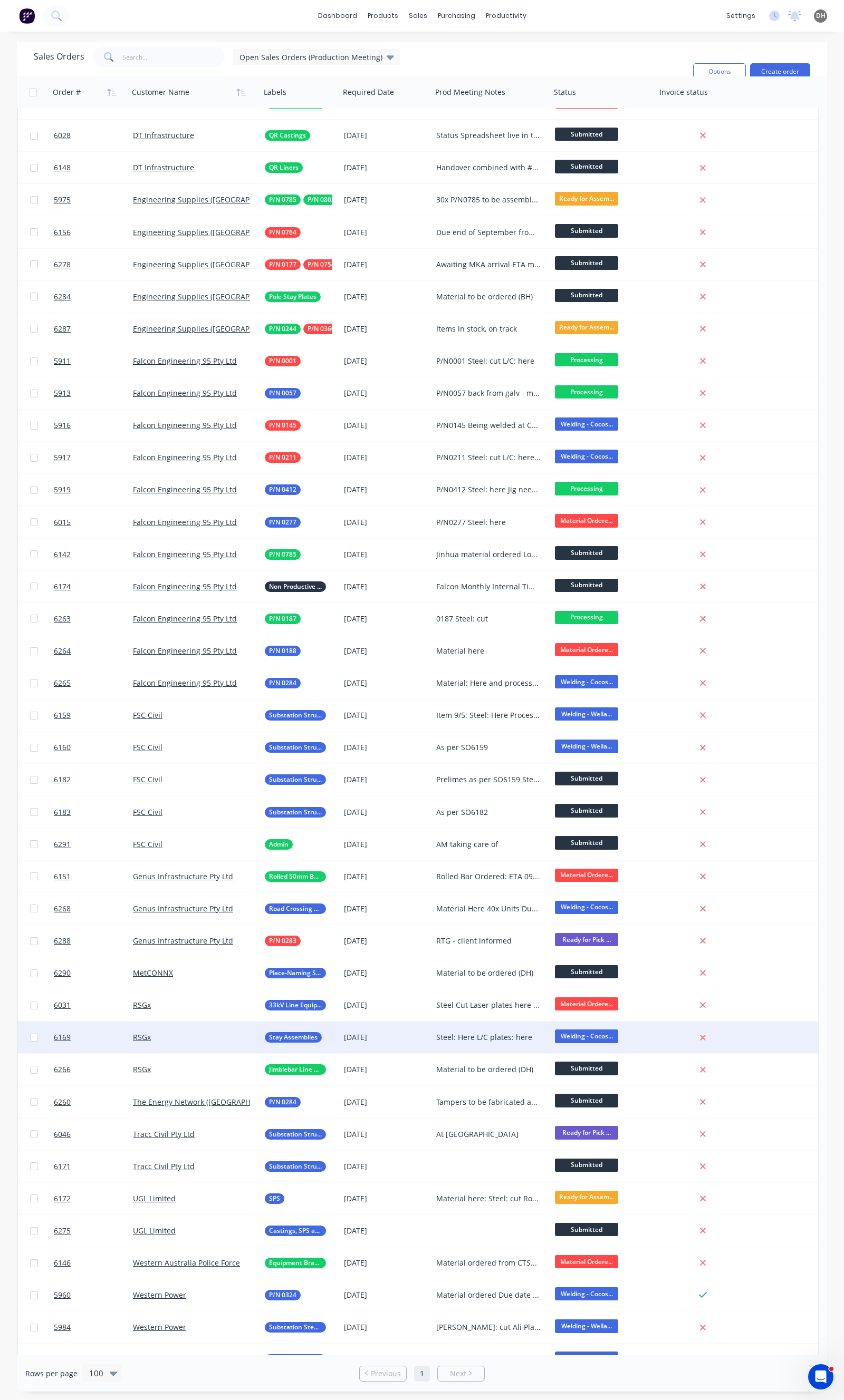
scroll to position [117, 0]
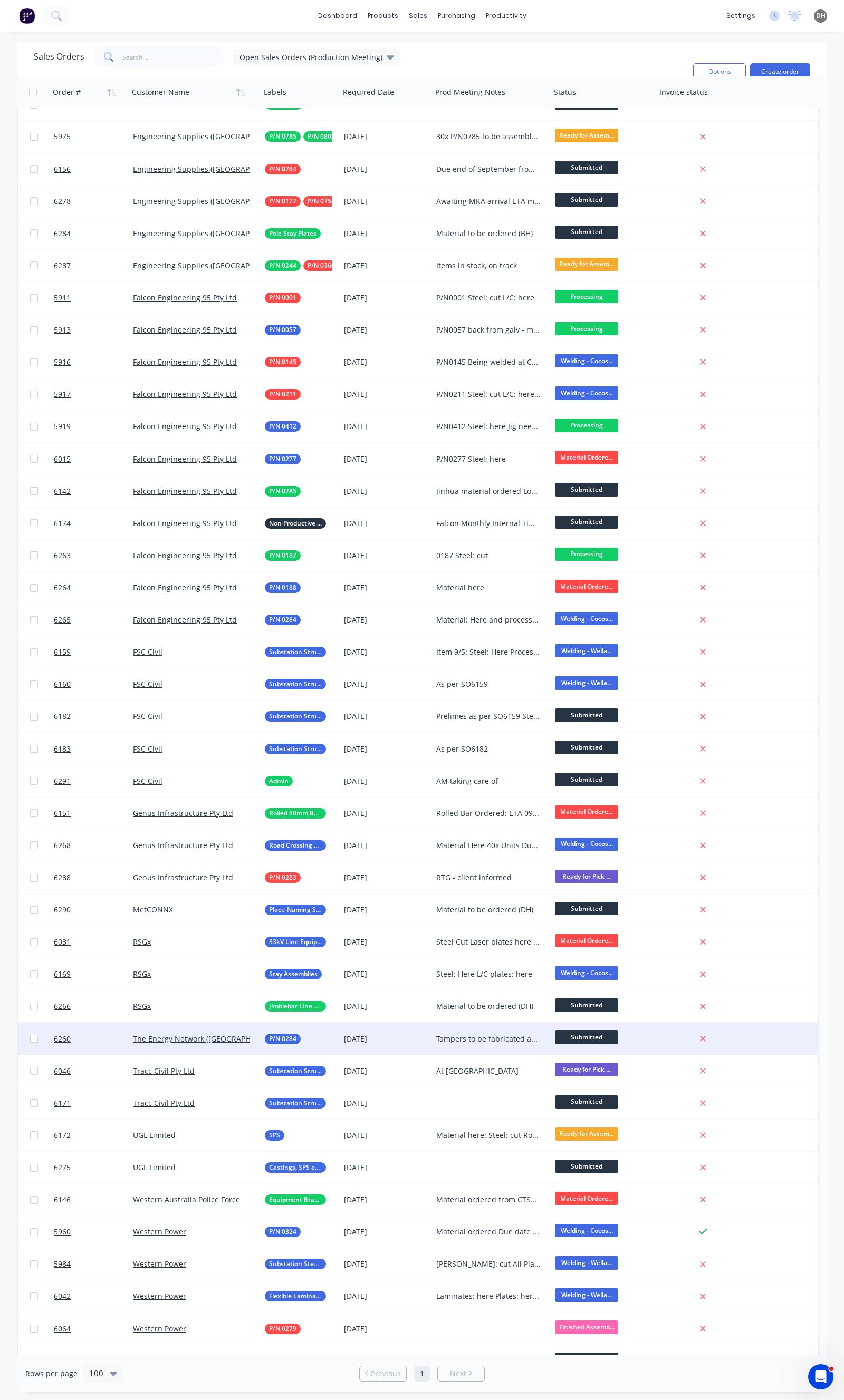
click at [451, 1039] on div "Tampers to be fabricated as per #6265" at bounding box center [488, 1039] width 105 height 11
drag, startPoint x: 466, startPoint y: 1032, endPoint x: 387, endPoint y: 1033, distance: 79.0
click at [387, 1033] on div "6260 The Energy Network ([GEOGRAPHIC_DATA]) Pty Ltd P/N 0284 [DATE] Tampers to …" at bounding box center [418, 1039] width 800 height 32
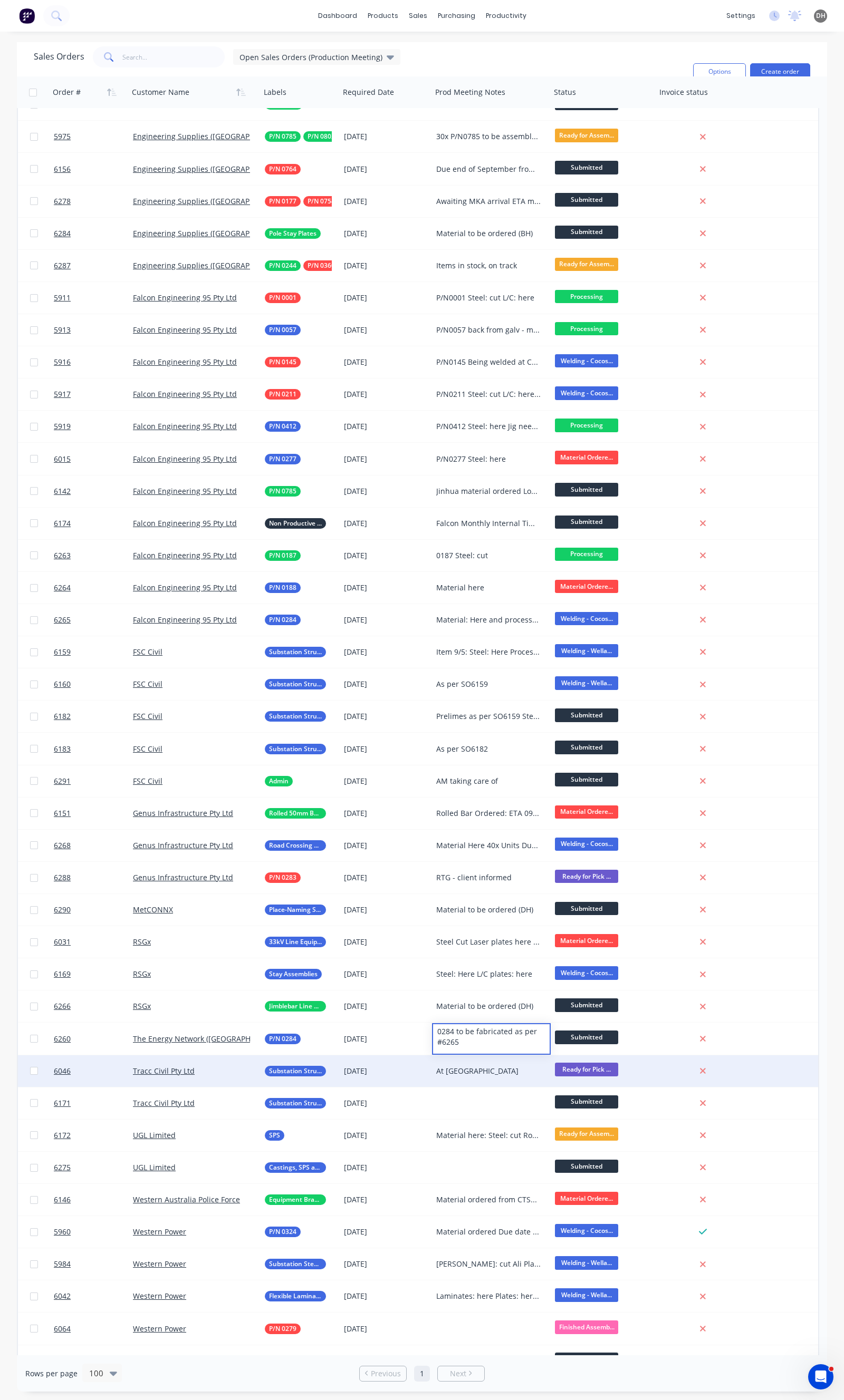
click at [450, 1068] on div "At [GEOGRAPHIC_DATA]" at bounding box center [488, 1071] width 105 height 11
click at [461, 1068] on div "At [GEOGRAPHIC_DATA]" at bounding box center [488, 1071] width 105 height 11
drag, startPoint x: 466, startPoint y: 1072, endPoint x: 454, endPoint y: 1072, distance: 12.0
click at [462, 1069] on div "At [GEOGRAPHIC_DATA]" at bounding box center [488, 1071] width 105 height 11
drag, startPoint x: 462, startPoint y: 1069, endPoint x: 431, endPoint y: 1074, distance: 31.4
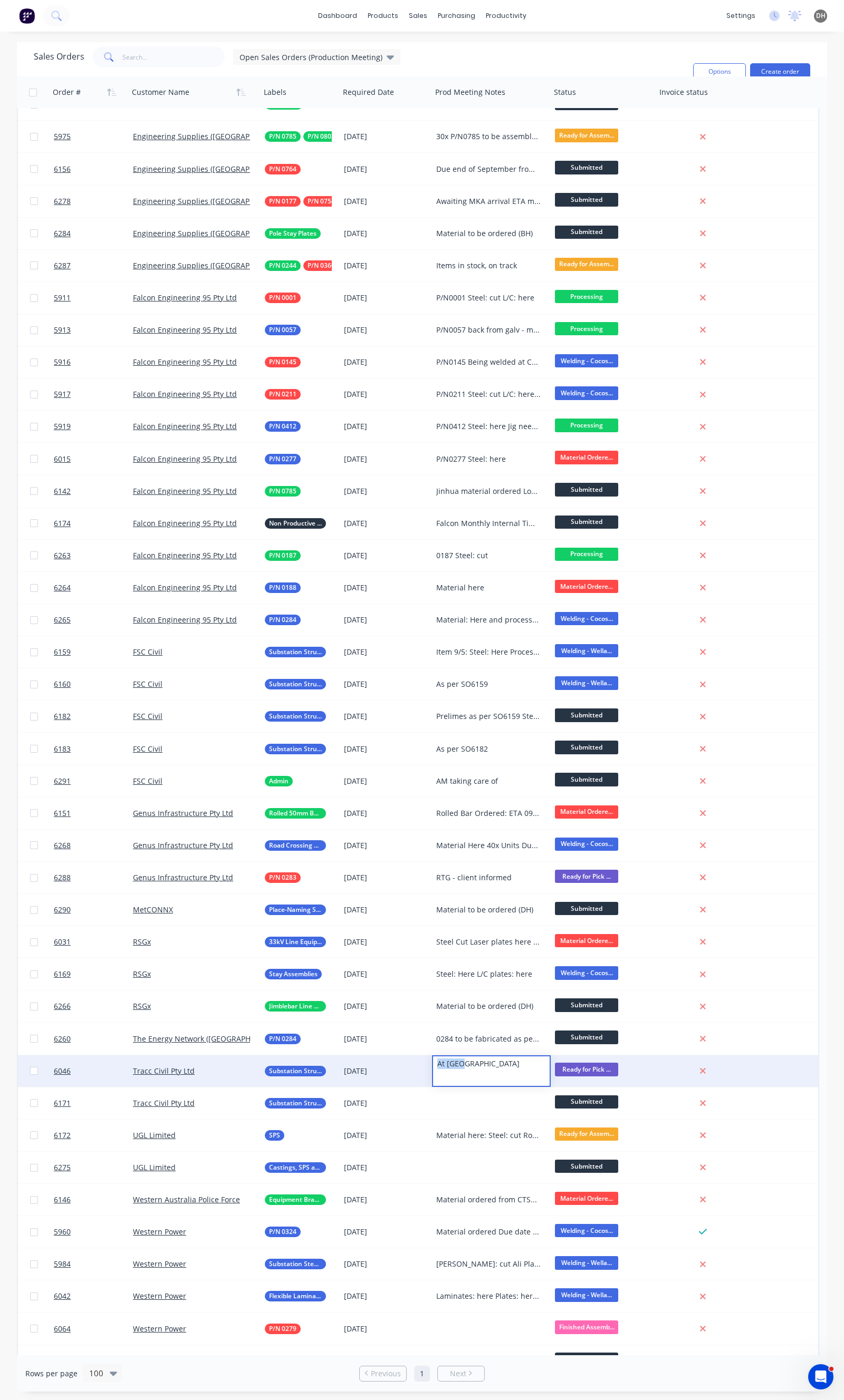
click at [431, 1073] on div "6046 Tracc Civil Pty Ltd Substation Structural Steel [DATE] At Galv Ready for P…" at bounding box center [418, 1071] width 800 height 32
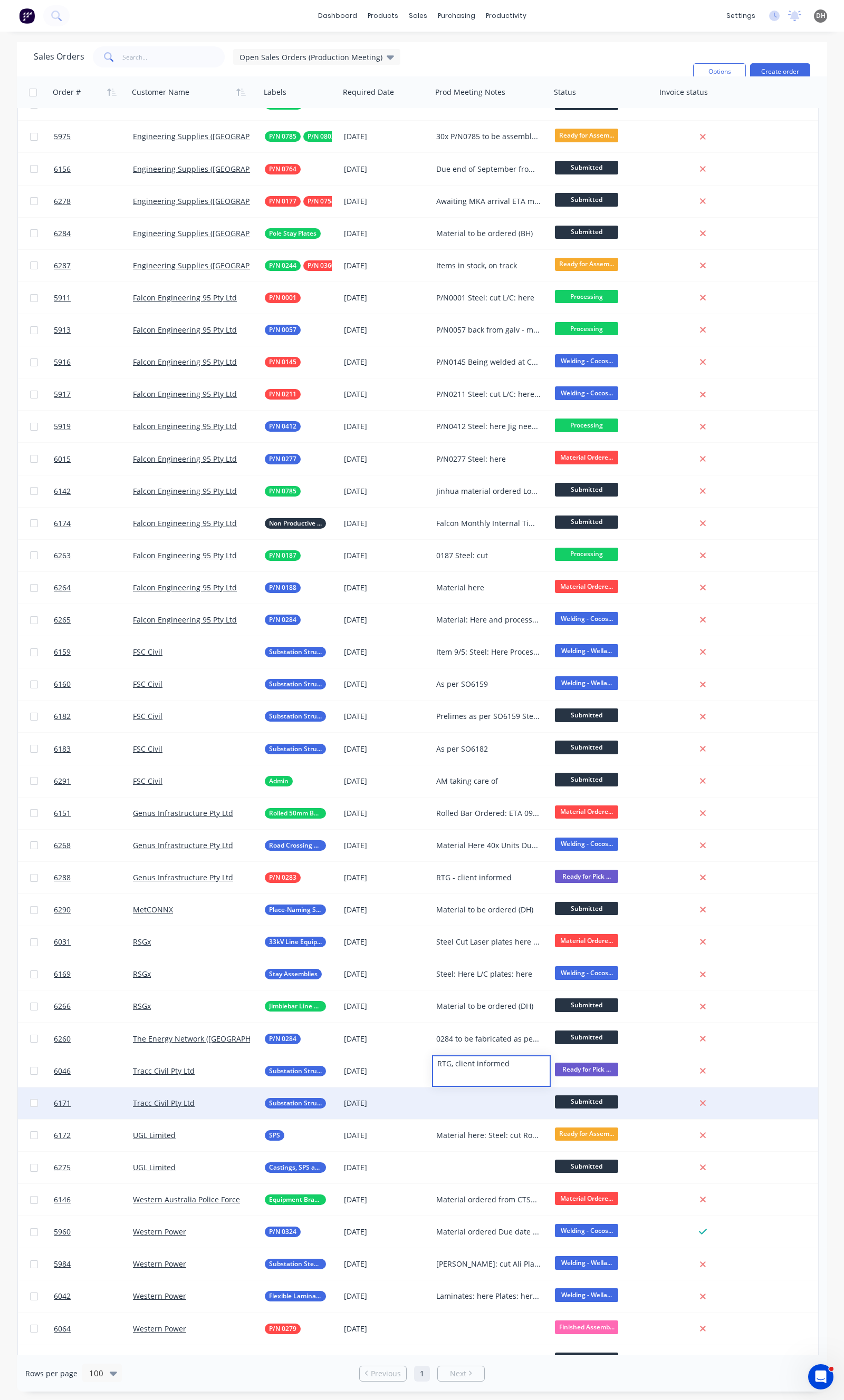
click at [441, 1116] on div at bounding box center [491, 1103] width 119 height 32
click at [445, 1113] on div at bounding box center [491, 1103] width 119 height 32
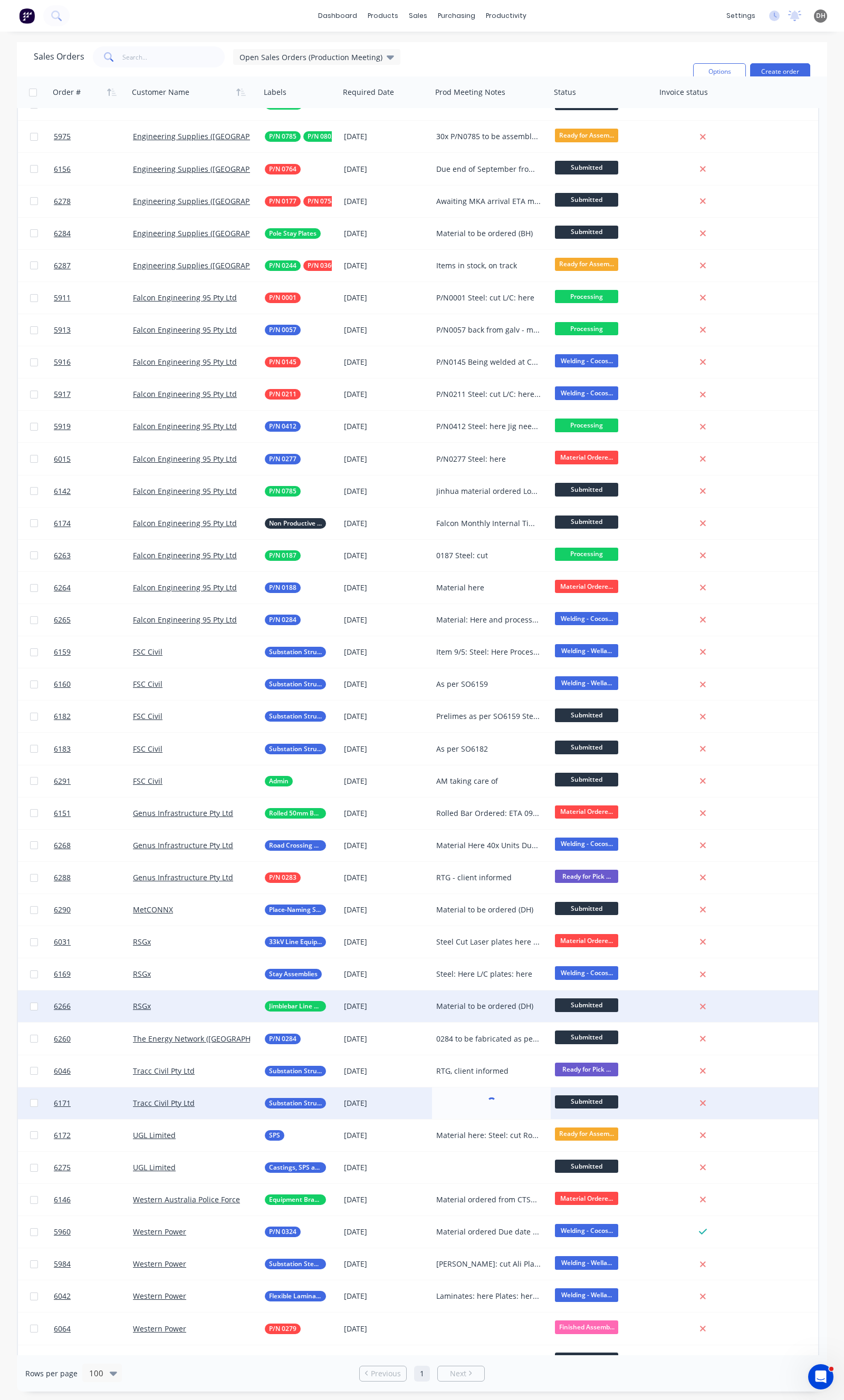
click at [457, 1005] on div "Material to be ordered (DH)" at bounding box center [488, 1006] width 105 height 11
click at [537, 999] on div "Material to be ordered (DH)" at bounding box center [491, 1006] width 119 height 32
drag, startPoint x: 534, startPoint y: 1003, endPoint x: 415, endPoint y: 999, distance: 119.1
click at [415, 999] on div "6266 RSGx Jimblebar Line Equipment [DATE] Material to be ordered (DH) Submitted" at bounding box center [418, 1006] width 800 height 32
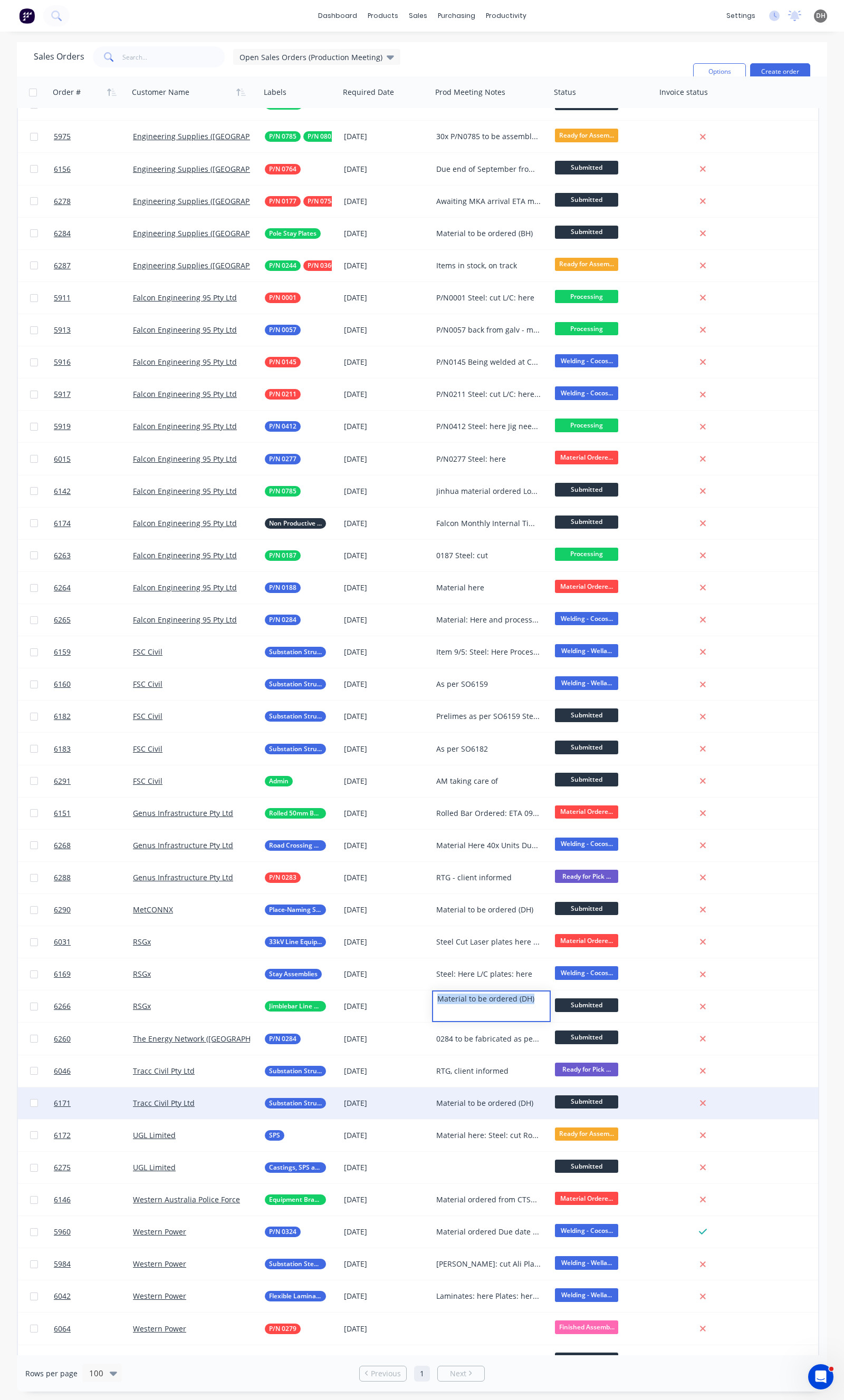
copy div "Material to be ordered (DH)"
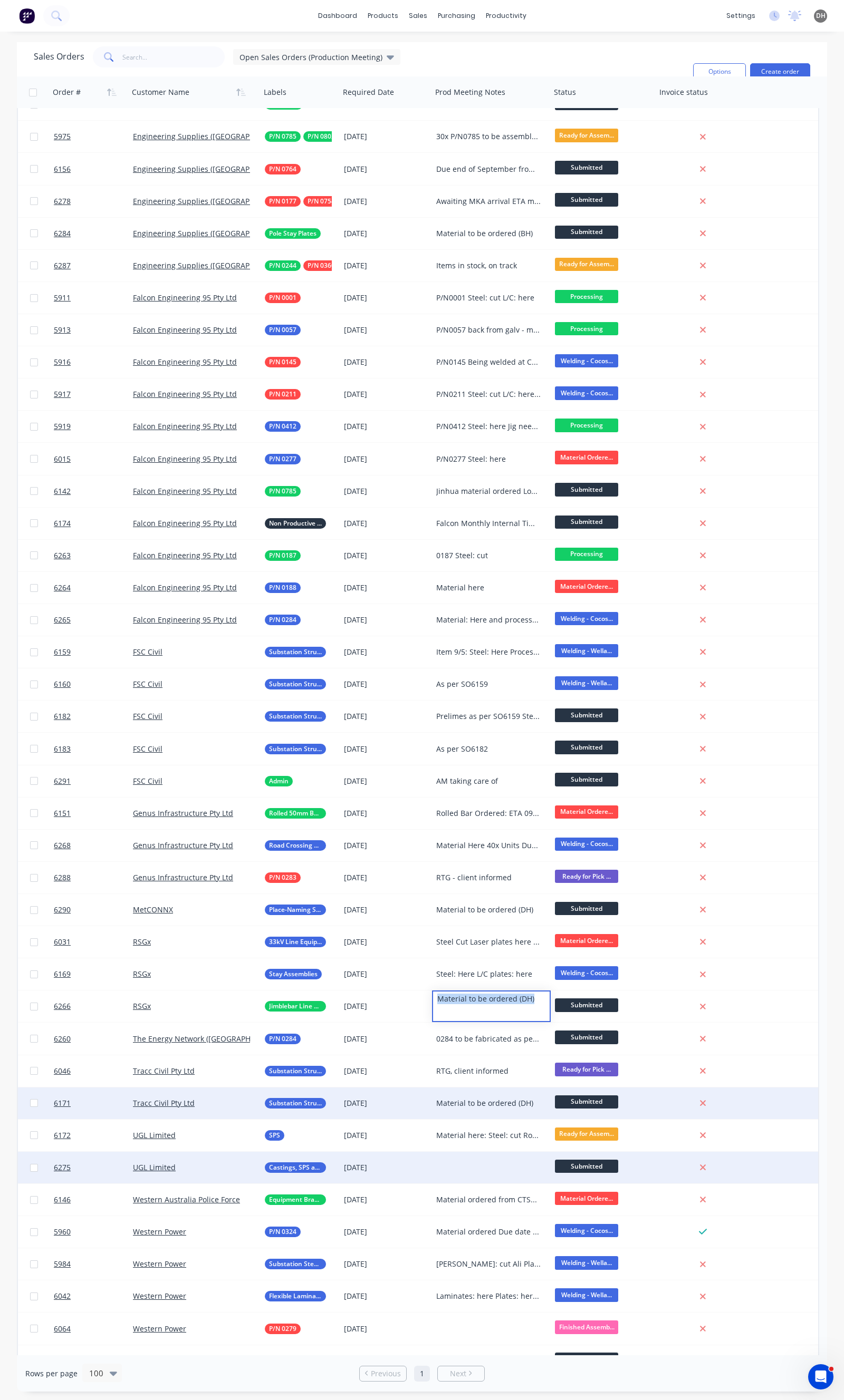
click at [472, 1164] on div at bounding box center [491, 1168] width 119 height 32
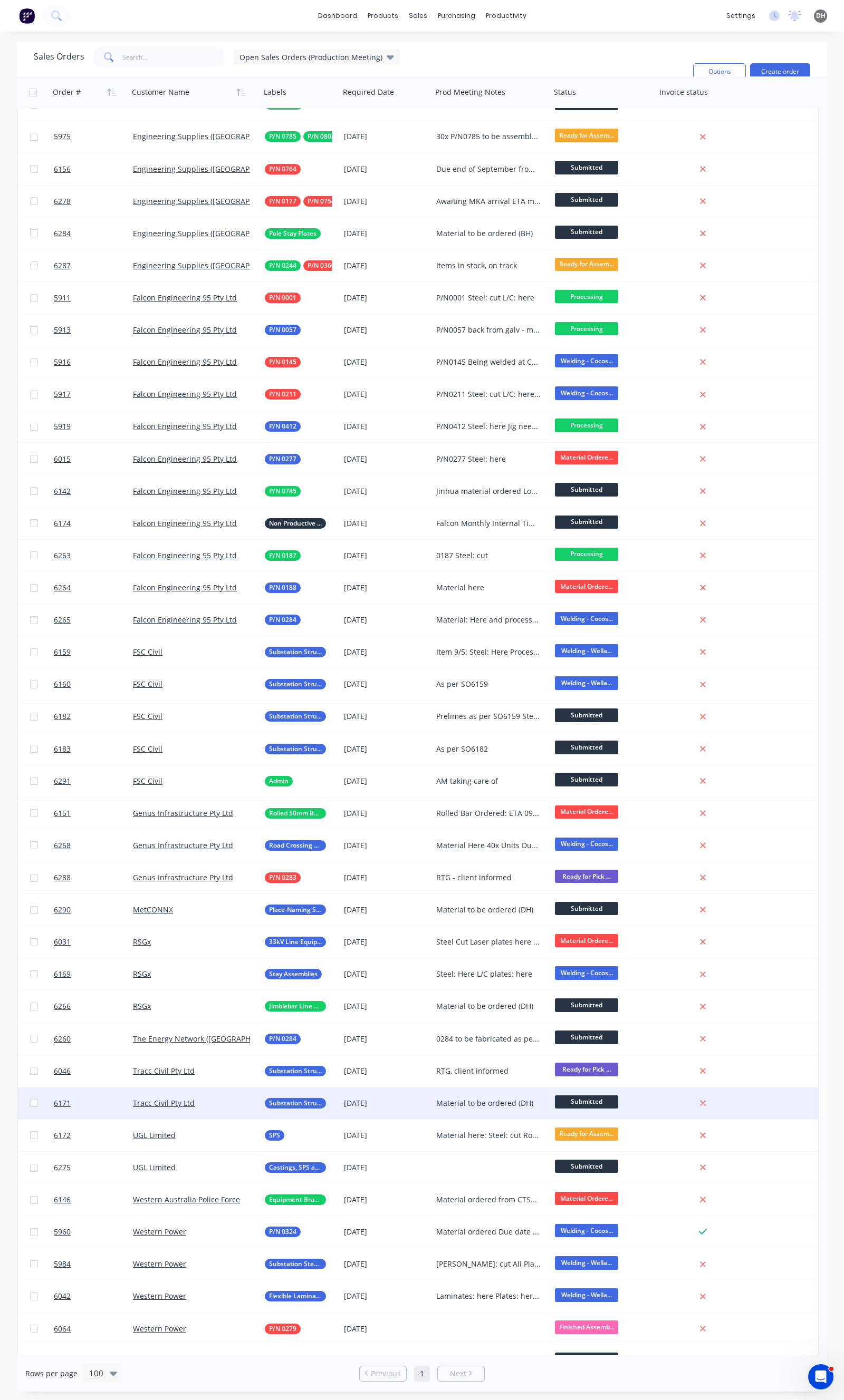
click at [458, 1103] on div "Material to be ordered (DH)" at bounding box center [488, 1103] width 105 height 11
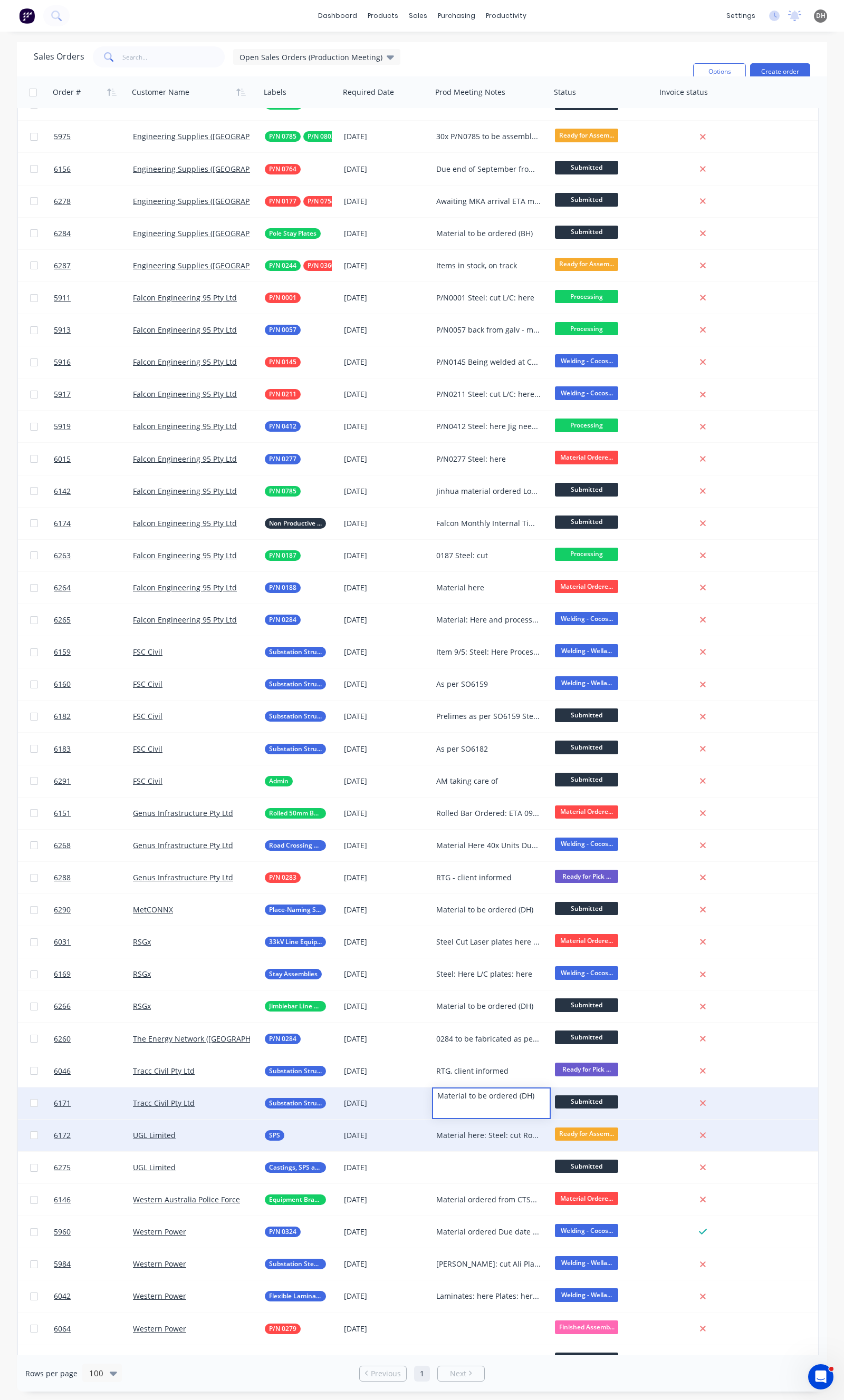
click at [460, 1127] on div "Material here: Steel: cut Round Bar: here being welded" at bounding box center [491, 1135] width 119 height 32
click at [468, 1138] on div "Material here: Steel: cut Round Bar: here being welded" at bounding box center [488, 1135] width 105 height 11
drag, startPoint x: 491, startPoint y: 1168, endPoint x: 431, endPoint y: 1128, distance: 72.1
click at [431, 1128] on div "6172 UGL Limited SPS [DATE] Material here: Steel: cut Round Bar: here being wel…" at bounding box center [418, 1135] width 800 height 32
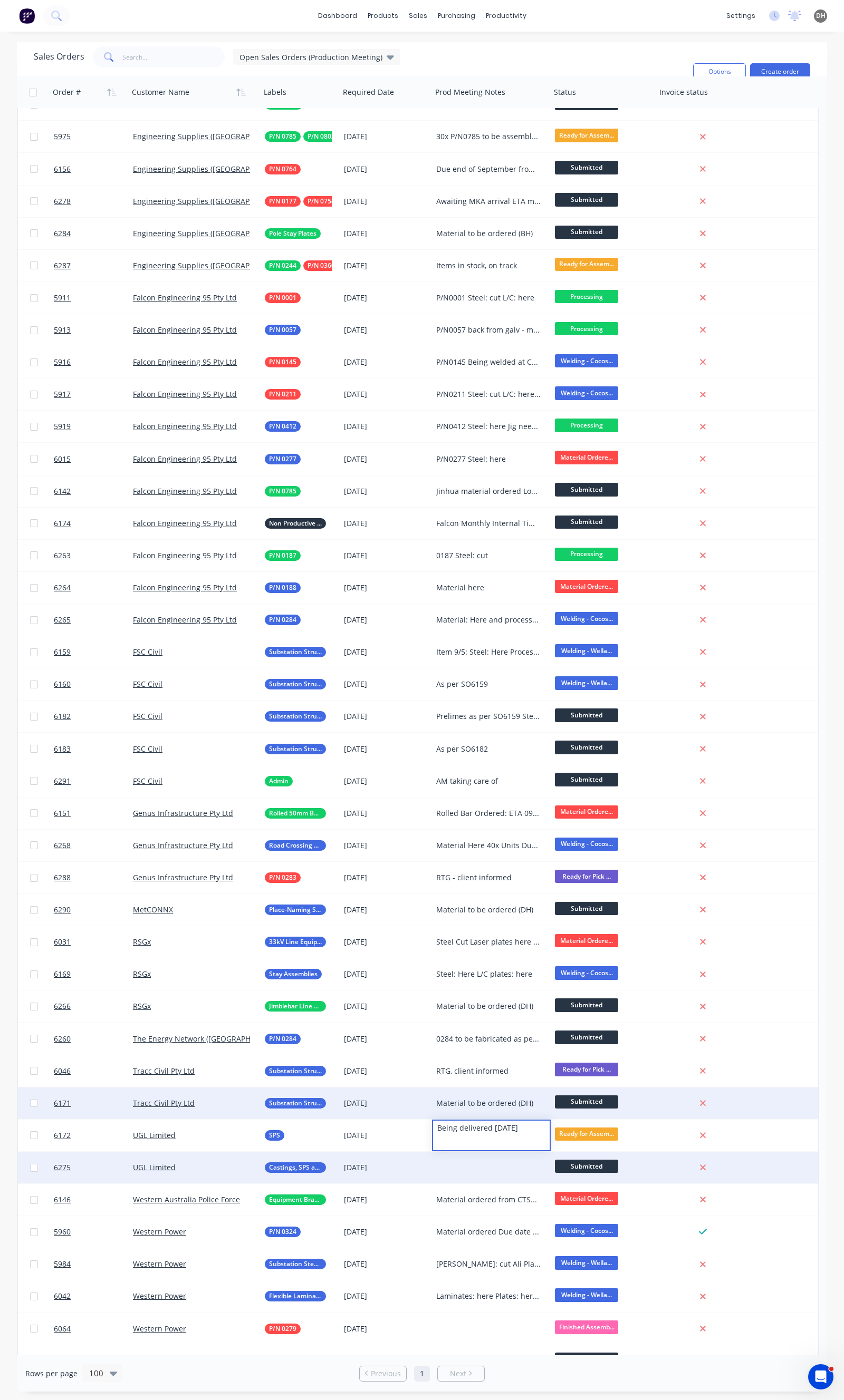
click at [467, 1166] on div at bounding box center [491, 1168] width 119 height 32
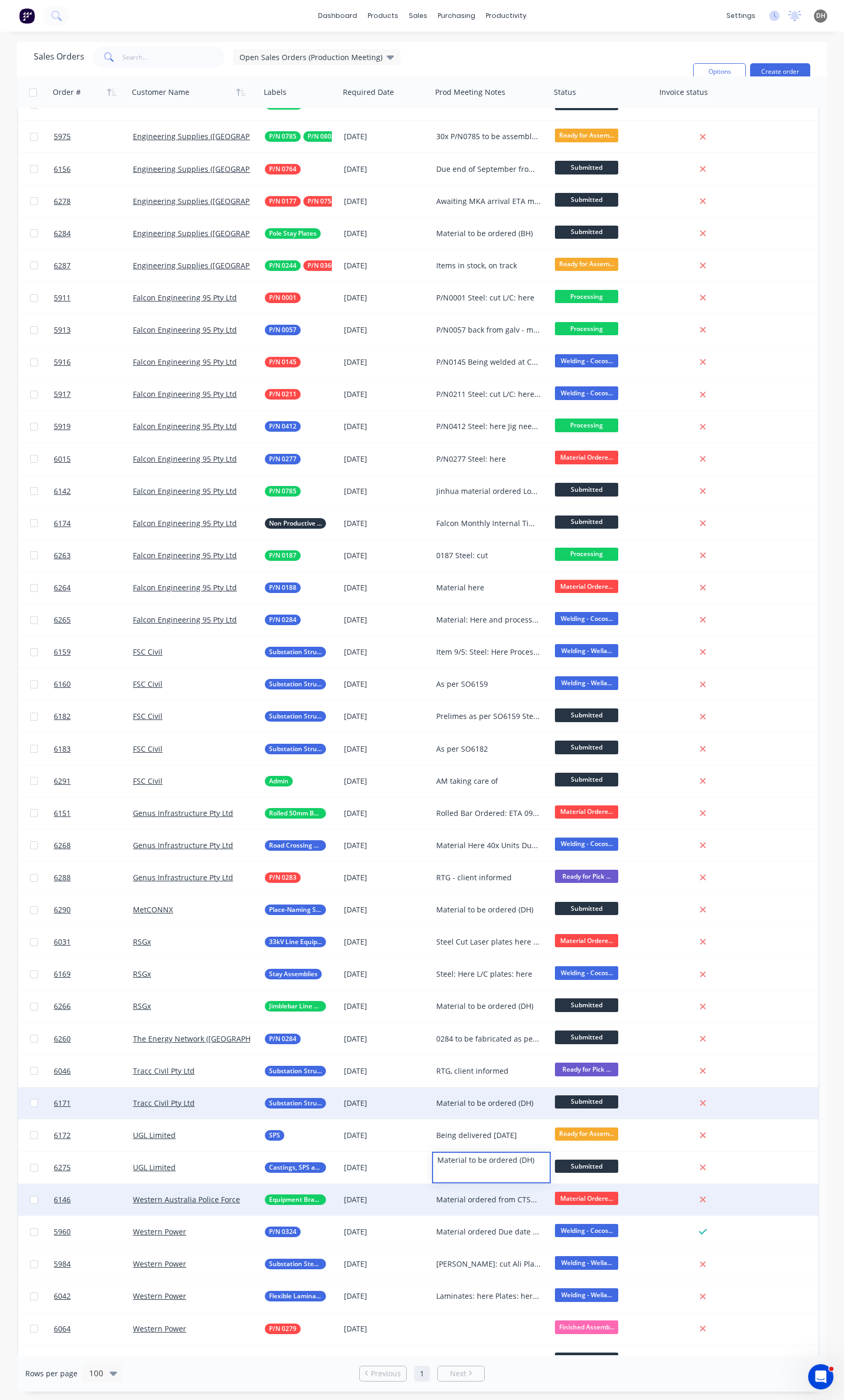
click at [476, 1200] on div "Material ordered from CTSM Formed Plates & Coating: [DATE]" at bounding box center [488, 1200] width 105 height 11
click at [466, 1203] on div "Material ordered from CTSM Formed Plates & Coating: [DATE]" at bounding box center [488, 1200] width 105 height 11
drag, startPoint x: 495, startPoint y: 1213, endPoint x: 438, endPoint y: 1189, distance: 61.8
click at [438, 1189] on div "Material ordered from CTSM Formed Plates & Coating: [DATE]" at bounding box center [491, 1203] width 117 height 36
click at [576, 1205] on div "Material Ordere..." at bounding box center [601, 1200] width 92 height 16
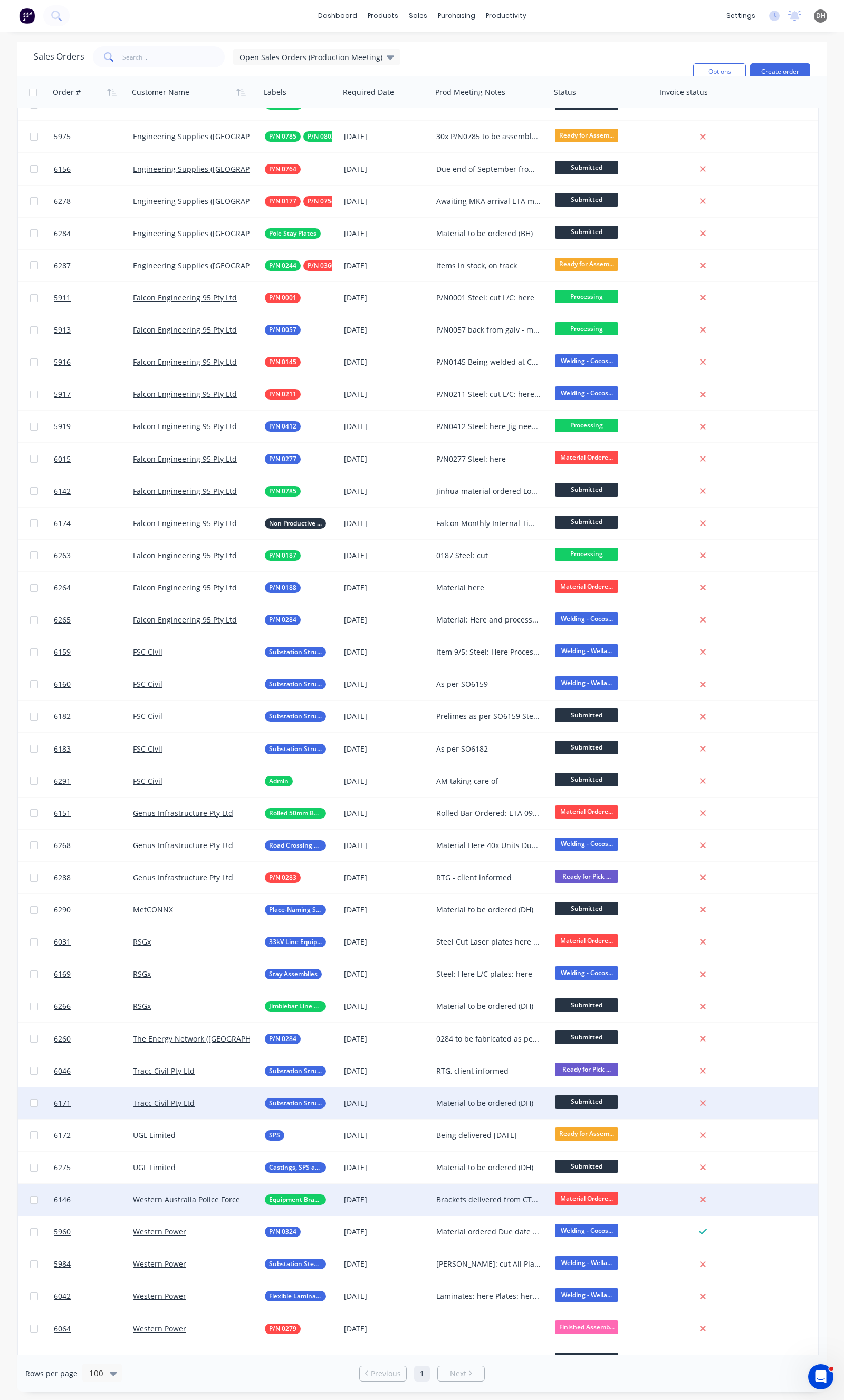
click at [581, 1200] on span "Material Ordere..." at bounding box center [586, 1198] width 63 height 13
click at [587, 1330] on span "Ready for Assembly" at bounding box center [593, 1329] width 70 height 10
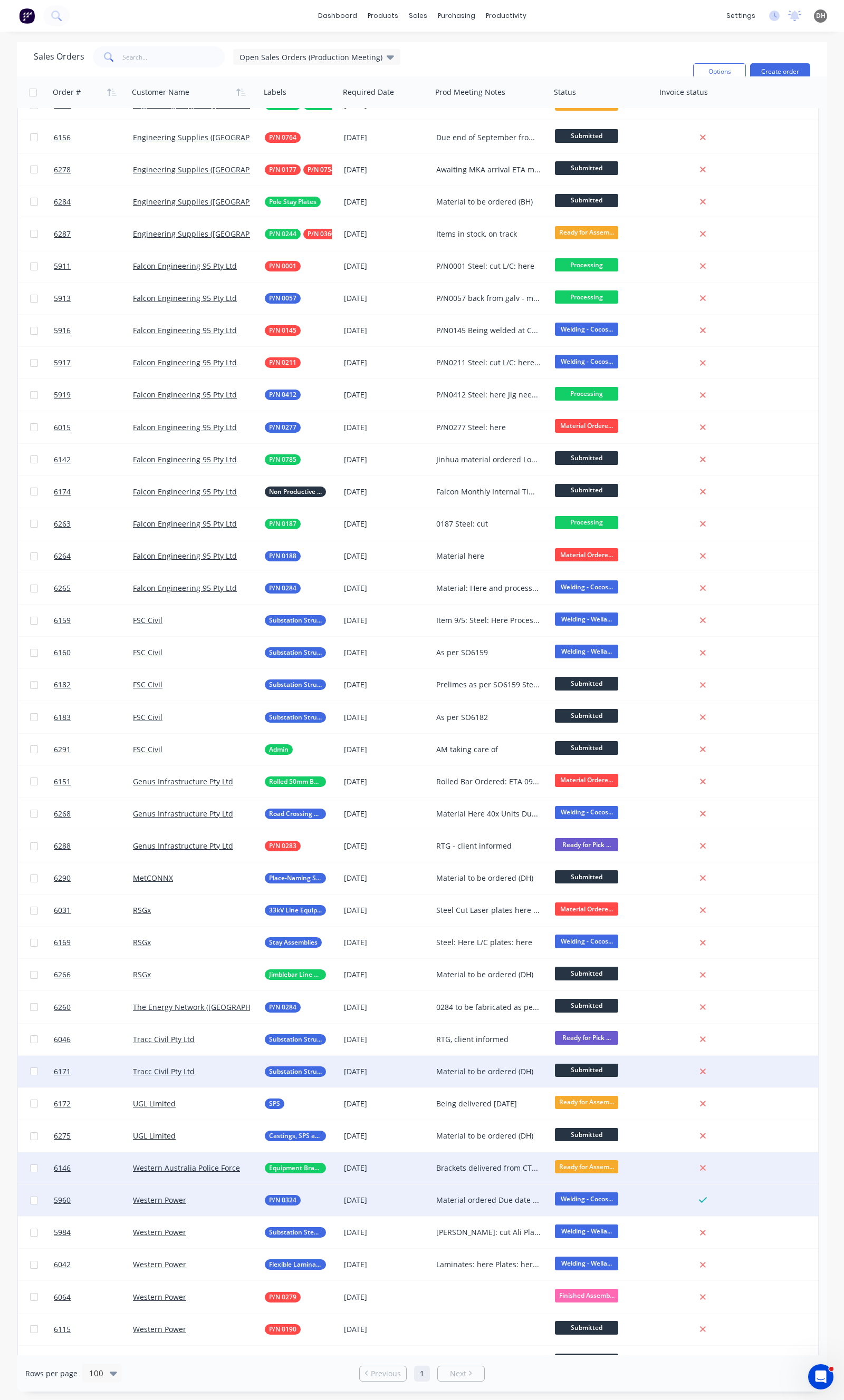
scroll to position [176, 0]
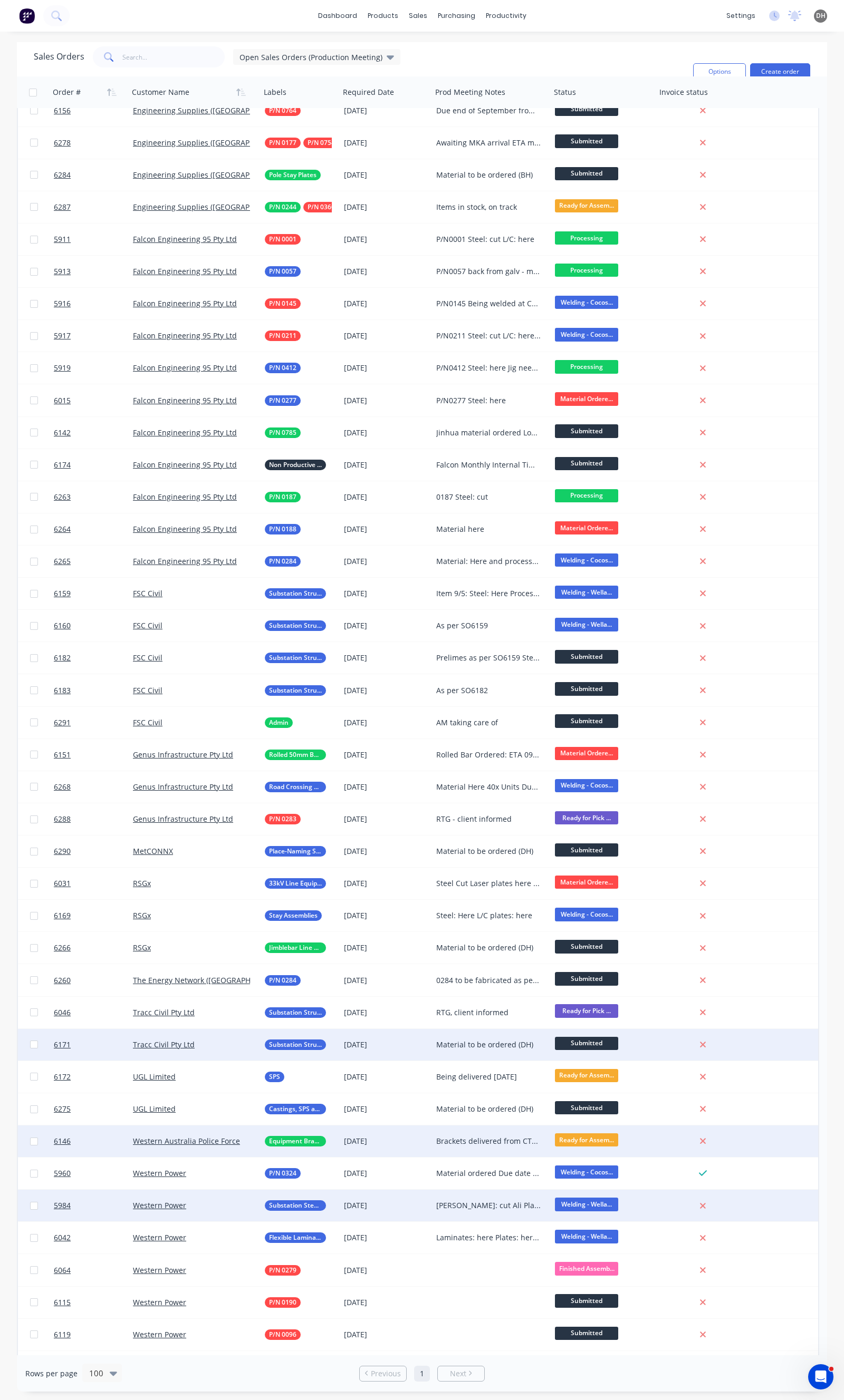
click at [483, 1205] on div "[PERSON_NAME]: cut Ali Plates: here and prepped Ali Laminates: Here Copper Plat…" at bounding box center [488, 1205] width 105 height 11
drag, startPoint x: 482, startPoint y: 1290, endPoint x: 461, endPoint y: 1273, distance: 27.0
click at [461, 1273] on div "[PERSON_NAME]: cut Ali Plates: here and prepped Ali Laminates: Here Copper Plat…" at bounding box center [491, 1240] width 117 height 99
click at [507, 1283] on div "[PERSON_NAME]: cut Ali Plates: here and prepped Ali Laminates: Here Copper Plat…" at bounding box center [491, 1240] width 117 height 99
click at [508, 1290] on div "[PERSON_NAME]: cut Ali Plates: here and prepped Ali Laminates: Here Copper Plat…" at bounding box center [491, 1240] width 117 height 99
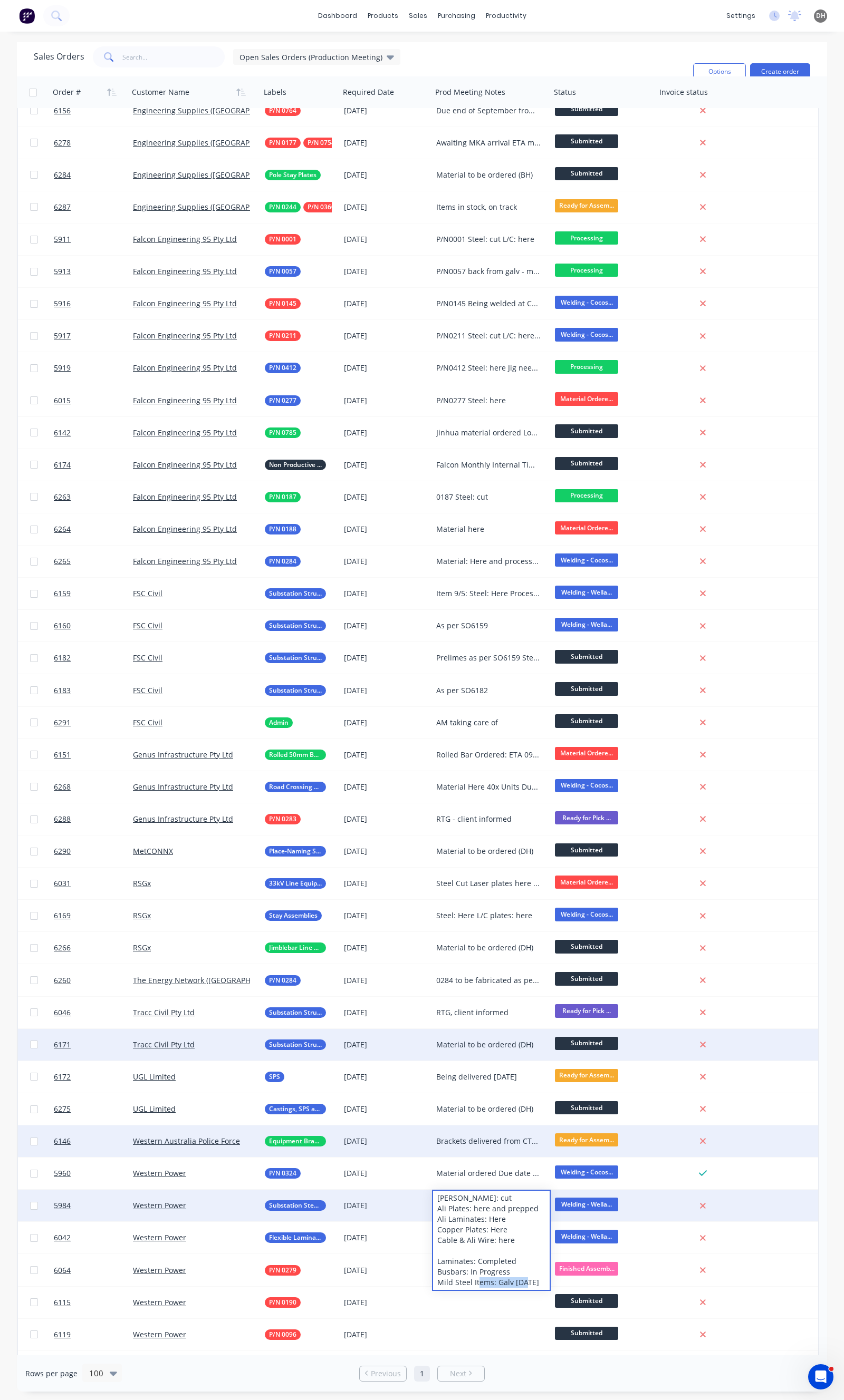
drag, startPoint x: 507, startPoint y: 1292, endPoint x: 495, endPoint y: 1279, distance: 17.7
click at [495, 1279] on div "[PERSON_NAME]: cut Ali Plates: here and prepped Ali Laminates: Here Copper Plat…" at bounding box center [491, 1240] width 117 height 99
click at [531, 1281] on div "[PERSON_NAME]: cut Ali Plates: here and prepped Ali Laminates: Here Copper Plat…" at bounding box center [491, 1240] width 117 height 99
click at [538, 1283] on div "[PERSON_NAME]: cut Ali Plates: here and prepped Ali Laminates: Here Copper Plat…" at bounding box center [491, 1240] width 117 height 99
click at [783, 1208] on div "5984 Western Power Substation Steel & Ali [DATE] [PERSON_NAME]: cut Ali Plates:…" at bounding box center [418, 1205] width 800 height 32
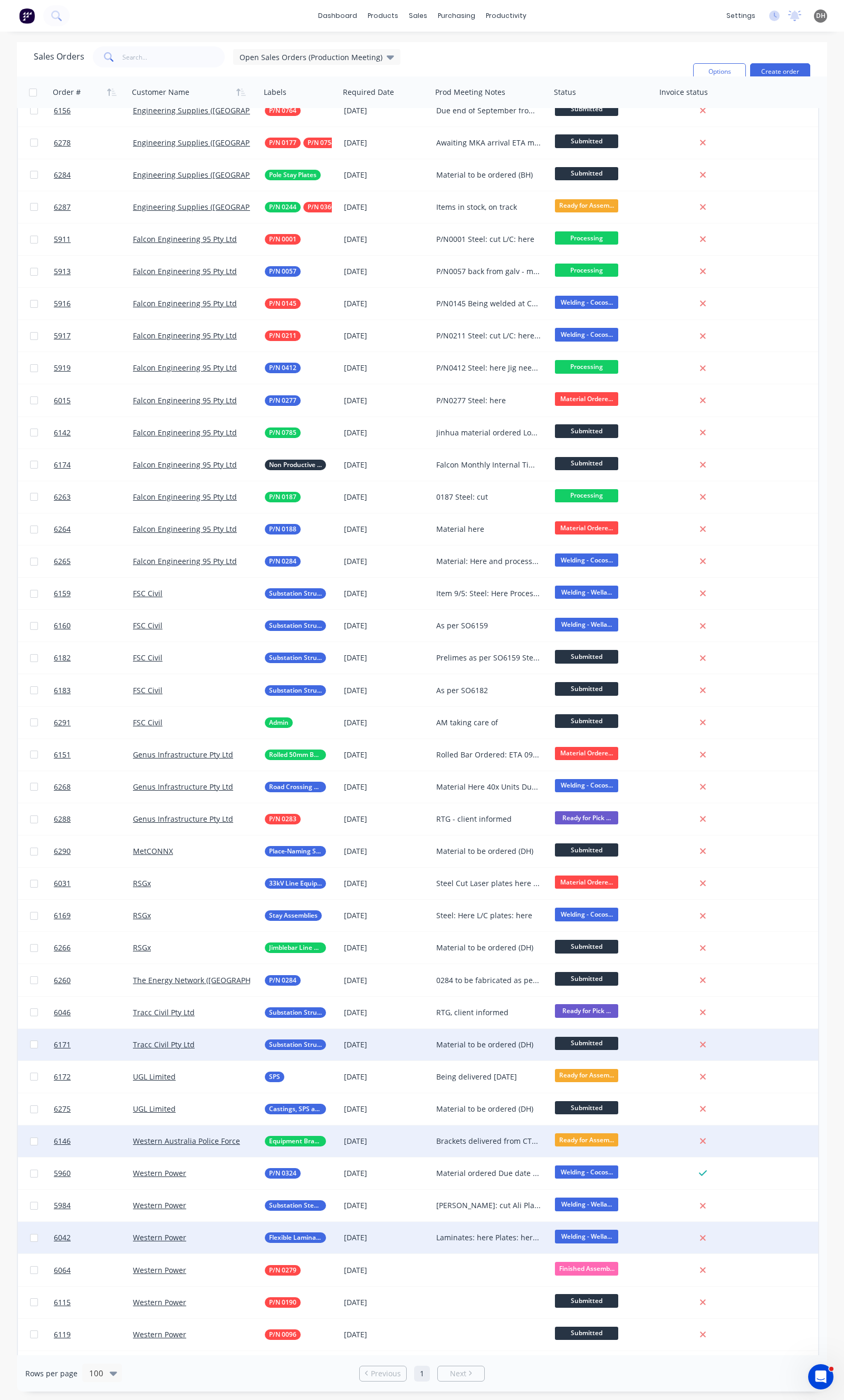
click at [476, 1230] on div "Laminates: here Plates: here and formed" at bounding box center [491, 1238] width 119 height 32
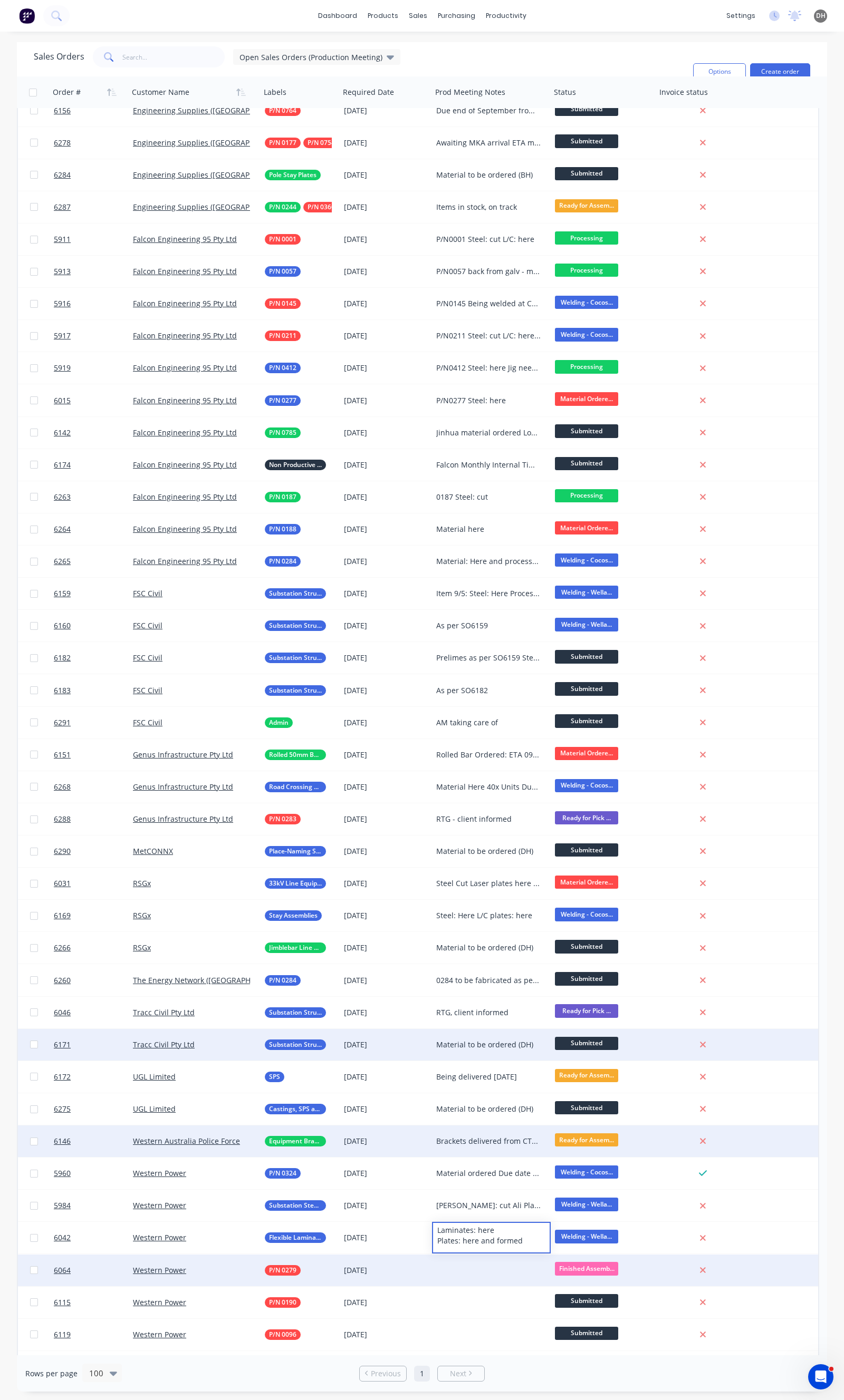
click at [482, 1267] on div at bounding box center [491, 1270] width 119 height 32
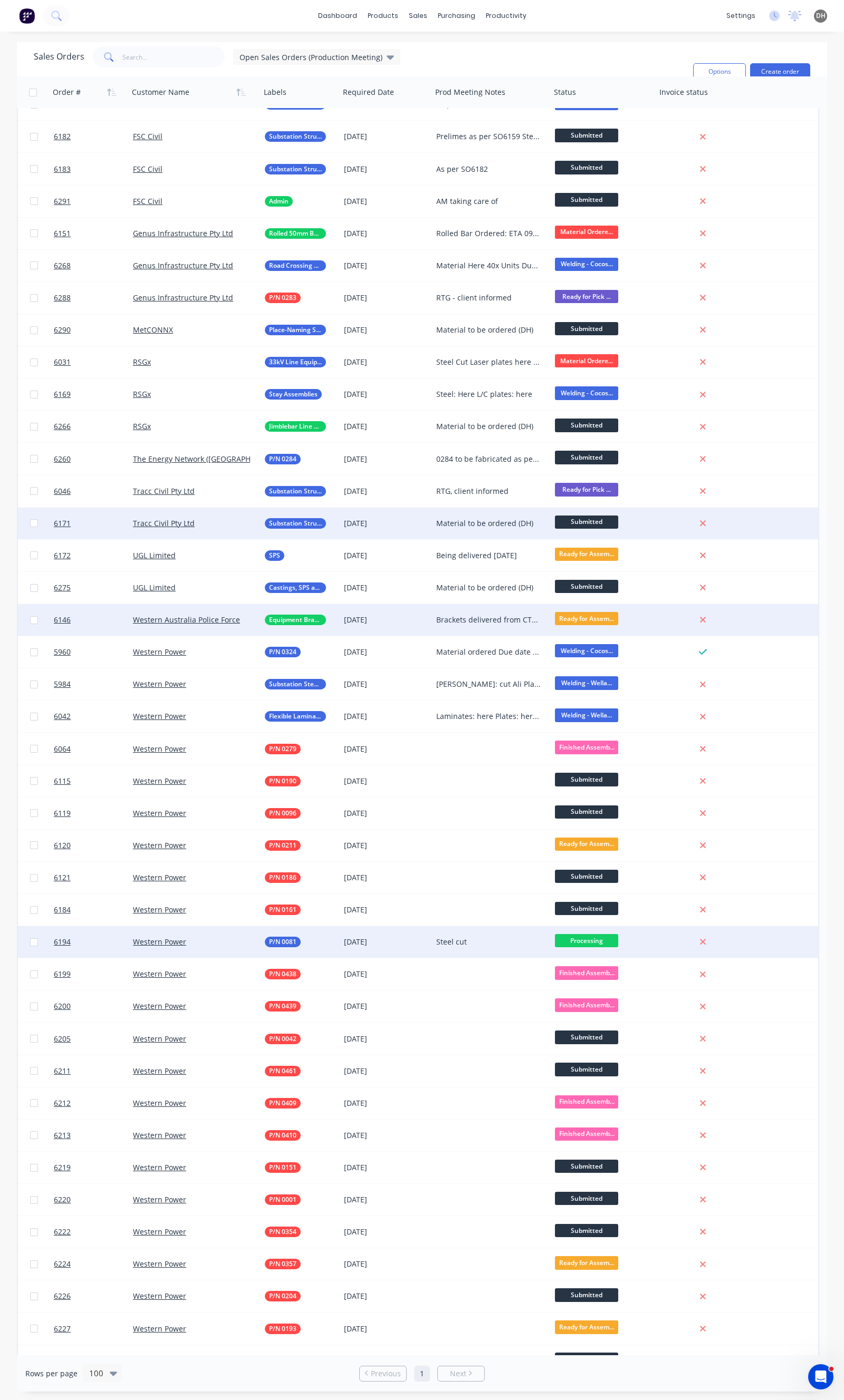
scroll to position [703, 0]
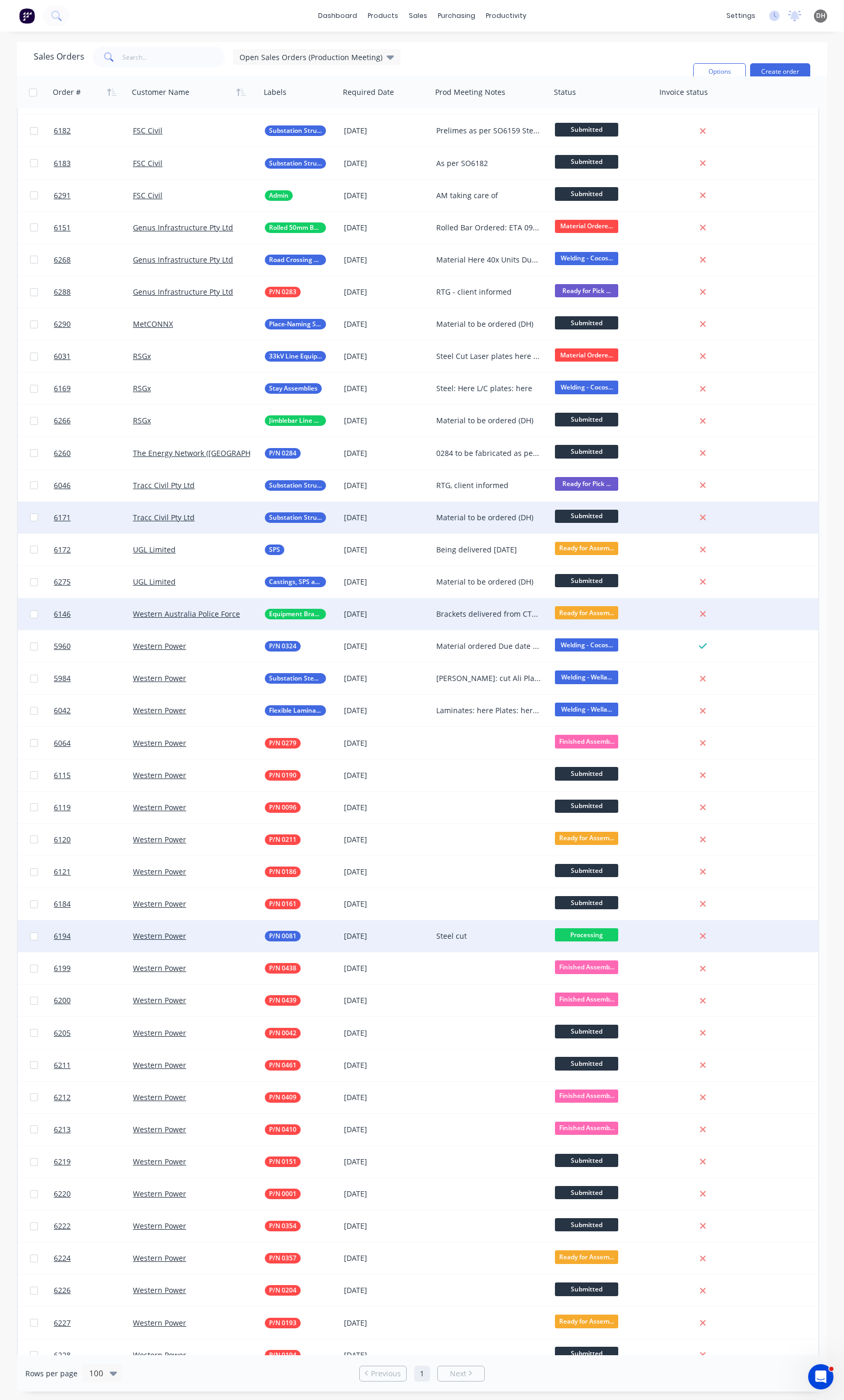
click at [590, 933] on span "Processing" at bounding box center [586, 935] width 63 height 13
click at [599, 1022] on span "Welding - Cocos Dr" at bounding box center [592, 1026] width 67 height 10
click at [457, 932] on div "Steel cut" at bounding box center [488, 936] width 105 height 11
drag, startPoint x: 471, startPoint y: 928, endPoint x: 435, endPoint y: 924, distance: 36.2
click at [435, 924] on div "Steel cut" at bounding box center [491, 928] width 117 height 15
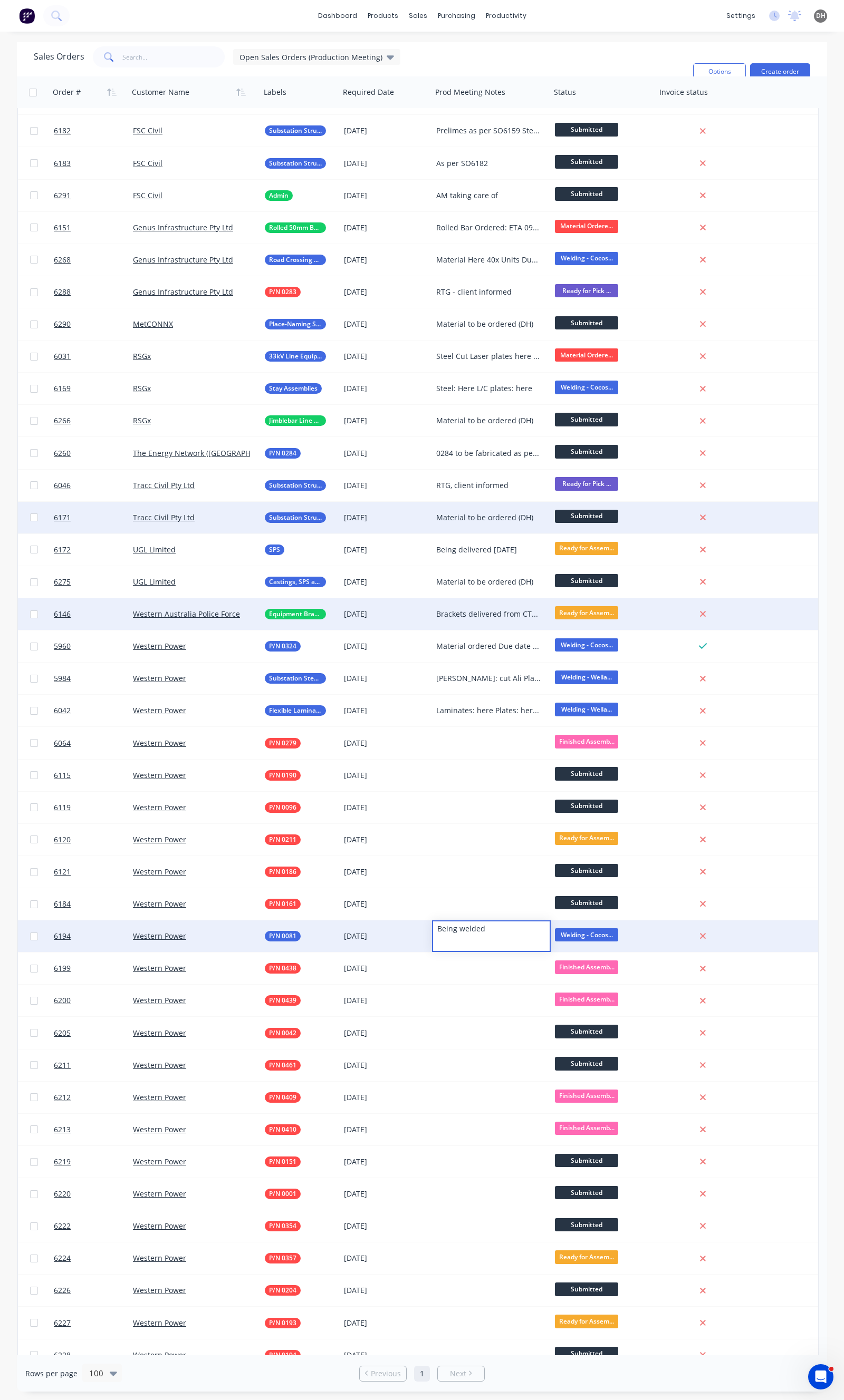
click at [763, 934] on div "6194 Western Power P/N 0081 [DATE] Being welded Welding - Cocos..." at bounding box center [418, 936] width 800 height 32
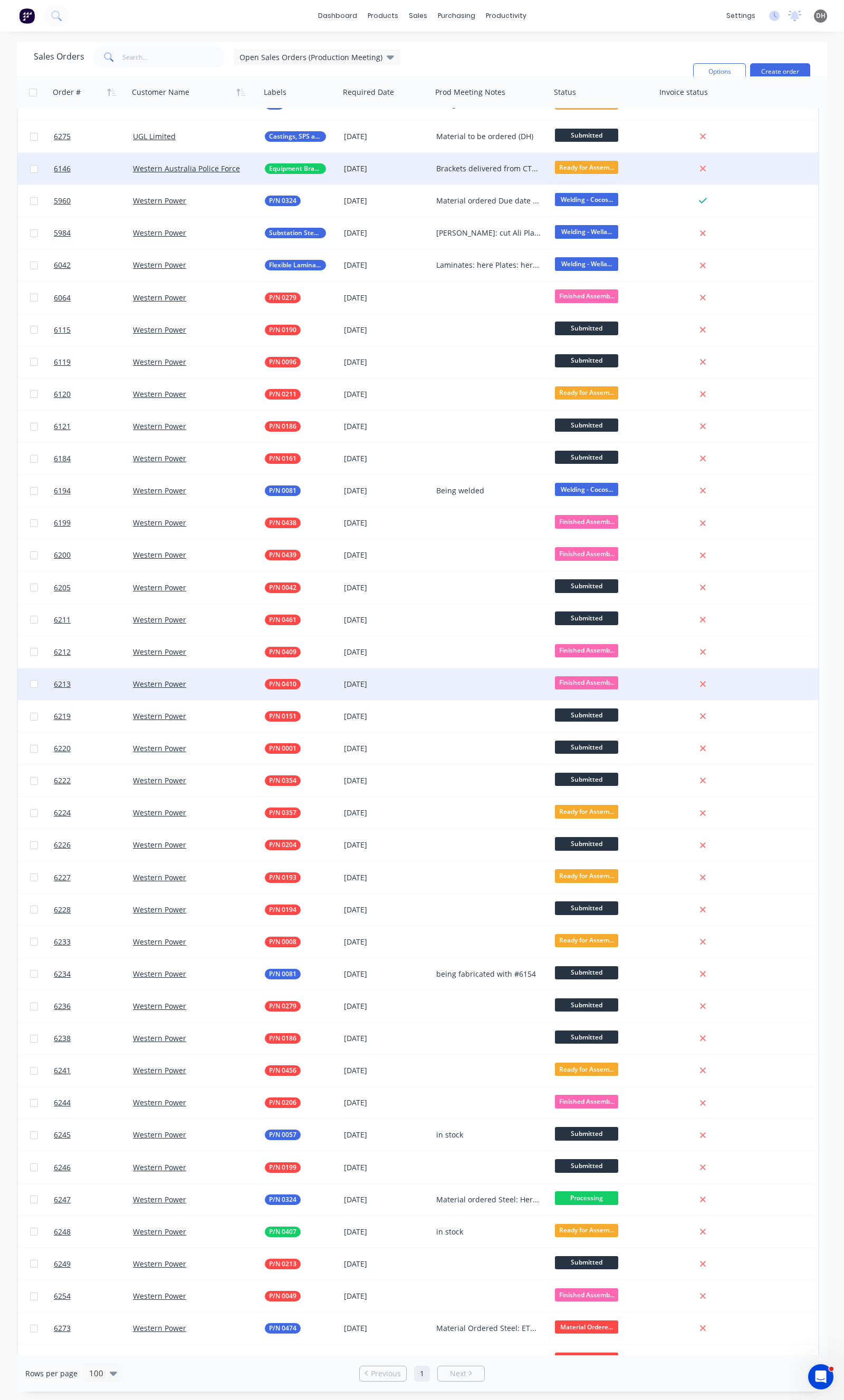
scroll to position [1168, 0]
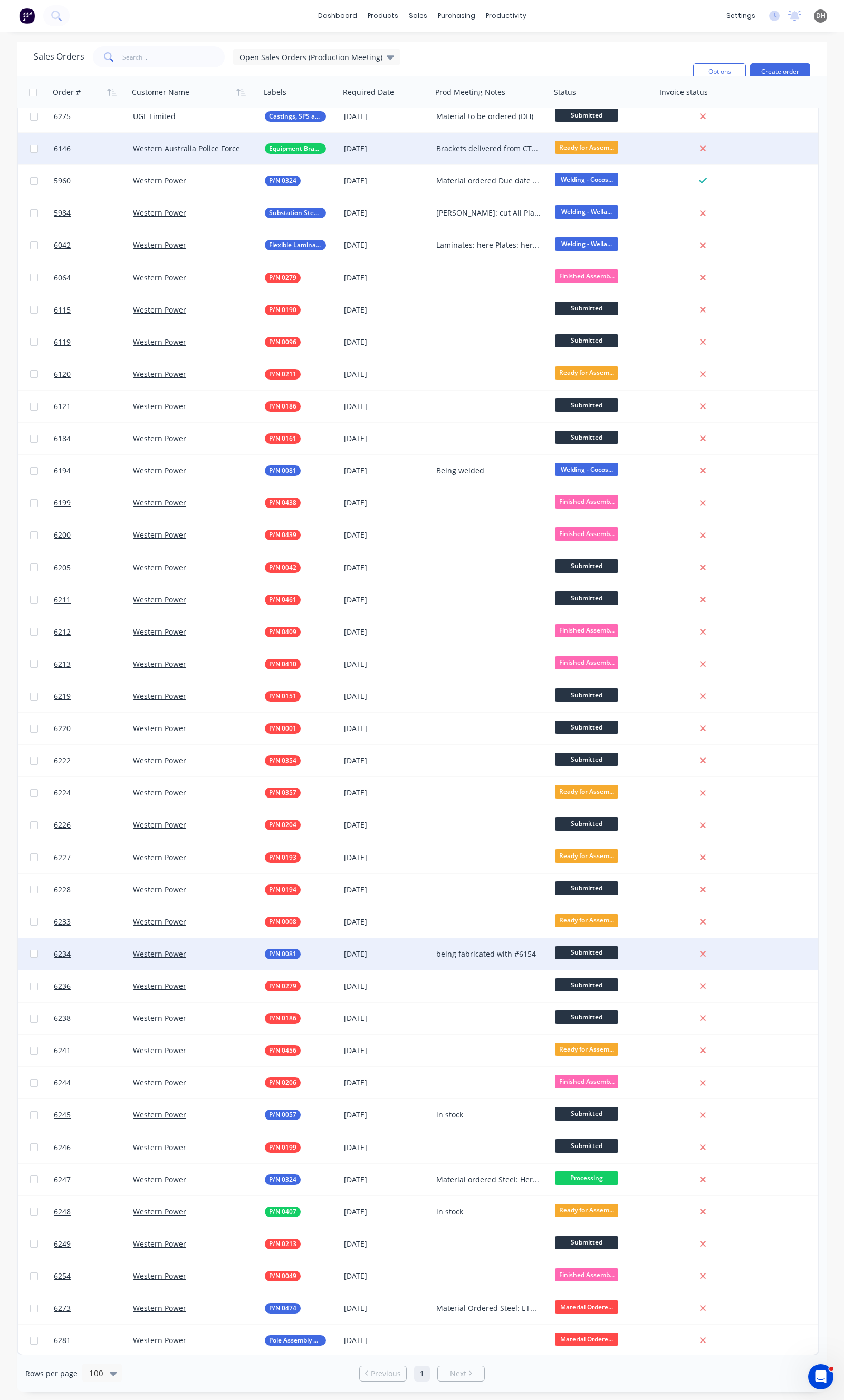
click at [486, 951] on div "being fabricated with #6154" at bounding box center [488, 954] width 105 height 11
click at [527, 947] on div "being fabricated with #6154" at bounding box center [491, 946] width 117 height 15
click at [318, 949] on div "P/N 0081" at bounding box center [298, 954] width 67 height 11
click at [235, 956] on div "Western Power" at bounding box center [191, 954] width 117 height 11
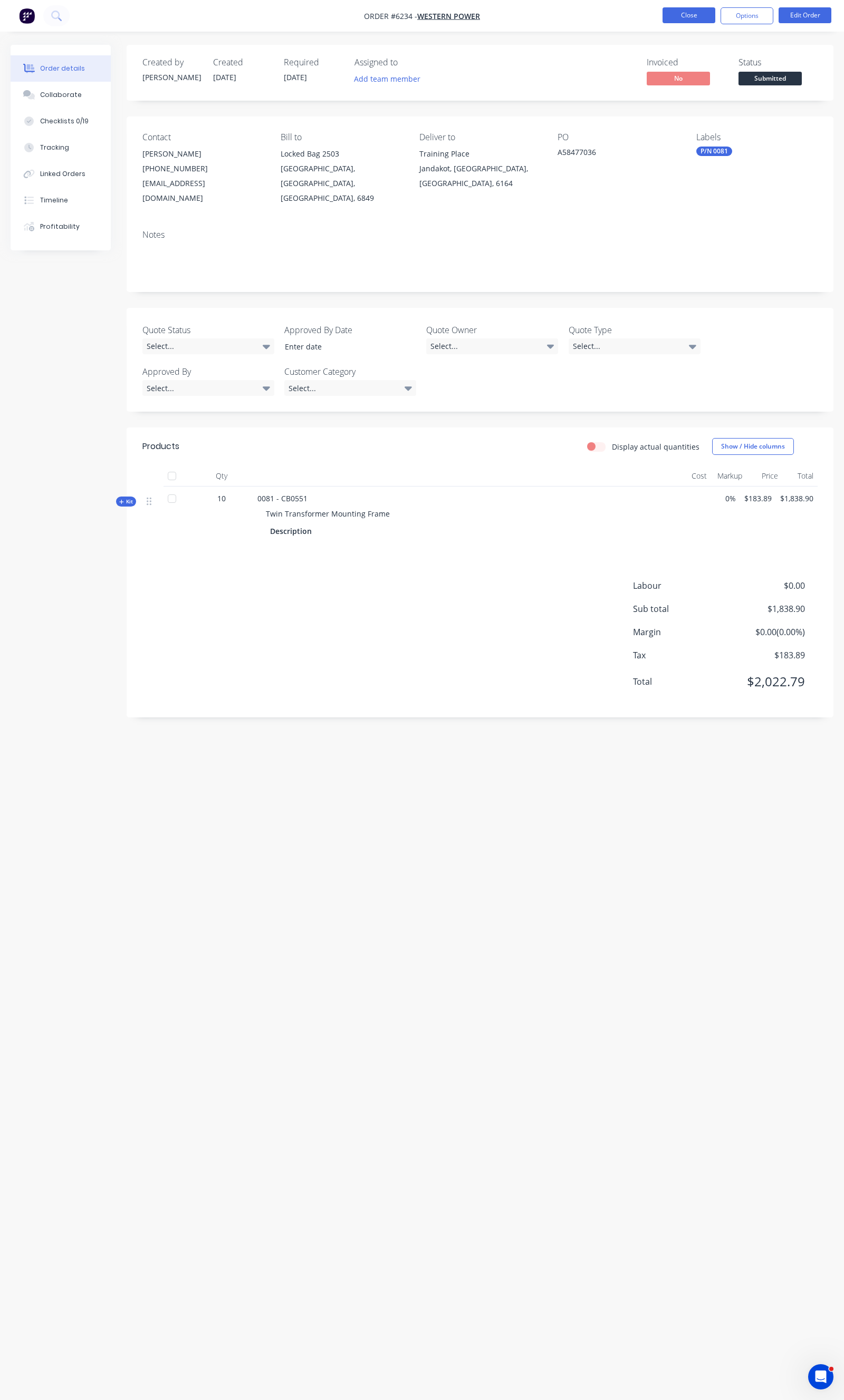
click at [681, 20] on button "Close" at bounding box center [688, 15] width 52 height 16
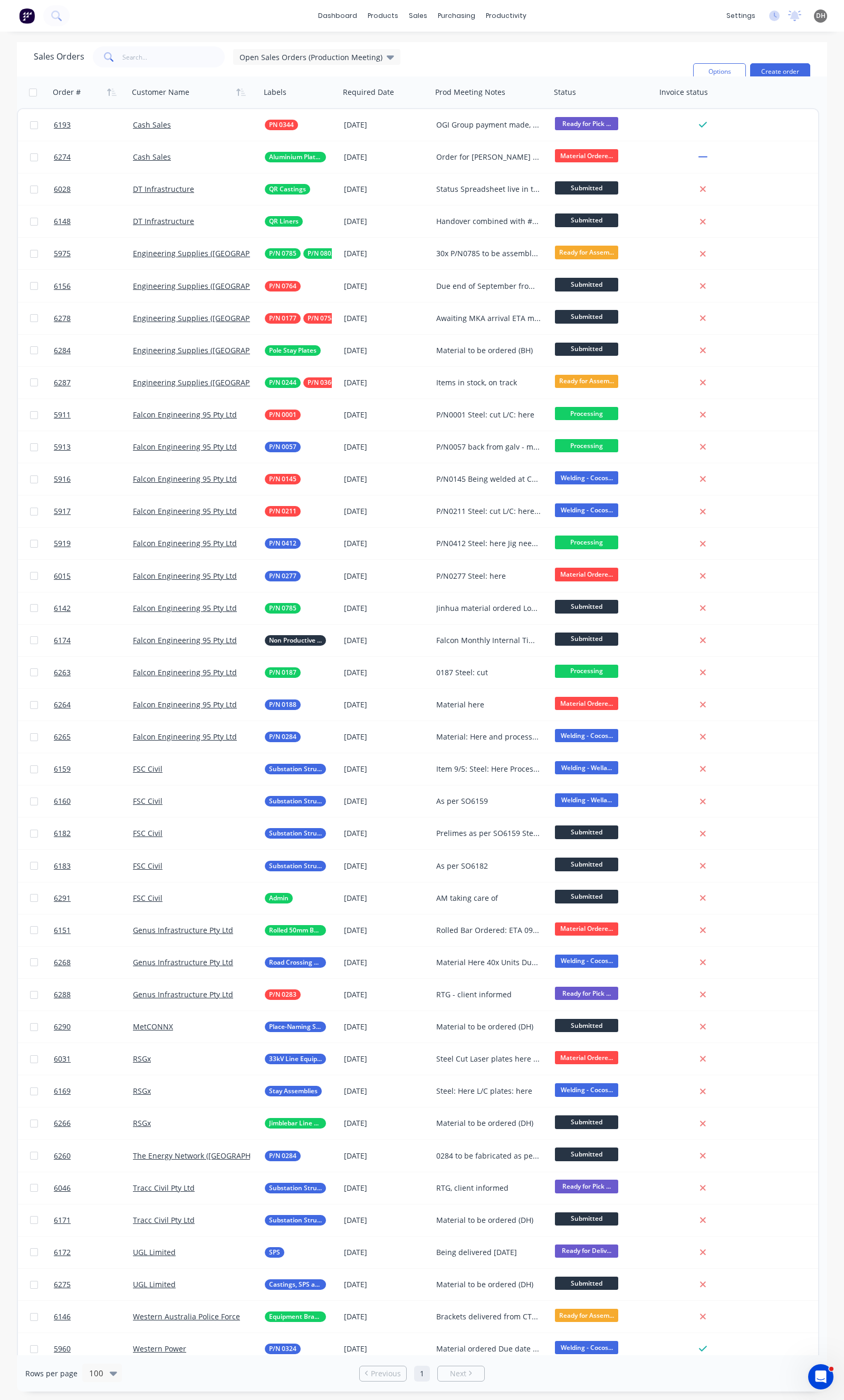
scroll to position [1119, 0]
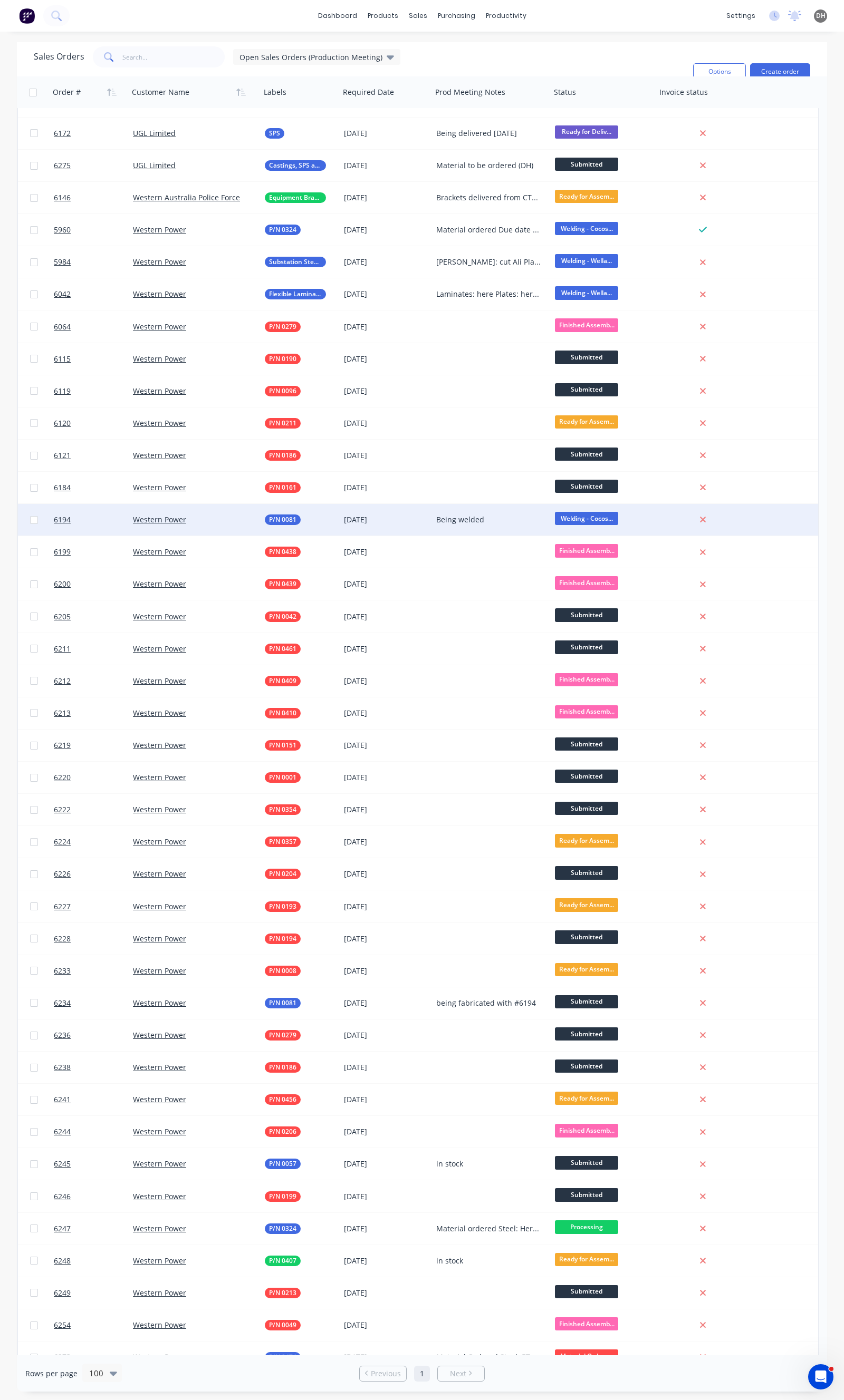
click at [332, 519] on div "P/N 0081" at bounding box center [300, 520] width 71 height 11
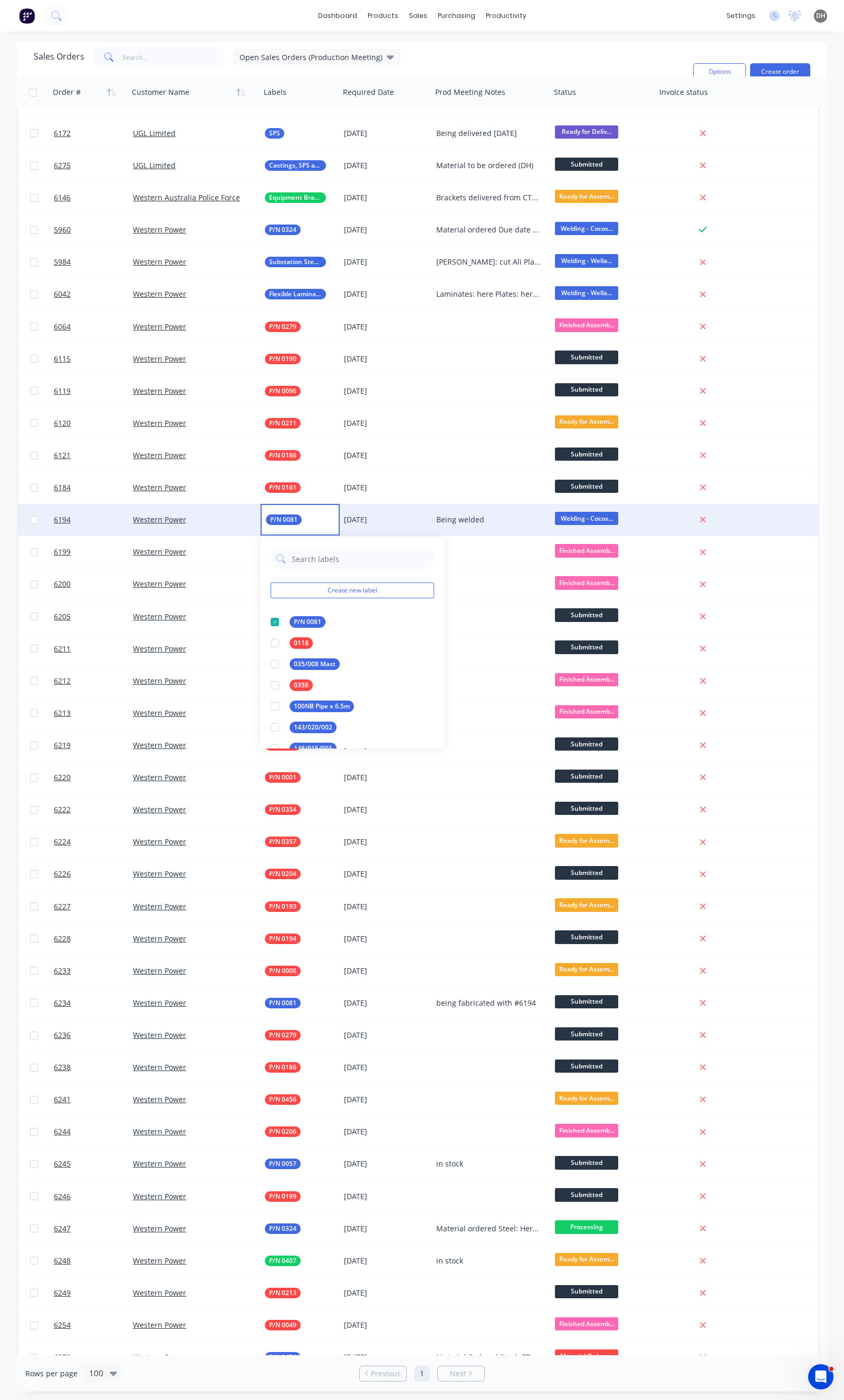
click at [413, 526] on div "[DATE]" at bounding box center [386, 520] width 92 height 32
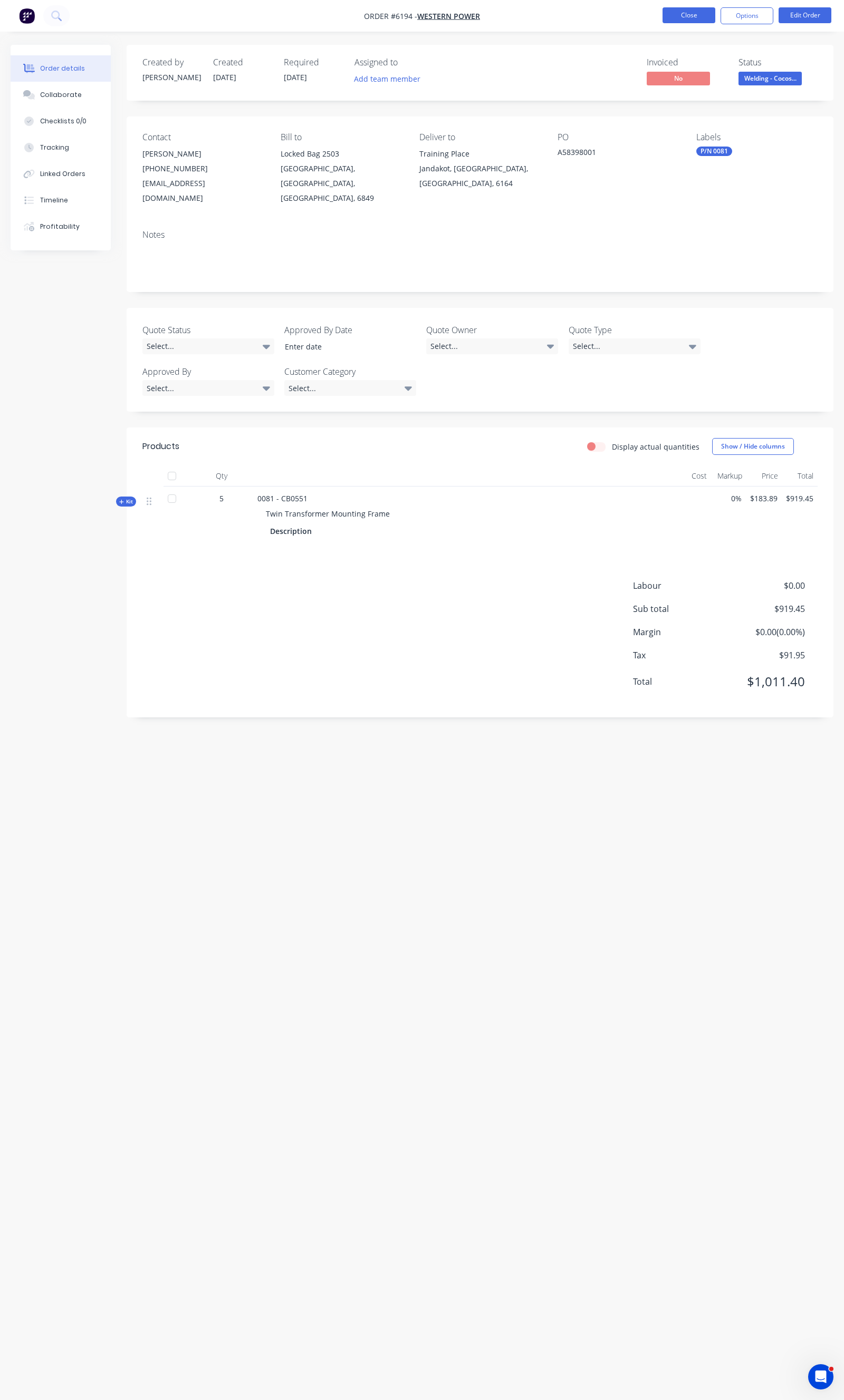
click at [695, 14] on button "Close" at bounding box center [688, 15] width 52 height 16
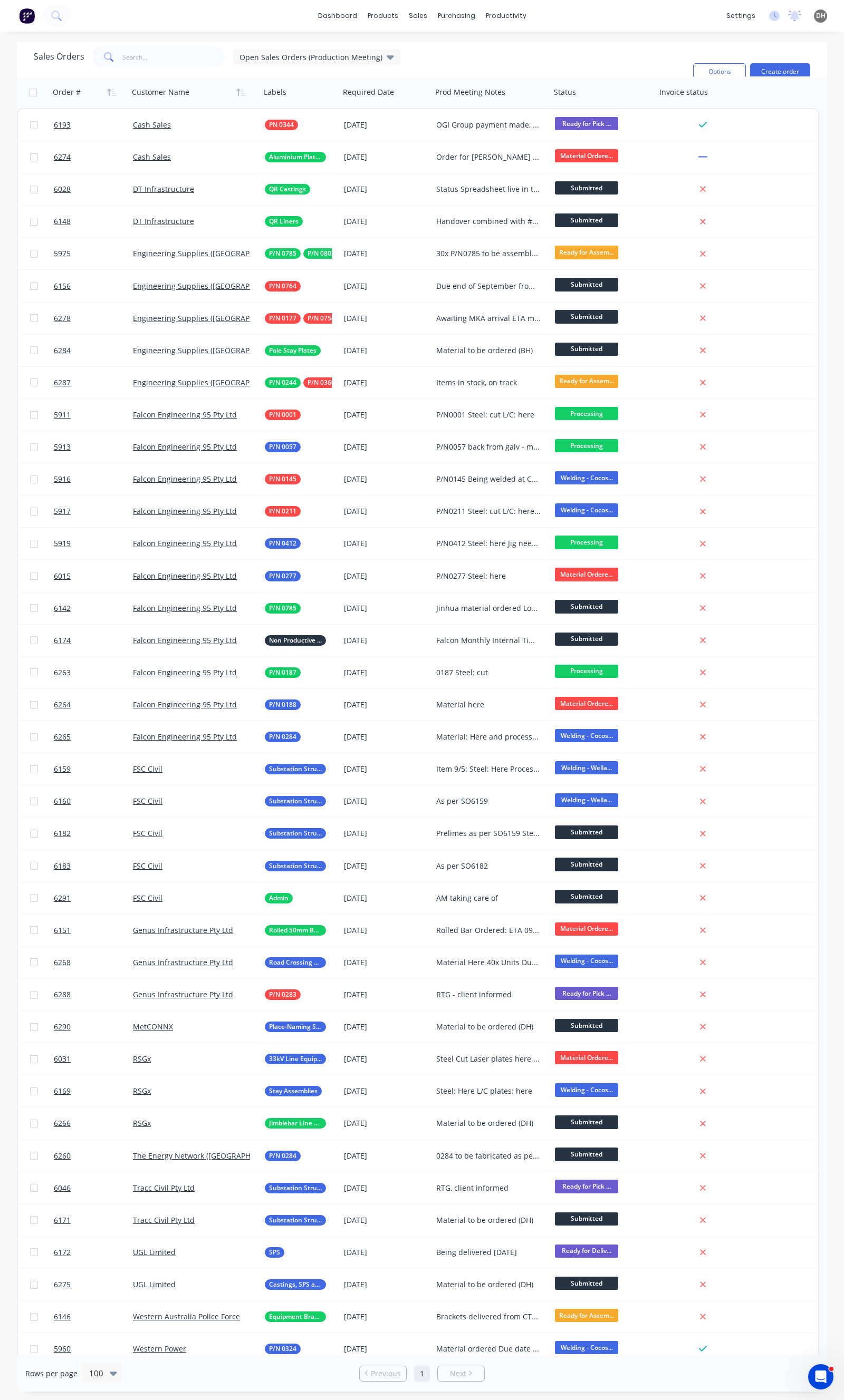
drag, startPoint x: 820, startPoint y: 327, endPoint x: 820, endPoint y: 633, distance: 306.0
click at [820, 633] on div "Order # Customer Name Labels Required Date Prod Meeting Notes Status Invoice st…" at bounding box center [422, 716] width 810 height 1279
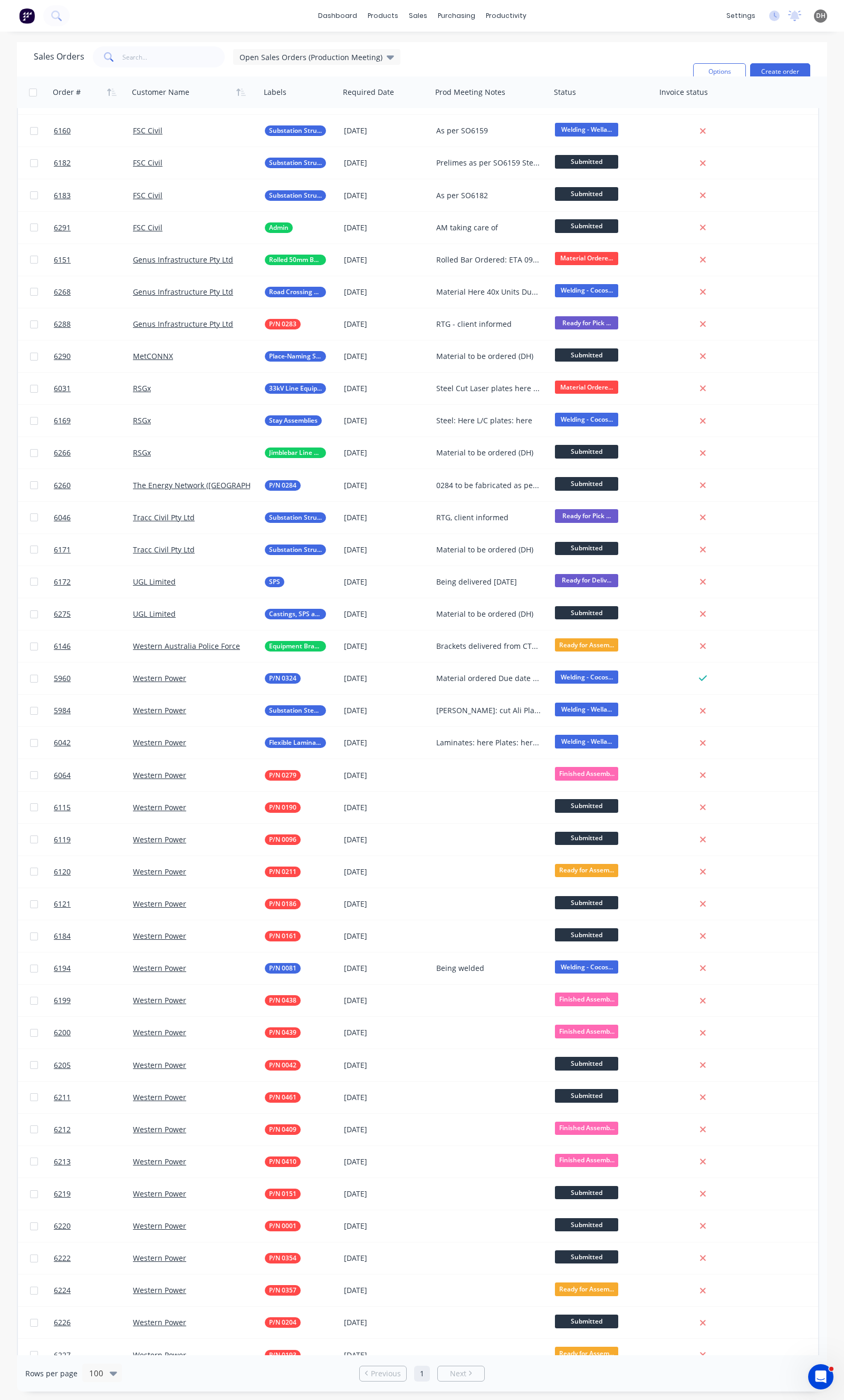
drag, startPoint x: 836, startPoint y: 1043, endPoint x: 836, endPoint y: 1056, distance: 13.0
click at [836, 1056] on div "Sales Orders Open Sales Orders (Production Meeting) Filters: Status Sorting: Cu…" at bounding box center [422, 717] width 844 height 1349
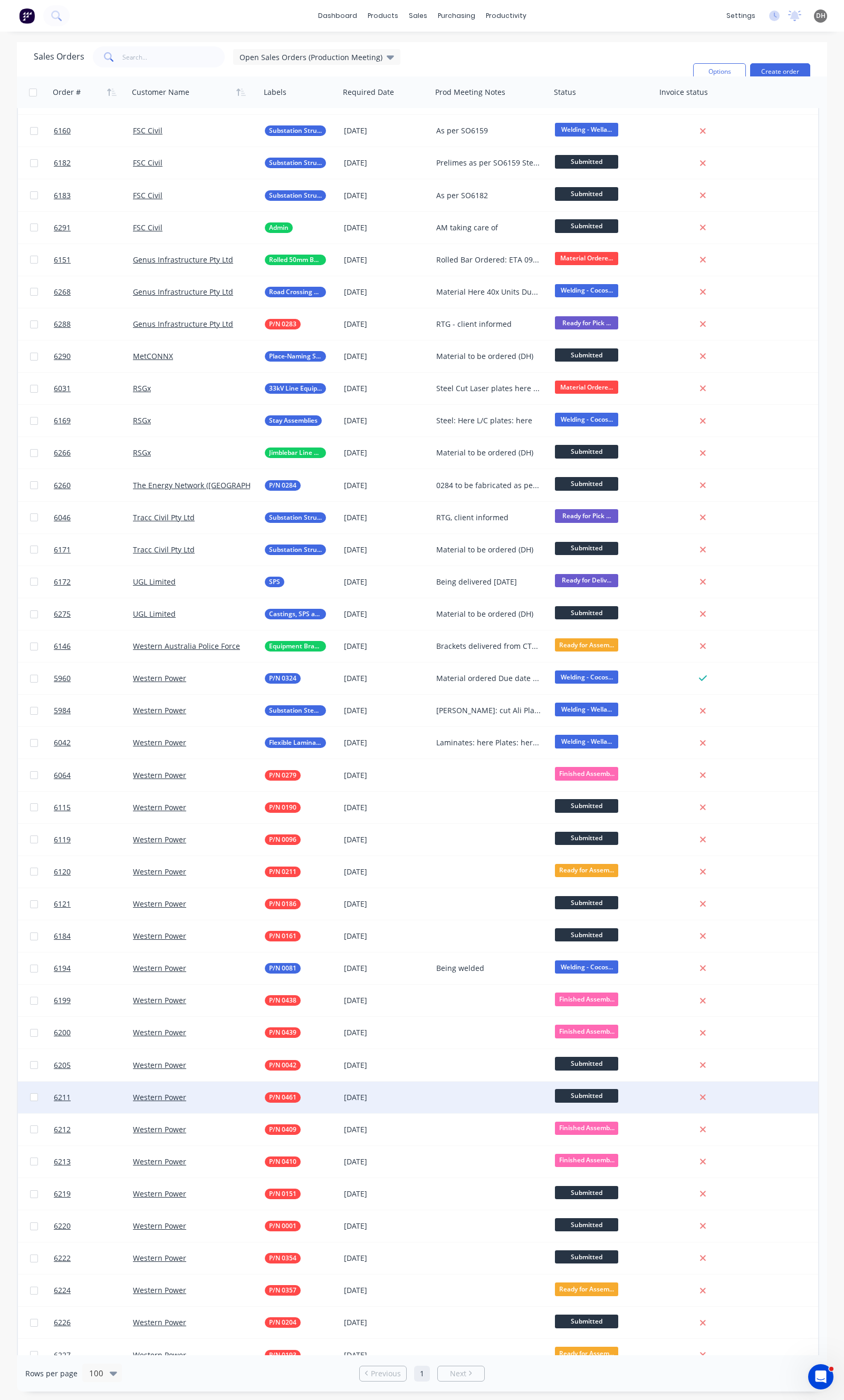
scroll to position [1168, 0]
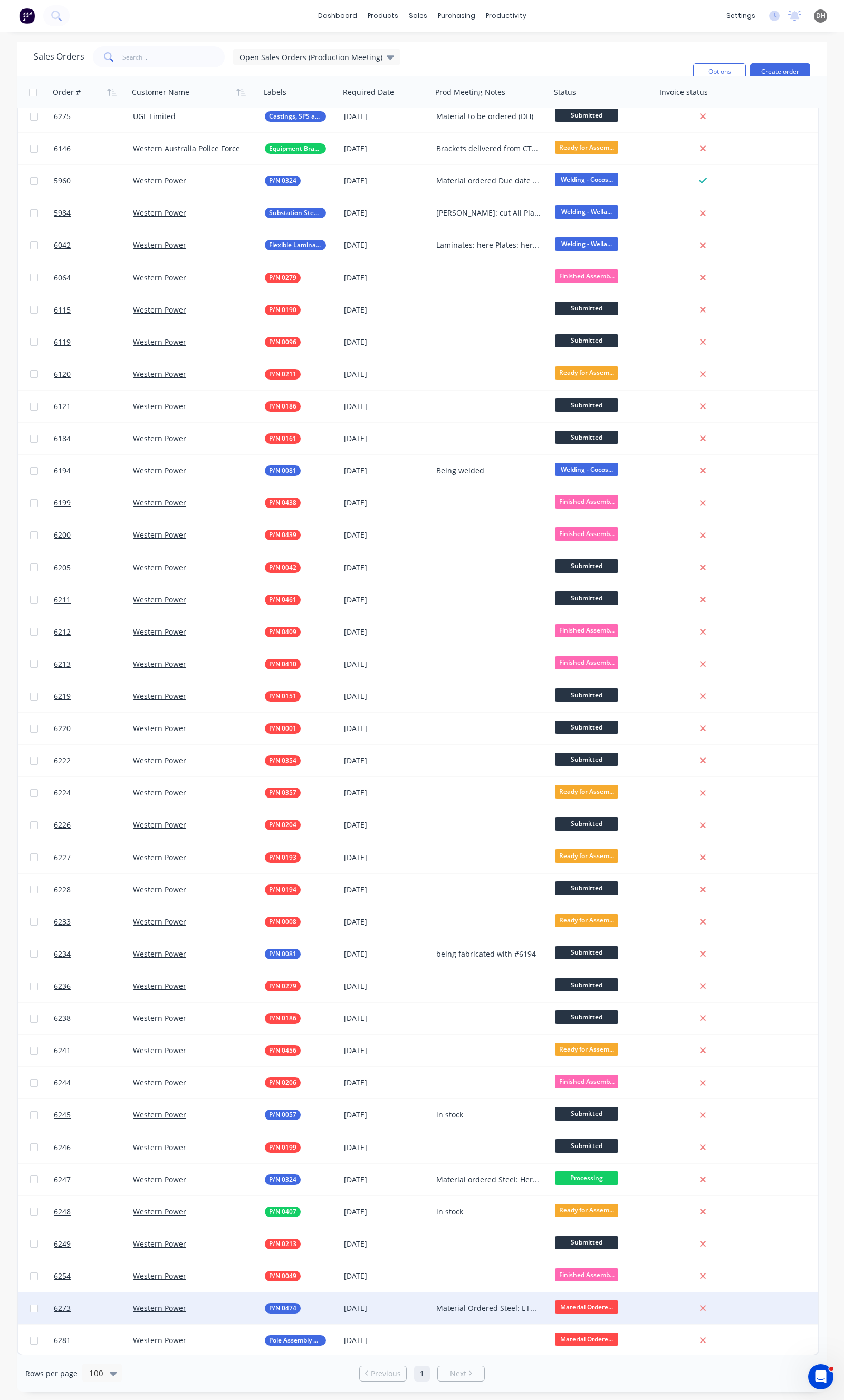
click at [473, 1304] on div "Material Ordered Steel: ETA L/C: ETA" at bounding box center [488, 1308] width 105 height 11
click at [481, 1313] on div "Material Ordered Steel: ETA L/C: ETA" at bounding box center [491, 1311] width 117 height 36
click at [471, 1321] on div "Material Ordered Steel: here L/C: ETA" at bounding box center [491, 1311] width 117 height 36
click at [483, 1313] on div "Material Ordered Steel: here L/C:" at bounding box center [491, 1309] width 119 height 32
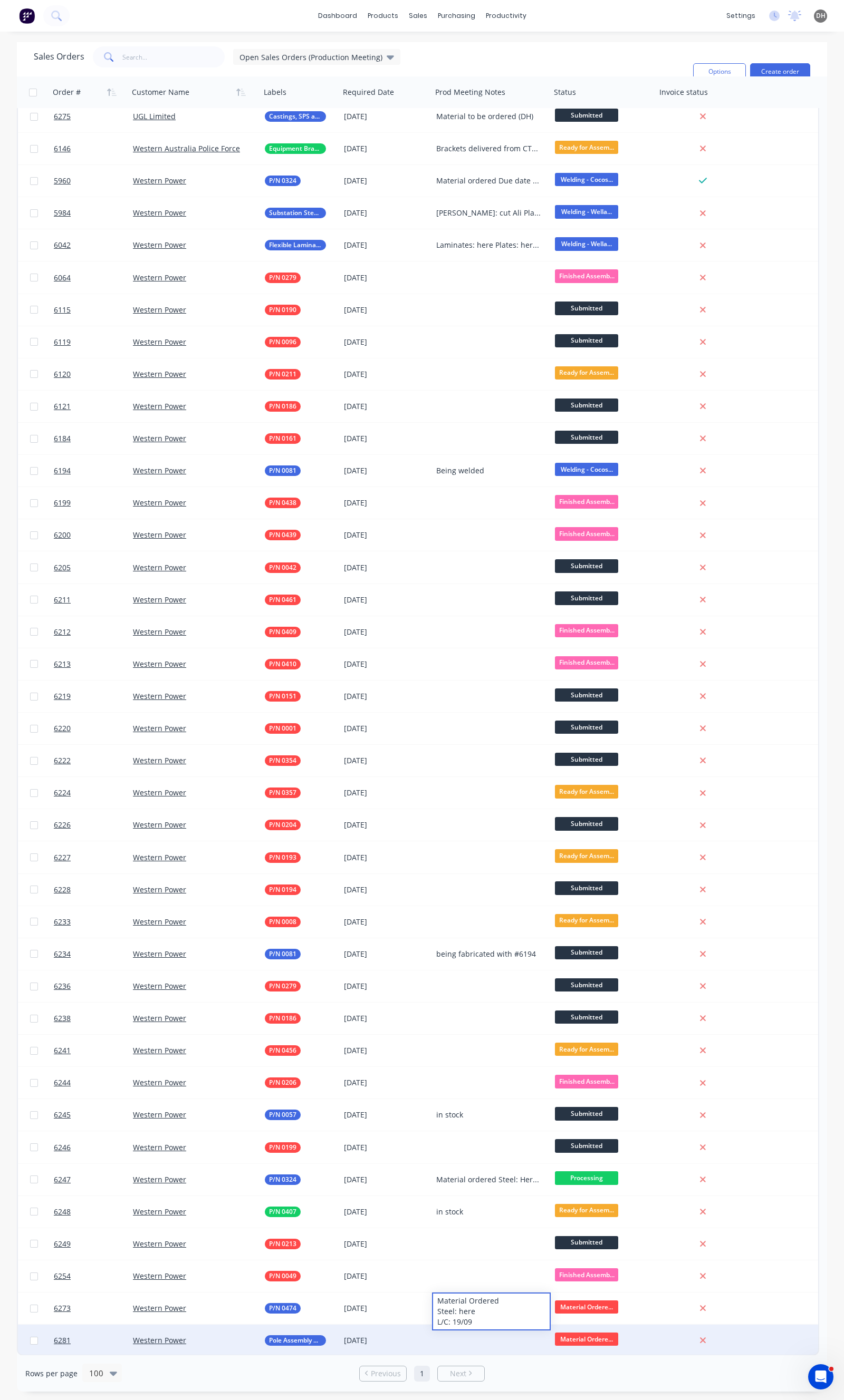
click at [456, 1348] on div at bounding box center [491, 1340] width 119 height 32
click at [483, 1339] on div at bounding box center [491, 1340] width 119 height 32
click at [446, 1338] on div "Material Ordered STeel: here Plates: 09/09 Fasteners: 08/09" at bounding box center [491, 1349] width 117 height 47
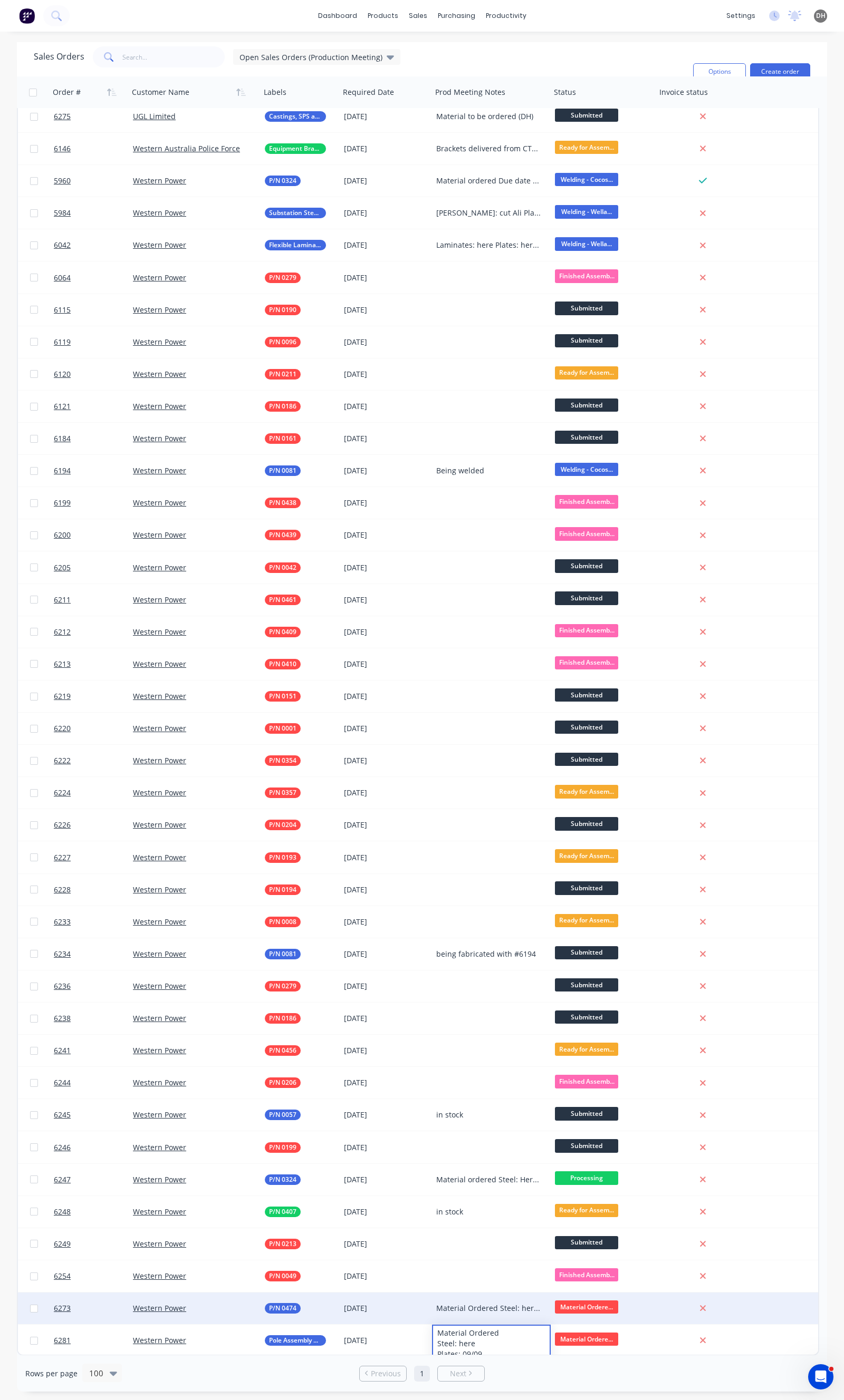
click at [791, 1311] on div "6273 Western Power P/N 0474 [DATE] Material Ordered Steel: here L/C: 19/09 Mate…" at bounding box center [418, 1309] width 800 height 32
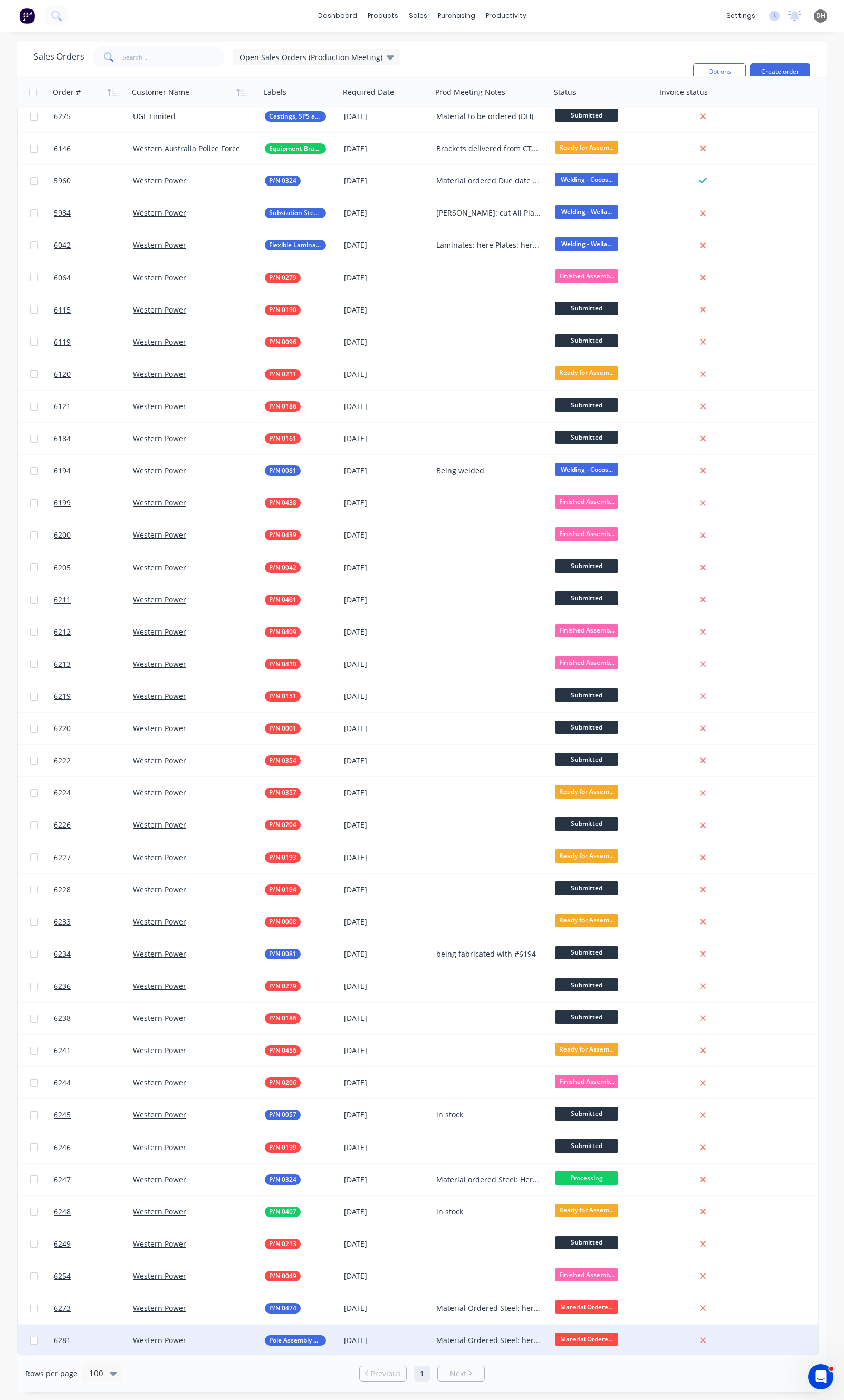
click at [501, 1335] on div "Material Ordered Steel: here Plates: 09/09 Fasteners: 08/09" at bounding box center [488, 1340] width 105 height 11
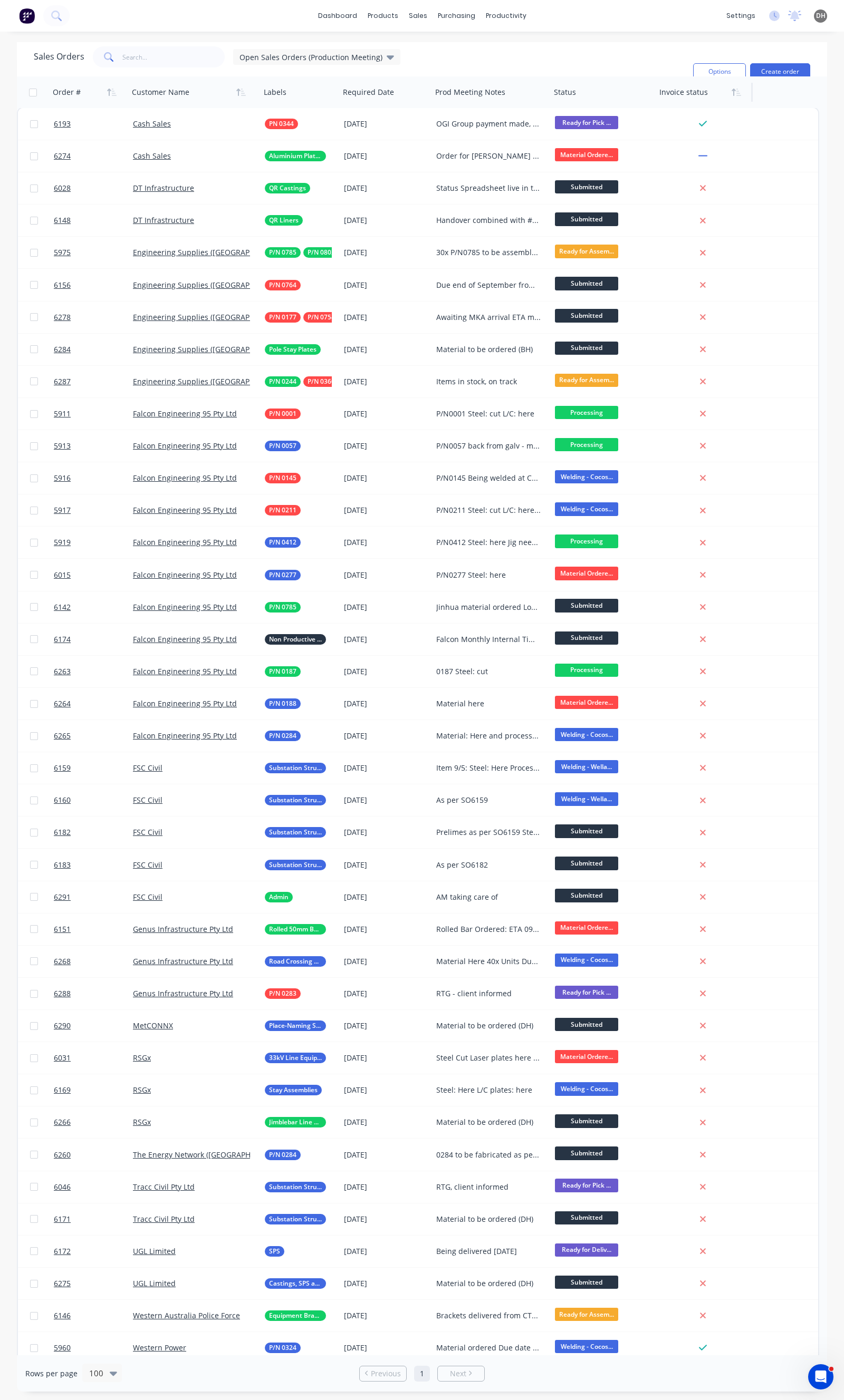
scroll to position [0, 0]
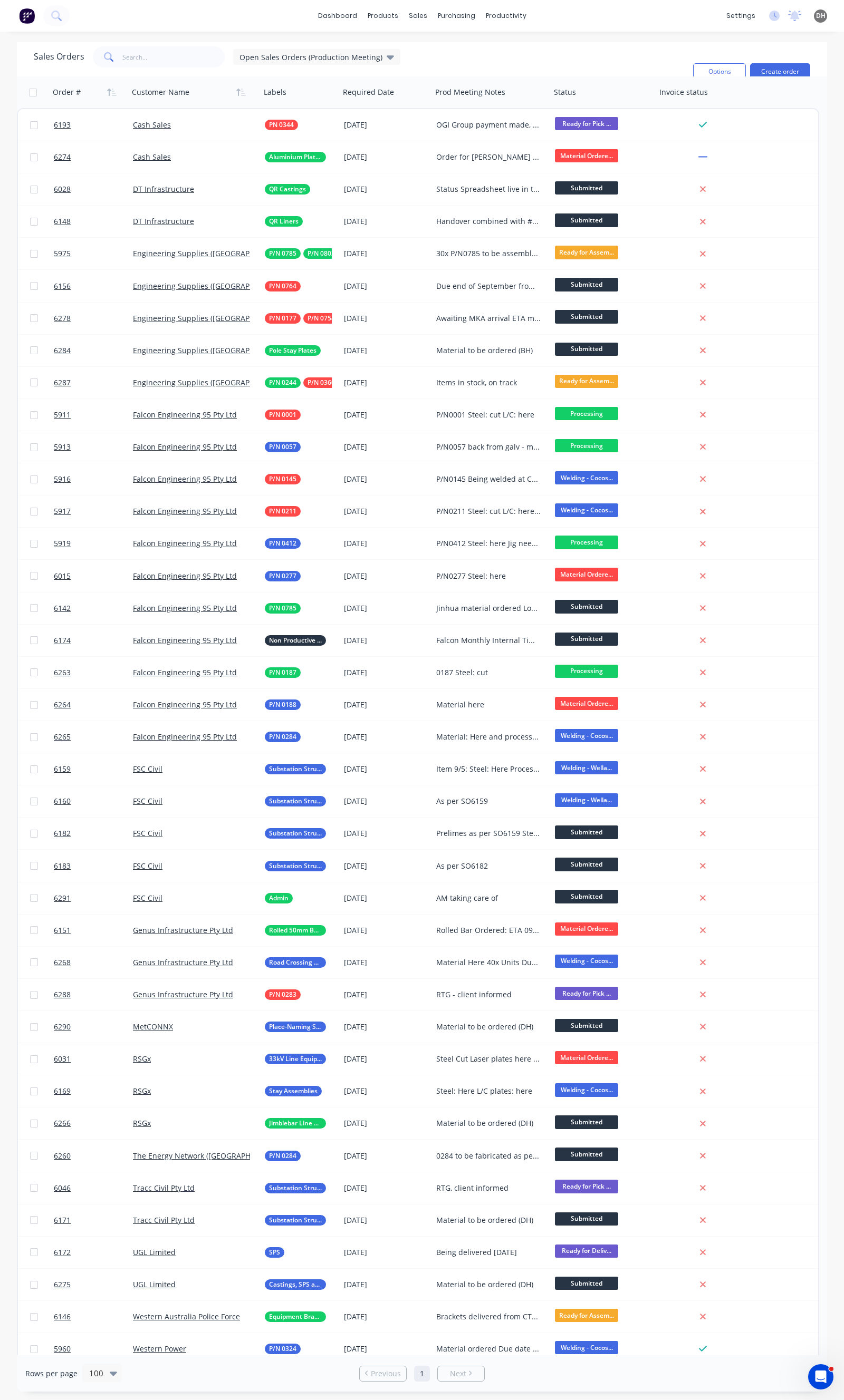
click at [553, 63] on div "Sales Orders Open Sales Orders (Production Meeting) Filters: Status Sorting: Cu…" at bounding box center [359, 72] width 651 height 51
click at [713, 70] on button "Options" at bounding box center [719, 71] width 52 height 17
click at [550, 30] on div "dashboard products sales purchasing productivity dashboard products Product Cat…" at bounding box center [422, 16] width 844 height 32
click at [564, 91] on div at bounding box center [600, 93] width 92 height 21
click at [156, 55] on input "text" at bounding box center [173, 57] width 103 height 21
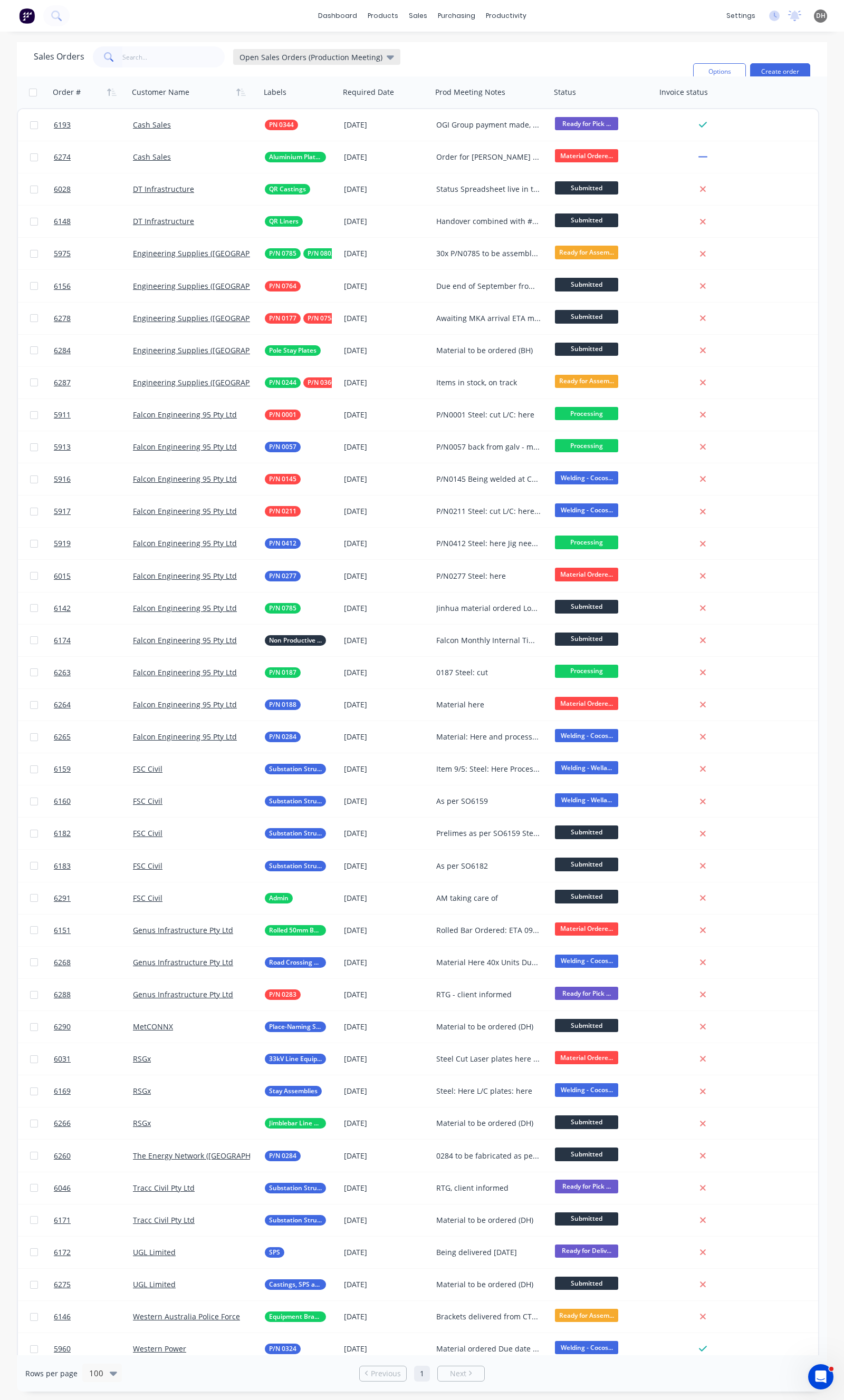
click at [262, 51] on div "Open Sales Orders (Production Meeting)" at bounding box center [316, 57] width 167 height 16
click at [264, 147] on button "None" at bounding box center [297, 146] width 120 height 12
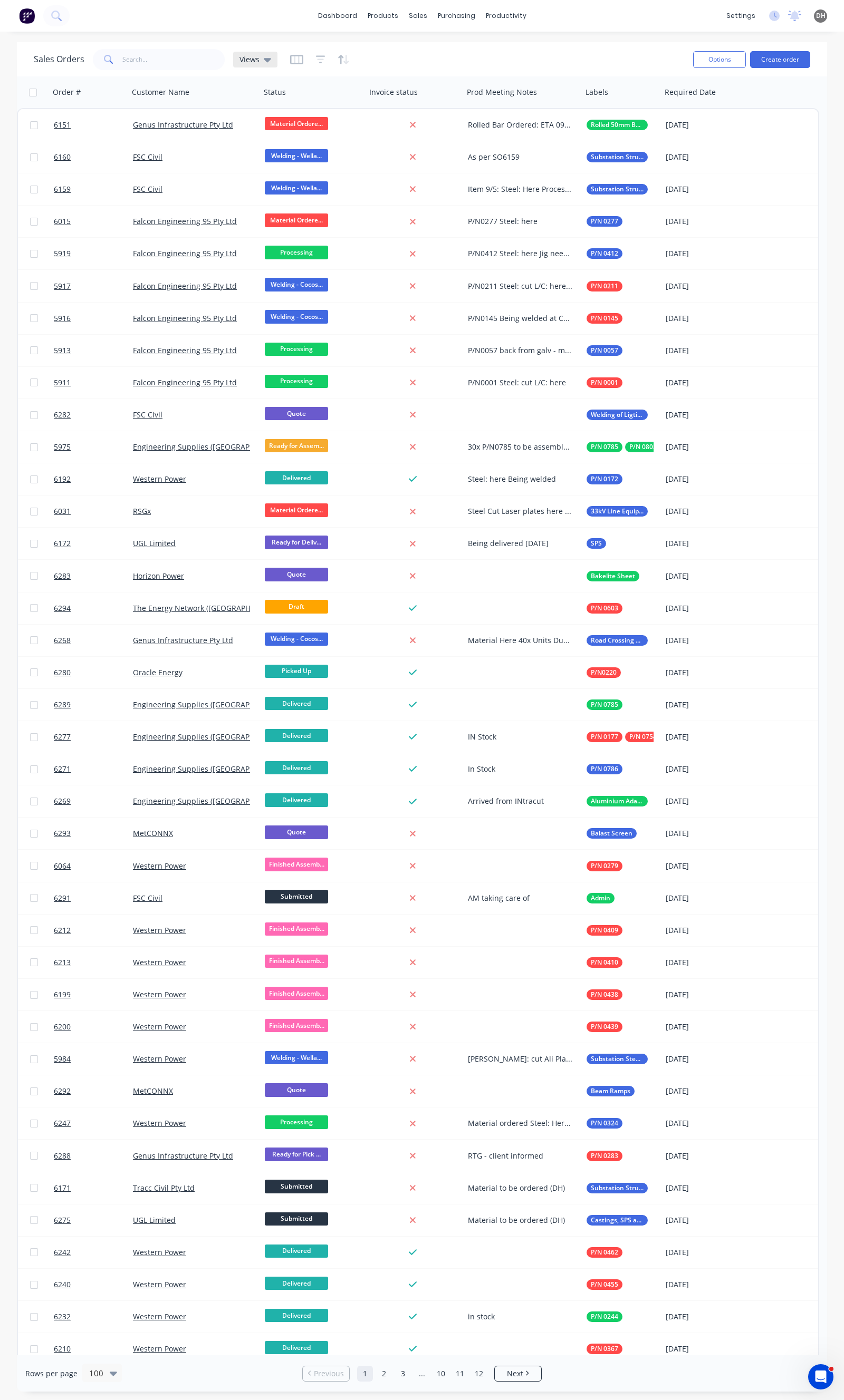
click at [251, 60] on span "Views" at bounding box center [249, 59] width 20 height 11
click at [271, 172] on button "Open Sales Orders (Production Meeting) (Default)" at bounding box center [297, 170] width 120 height 12
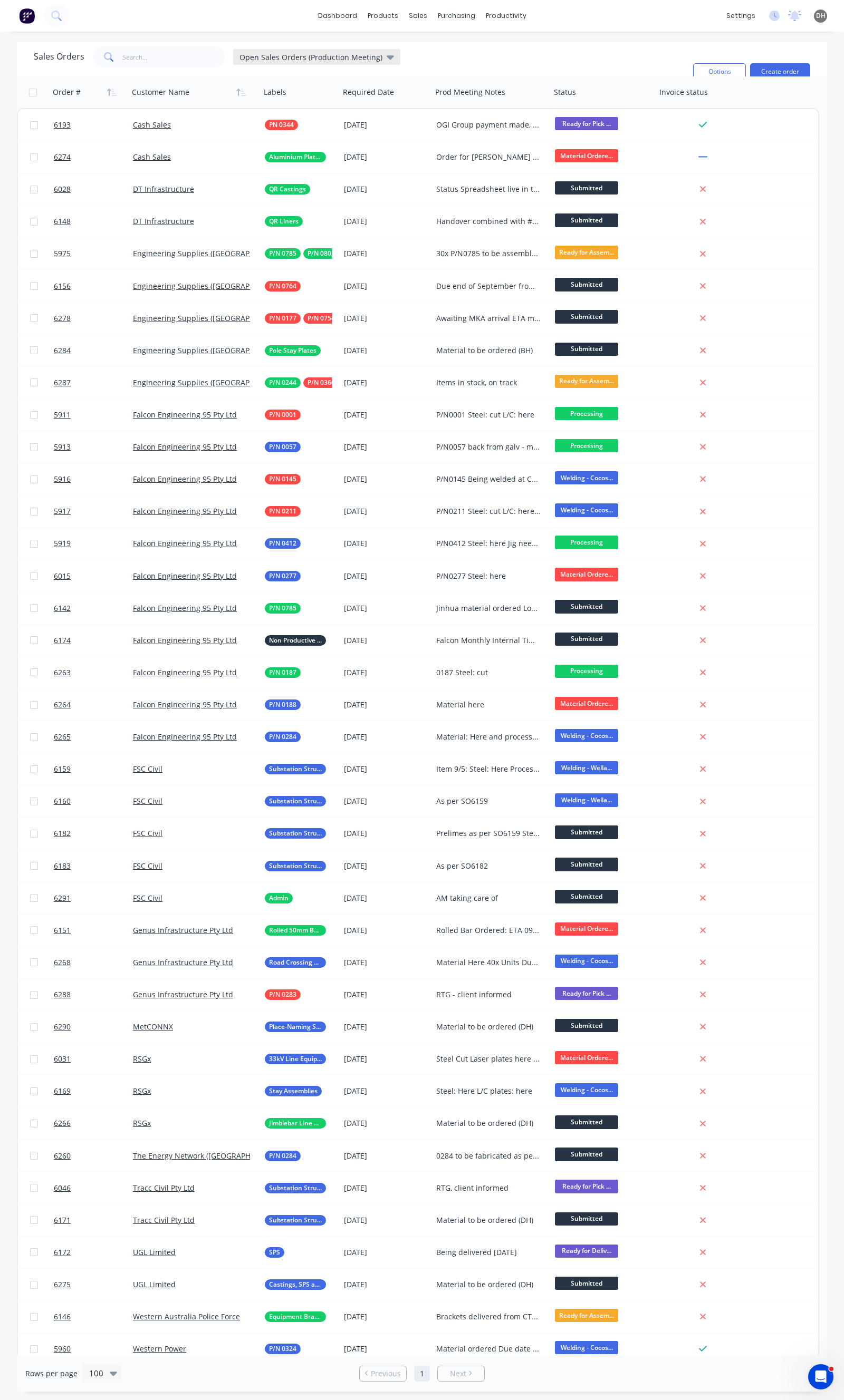
click at [274, 57] on span "Open Sales Orders (Production Meeting)" at bounding box center [311, 57] width 143 height 11
click at [254, 140] on button "None" at bounding box center [297, 146] width 120 height 12
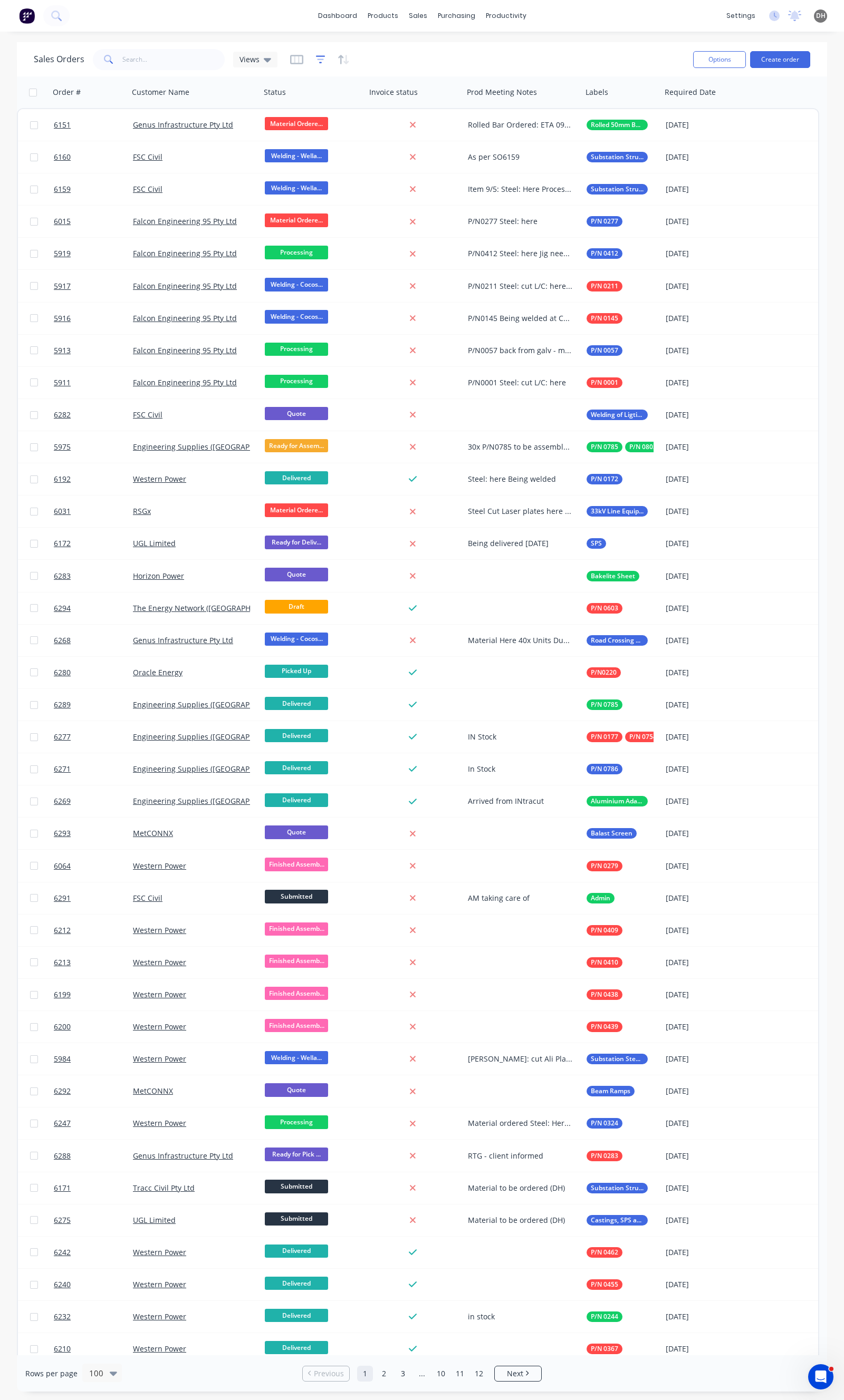
click at [317, 60] on icon "button" at bounding box center [321, 60] width 9 height 11
click at [331, 111] on button "add" at bounding box center [338, 109] width 27 height 8
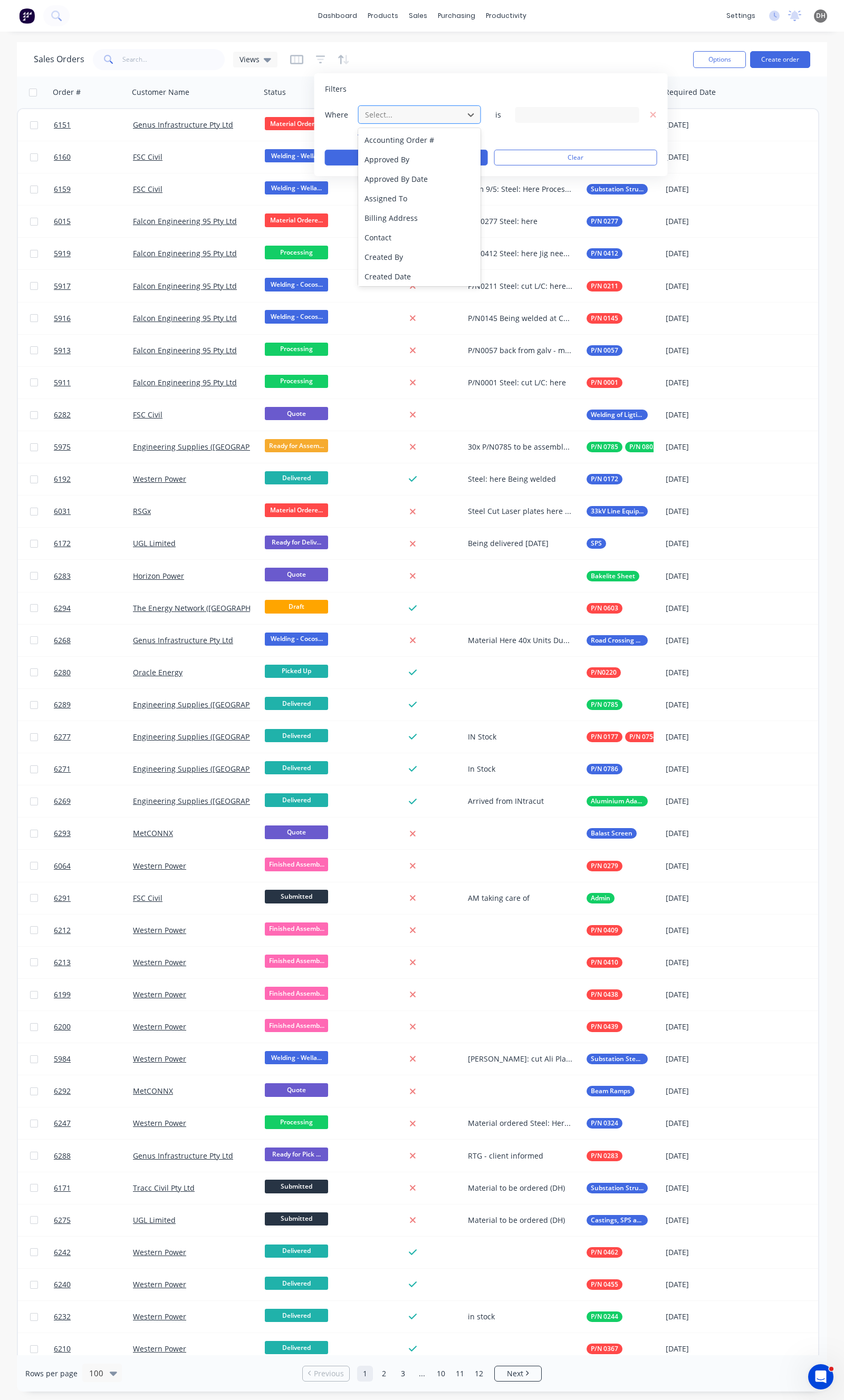
click at [448, 109] on div at bounding box center [411, 114] width 94 height 13
click at [370, 281] on div "Status" at bounding box center [419, 275] width 123 height 19
click at [541, 108] on div "14 Status selected" at bounding box center [577, 114] width 124 height 16
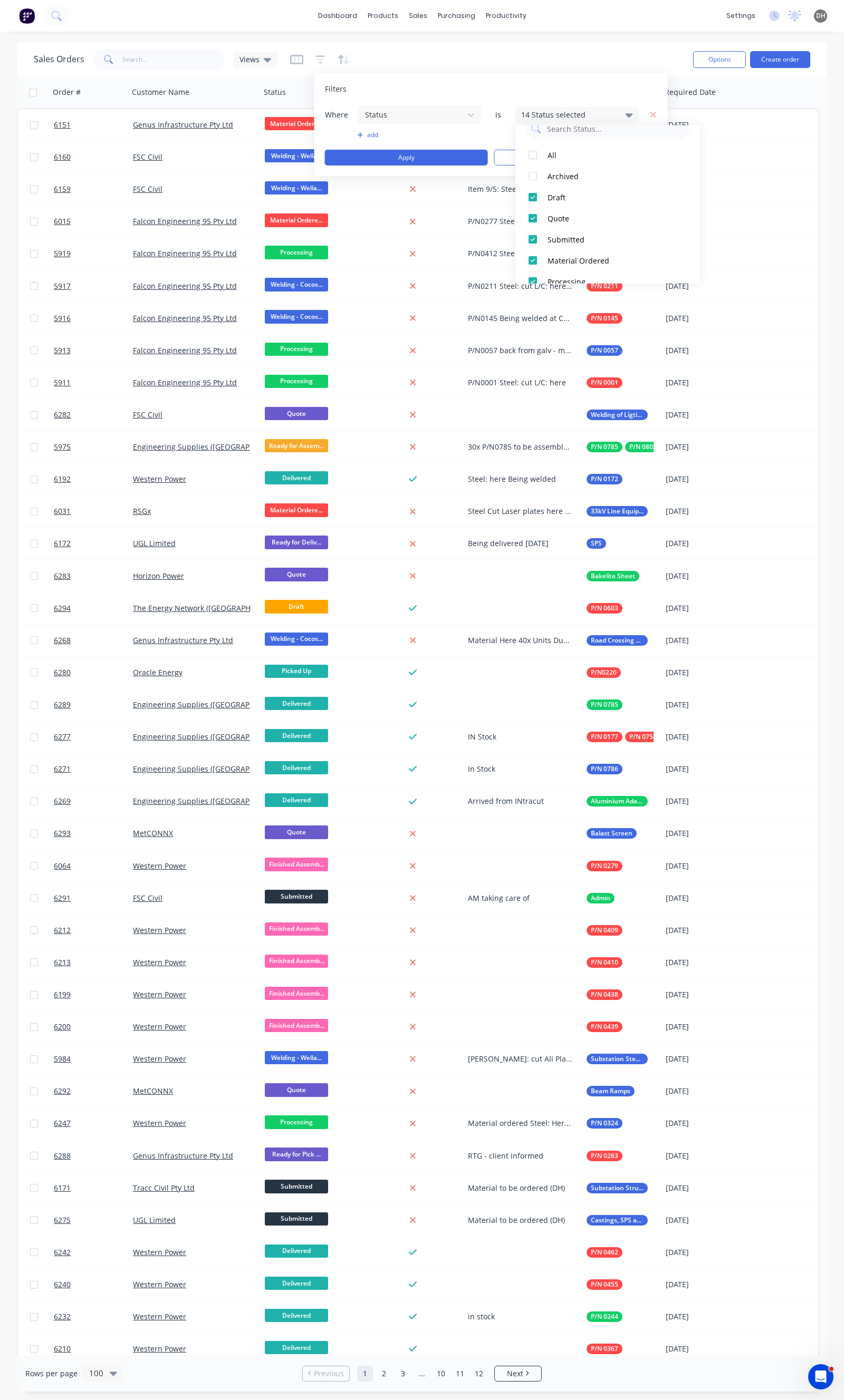
scroll to position [39, 0]
click at [547, 176] on div "Draft" at bounding box center [610, 176] width 127 height 11
click at [551, 192] on div "Quote" at bounding box center [610, 197] width 127 height 11
click at [565, 243] on div "Material Ordered" at bounding box center [610, 239] width 127 height 11
click at [562, 255] on div "Processing" at bounding box center [610, 260] width 127 height 11
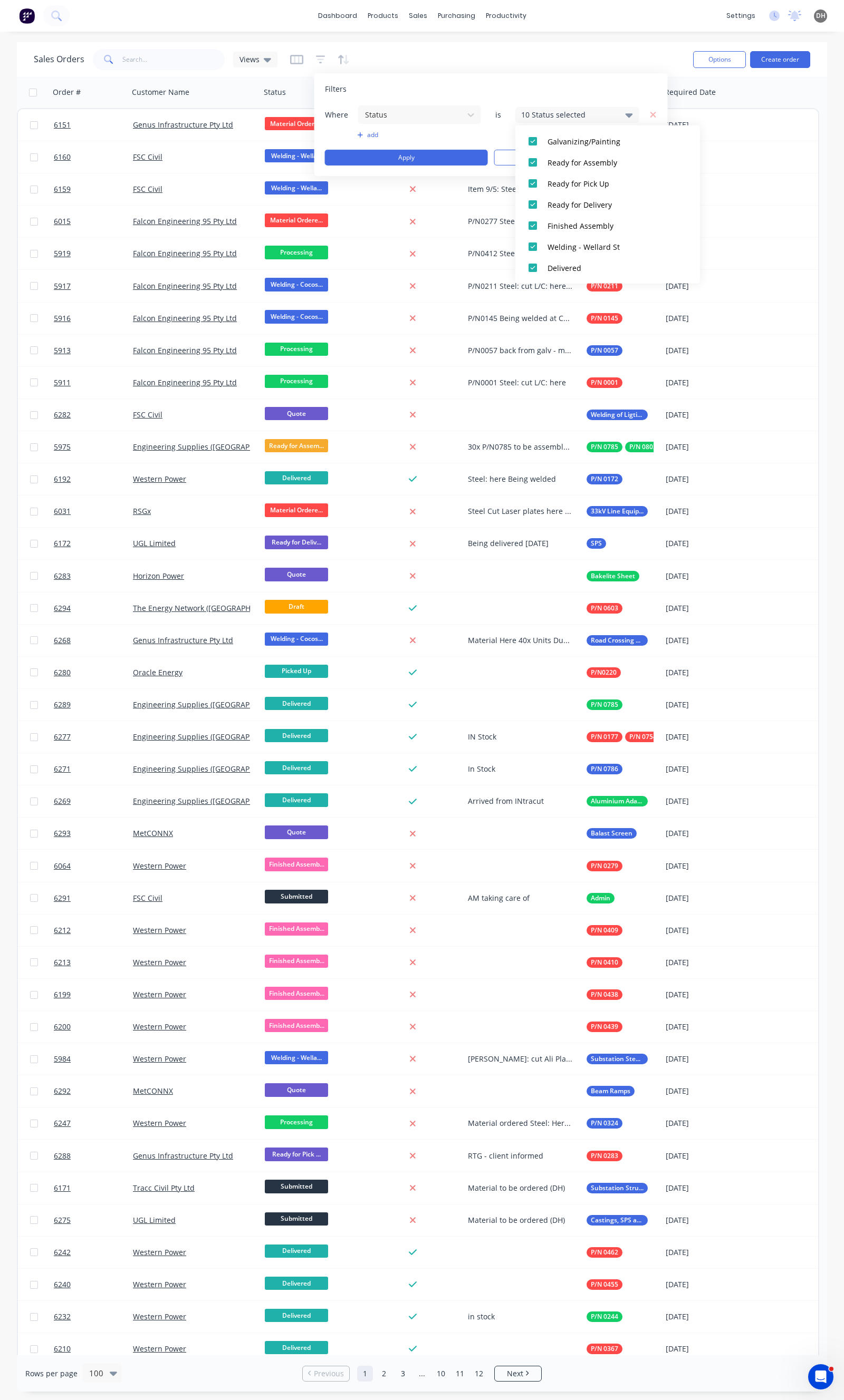
scroll to position [207, 0]
click at [590, 261] on div "Delivered" at bounding box center [610, 261] width 127 height 11
click at [560, 276] on button "Picked Up" at bounding box center [607, 282] width 185 height 21
click at [581, 223] on div "Welding - Wellard St" at bounding box center [610, 225] width 127 height 11
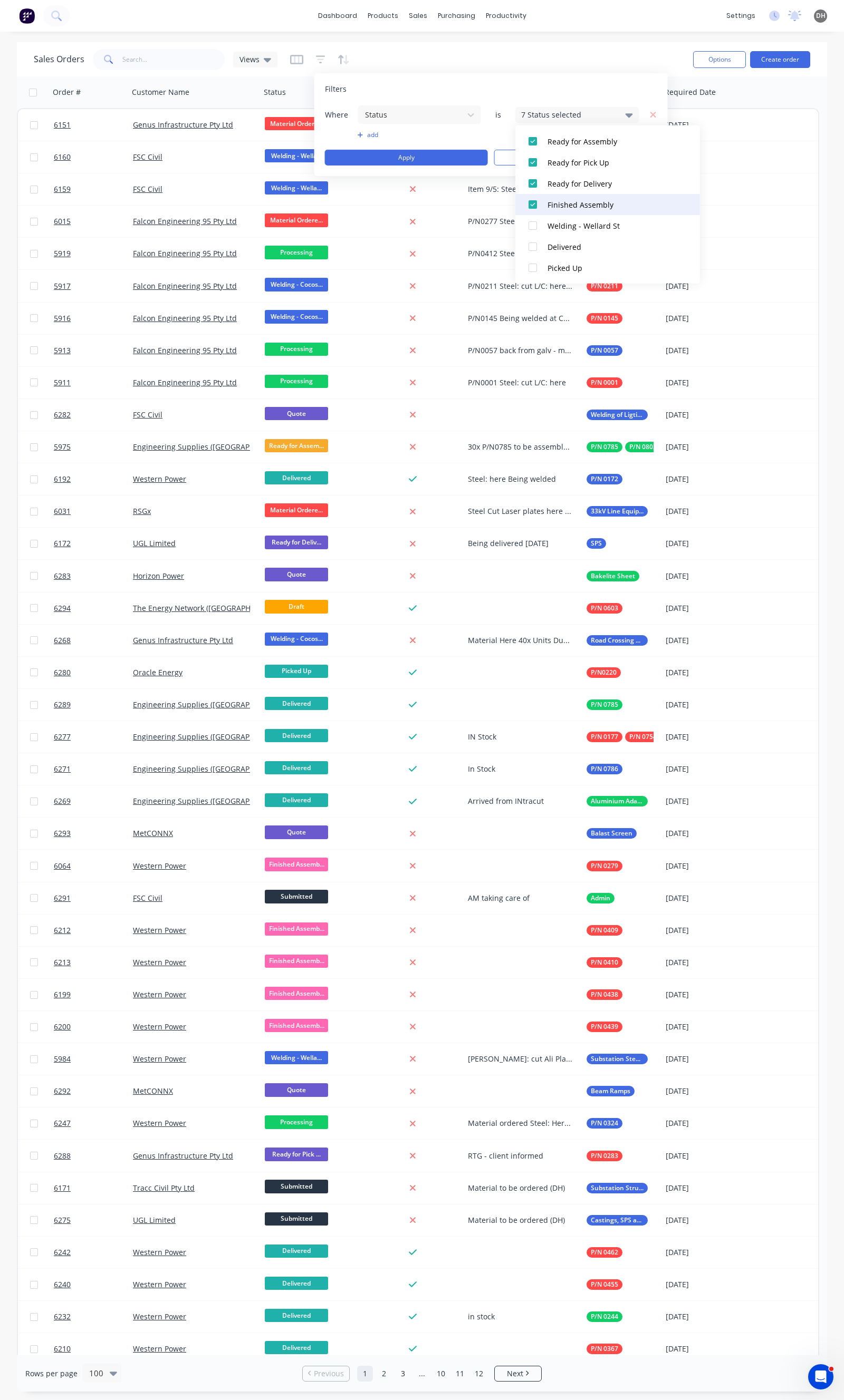
click at [587, 199] on div "Finished Assembly" at bounding box center [610, 204] width 127 height 11
click at [590, 182] on div "Ready for Delivery" at bounding box center [610, 183] width 127 height 11
click at [590, 151] on button "Ready for Assembly" at bounding box center [607, 141] width 185 height 21
click at [582, 171] on button "Ready for Pick Up" at bounding box center [607, 163] width 185 height 21
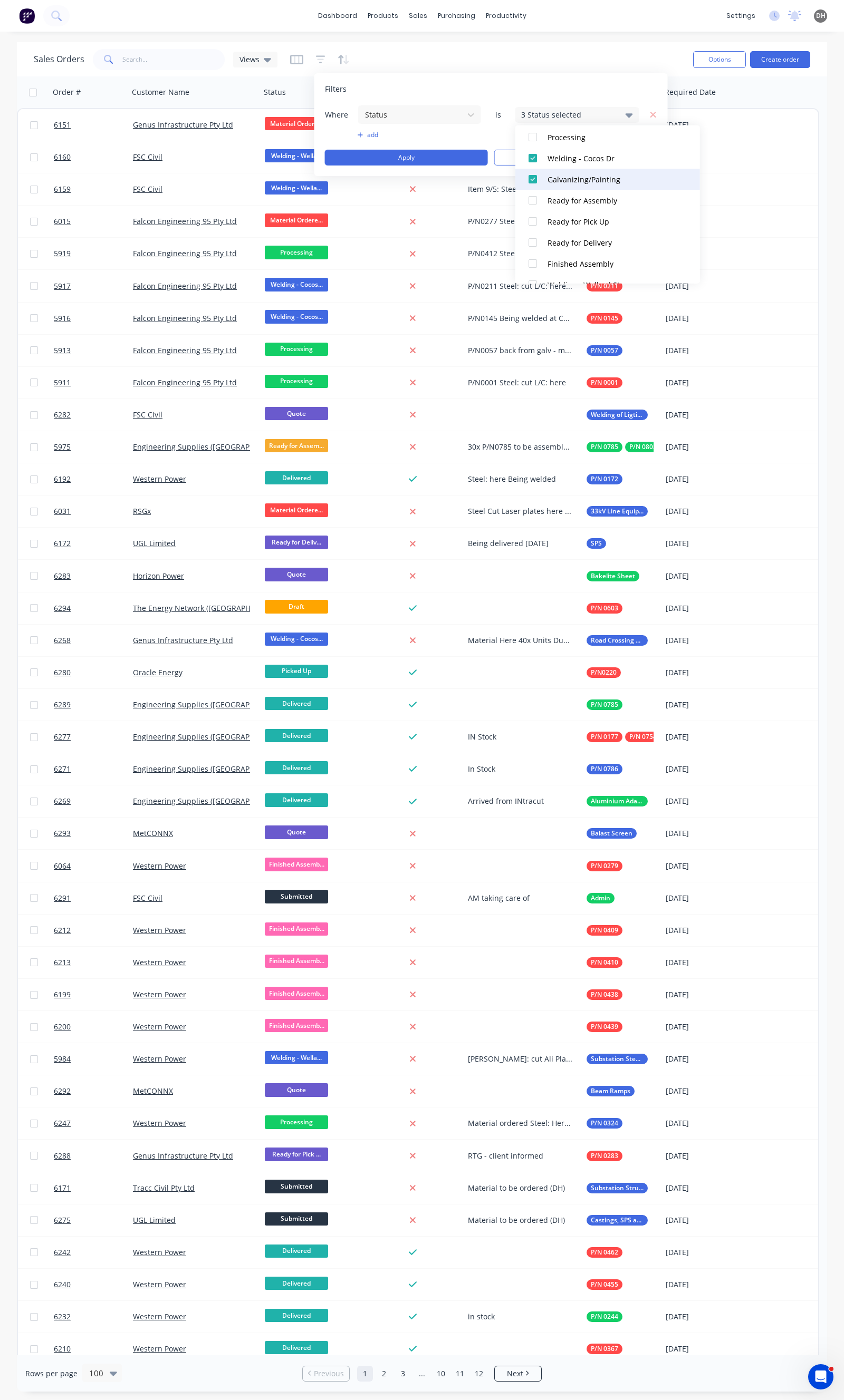
click at [571, 176] on div "Galvanizing/Painting" at bounding box center [610, 179] width 127 height 11
click at [573, 164] on button "Welding - Cocos Dr" at bounding box center [607, 158] width 185 height 21
click at [461, 162] on button "Apply" at bounding box center [406, 157] width 163 height 16
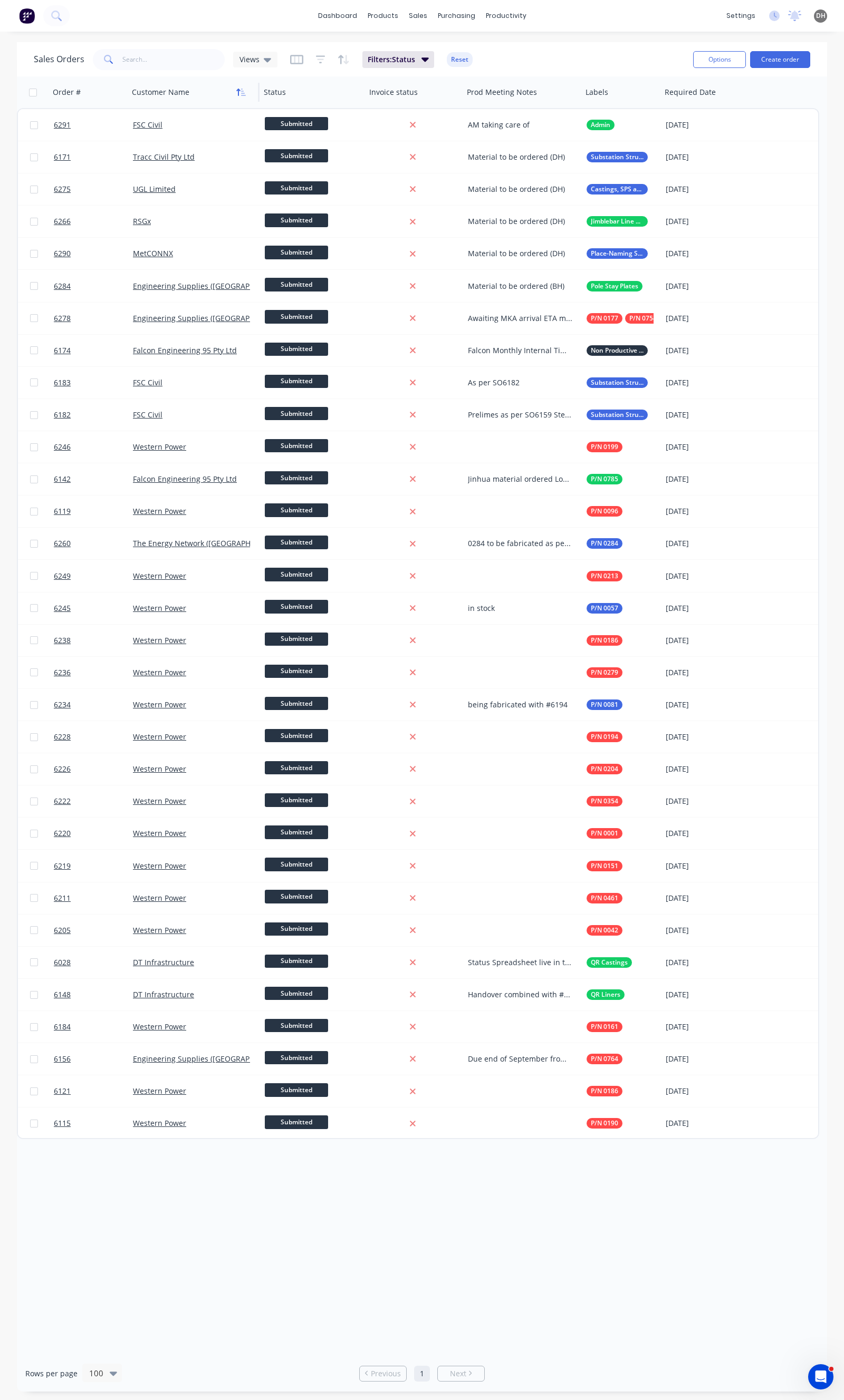
click at [242, 91] on icon "button" at bounding box center [244, 92] width 5 height 8
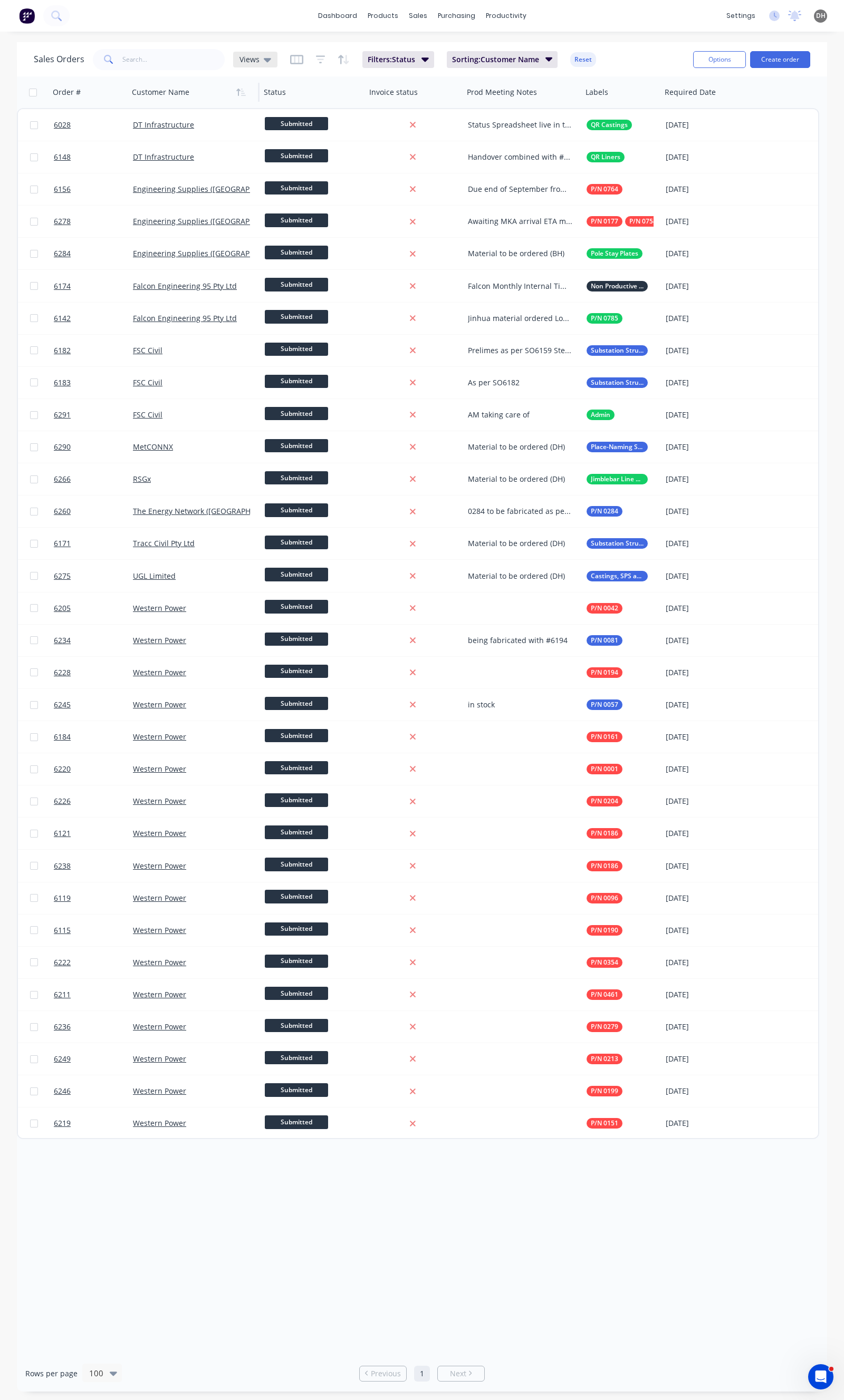
click at [257, 55] on span "Views" at bounding box center [249, 59] width 20 height 11
click at [283, 167] on button "Open Sales Orders (Production Meeting) (Default)" at bounding box center [297, 170] width 120 height 12
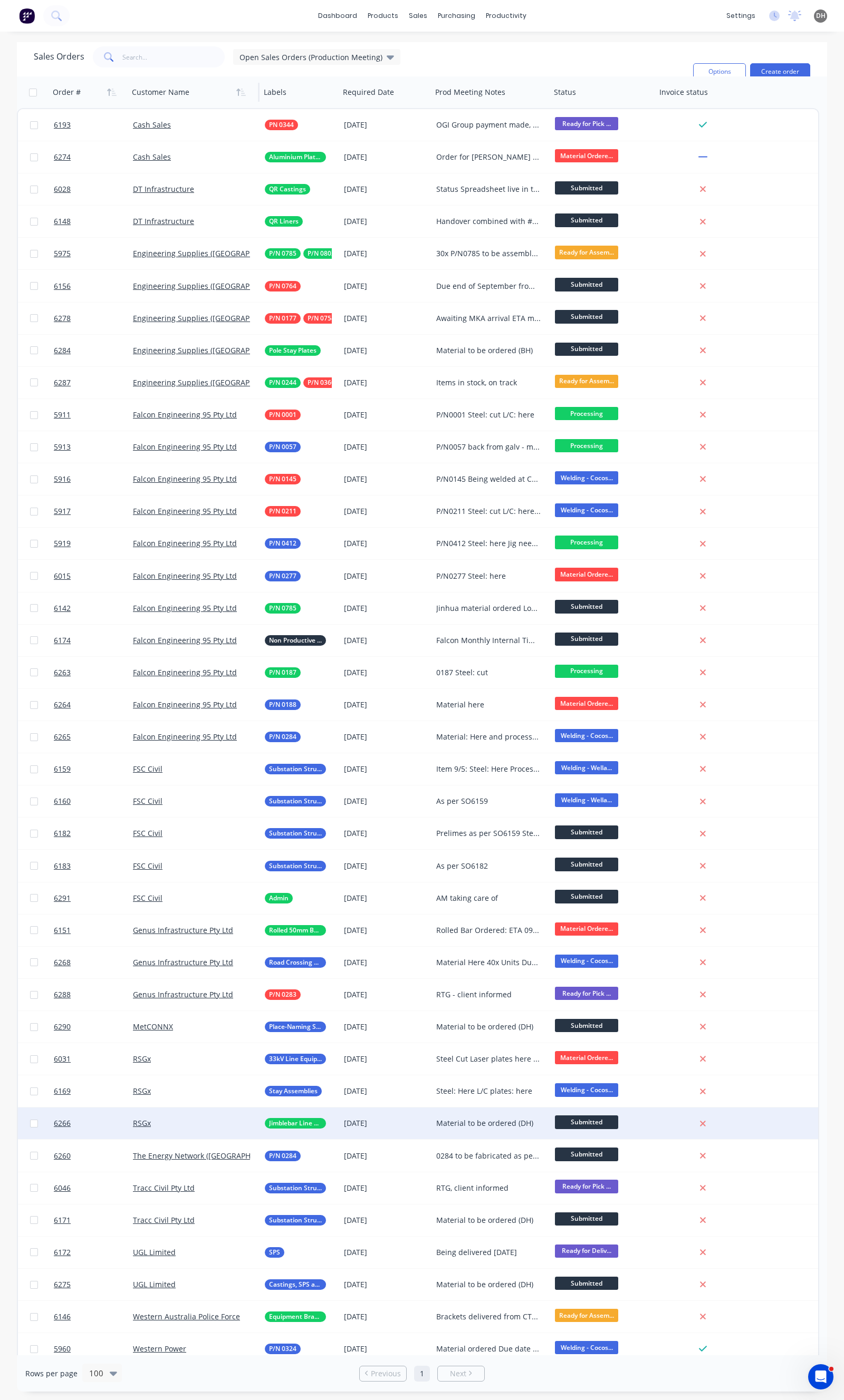
click at [187, 1131] on div "RSGx" at bounding box center [195, 1124] width 132 height 32
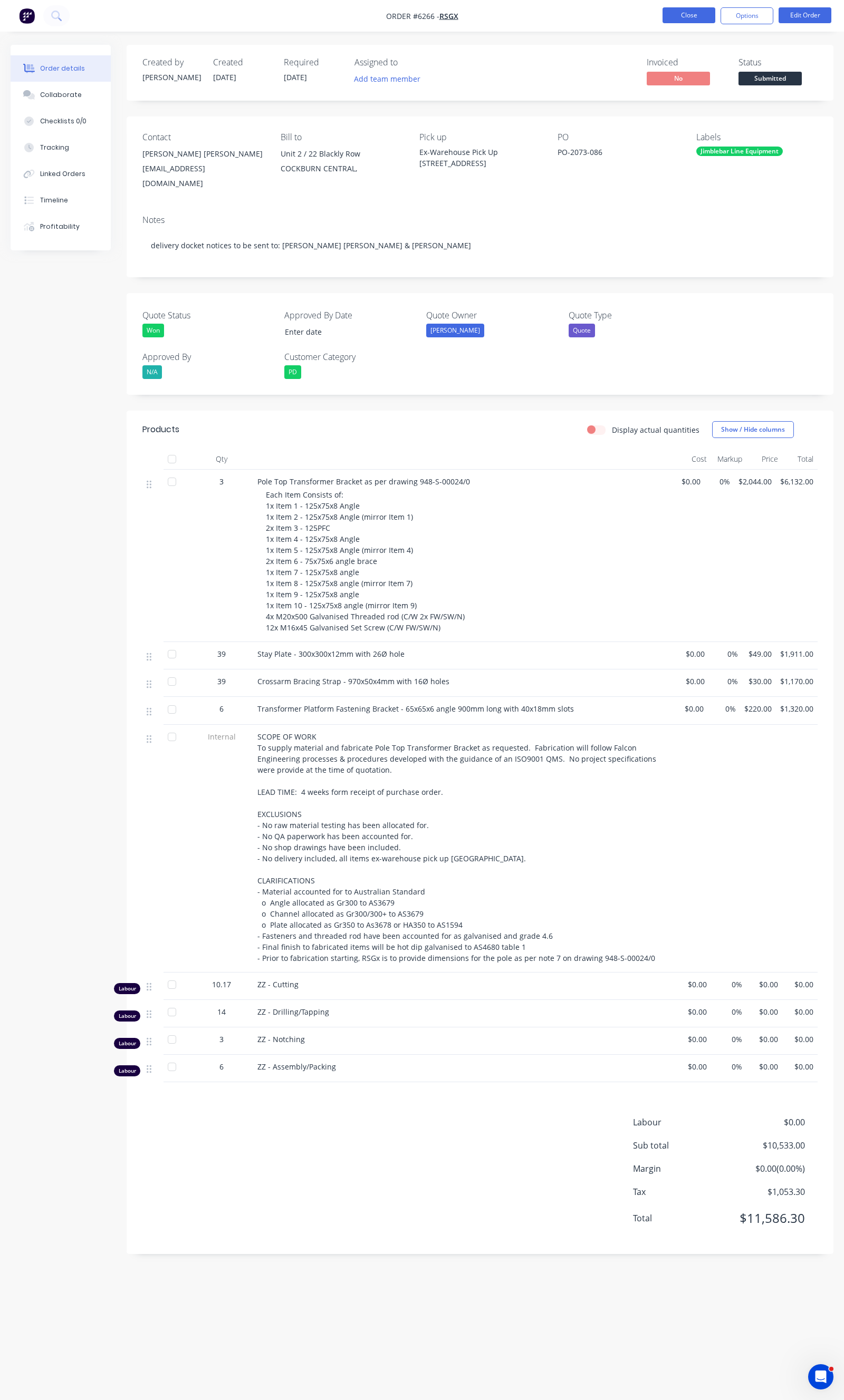
click at [696, 11] on button "Close" at bounding box center [688, 15] width 52 height 16
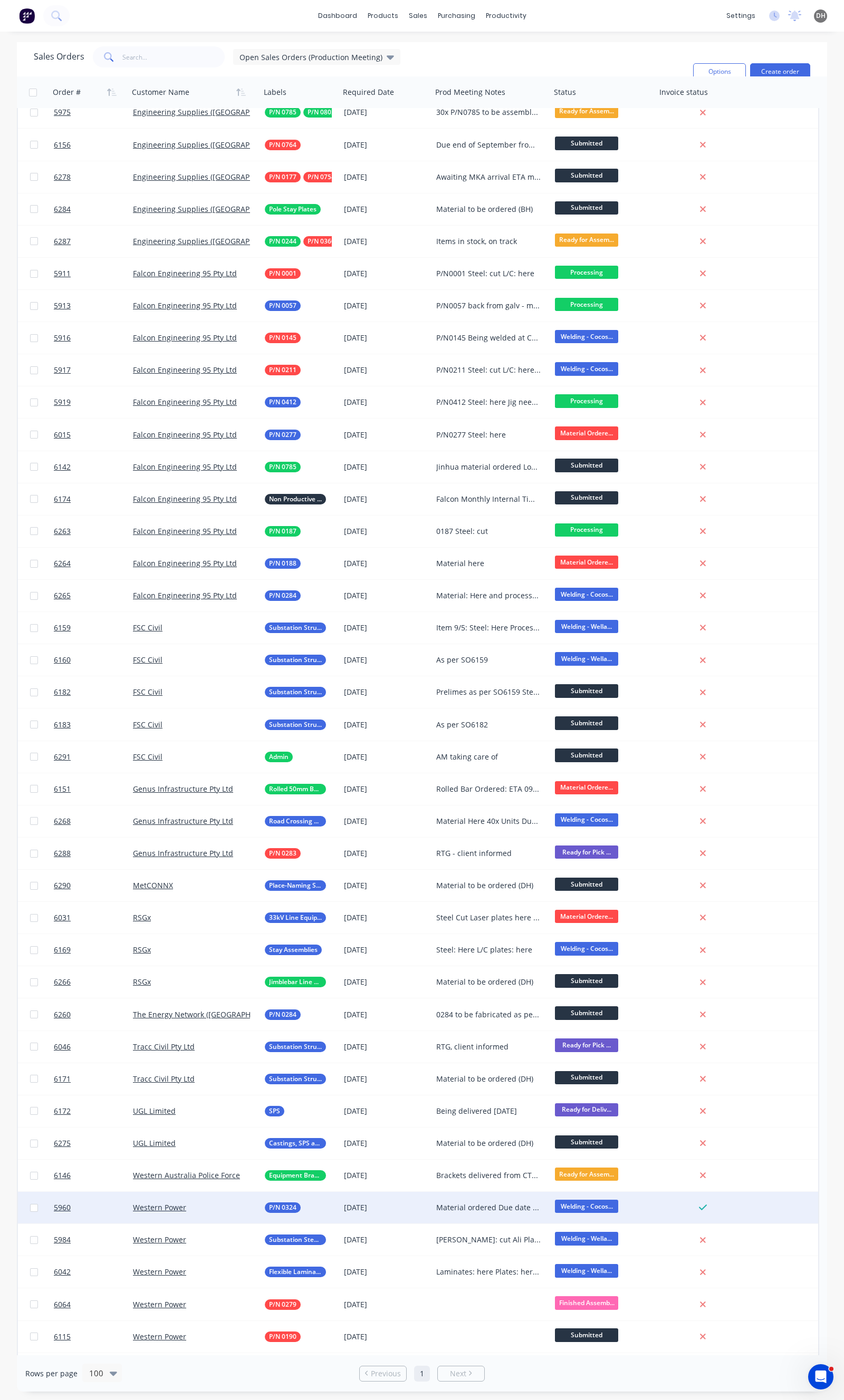
scroll to position [176, 0]
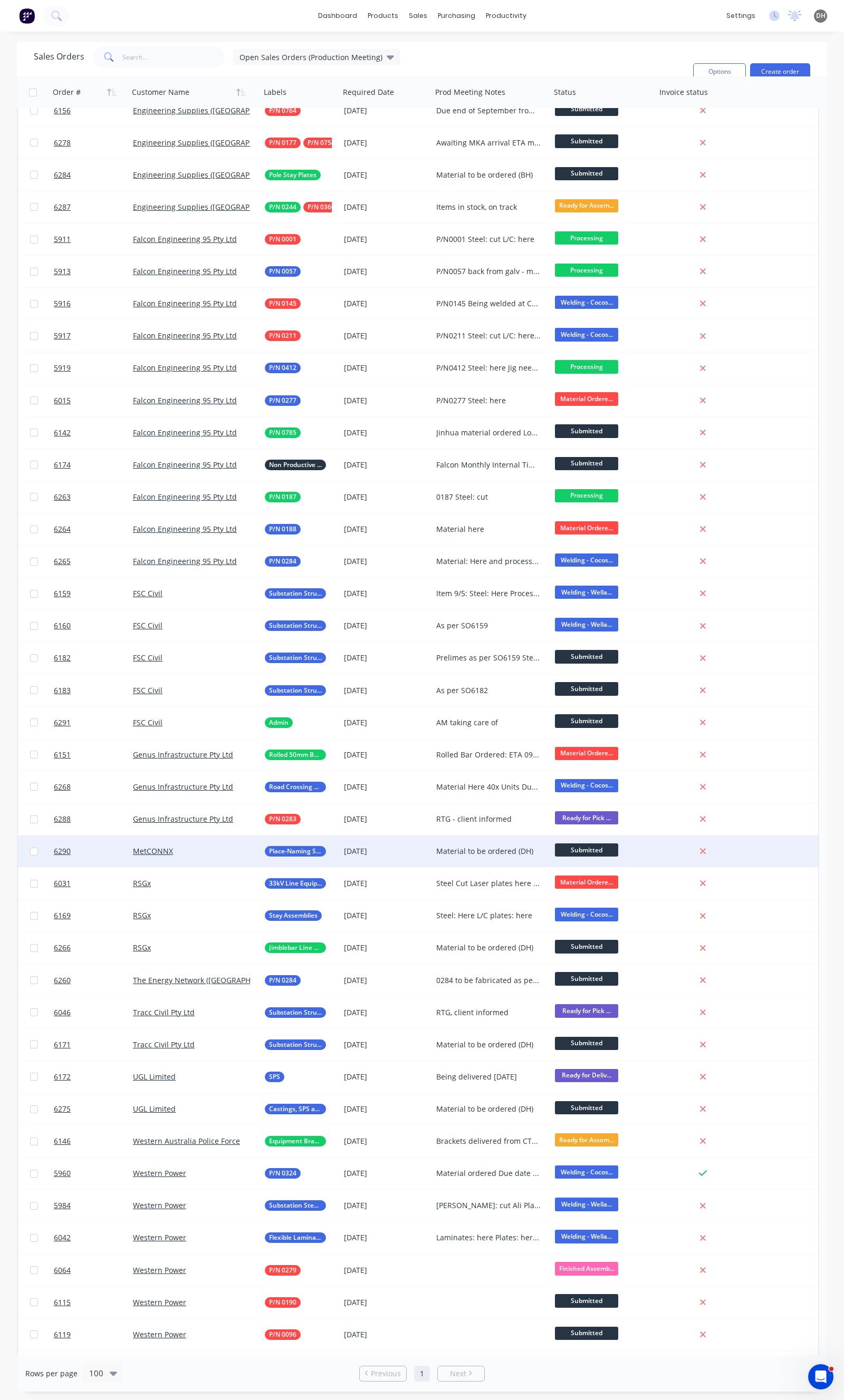
click at [247, 852] on div "MetCONNX" at bounding box center [191, 851] width 117 height 11
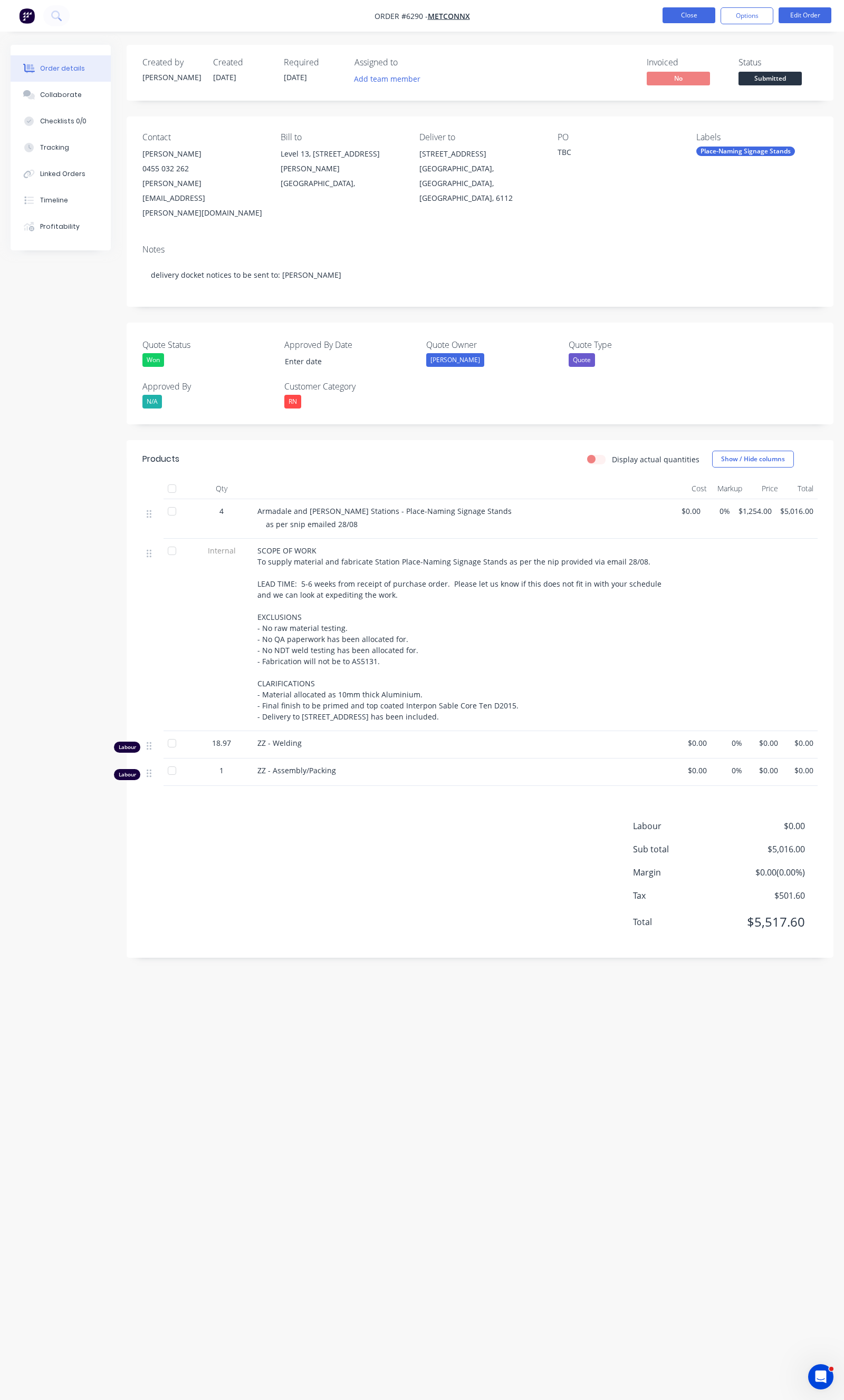
click at [681, 14] on button "Close" at bounding box center [688, 15] width 52 height 16
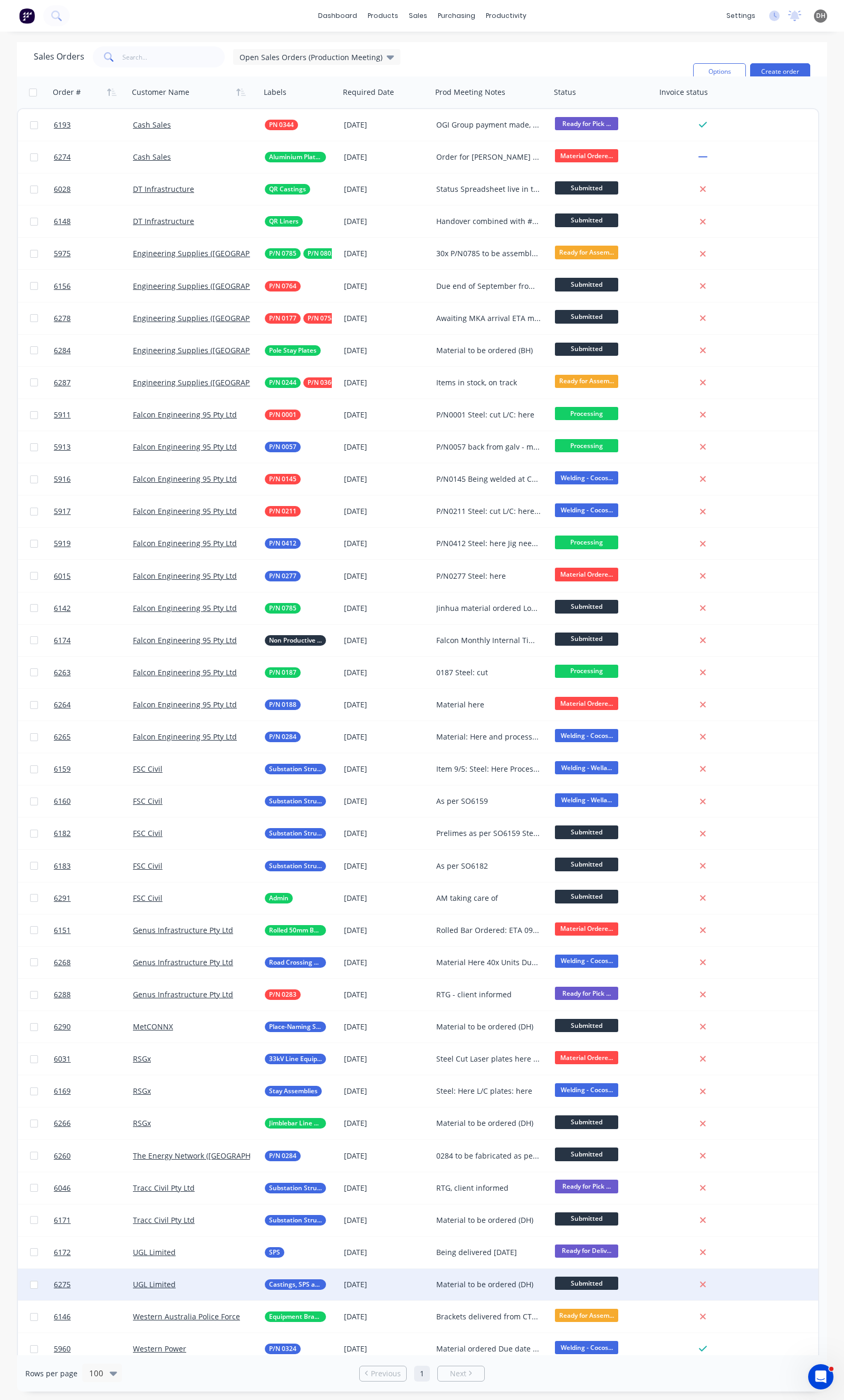
click at [250, 1293] on div "UGL Limited" at bounding box center [195, 1284] width 132 height 32
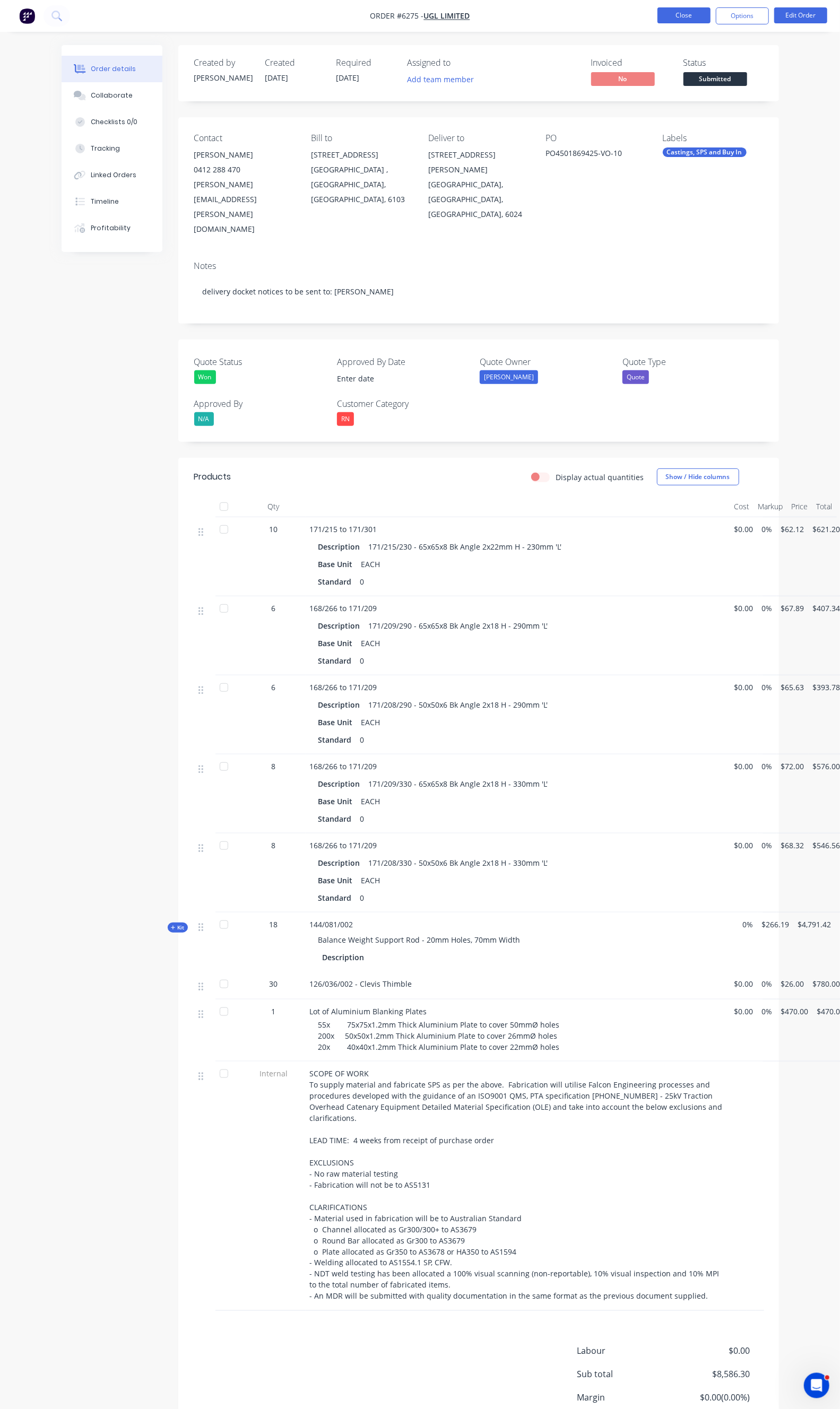
click at [698, 12] on button "Close" at bounding box center [683, 15] width 53 height 16
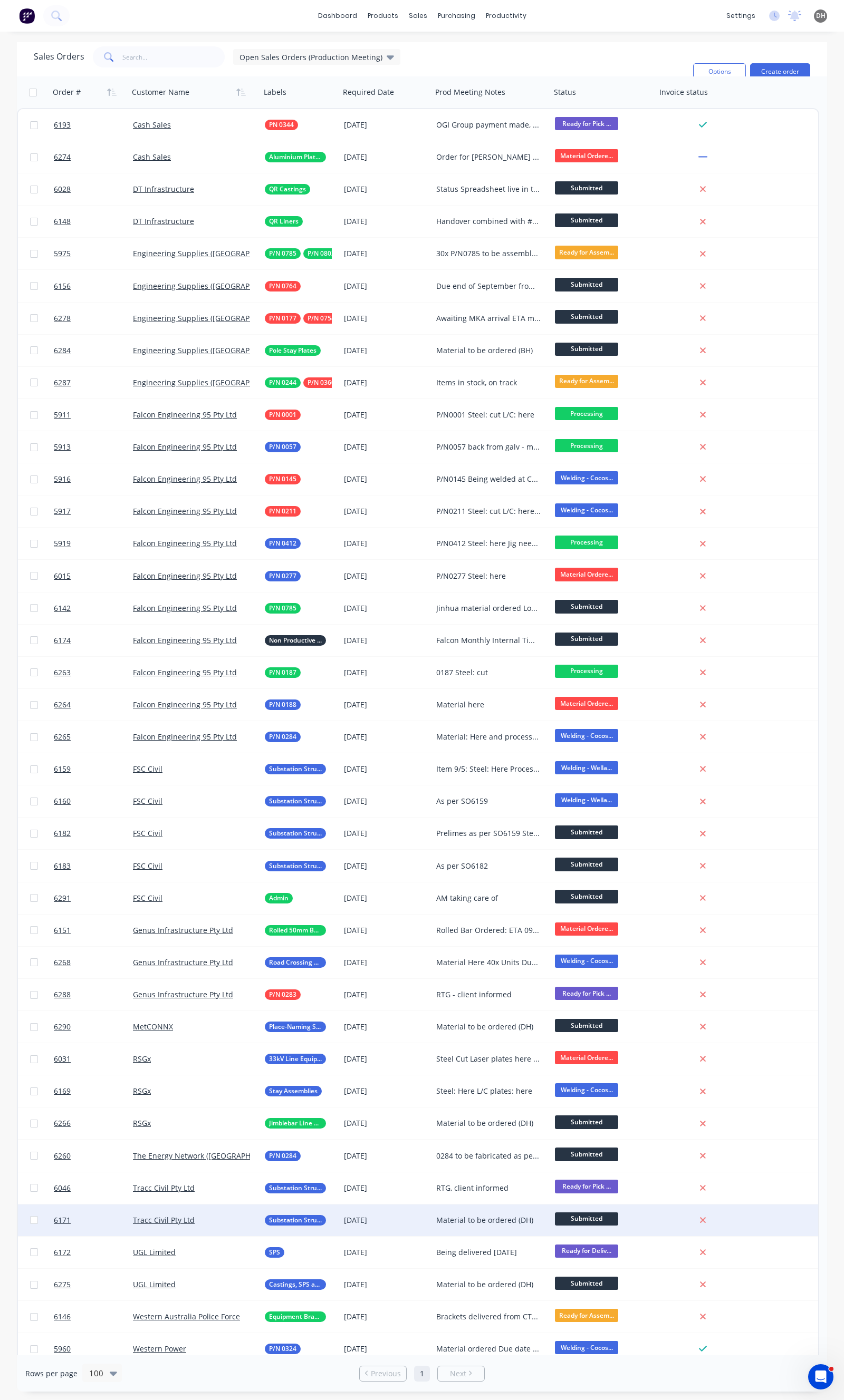
click at [237, 1218] on div "Tracc Civil Pty Ltd" at bounding box center [191, 1220] width 117 height 11
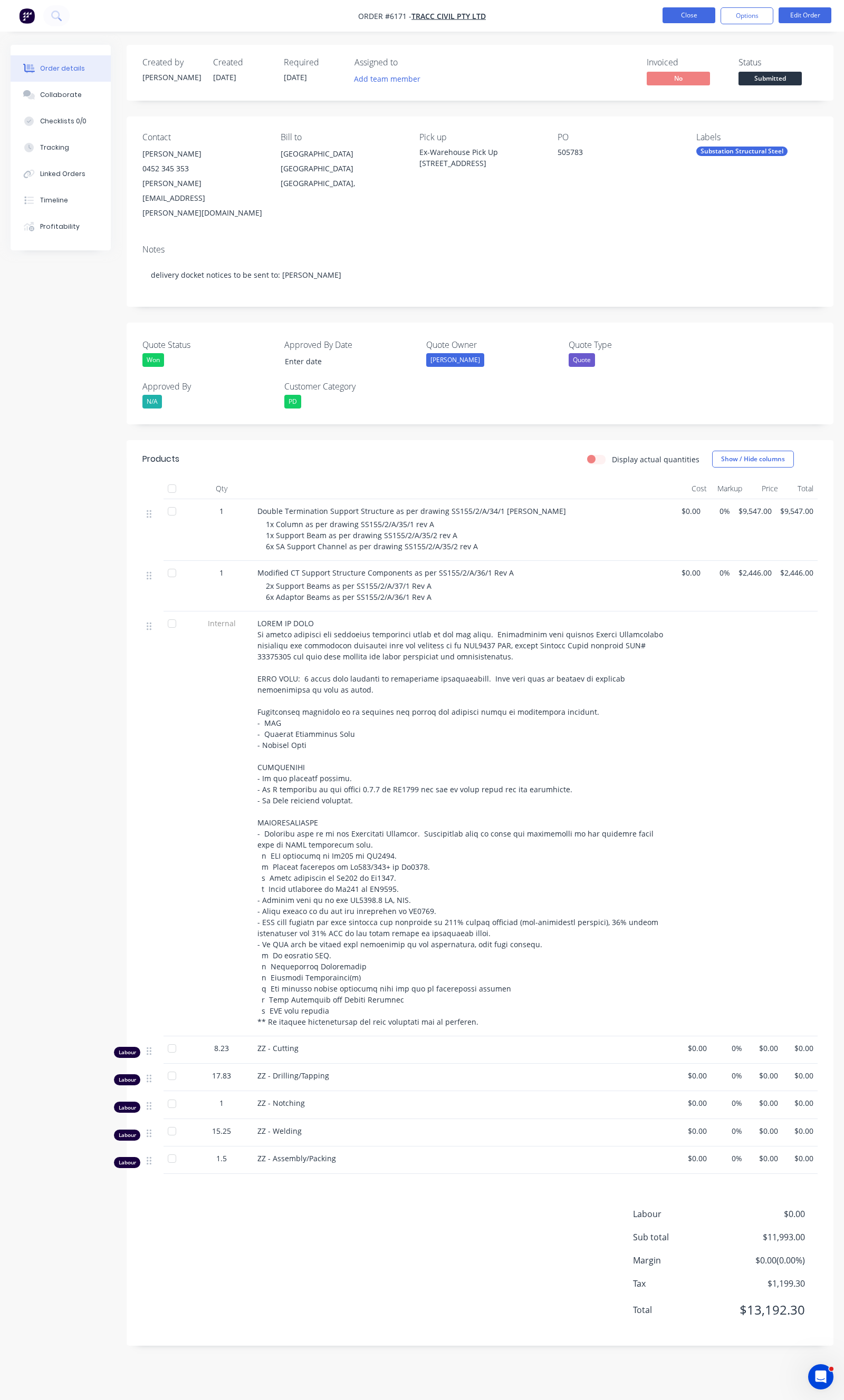
click at [670, 16] on button "Close" at bounding box center [688, 15] width 52 height 16
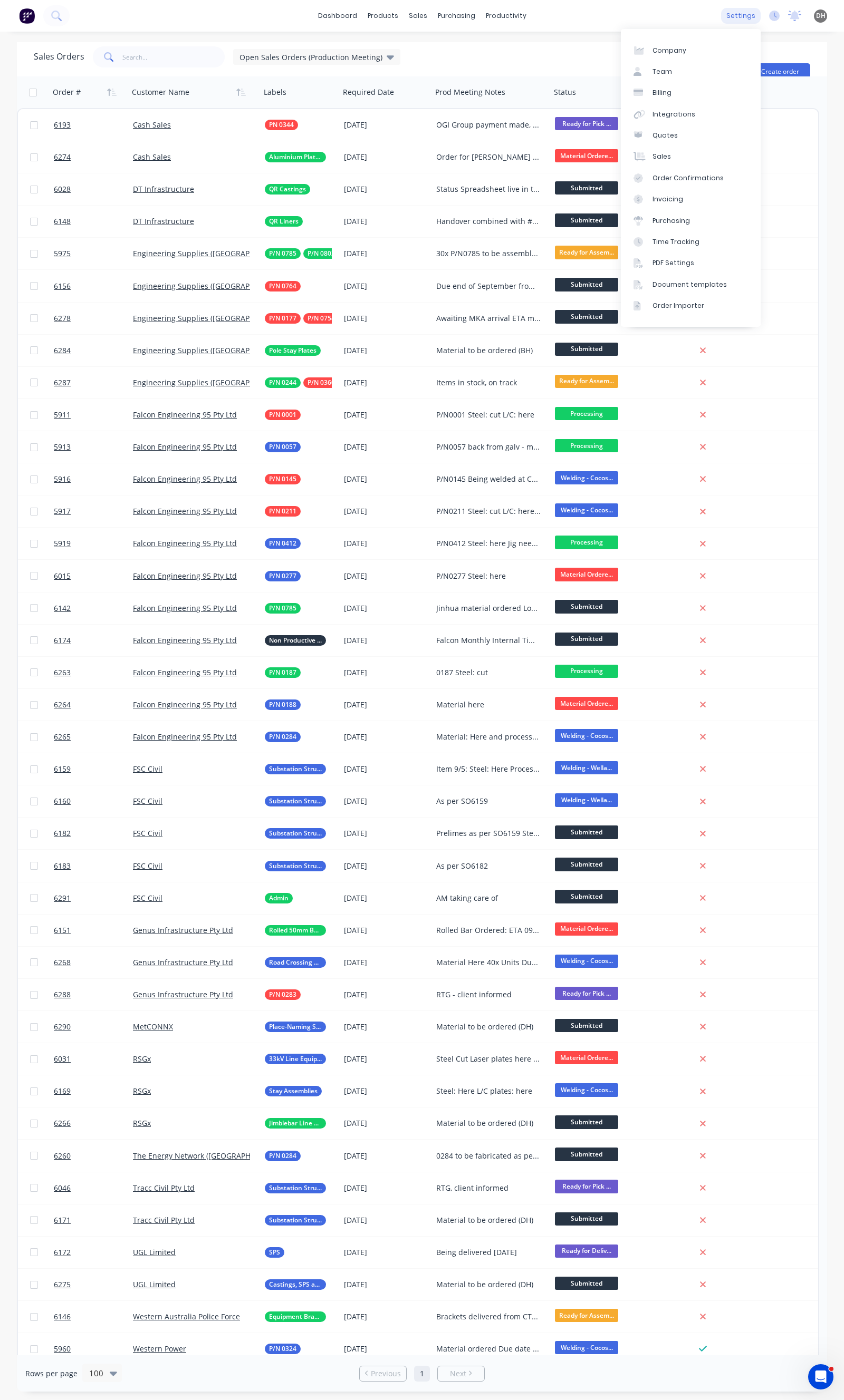
click at [750, 14] on div "settings" at bounding box center [740, 15] width 40 height 16
click at [694, 65] on link "Team" at bounding box center [690, 72] width 140 height 21
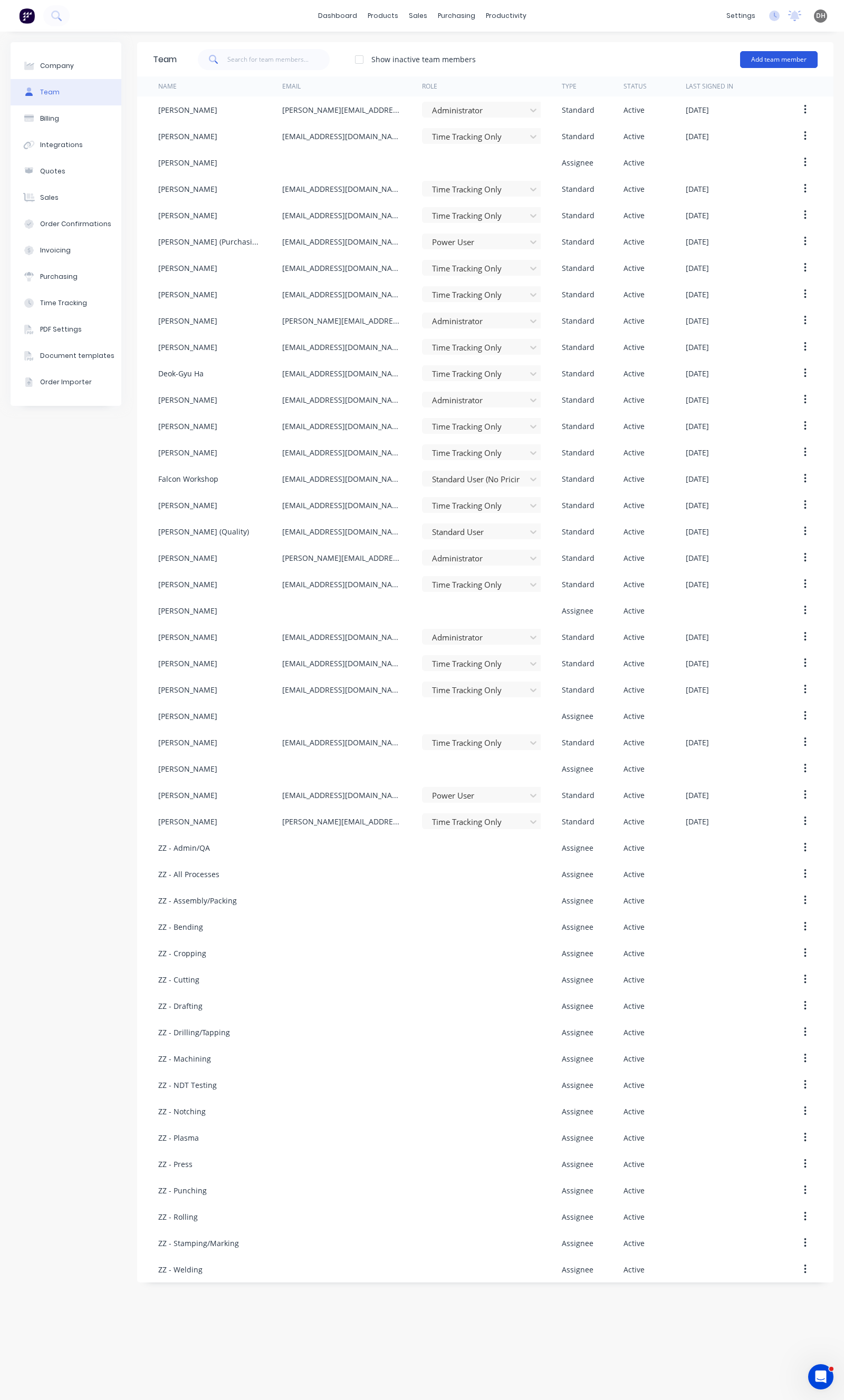
click at [763, 55] on button "Add team member" at bounding box center [779, 60] width 77 height 17
click at [697, 133] on span "A team member that can be assigned to orders, but cannot login to Factory" at bounding box center [733, 131] width 150 height 19
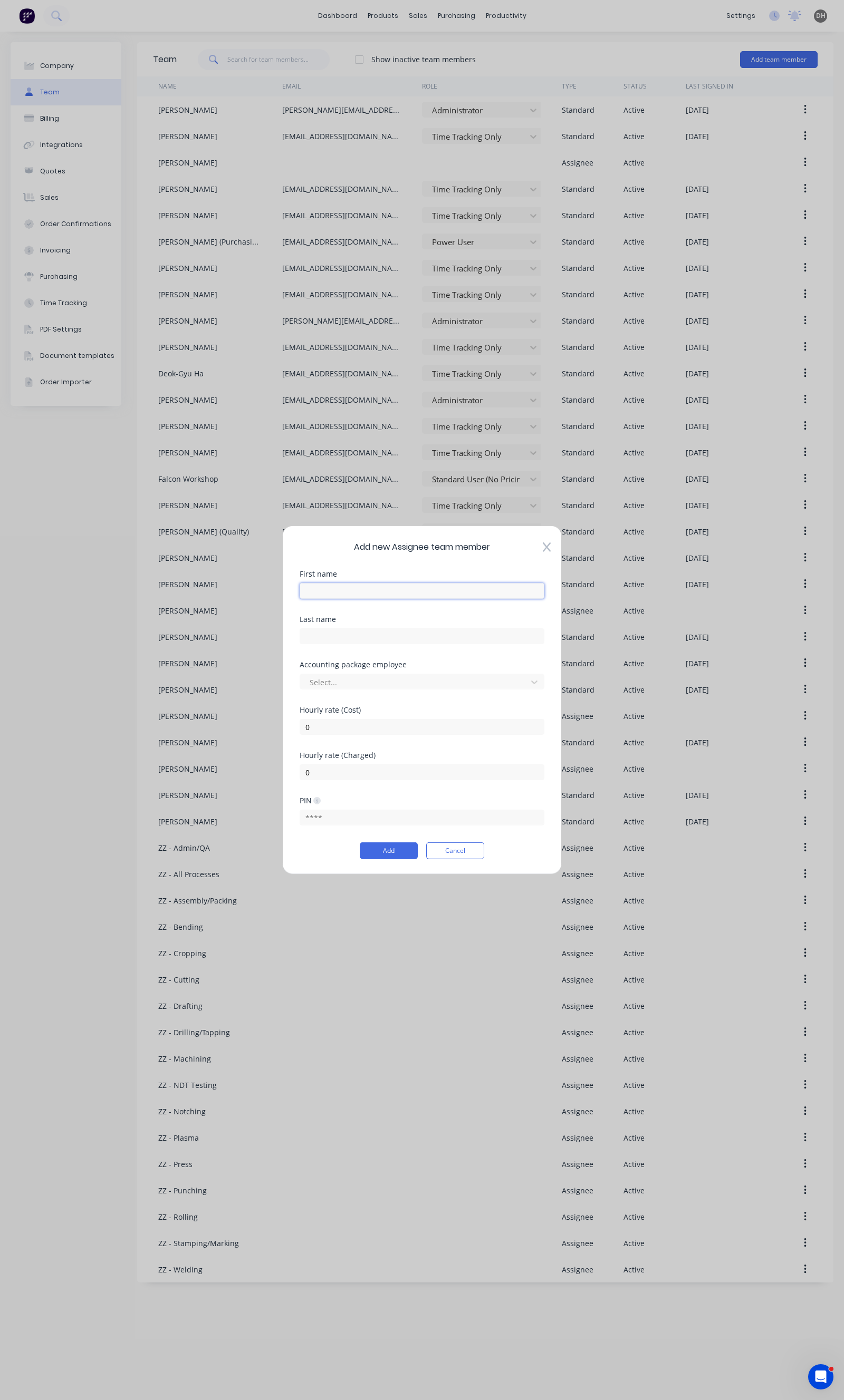
click at [431, 584] on input "text" at bounding box center [422, 591] width 245 height 16
type input "Aaron"
type input "Feeney"
click at [350, 680] on div at bounding box center [415, 681] width 213 height 13
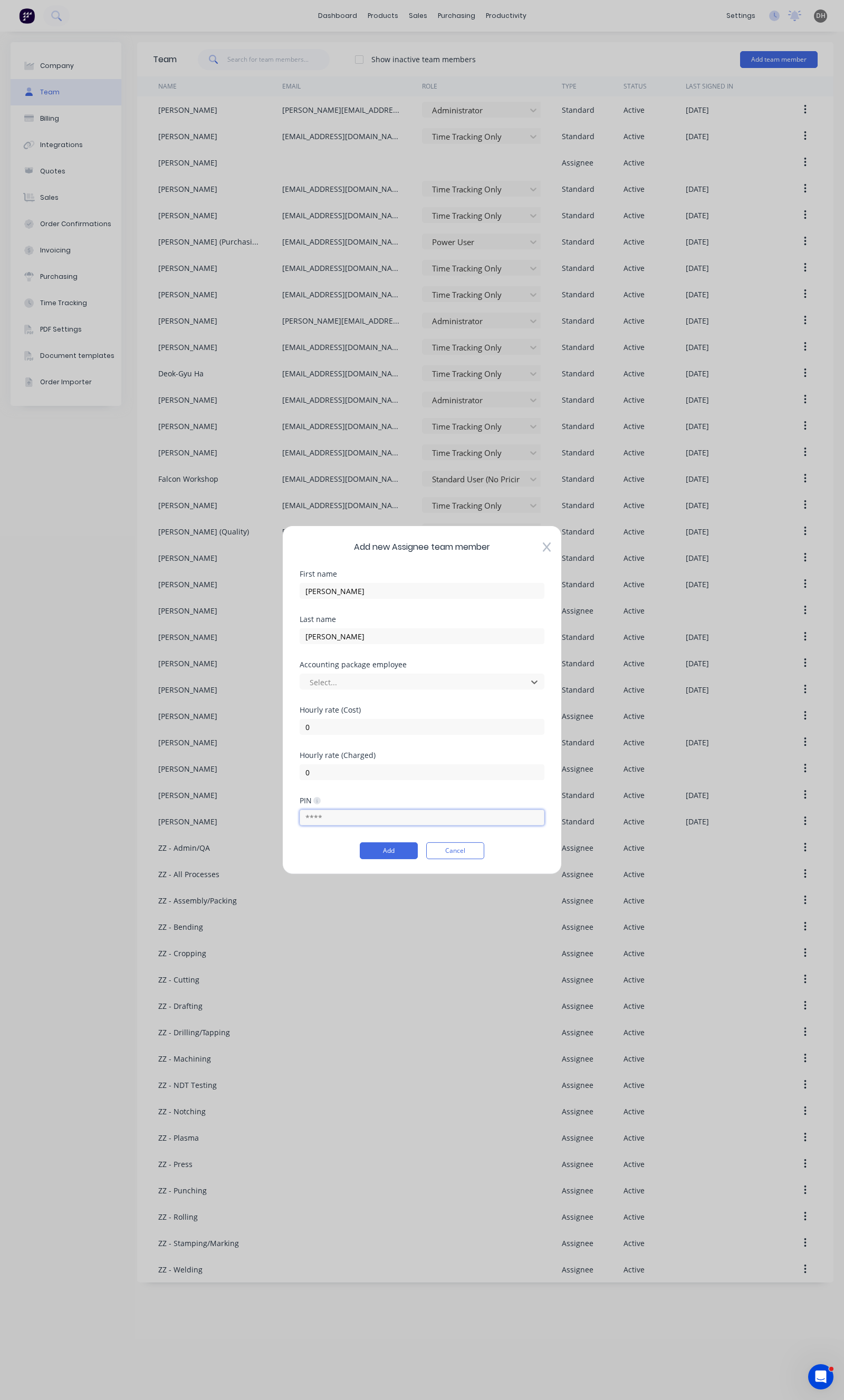
click at [320, 825] on input "text" at bounding box center [422, 817] width 245 height 16
type input "9595"
click at [441, 749] on div "Hourly rate (Cost) 0" at bounding box center [422, 729] width 245 height 45
click at [393, 844] on button "Add" at bounding box center [389, 851] width 58 height 17
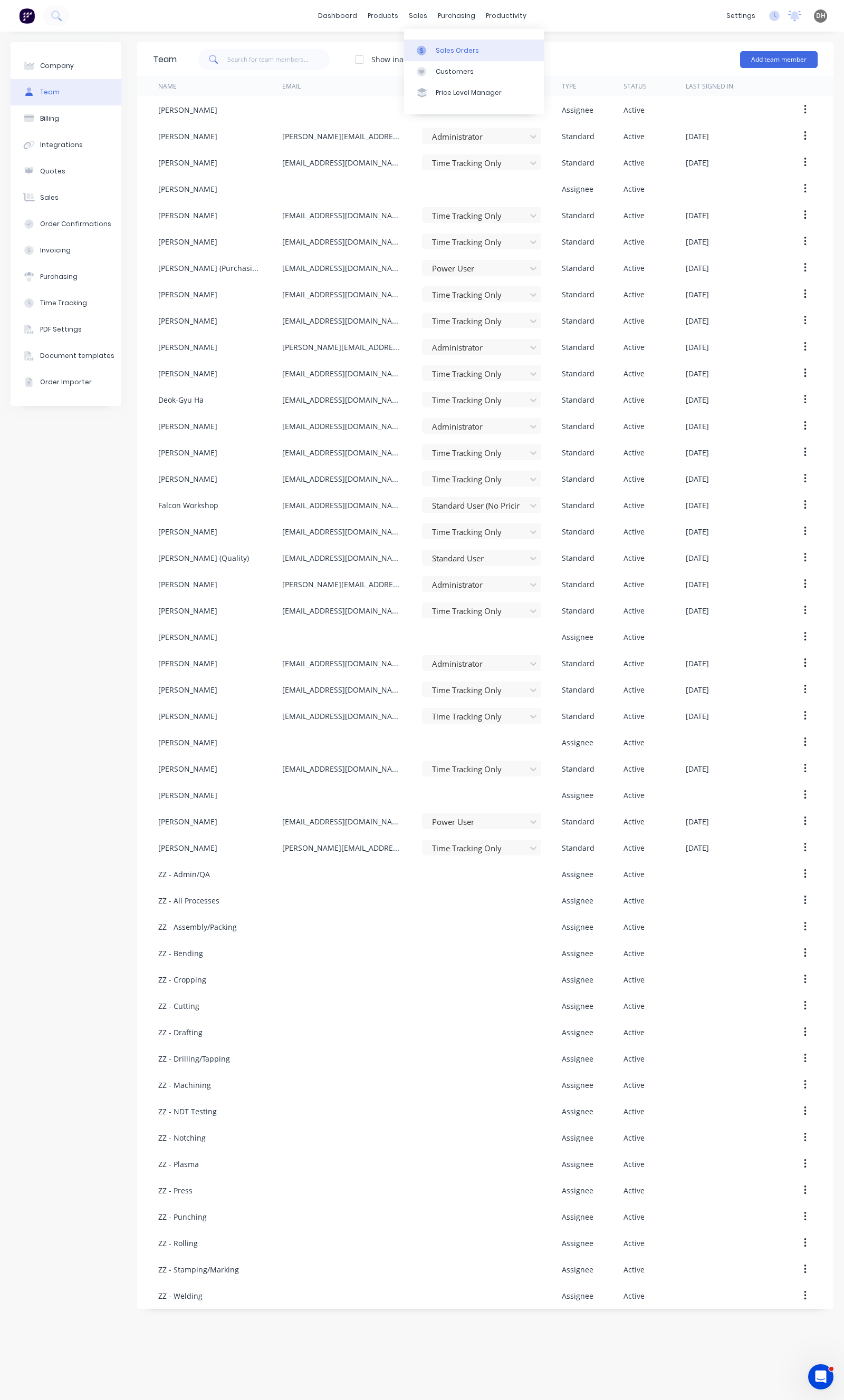
click at [431, 42] on link "Sales Orders" at bounding box center [474, 50] width 140 height 21
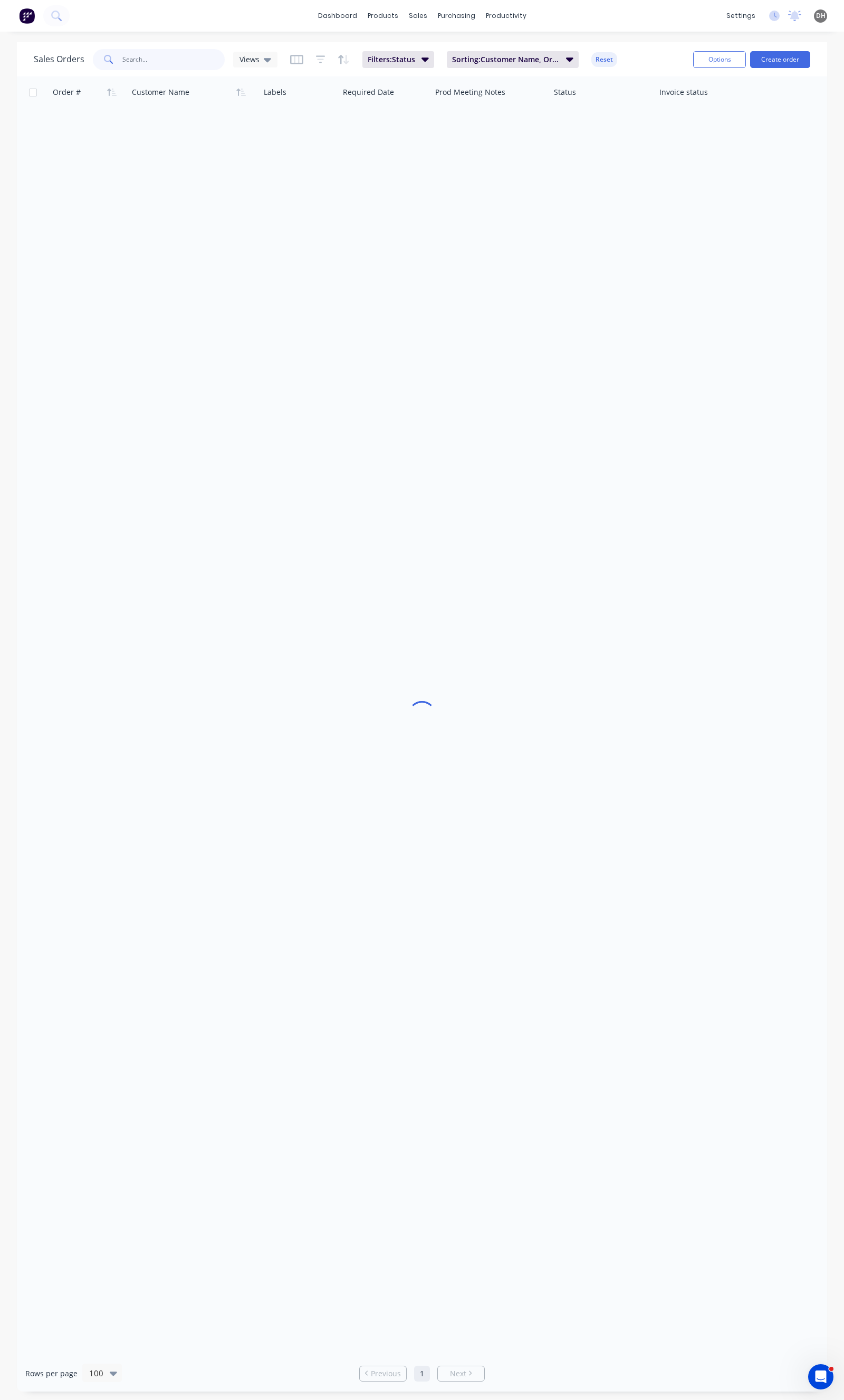
click at [152, 52] on input "text" at bounding box center [173, 60] width 103 height 21
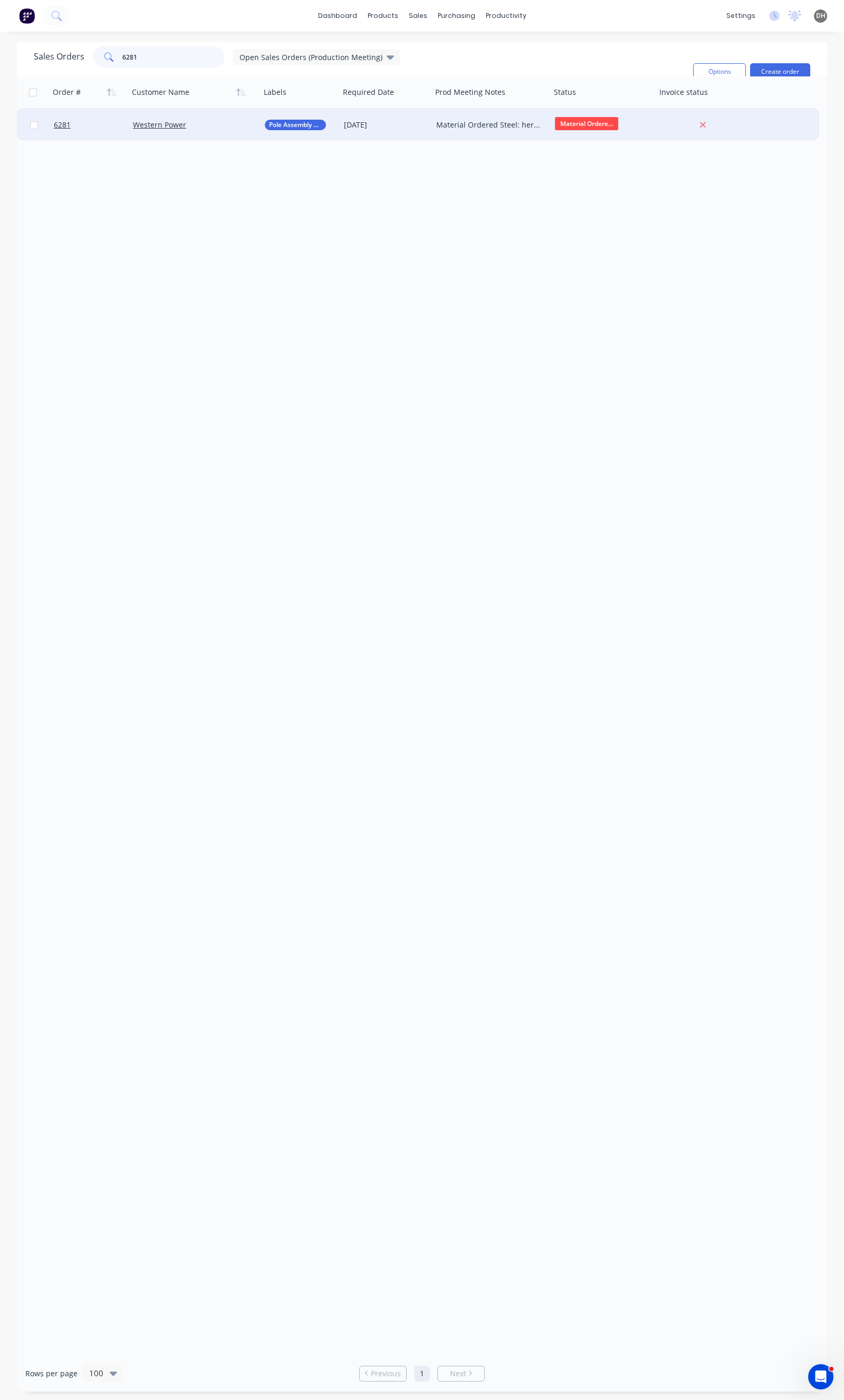
type input "6281"
click at [249, 132] on div "Western Power" at bounding box center [195, 125] width 132 height 32
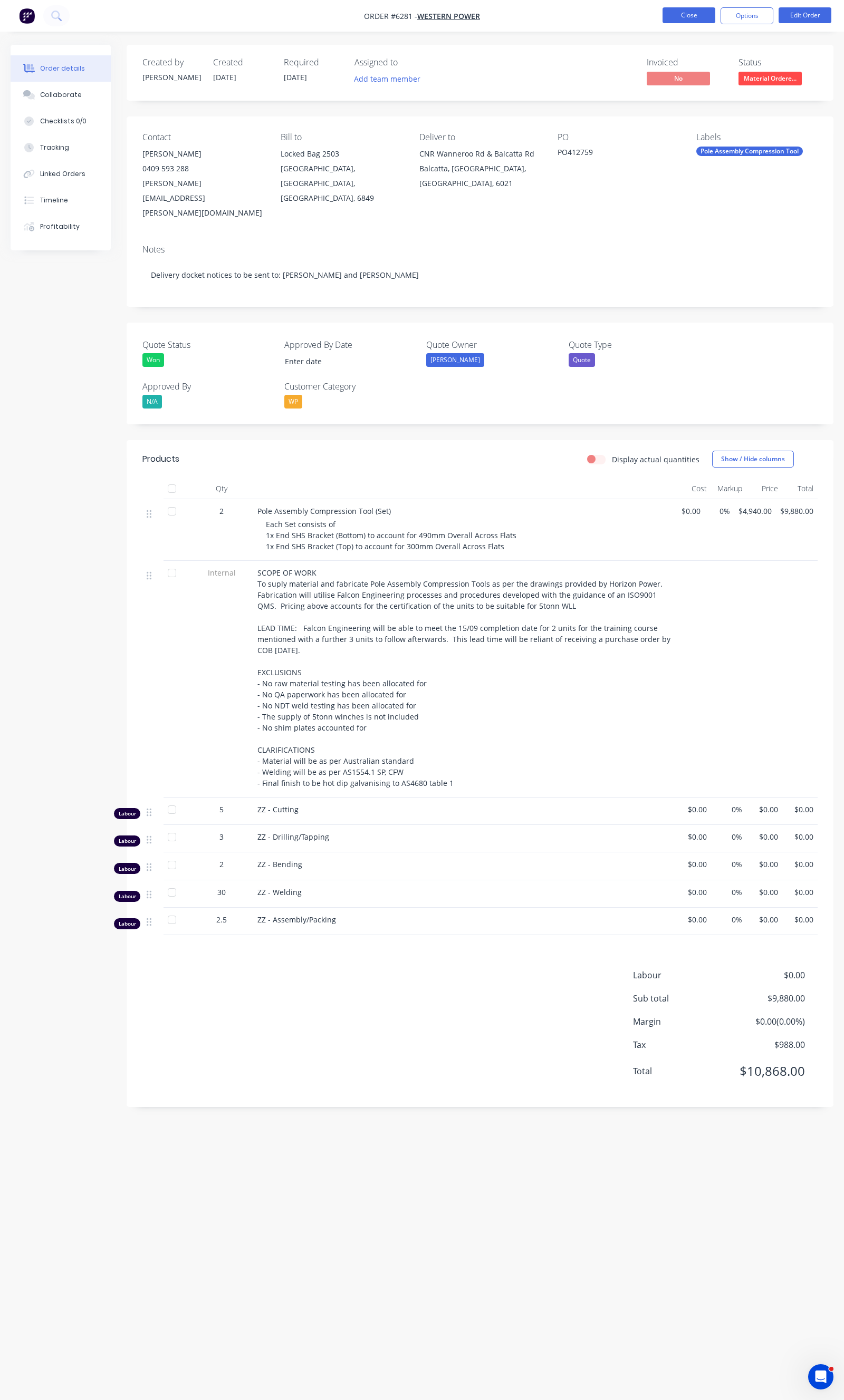
click at [699, 12] on button "Close" at bounding box center [688, 15] width 52 height 16
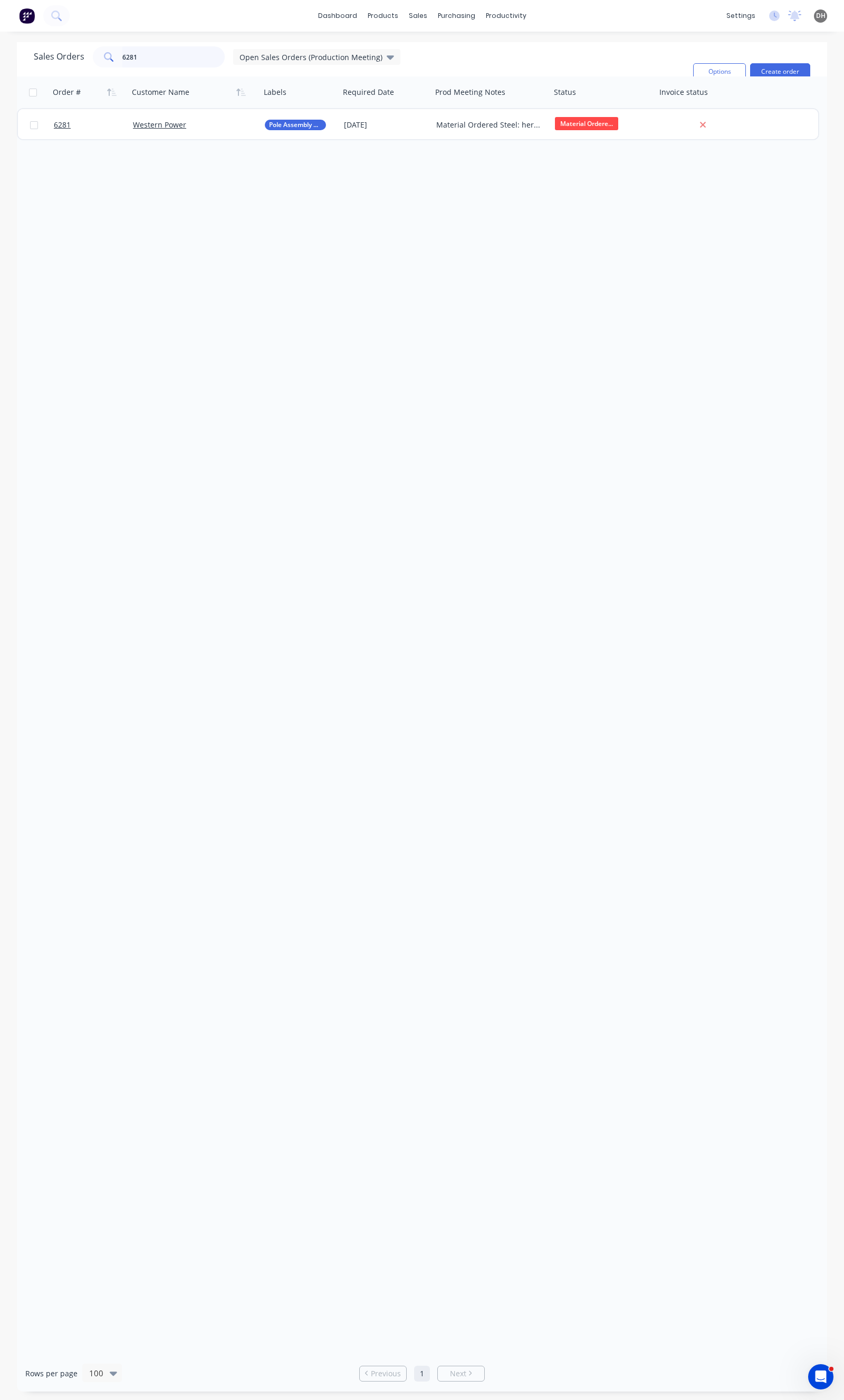
click at [185, 51] on input "6281" at bounding box center [173, 57] width 103 height 21
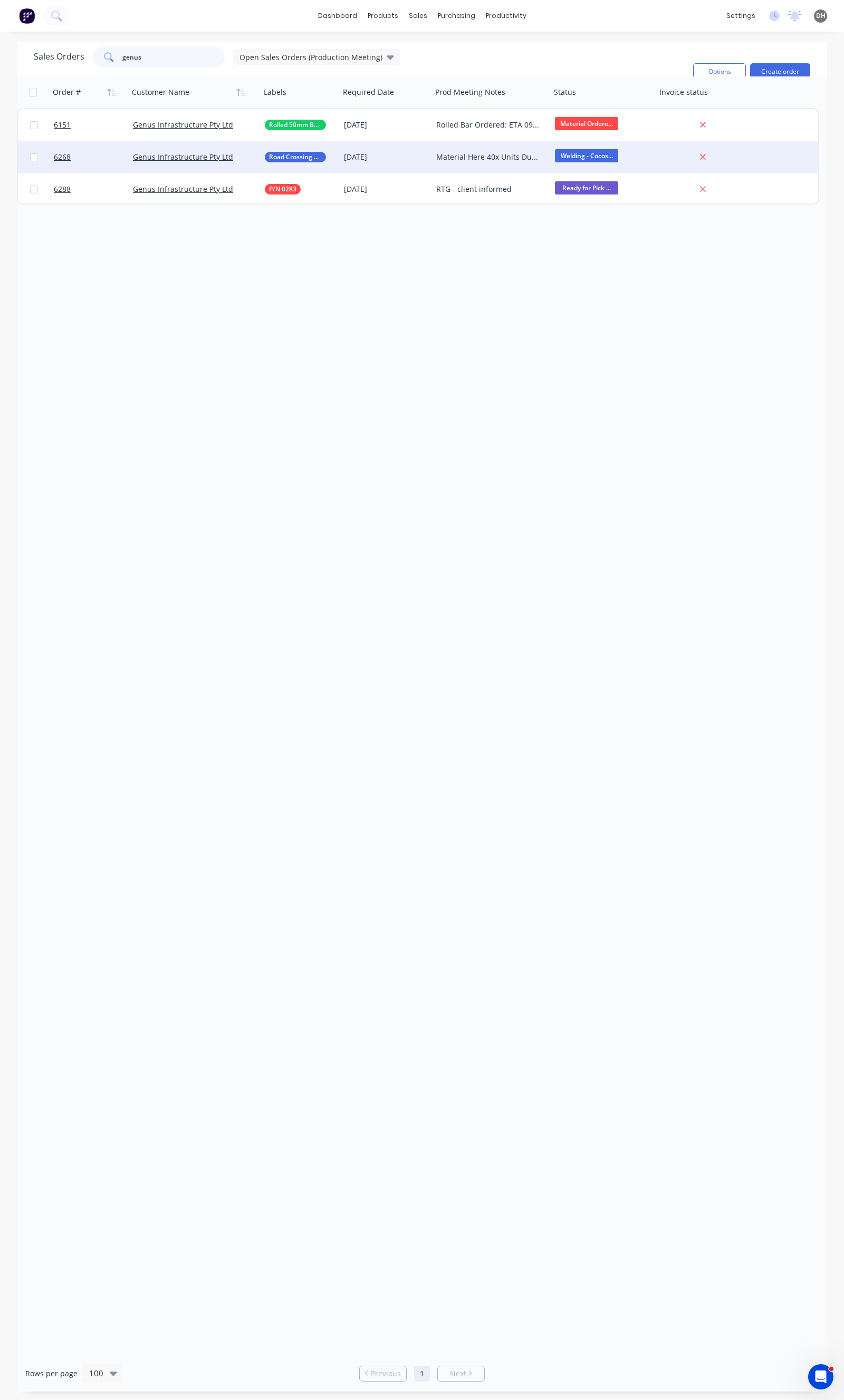
type input "genus"
click at [441, 163] on div "Material Here 40x Units Due: [DATE] 60x Units Due: [DATE] 40x units being deliv…" at bounding box center [491, 157] width 119 height 32
click at [427, 165] on div "[DATE]" at bounding box center [386, 157] width 92 height 32
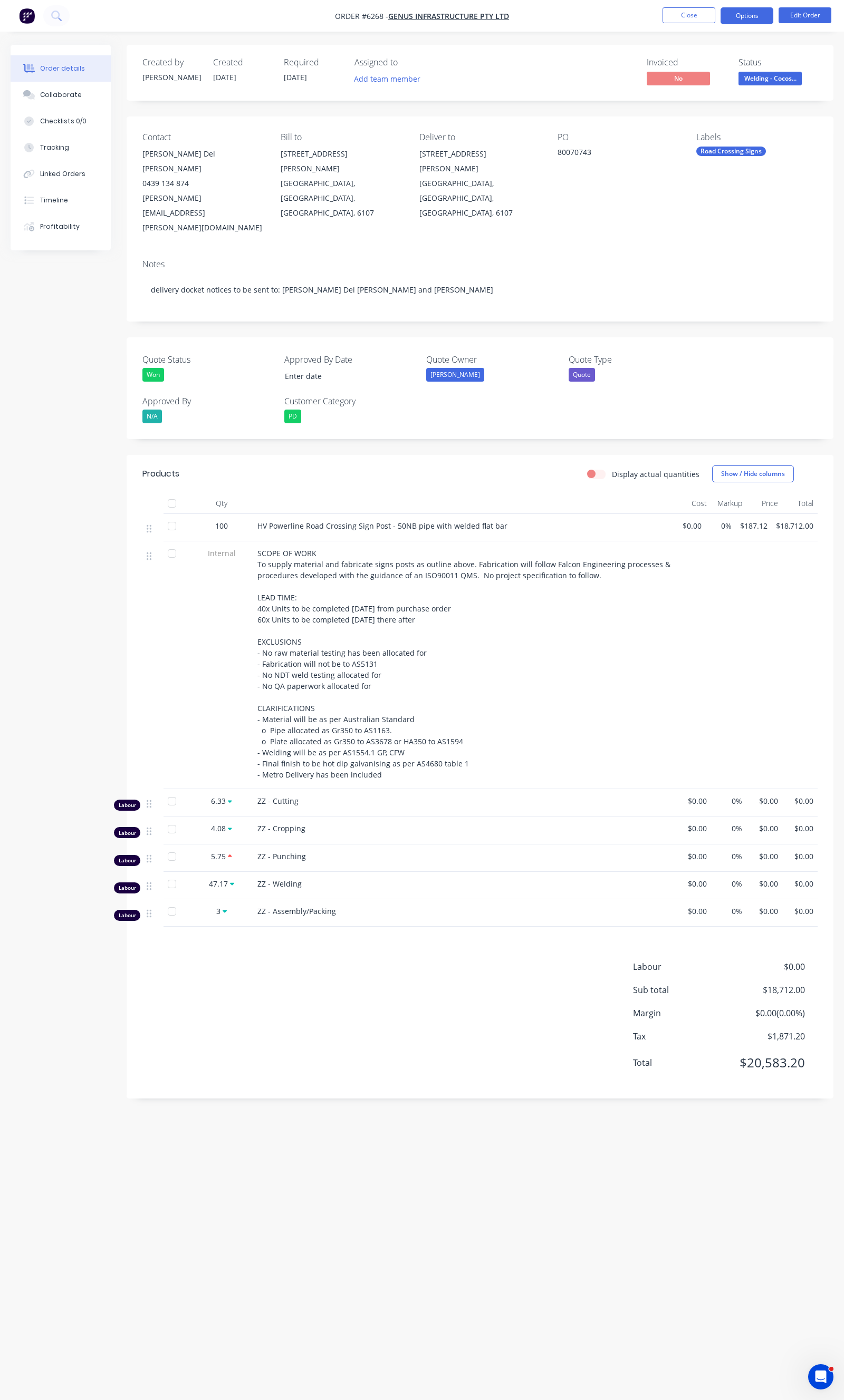
click at [742, 20] on button "Options" at bounding box center [746, 16] width 52 height 17
click at [690, 149] on div "Delivery Docket" at bounding box center [715, 149] width 97 height 15
click at [685, 120] on div "Custom" at bounding box center [715, 127] width 97 height 15
click at [682, 97] on button "Without pricing" at bounding box center [715, 106] width 116 height 21
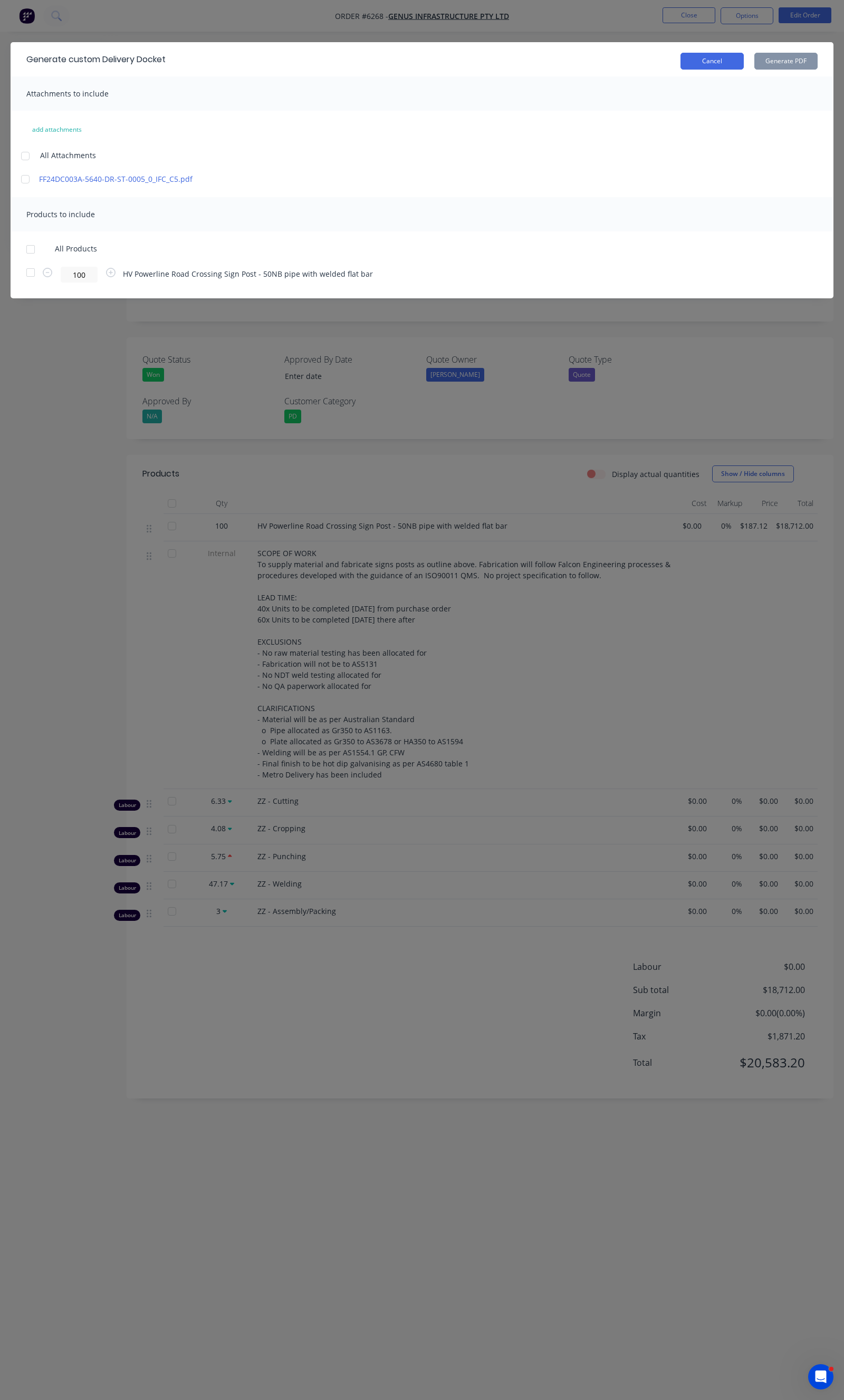
click at [725, 57] on button "Cancel" at bounding box center [712, 61] width 63 height 17
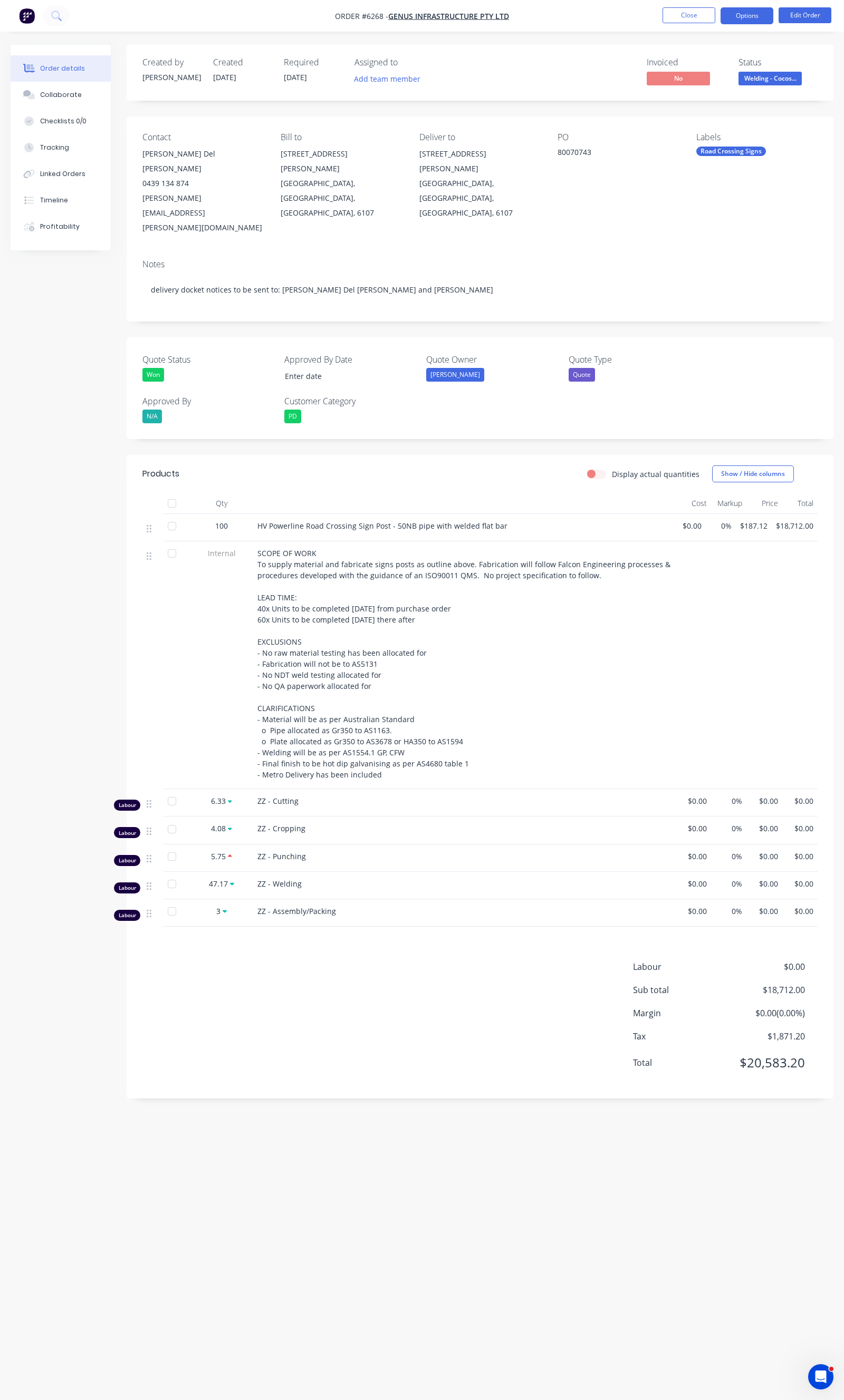
click at [746, 18] on button "Options" at bounding box center [746, 16] width 52 height 17
click at [697, 150] on div "Delivery Docket" at bounding box center [715, 149] width 97 height 15
click at [694, 127] on div "Custom" at bounding box center [715, 127] width 97 height 15
click at [694, 103] on div "Without pricing" at bounding box center [715, 106] width 97 height 15
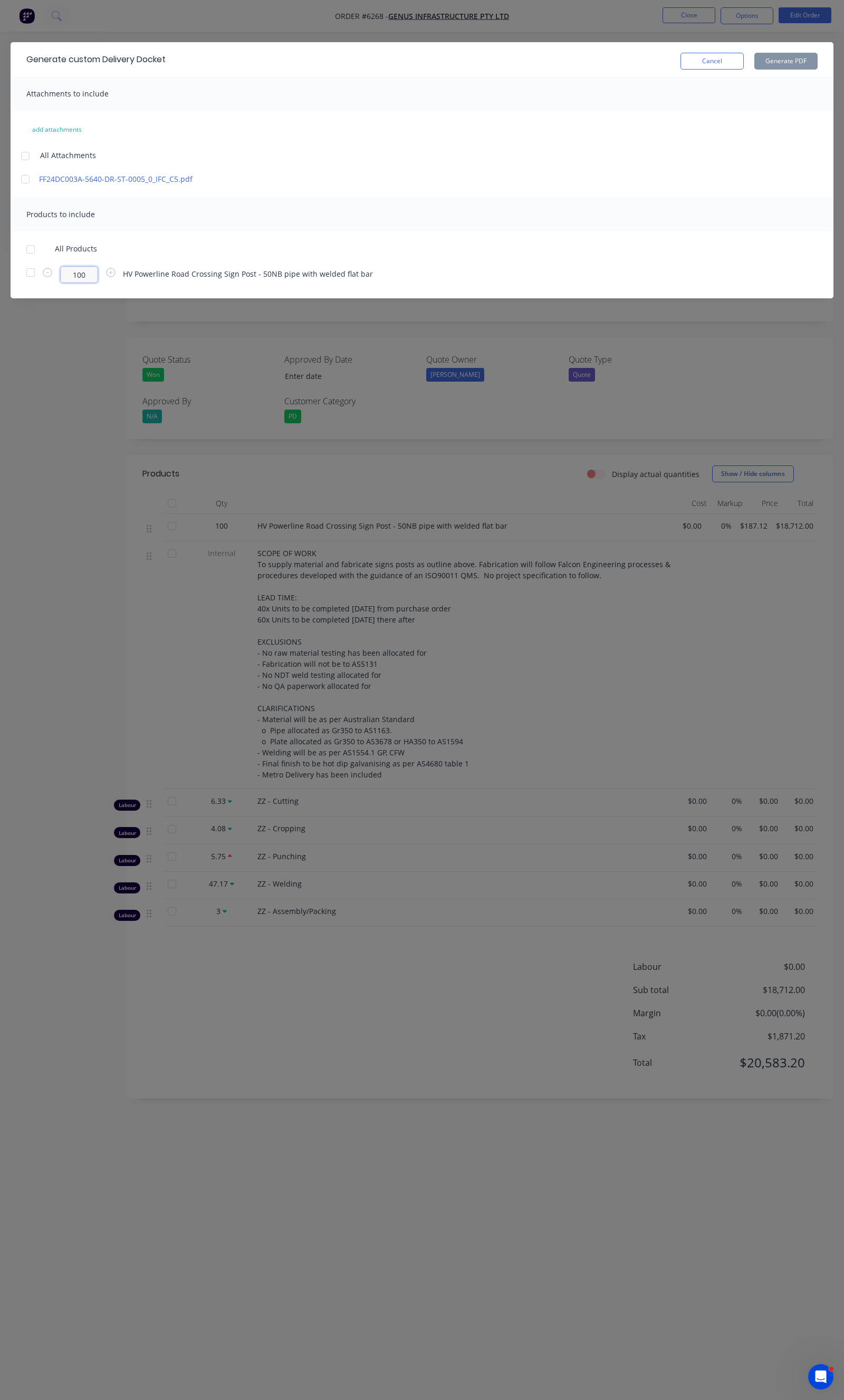
click at [74, 272] on input "100" at bounding box center [79, 274] width 37 height 16
type input "40"
click at [401, 141] on div "add attachments All Attachments FF24DC003A-5640-DR-ST-0005_0_IFC_C5.pdf" at bounding box center [422, 153] width 823 height 63
click at [31, 272] on div at bounding box center [31, 272] width 21 height 21
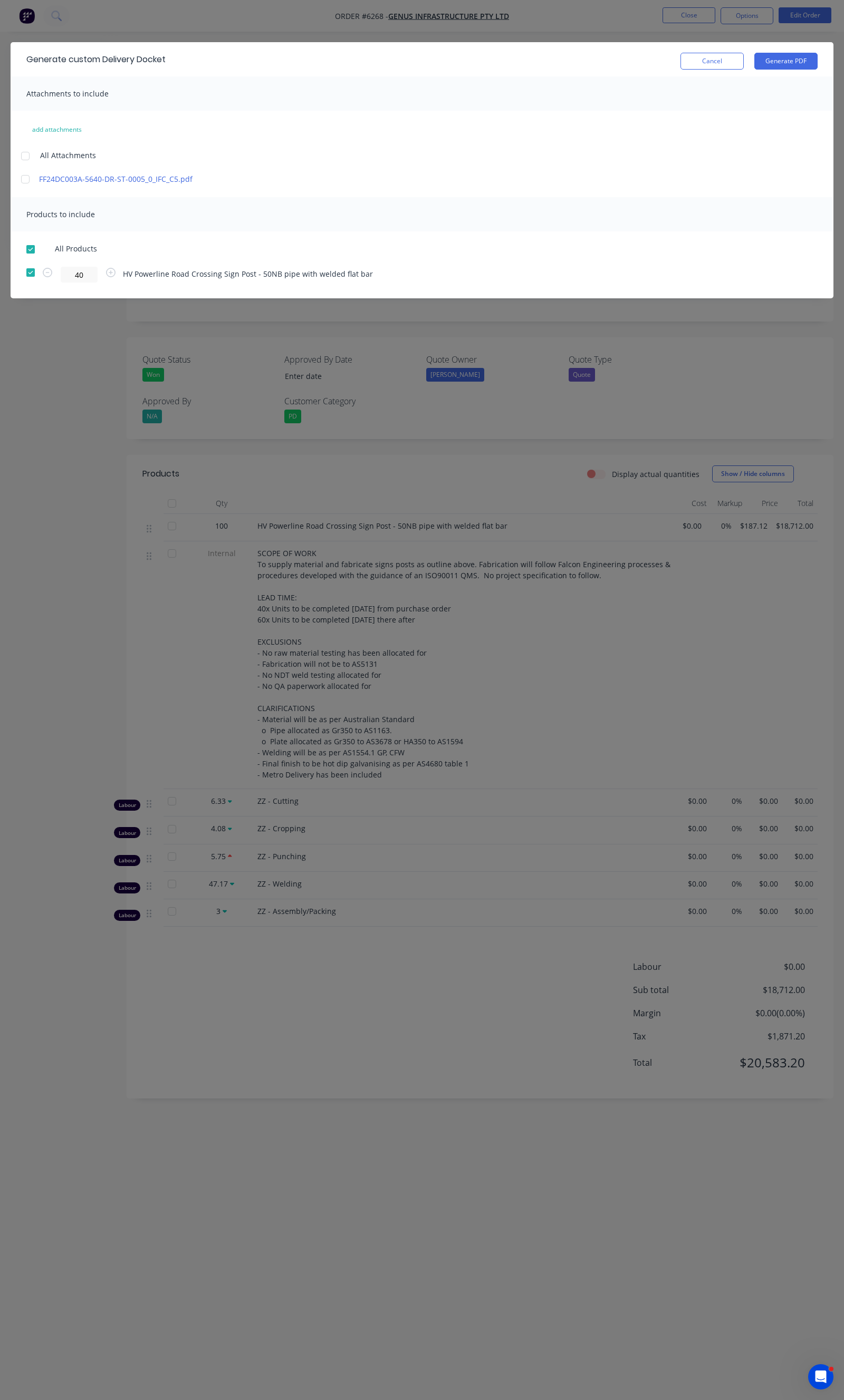
click at [777, 70] on div "Generate custom Delivery Docket Cancel Generate PDF" at bounding box center [422, 60] width 823 height 34
click at [777, 66] on button "Generate PDF" at bounding box center [786, 61] width 63 height 17
click at [704, 67] on button "Cancel" at bounding box center [712, 61] width 63 height 17
